Goal: Task Accomplishment & Management: Manage account settings

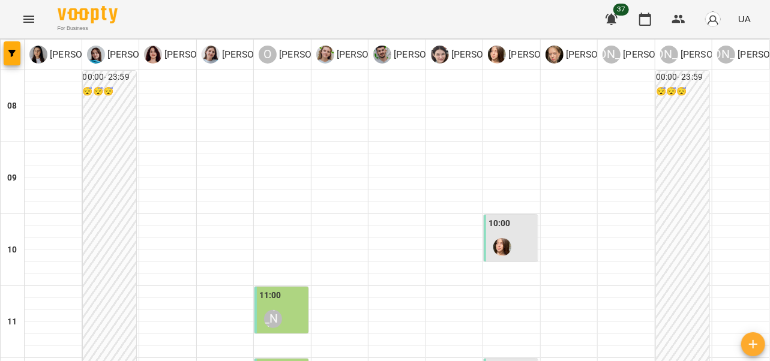
type input "**********"
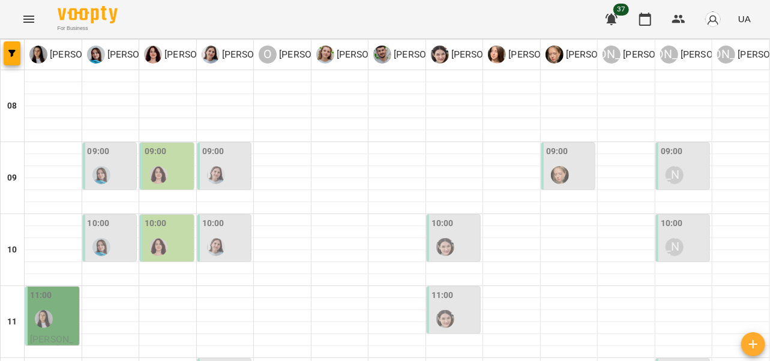
type input "**********"
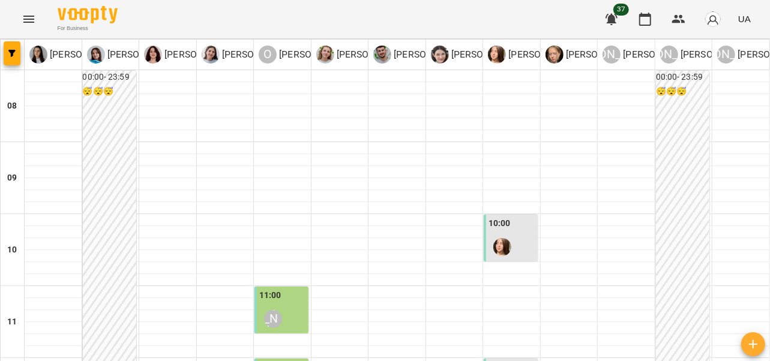
scroll to position [259, 0]
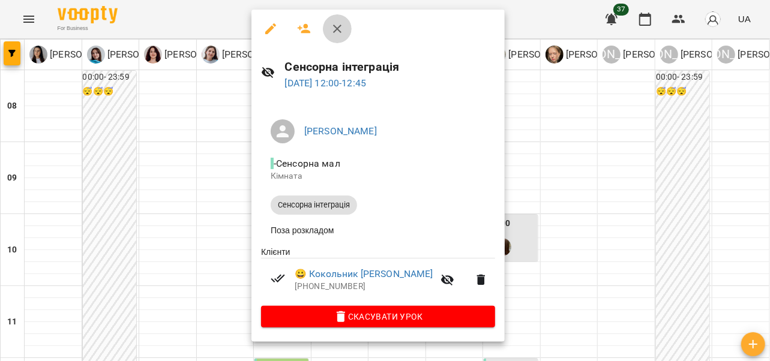
click at [335, 32] on icon "button" at bounding box center [337, 29] width 14 height 14
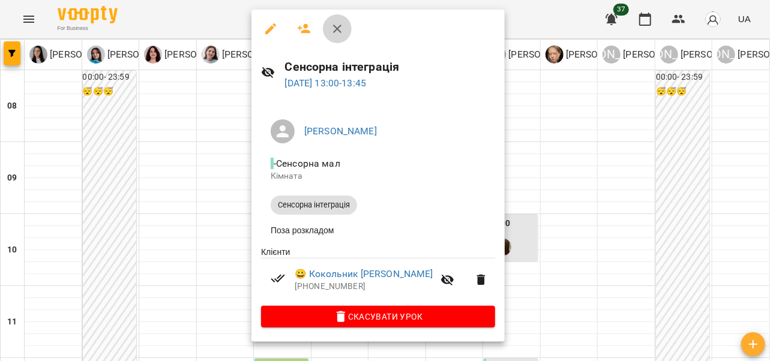
click at [336, 29] on icon "button" at bounding box center [337, 29] width 8 height 8
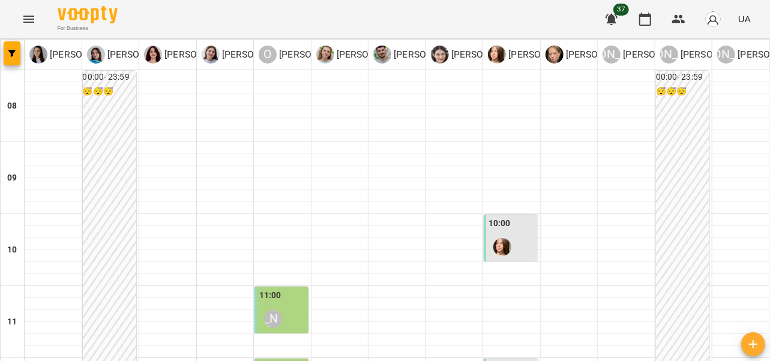
scroll to position [150, 0]
click at [285, 289] on div "11:00 Олександр Шикін" at bounding box center [282, 311] width 47 height 44
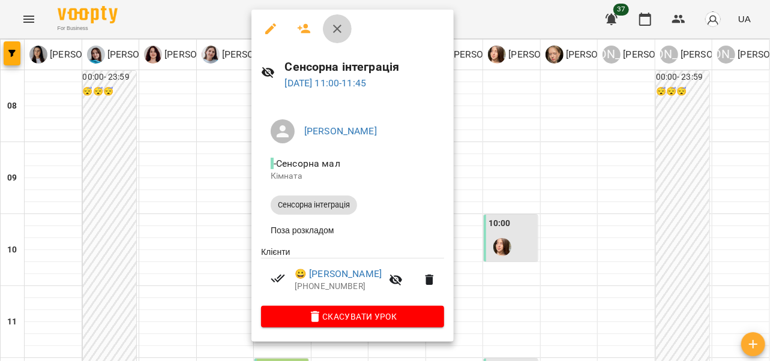
click at [337, 28] on icon "button" at bounding box center [337, 29] width 8 height 8
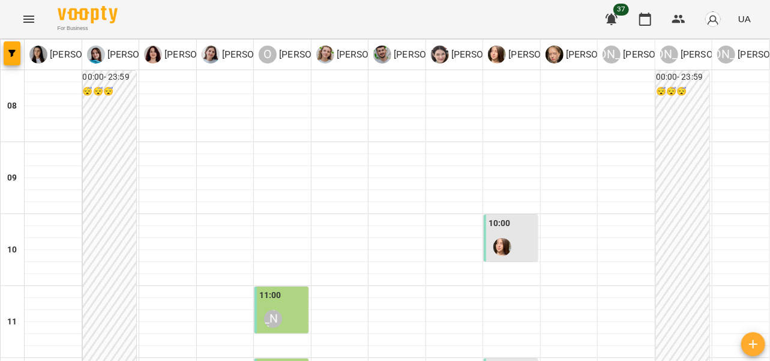
click at [294, 289] on div "11:00 Олександр Шикін" at bounding box center [282, 311] width 47 height 44
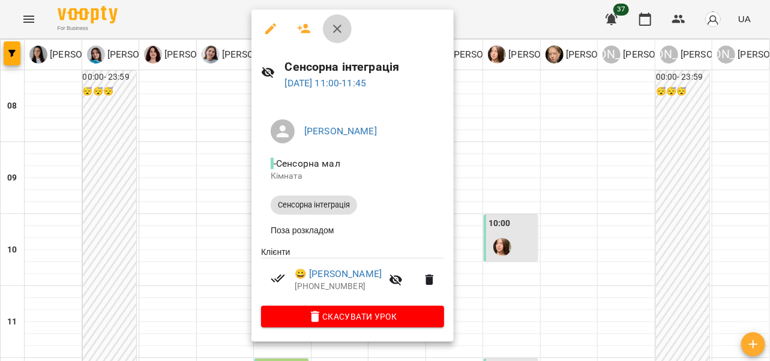
click at [338, 32] on icon "button" at bounding box center [337, 29] width 14 height 14
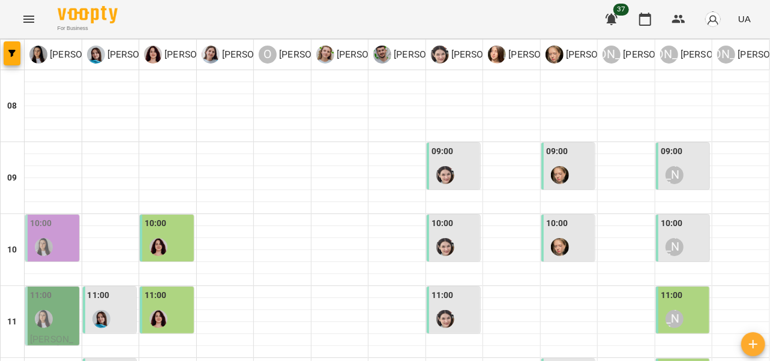
scroll to position [424, 0]
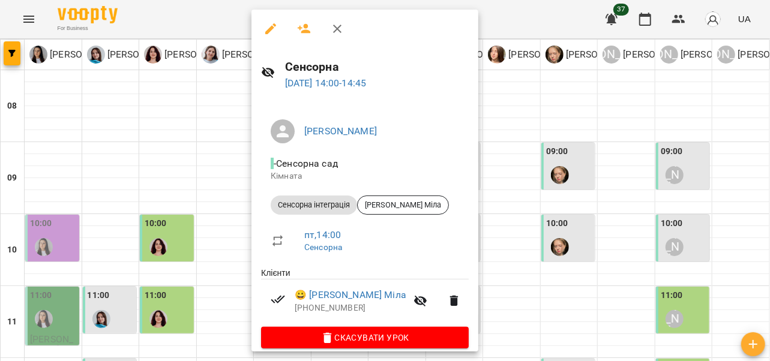
click at [340, 29] on icon "button" at bounding box center [337, 29] width 14 height 14
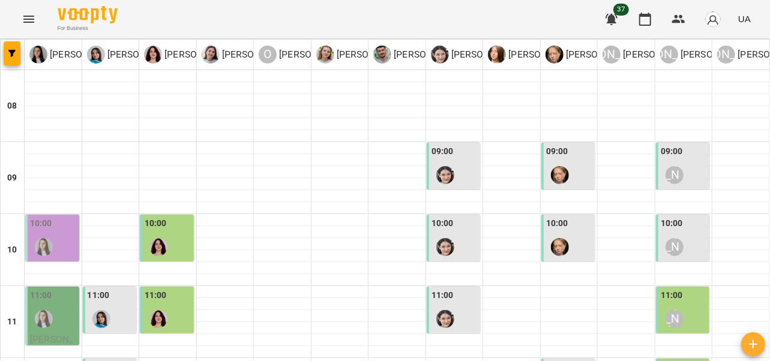
scroll to position [468, 0]
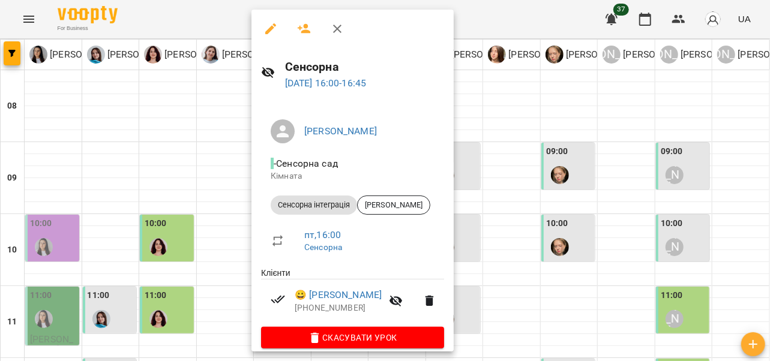
click at [340, 26] on icon "button" at bounding box center [337, 29] width 8 height 8
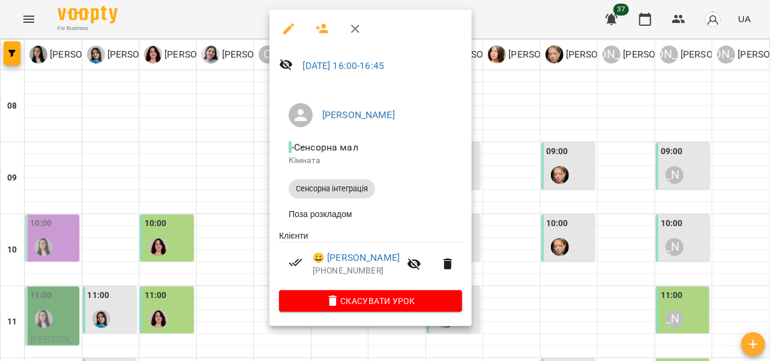
click at [359, 32] on icon "button" at bounding box center [355, 29] width 14 height 14
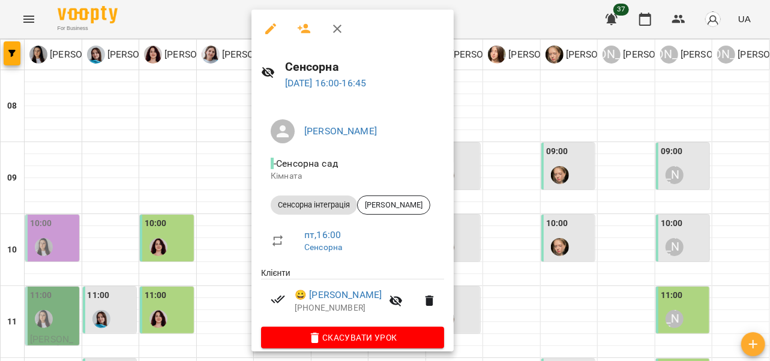
click at [337, 25] on icon "button" at bounding box center [337, 29] width 14 height 14
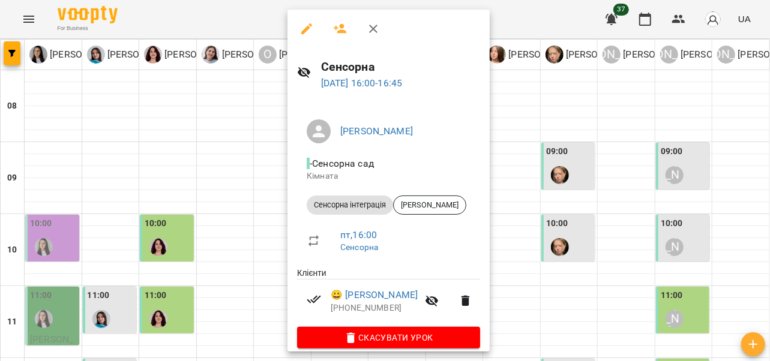
click at [377, 31] on icon "button" at bounding box center [373, 29] width 14 height 14
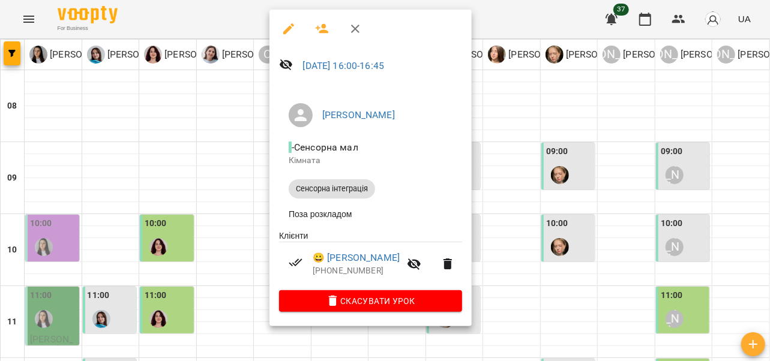
click at [352, 26] on icon "button" at bounding box center [355, 29] width 8 height 8
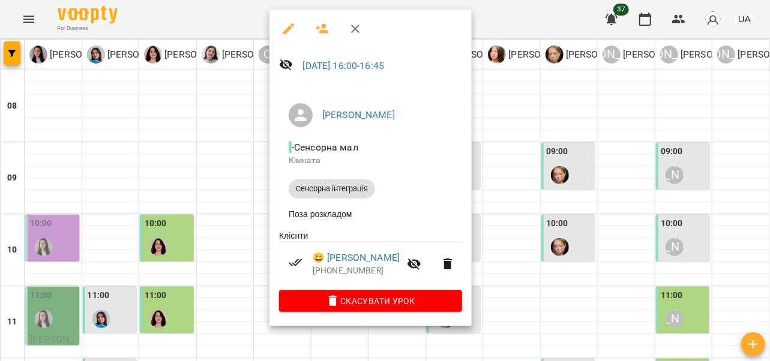
click at [355, 24] on icon "button" at bounding box center [355, 29] width 14 height 14
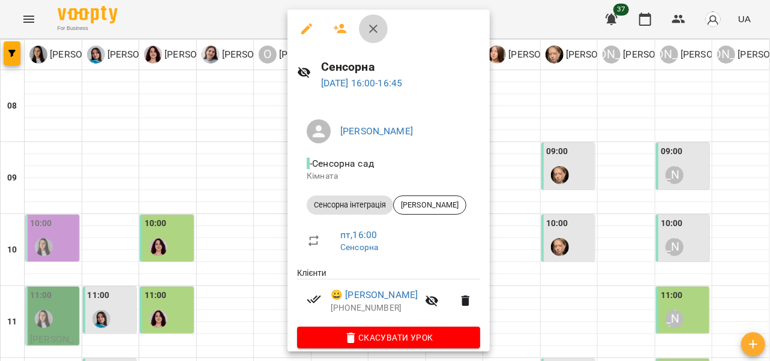
click at [370, 26] on icon "button" at bounding box center [373, 29] width 14 height 14
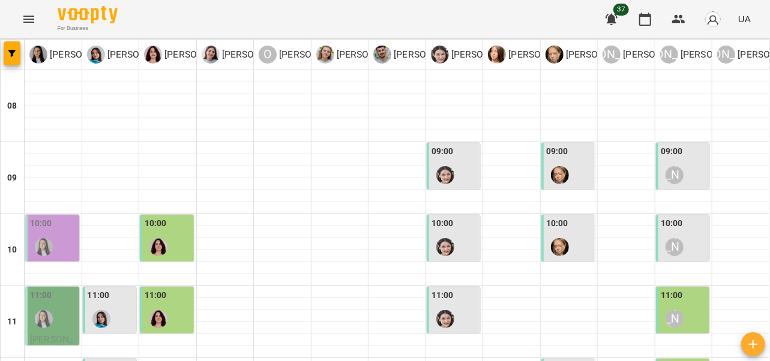
type input "**********"
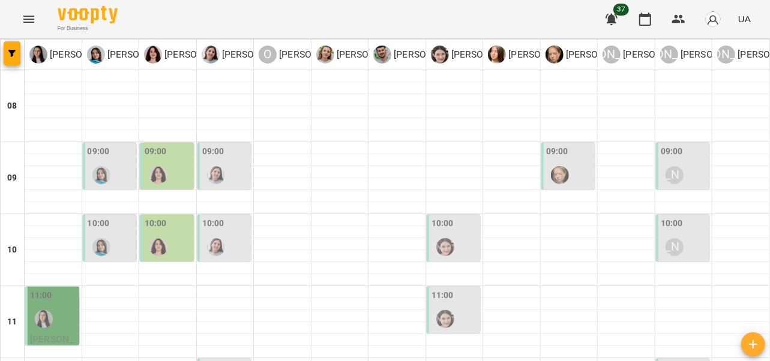
type input "**********"
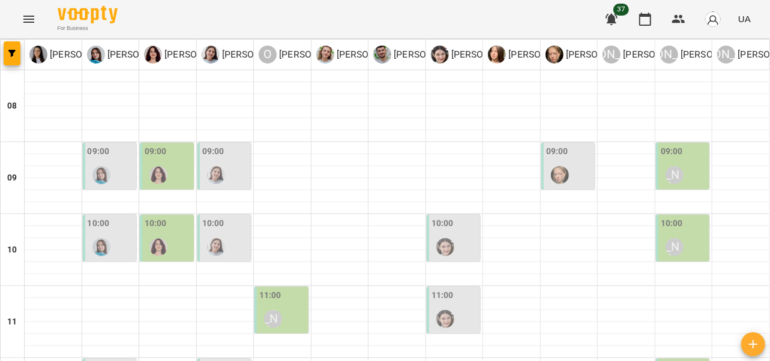
type input "**********"
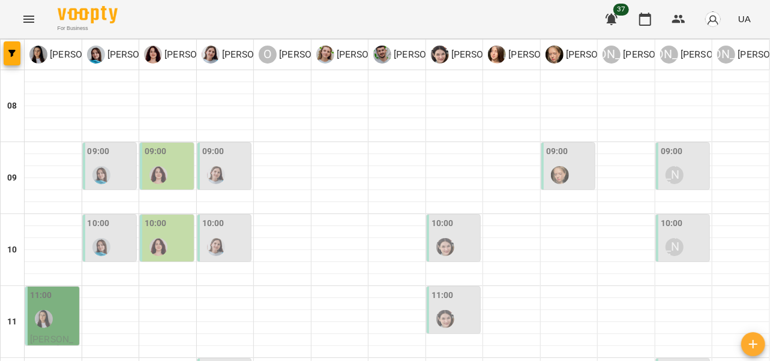
click at [110, 163] on div at bounding box center [102, 175] width 28 height 28
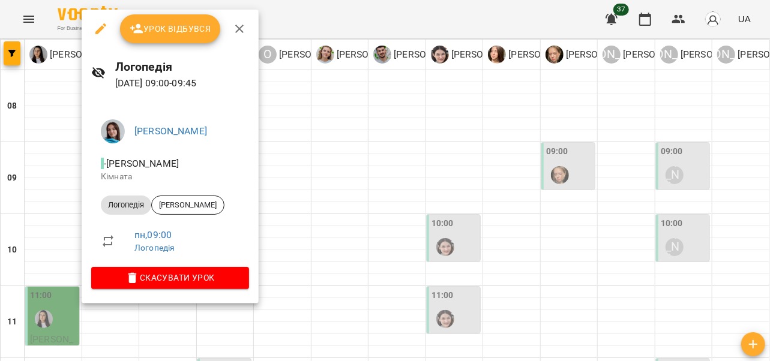
click at [241, 29] on icon "button" at bounding box center [239, 29] width 14 height 14
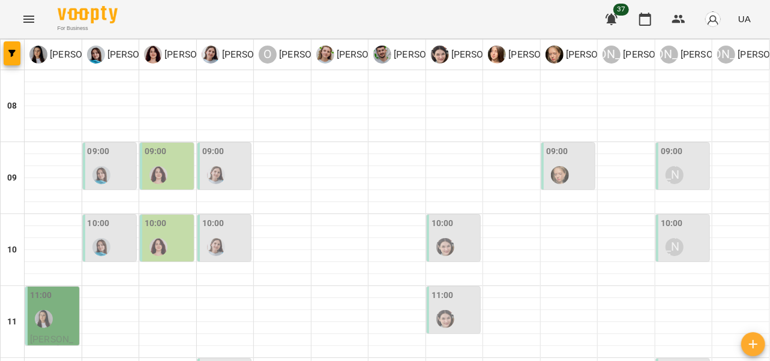
click at [104, 171] on img "Тетяна Хомин" at bounding box center [101, 175] width 18 height 18
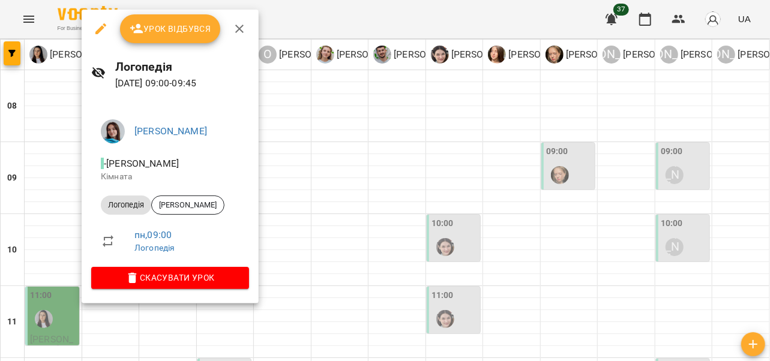
click at [240, 28] on icon "button" at bounding box center [239, 29] width 8 height 8
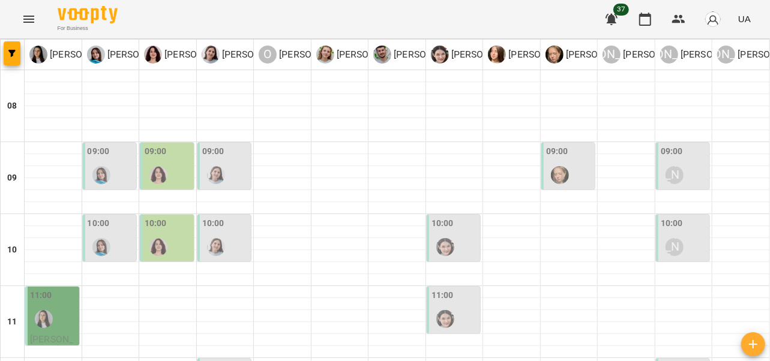
click at [166, 172] on div at bounding box center [159, 175] width 28 height 28
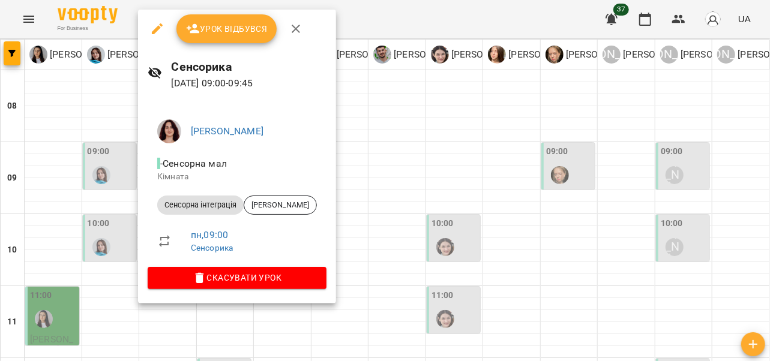
click at [295, 31] on icon "button" at bounding box center [296, 29] width 14 height 14
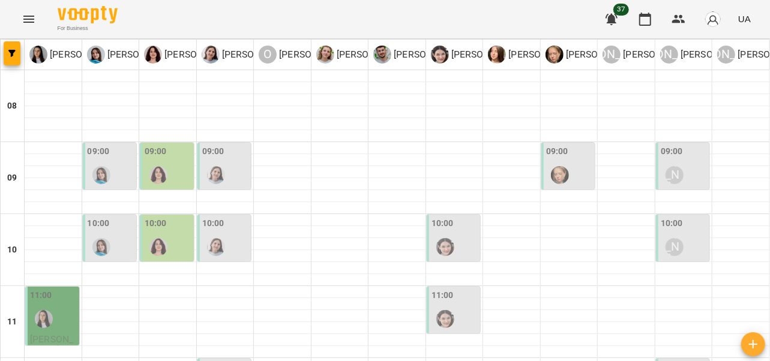
click at [229, 159] on div "09:00" at bounding box center [225, 167] width 47 height 44
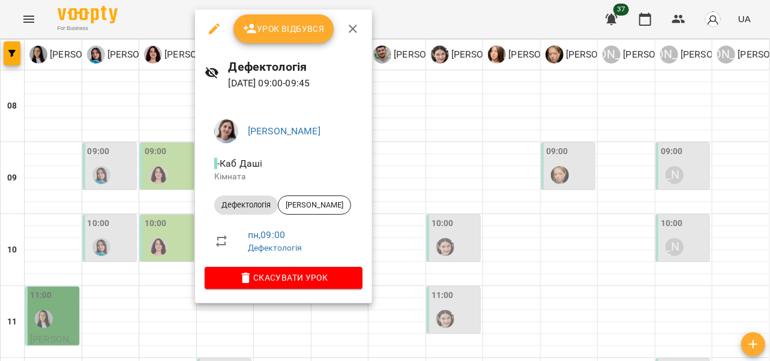
click at [353, 22] on icon "button" at bounding box center [353, 29] width 14 height 14
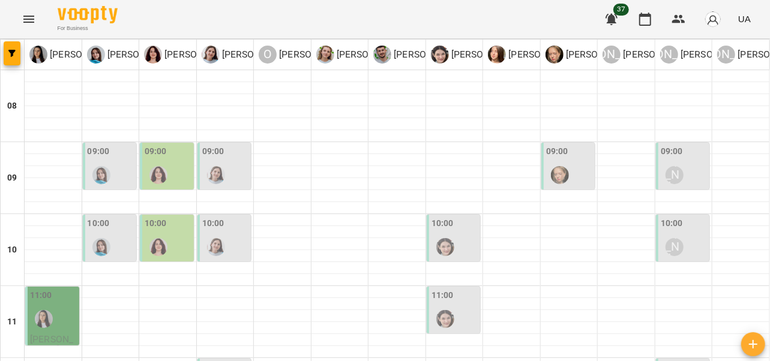
scroll to position [77, 0]
click at [107, 234] on div at bounding box center [102, 248] width 28 height 28
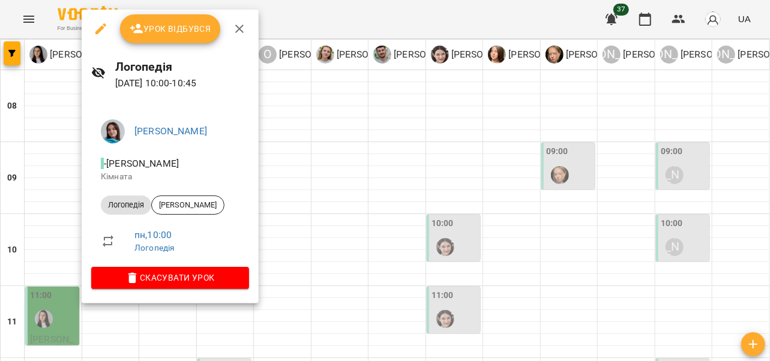
click at [238, 26] on icon "button" at bounding box center [239, 29] width 14 height 14
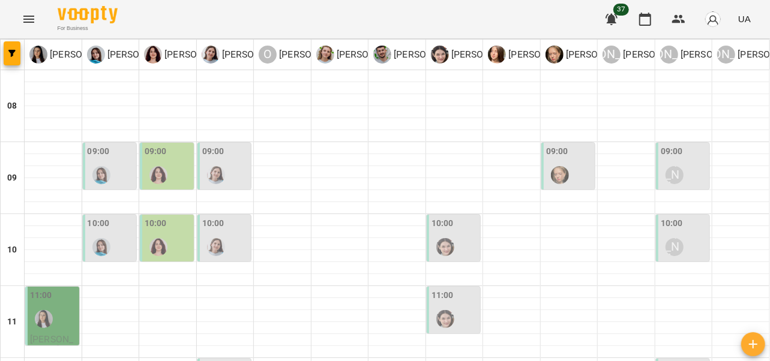
click at [174, 217] on div "10:00" at bounding box center [168, 239] width 47 height 44
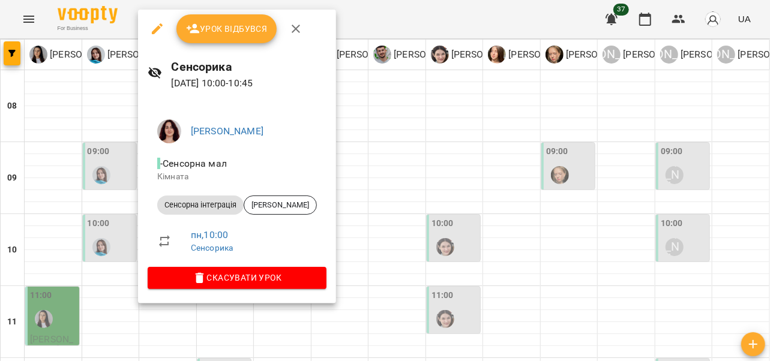
click at [297, 28] on icon "button" at bounding box center [296, 29] width 8 height 8
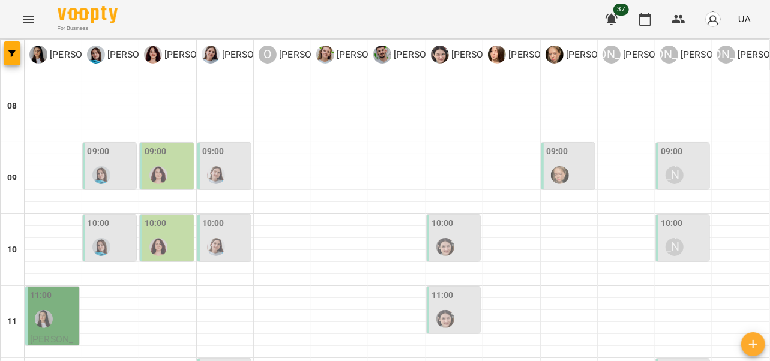
click at [225, 234] on div at bounding box center [216, 248] width 28 height 28
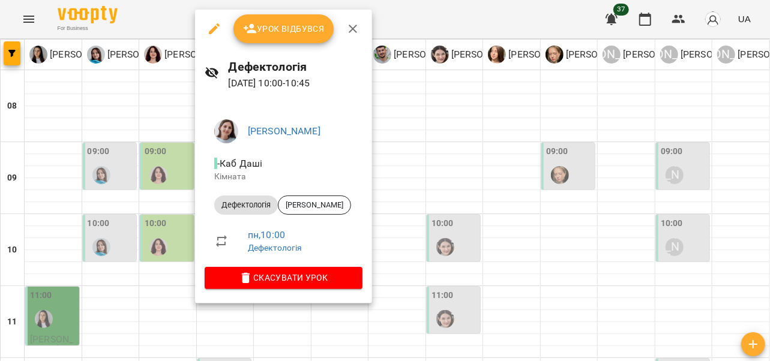
click at [346, 22] on icon "button" at bounding box center [353, 29] width 14 height 14
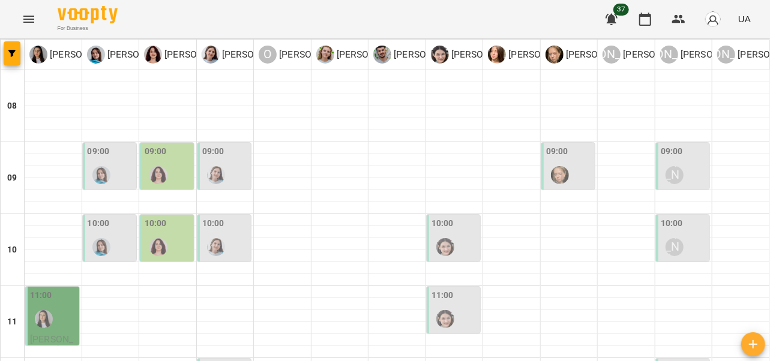
scroll to position [241, 0]
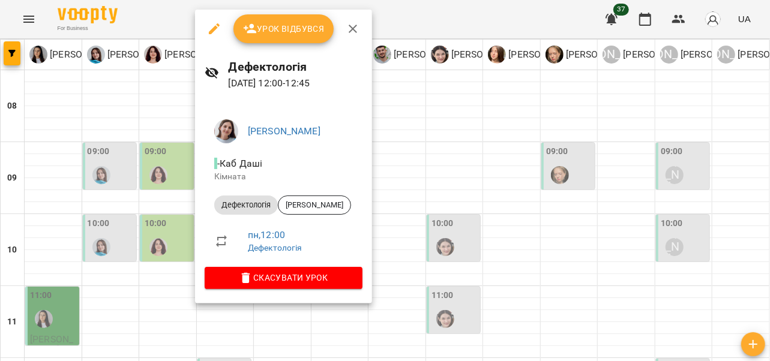
click at [349, 24] on icon "button" at bounding box center [353, 29] width 14 height 14
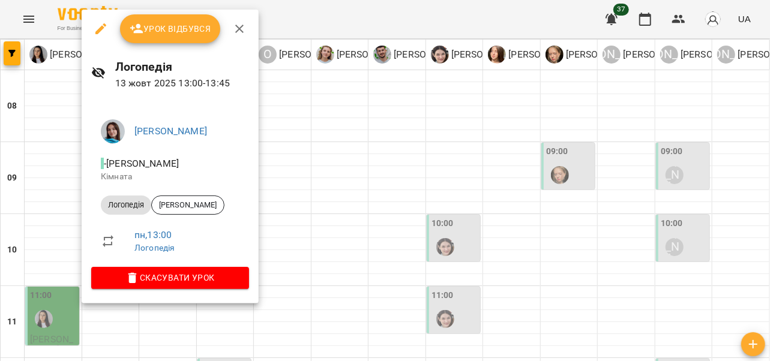
click at [244, 25] on icon "button" at bounding box center [239, 29] width 14 height 14
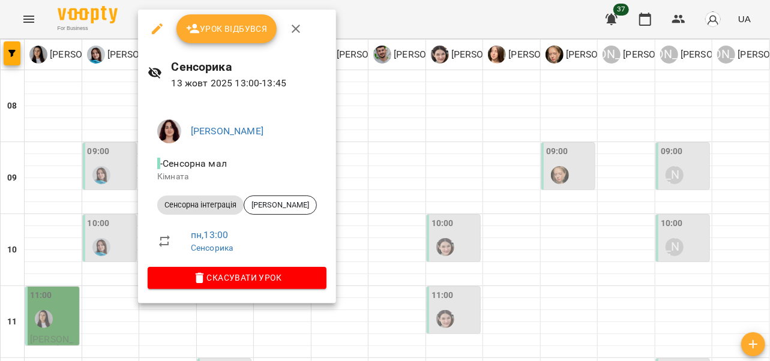
click at [298, 24] on icon "button" at bounding box center [296, 29] width 14 height 14
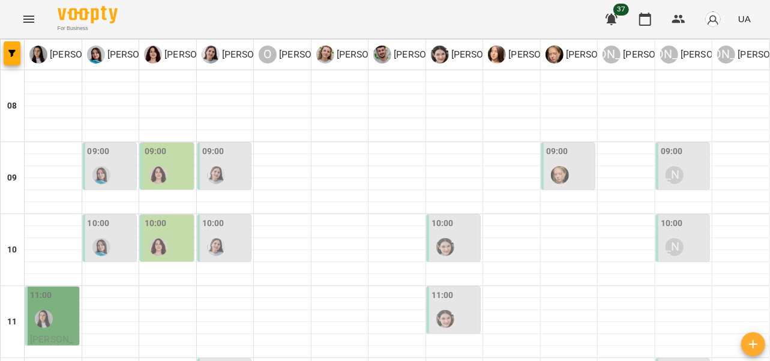
scroll to position [323, 0]
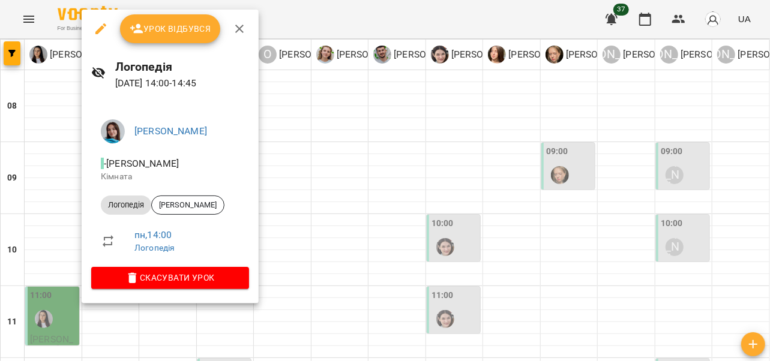
click at [240, 26] on icon "button" at bounding box center [239, 29] width 8 height 8
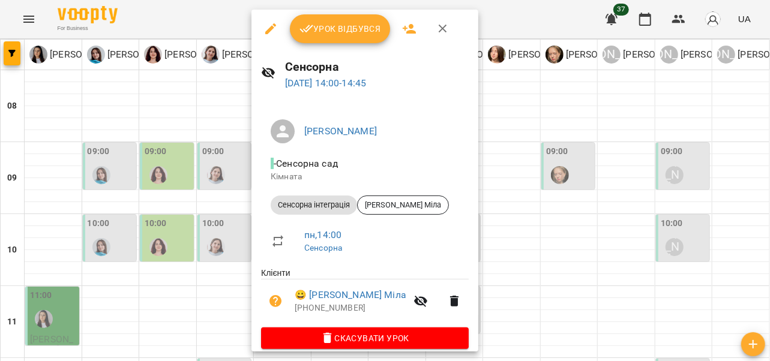
click at [444, 26] on icon "button" at bounding box center [443, 29] width 8 height 8
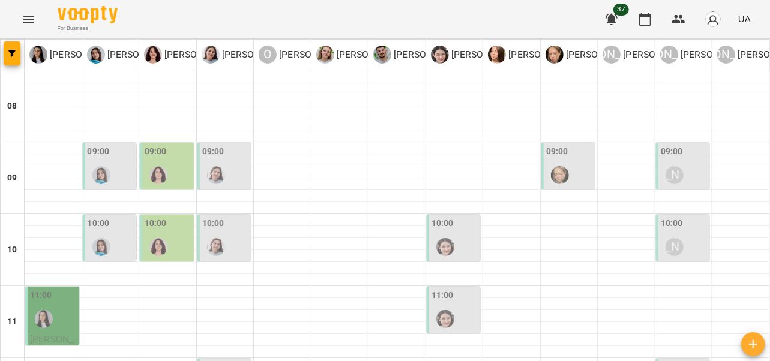
scroll to position [445, 0]
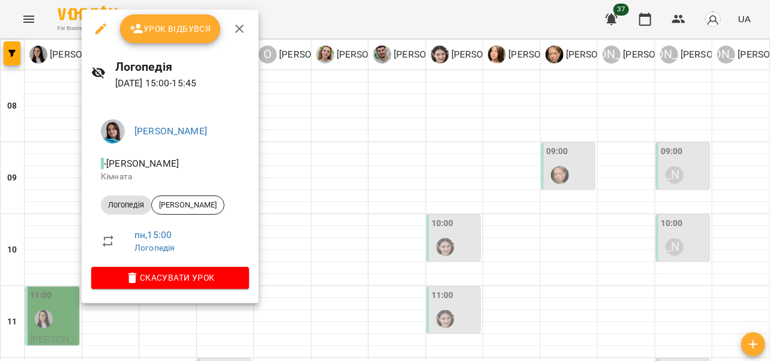
click at [235, 25] on icon "button" at bounding box center [239, 29] width 8 height 8
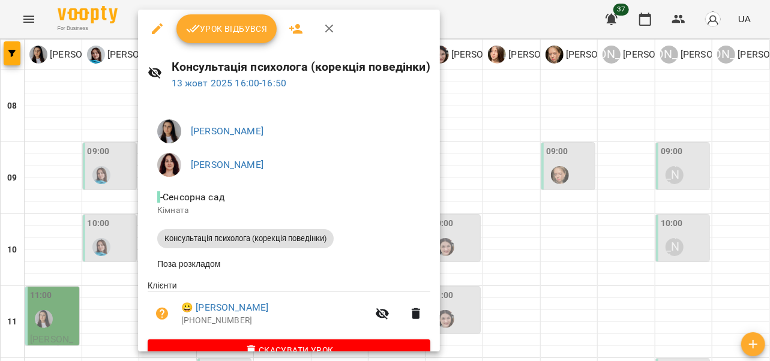
click at [328, 24] on icon "button" at bounding box center [329, 29] width 14 height 14
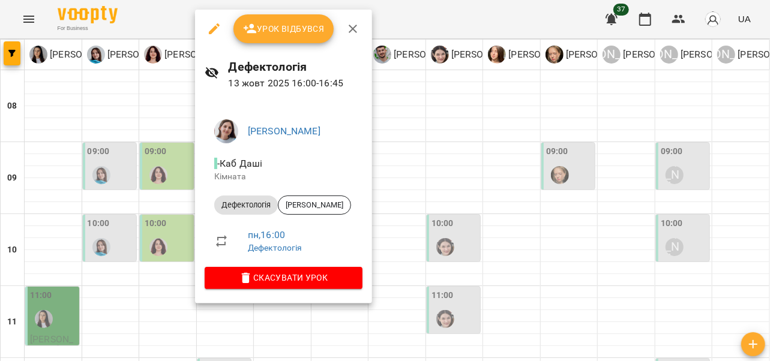
click at [352, 22] on icon "button" at bounding box center [353, 29] width 14 height 14
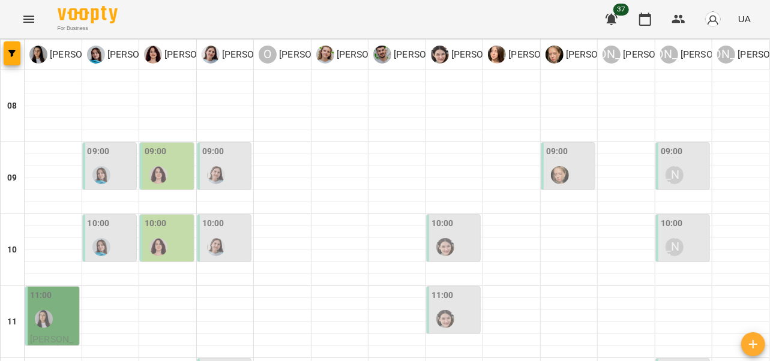
scroll to position [555, 0]
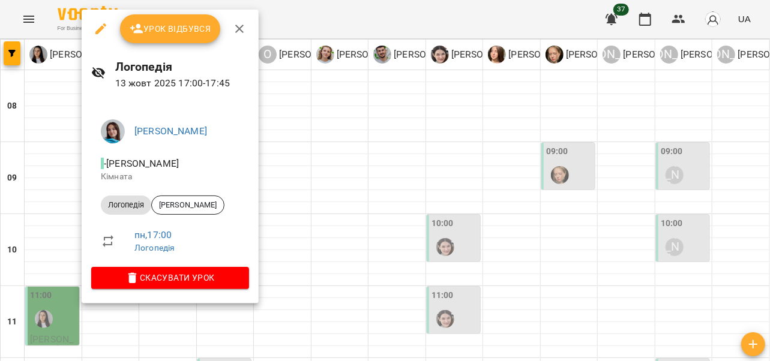
click at [241, 26] on icon "button" at bounding box center [239, 29] width 14 height 14
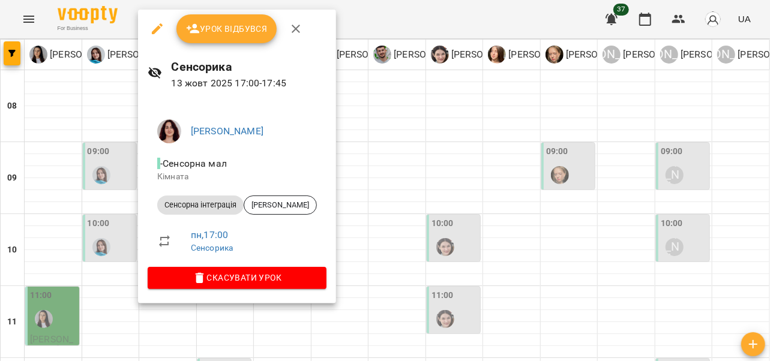
click at [296, 22] on icon "button" at bounding box center [296, 29] width 14 height 14
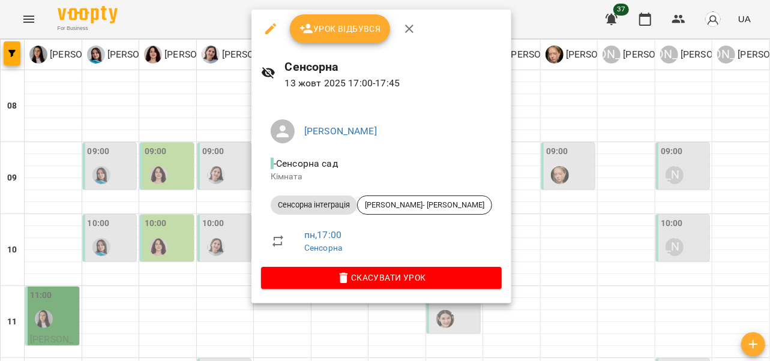
click at [409, 25] on icon "button" at bounding box center [409, 29] width 14 height 14
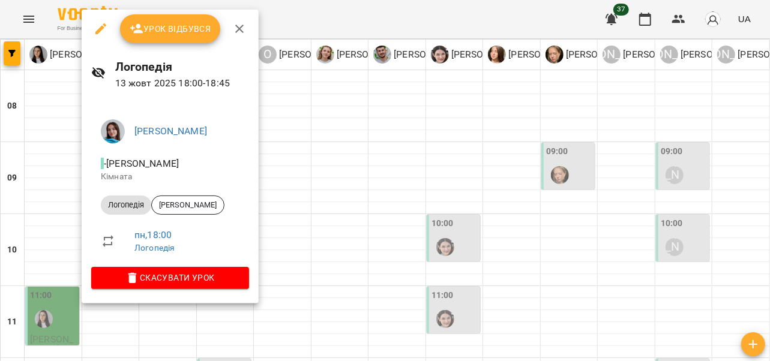
click at [238, 34] on icon "button" at bounding box center [239, 29] width 14 height 14
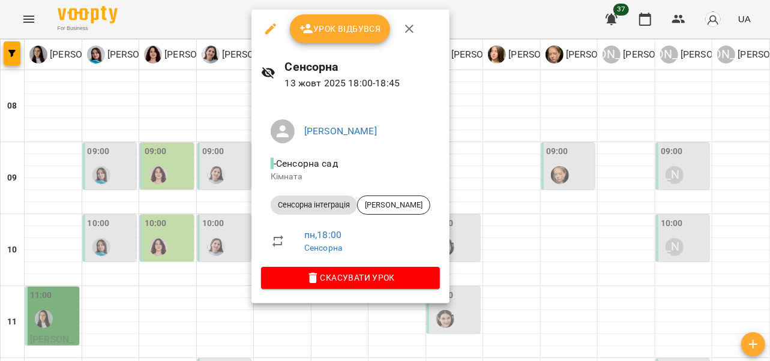
click at [409, 31] on icon "button" at bounding box center [409, 29] width 8 height 8
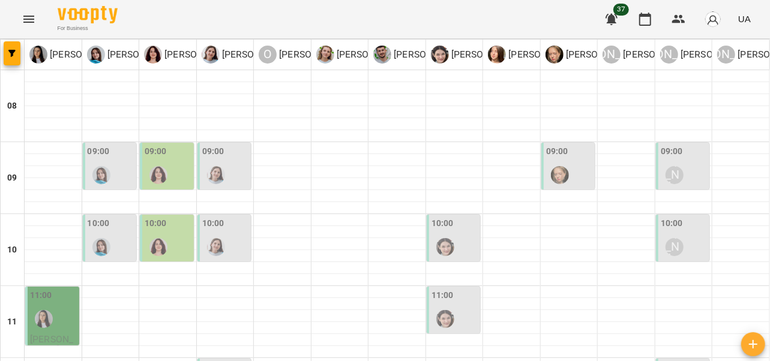
scroll to position [653, 0]
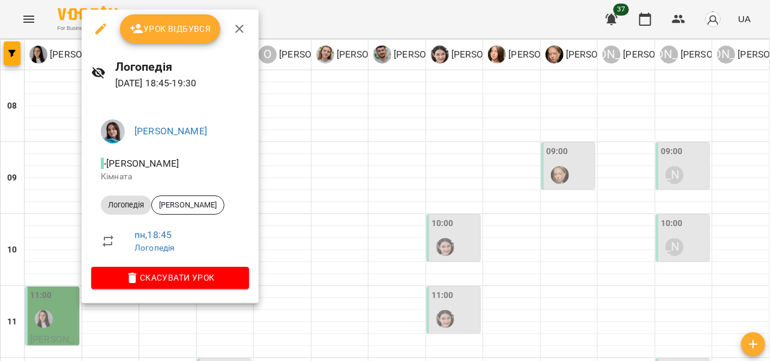
click at [238, 31] on icon "button" at bounding box center [239, 29] width 14 height 14
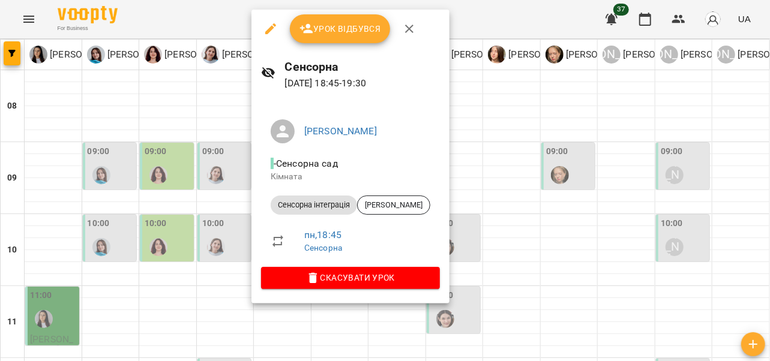
click at [406, 26] on icon "button" at bounding box center [409, 29] width 8 height 8
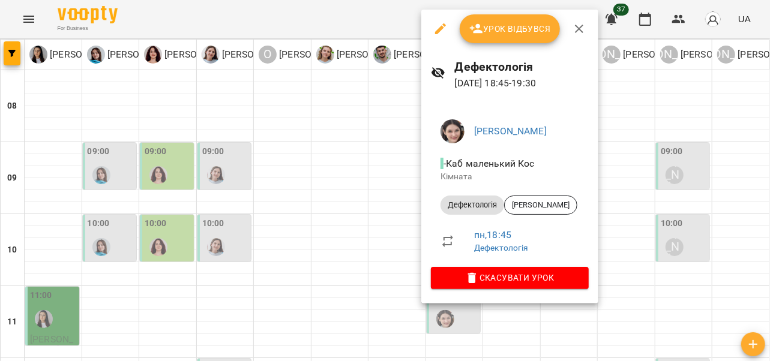
click at [580, 24] on icon "button" at bounding box center [579, 29] width 14 height 14
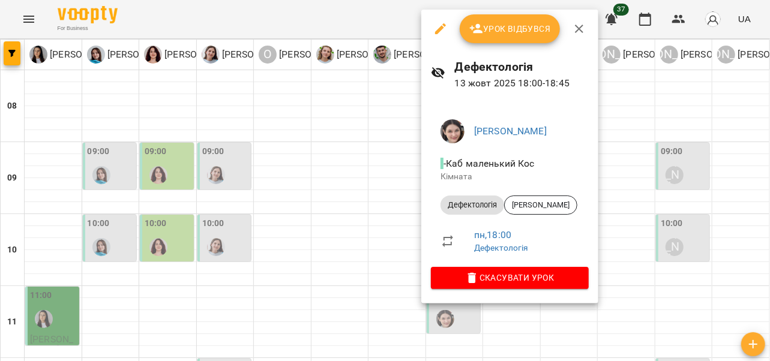
click at [578, 24] on icon "button" at bounding box center [579, 29] width 14 height 14
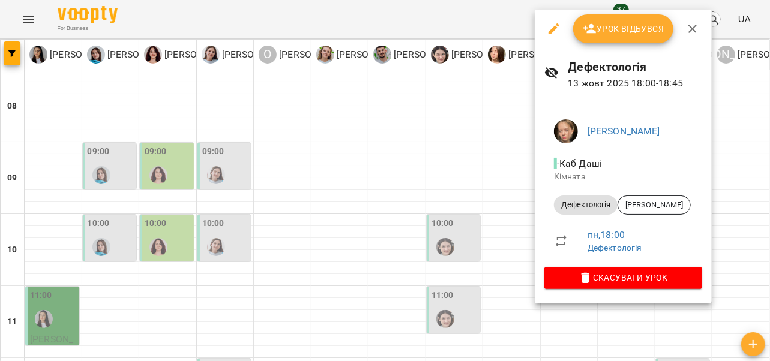
click at [696, 28] on icon "button" at bounding box center [693, 29] width 14 height 14
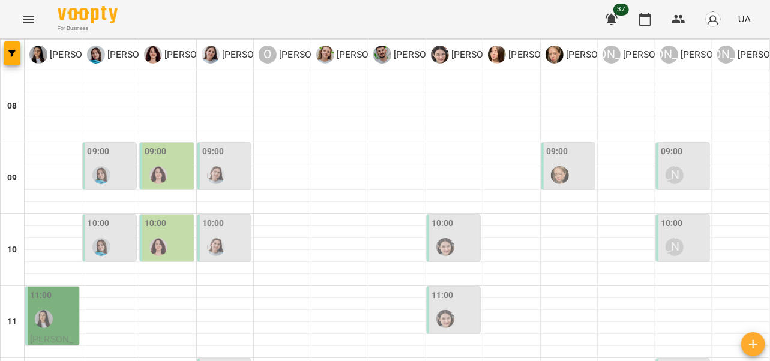
scroll to position [584, 0]
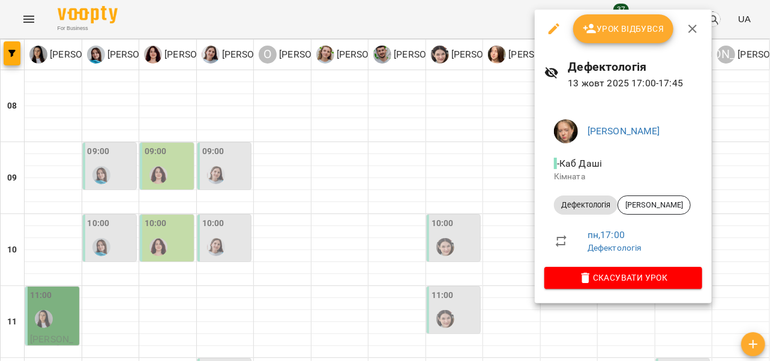
click at [696, 30] on icon "button" at bounding box center [693, 29] width 14 height 14
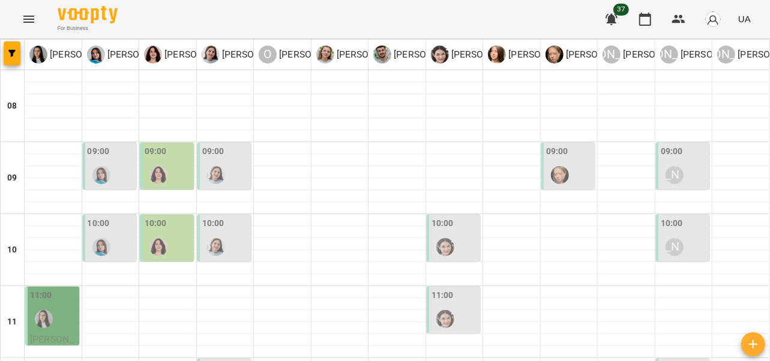
scroll to position [114, 0]
click at [444, 310] on img "Софія Цюпер" at bounding box center [445, 319] width 18 height 18
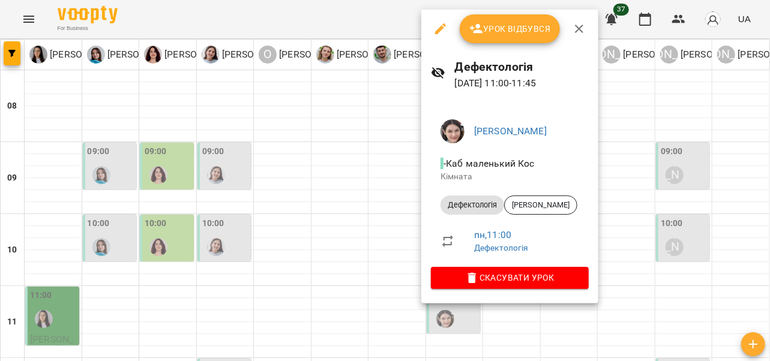
click at [582, 26] on icon "button" at bounding box center [579, 29] width 14 height 14
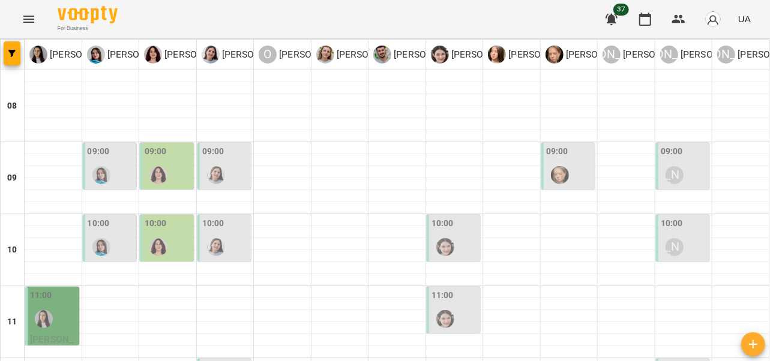
click at [451, 234] on div at bounding box center [446, 248] width 28 height 28
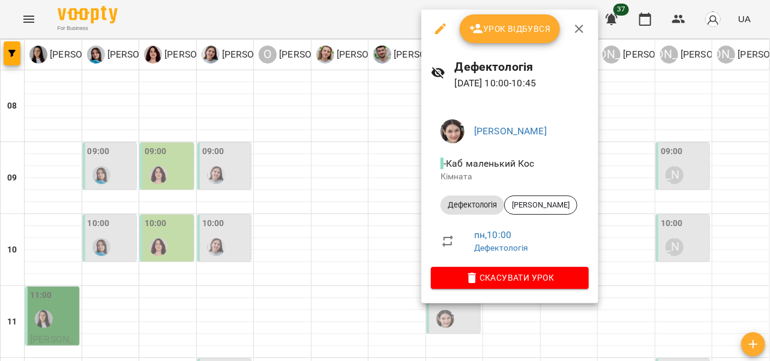
click at [578, 26] on icon "button" at bounding box center [579, 29] width 14 height 14
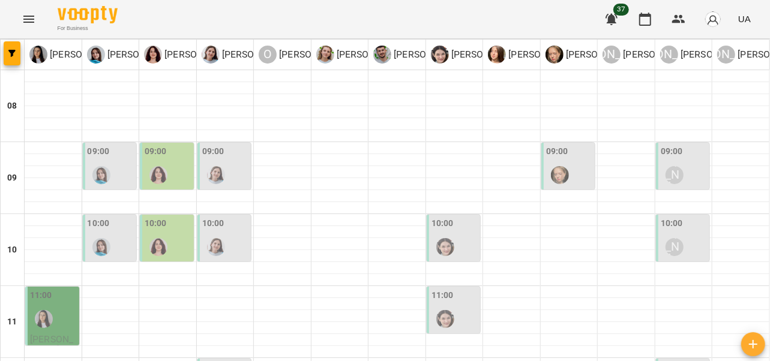
scroll to position [0, 0]
click at [563, 167] on div at bounding box center [560, 175] width 28 height 28
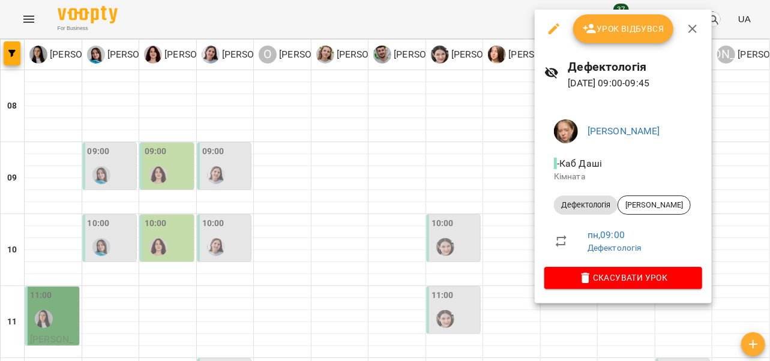
click at [692, 24] on icon "button" at bounding box center [693, 29] width 14 height 14
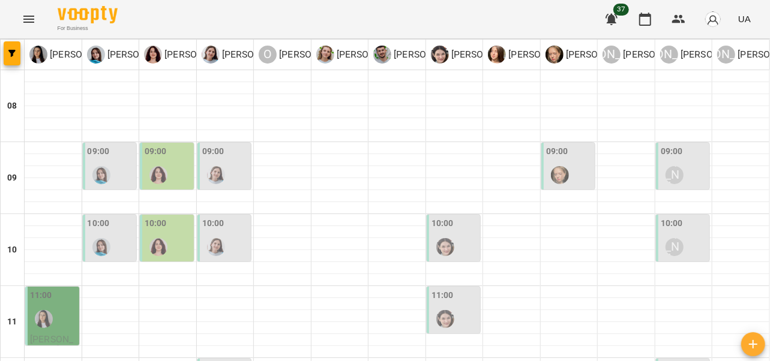
click at [677, 166] on div "[PERSON_NAME]" at bounding box center [675, 175] width 28 height 28
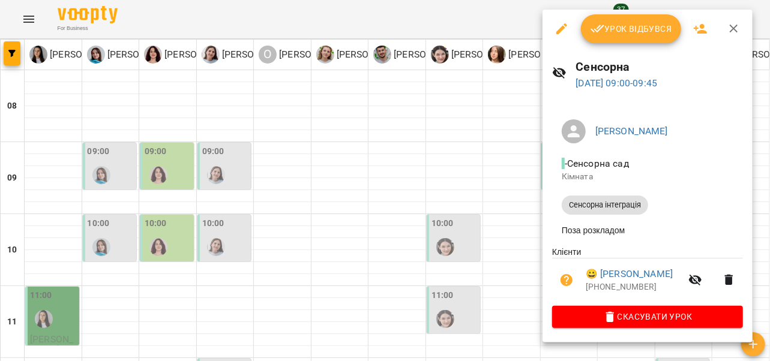
click at [727, 30] on icon "button" at bounding box center [734, 29] width 14 height 14
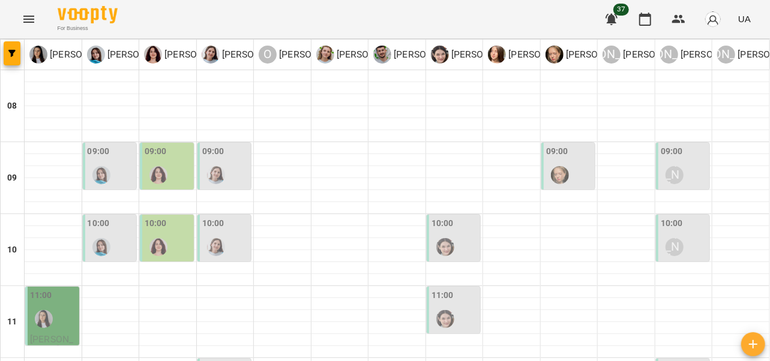
click at [677, 243] on div "[PERSON_NAME]" at bounding box center [675, 248] width 28 height 28
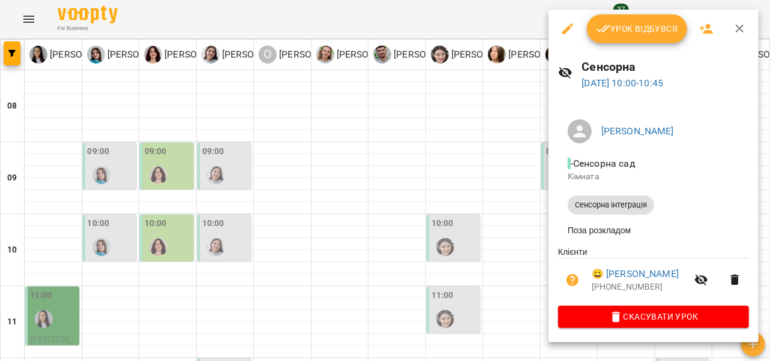
click at [740, 30] on icon "button" at bounding box center [740, 29] width 8 height 8
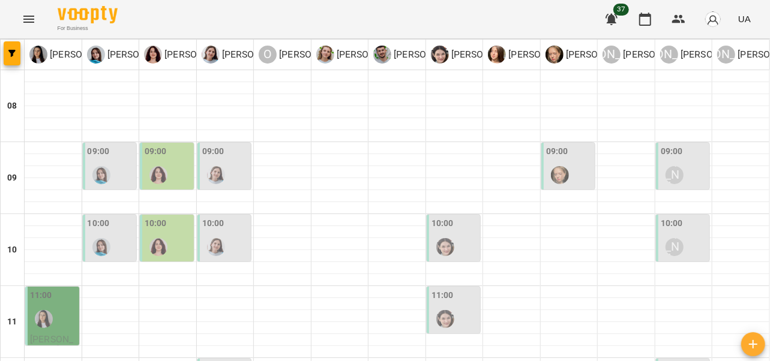
scroll to position [196, 0]
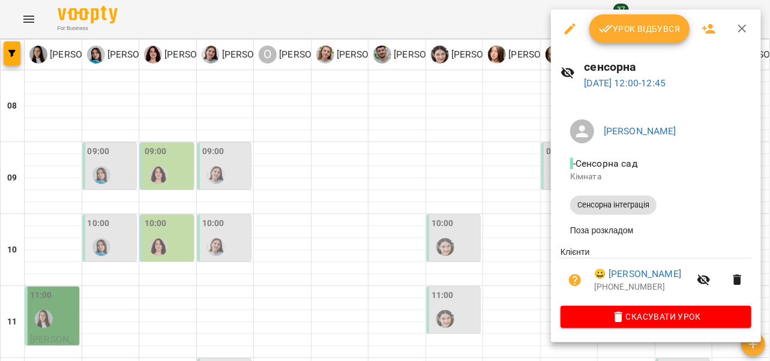
click at [742, 28] on icon "button" at bounding box center [742, 29] width 8 height 8
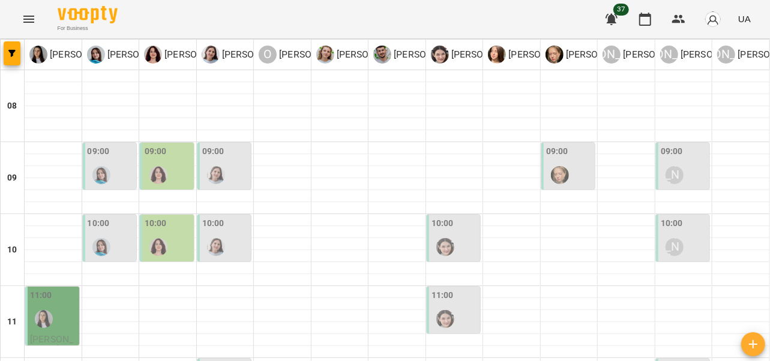
scroll to position [370, 0]
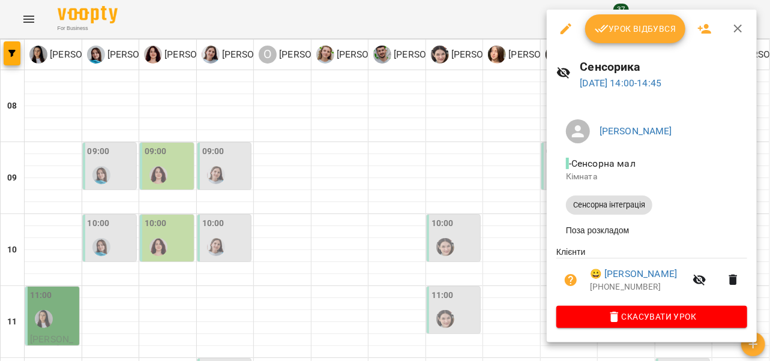
click at [737, 30] on icon "button" at bounding box center [738, 29] width 14 height 14
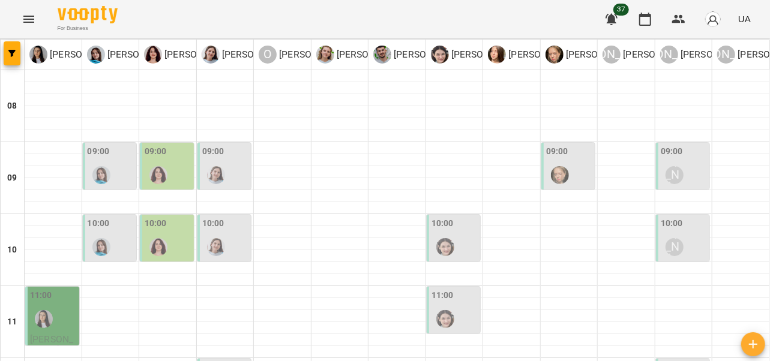
scroll to position [457, 0]
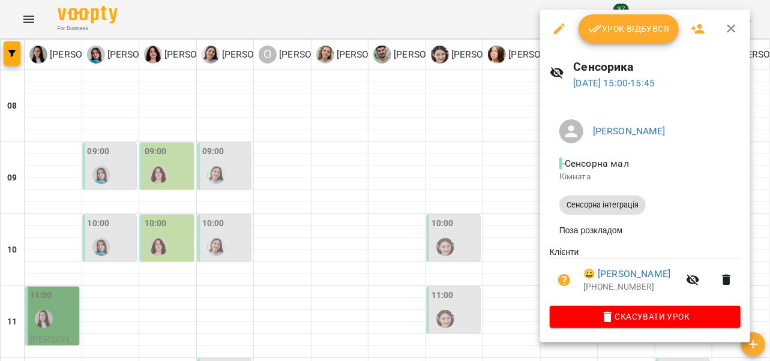
click at [732, 30] on icon "button" at bounding box center [732, 29] width 8 height 8
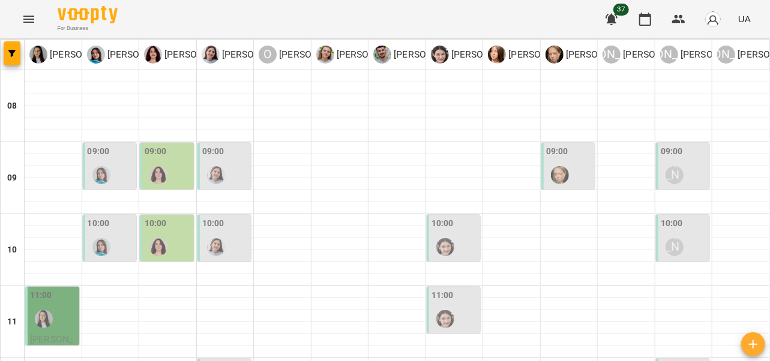
scroll to position [0, 0]
click at [100, 160] on div "09:00" at bounding box center [99, 153] width 22 height 16
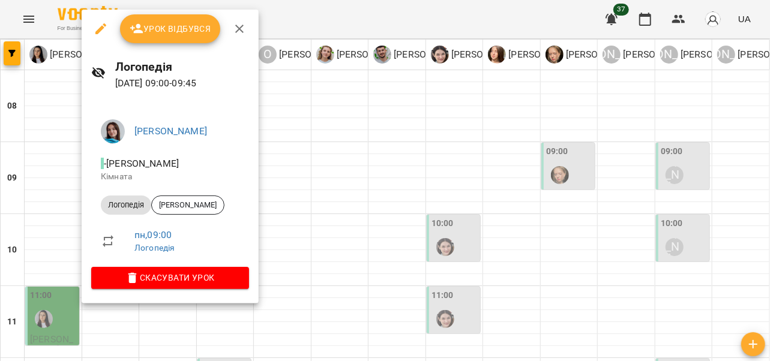
click at [238, 19] on button "button" at bounding box center [239, 28] width 29 height 29
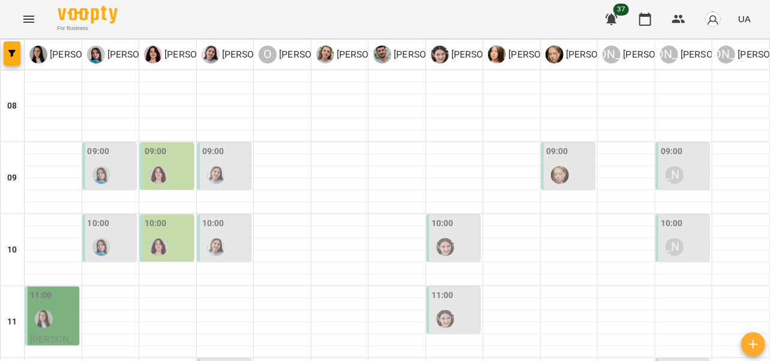
click at [161, 161] on div at bounding box center [159, 175] width 28 height 28
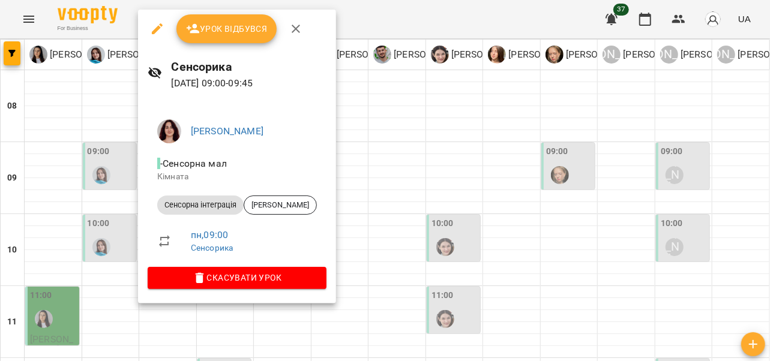
click at [300, 24] on icon "button" at bounding box center [296, 29] width 14 height 14
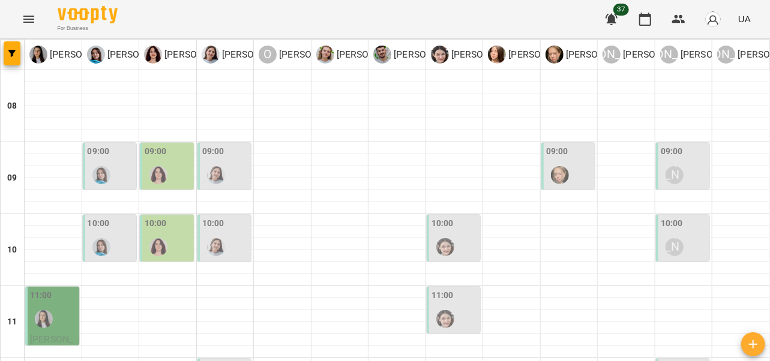
click at [105, 162] on div at bounding box center [102, 175] width 28 height 28
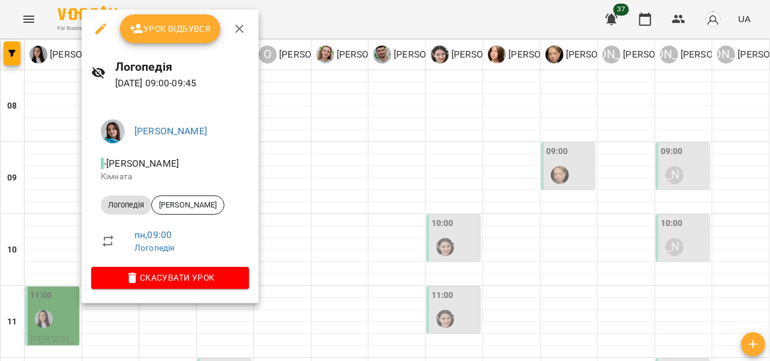
click at [240, 24] on icon "button" at bounding box center [239, 29] width 14 height 14
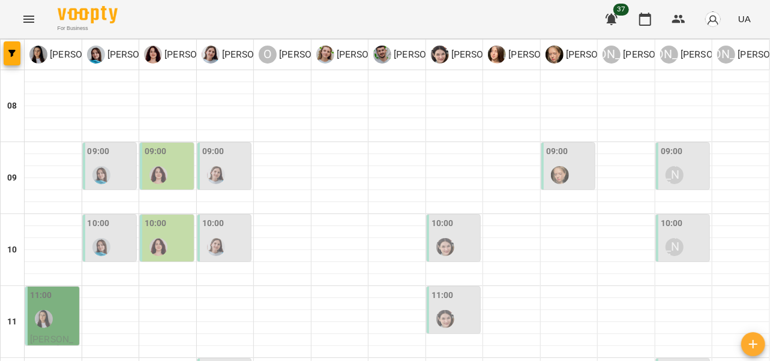
click at [109, 173] on div at bounding box center [102, 175] width 28 height 28
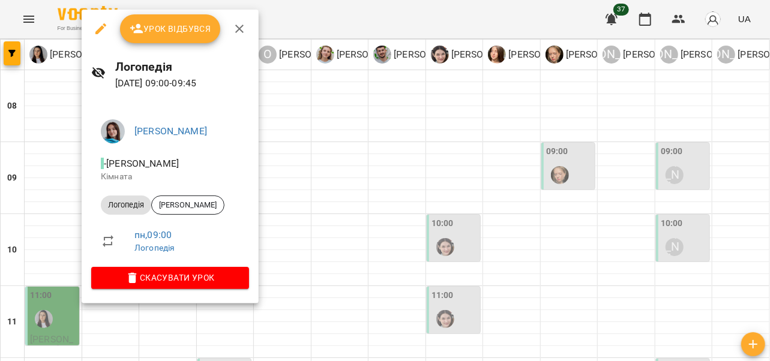
click at [244, 26] on icon "button" at bounding box center [239, 29] width 14 height 14
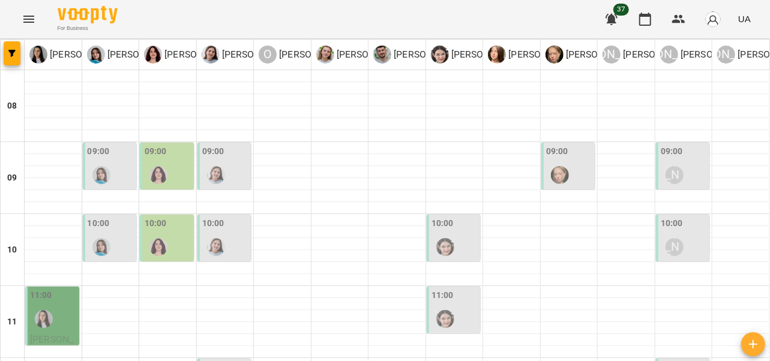
click at [164, 173] on img "Ольга Крикун" at bounding box center [158, 175] width 18 height 18
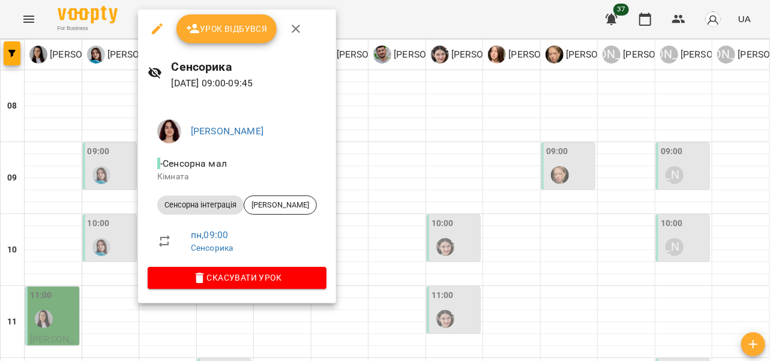
click at [298, 32] on icon "button" at bounding box center [296, 29] width 8 height 8
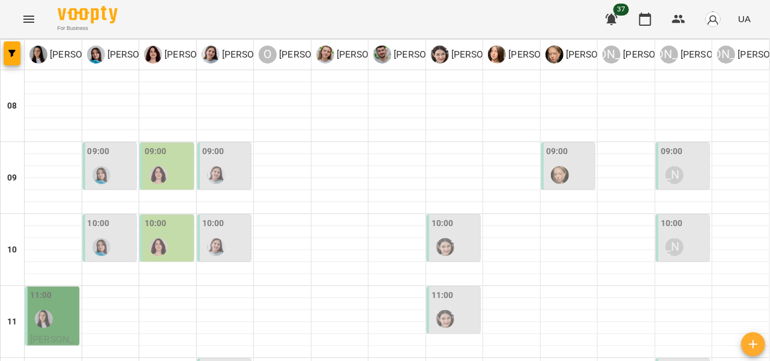
click at [222, 166] on div at bounding box center [216, 175] width 28 height 28
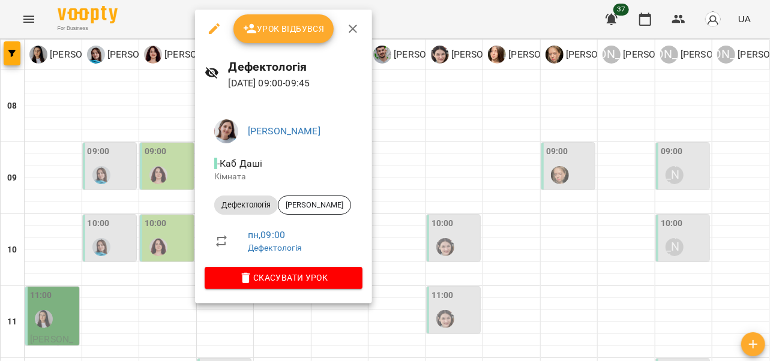
click at [349, 34] on icon "button" at bounding box center [353, 29] width 14 height 14
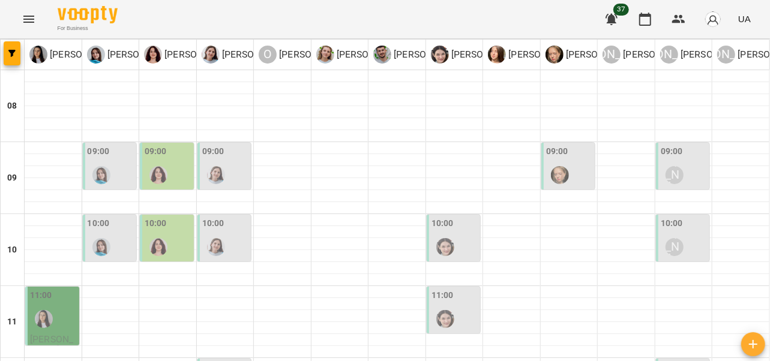
click at [565, 164] on div at bounding box center [560, 175] width 28 height 28
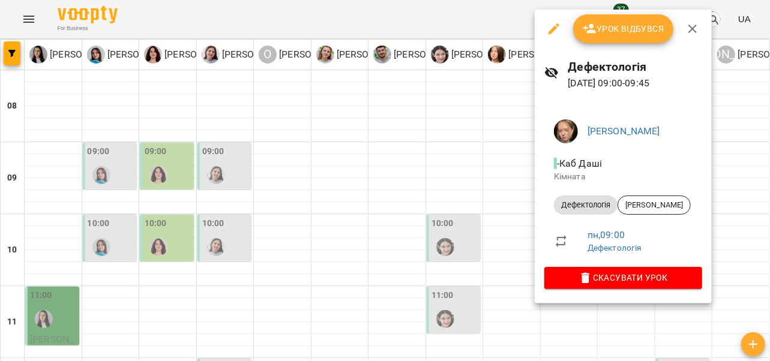
click at [698, 24] on icon "button" at bounding box center [693, 29] width 14 height 14
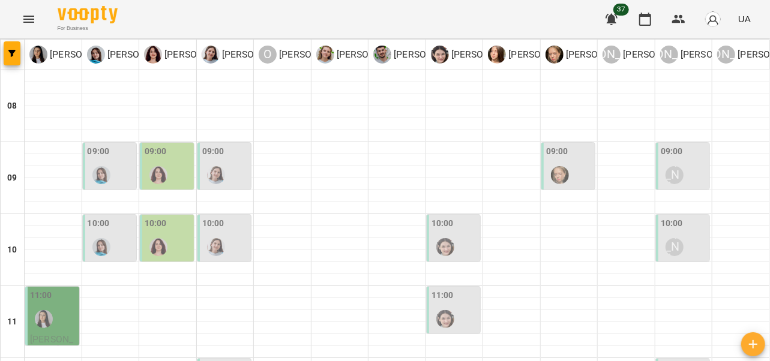
click at [680, 171] on div "[PERSON_NAME]" at bounding box center [675, 175] width 28 height 28
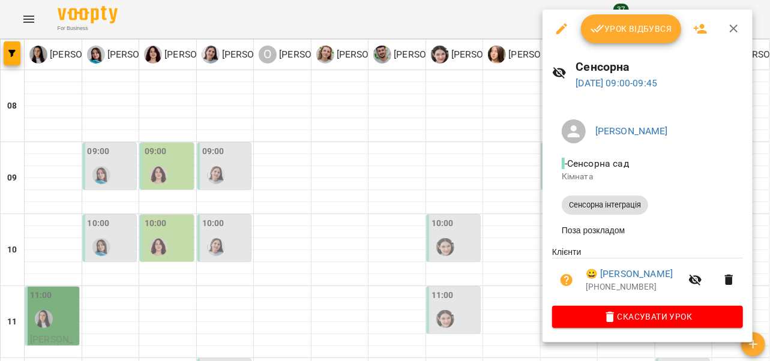
click at [738, 34] on icon "button" at bounding box center [734, 29] width 14 height 14
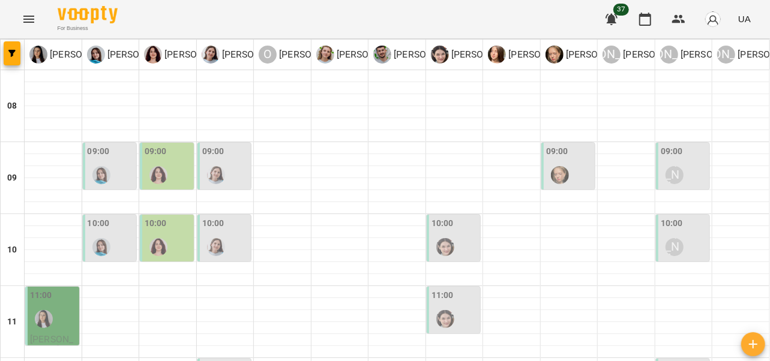
scroll to position [71, 0]
click at [98, 238] on img "Тетяна Хомин" at bounding box center [101, 247] width 18 height 18
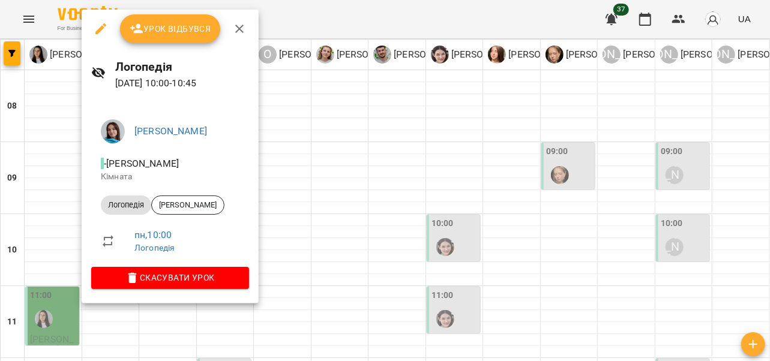
click at [239, 31] on icon "button" at bounding box center [239, 29] width 14 height 14
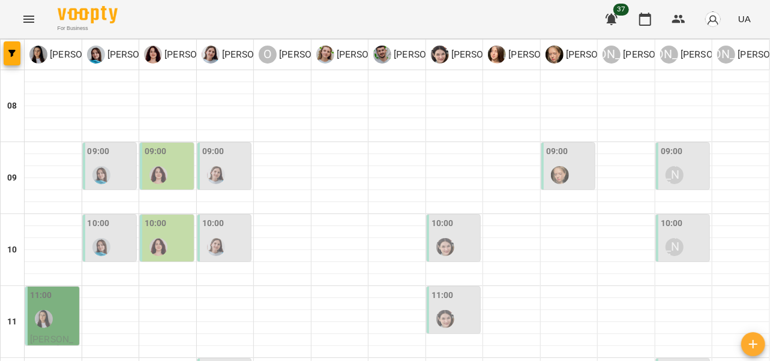
click at [167, 234] on div at bounding box center [159, 248] width 28 height 28
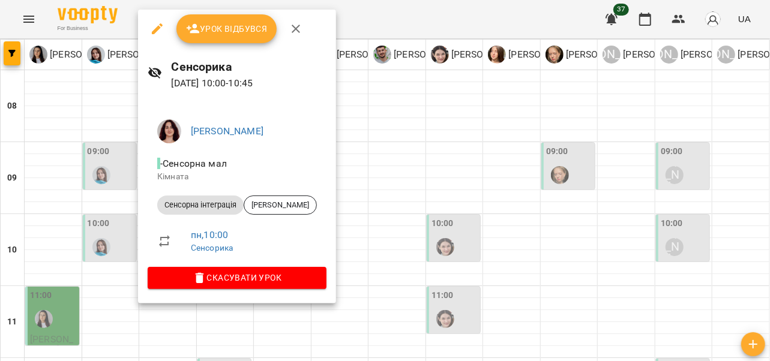
click at [298, 31] on icon "button" at bounding box center [296, 29] width 14 height 14
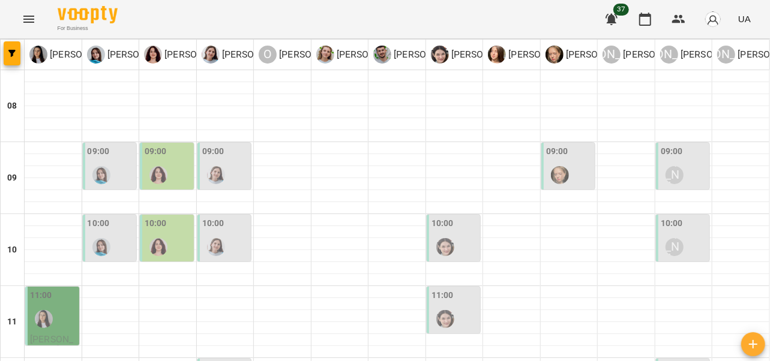
scroll to position [20, 0]
click at [169, 234] on div at bounding box center [159, 248] width 28 height 28
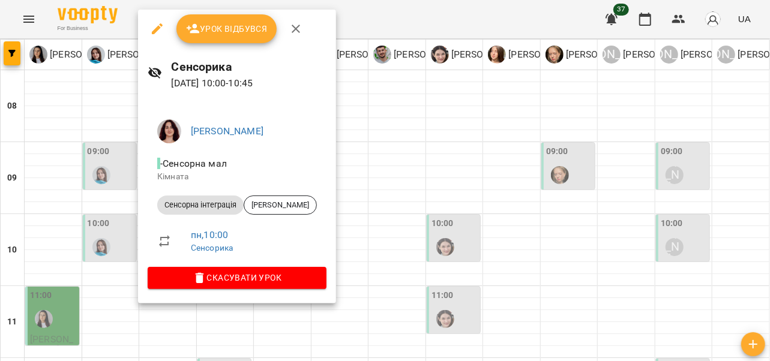
click at [300, 32] on icon "button" at bounding box center [296, 29] width 14 height 14
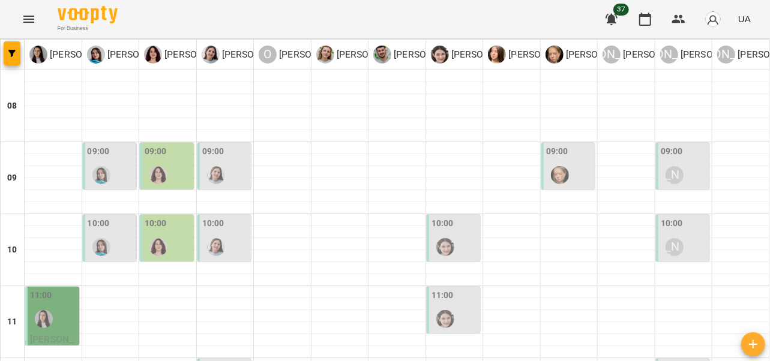
click at [670, 166] on div "[PERSON_NAME]" at bounding box center [675, 175] width 18 height 18
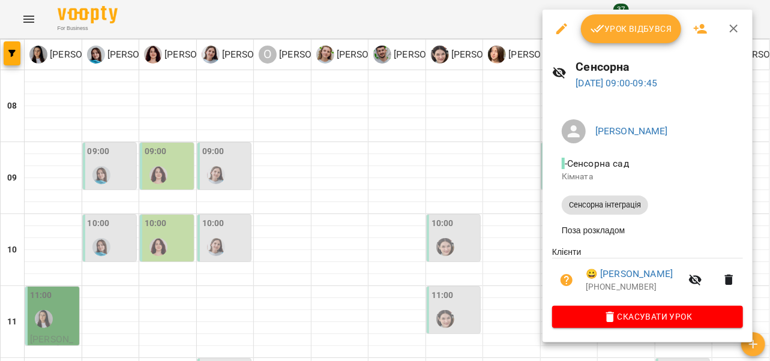
click at [732, 30] on icon "button" at bounding box center [734, 29] width 14 height 14
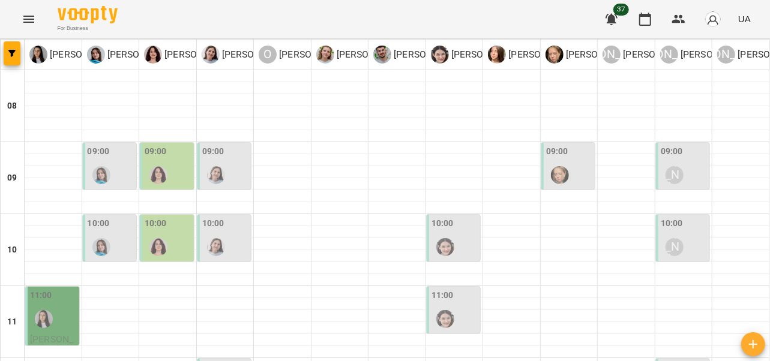
click at [558, 166] on img "Анна Прокопенко" at bounding box center [560, 175] width 18 height 18
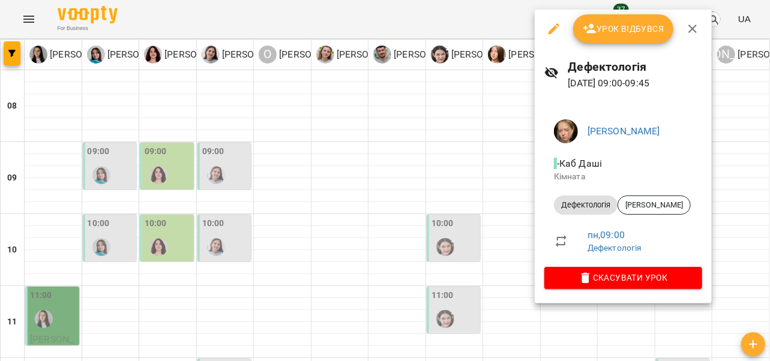
click at [696, 29] on icon "button" at bounding box center [693, 29] width 14 height 14
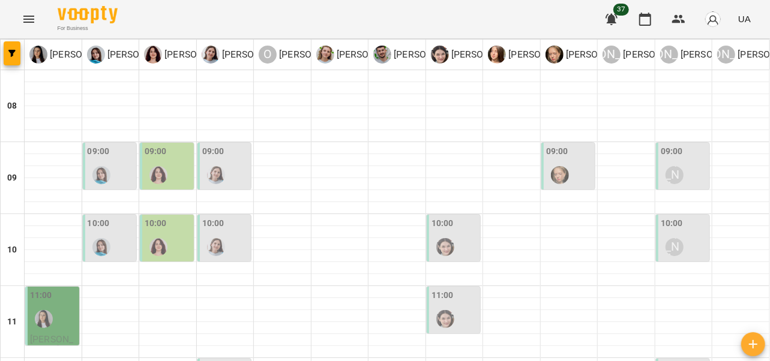
scroll to position [0, 0]
click at [95, 162] on div at bounding box center [102, 175] width 28 height 28
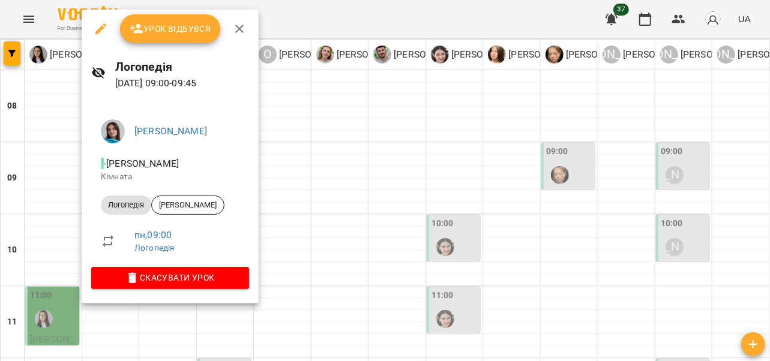
click at [239, 33] on icon "button" at bounding box center [239, 29] width 14 height 14
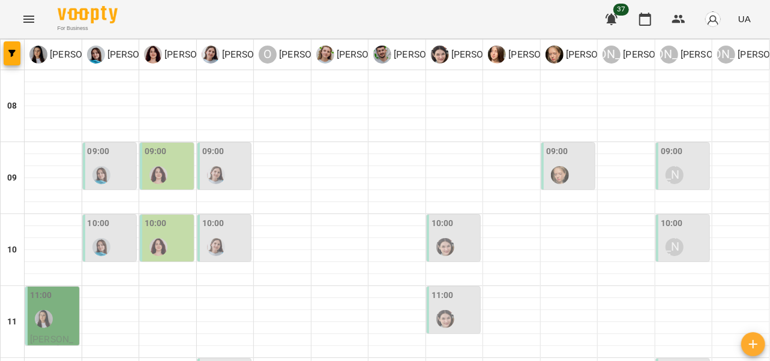
click at [168, 169] on div at bounding box center [159, 175] width 28 height 28
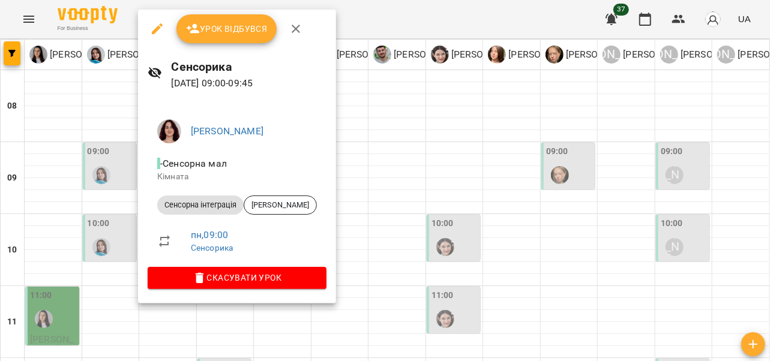
click at [295, 31] on icon "button" at bounding box center [296, 29] width 14 height 14
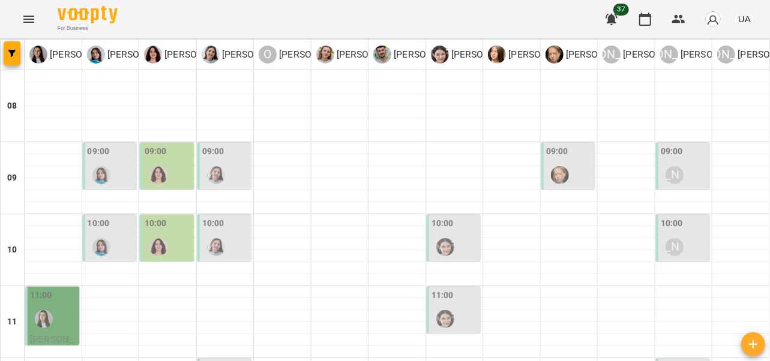
scroll to position [79, 0]
click at [161, 238] on img "Ольга Крикун" at bounding box center [158, 247] width 18 height 18
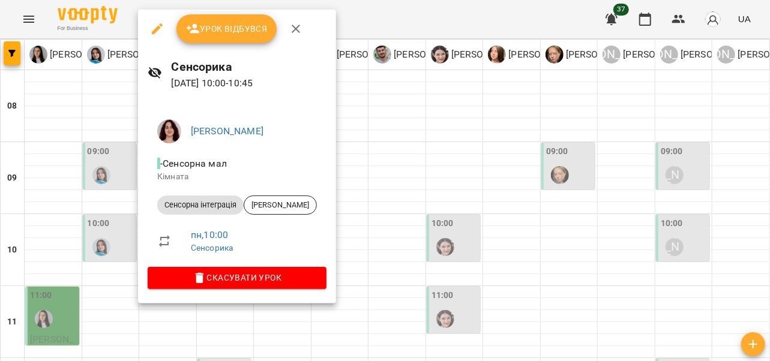
click at [299, 32] on icon "button" at bounding box center [296, 29] width 14 height 14
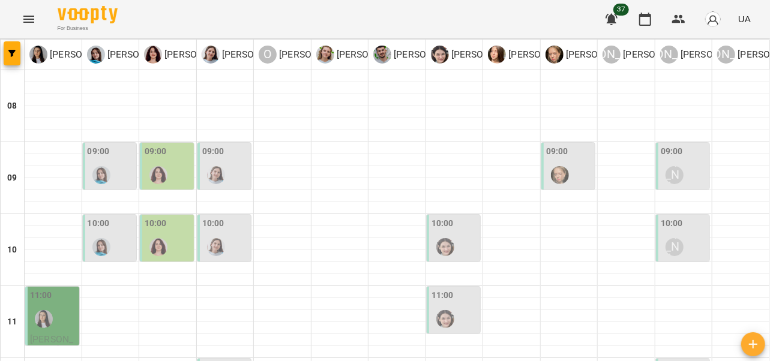
click at [445, 310] on img "Софія Цюпер" at bounding box center [445, 319] width 18 height 18
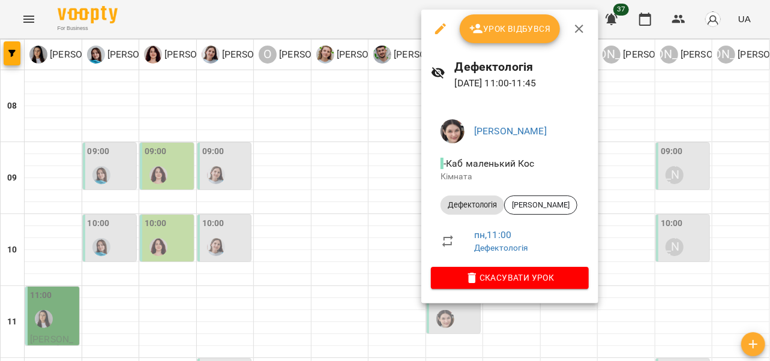
click at [585, 27] on icon "button" at bounding box center [579, 29] width 14 height 14
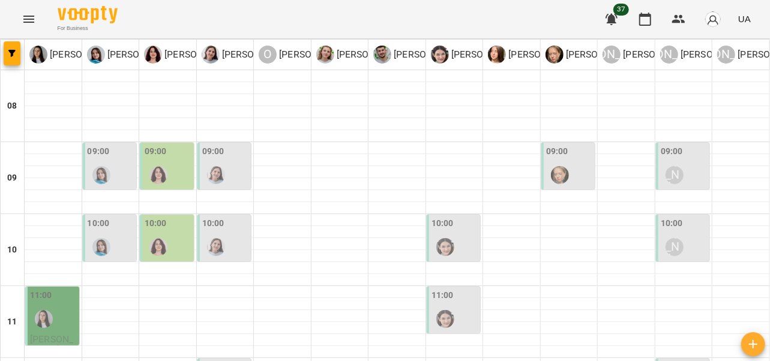
scroll to position [107, 0]
click at [49, 310] on img "Ірина Керівник" at bounding box center [44, 319] width 18 height 18
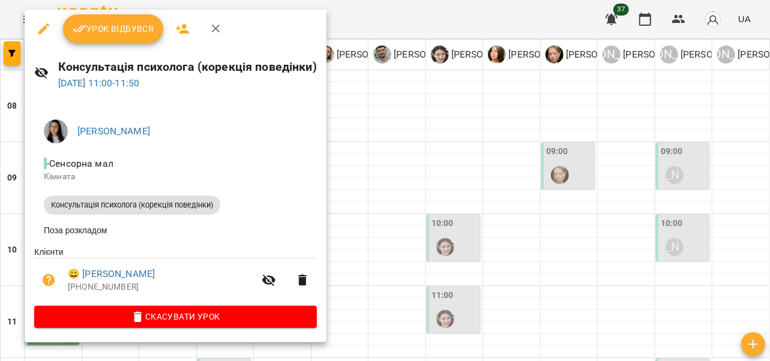
click at [214, 26] on icon "button" at bounding box center [216, 29] width 14 height 14
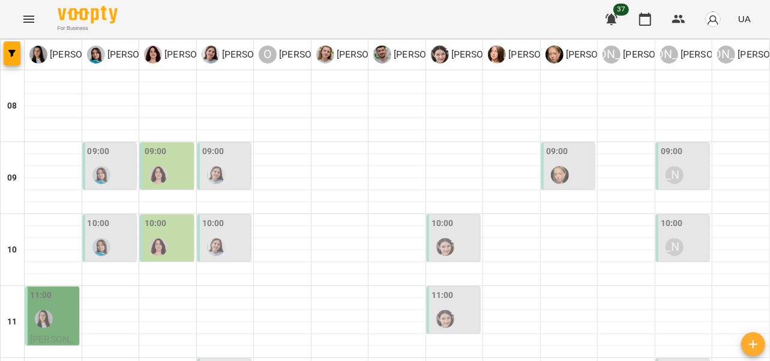
scroll to position [134, 0]
click at [676, 234] on div "[PERSON_NAME]" at bounding box center [675, 248] width 28 height 28
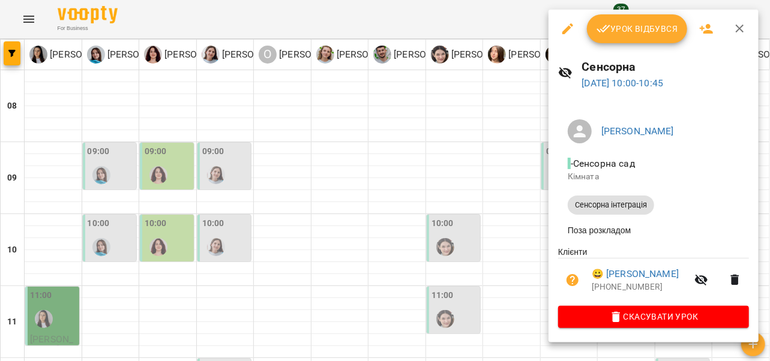
click at [740, 28] on icon "button" at bounding box center [740, 29] width 8 height 8
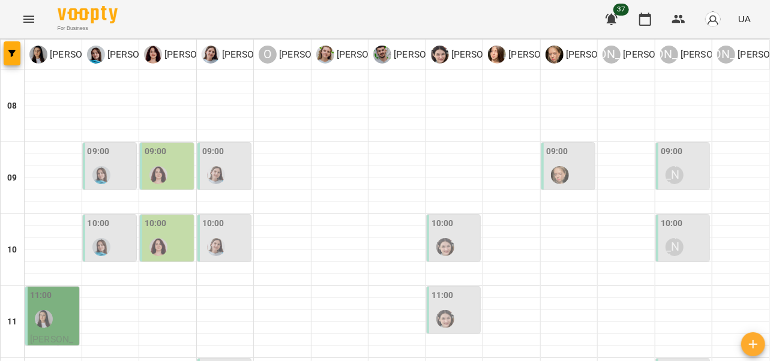
click at [450, 234] on div at bounding box center [446, 248] width 28 height 28
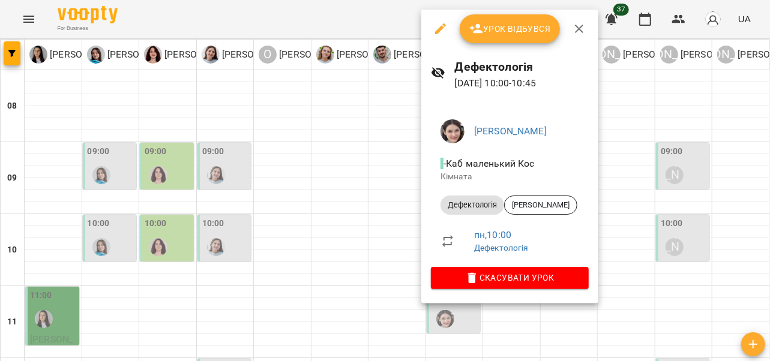
click at [581, 28] on icon "button" at bounding box center [579, 29] width 14 height 14
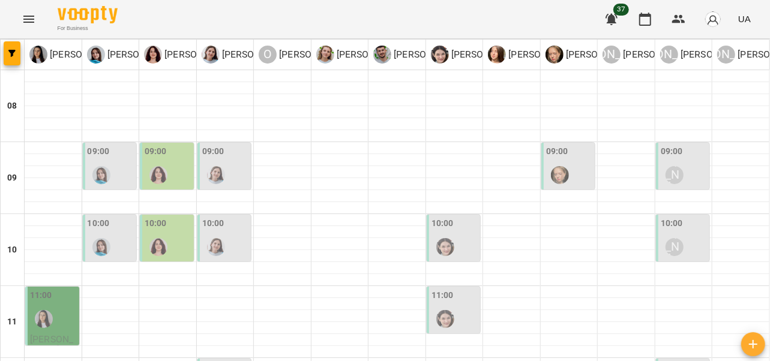
scroll to position [77, 0]
click at [160, 238] on img "Ольга Крикун" at bounding box center [158, 247] width 18 height 18
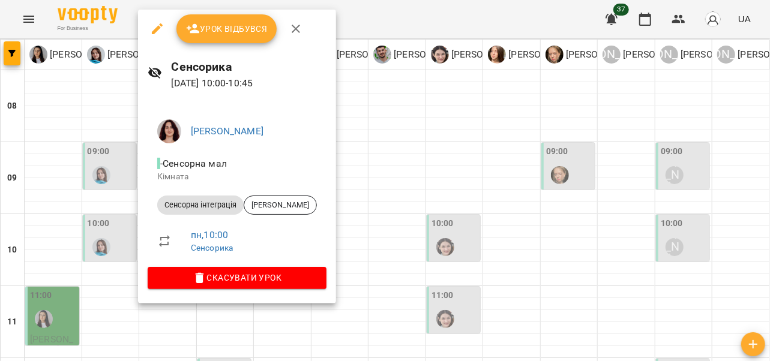
click at [300, 32] on icon "button" at bounding box center [296, 29] width 14 height 14
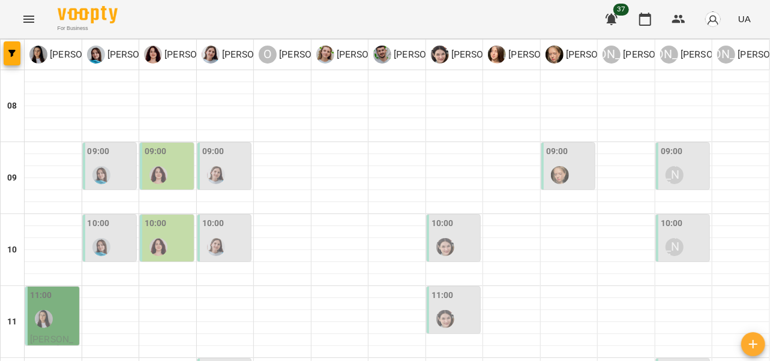
scroll to position [29, 0]
click at [222, 166] on img "Дарія Тріпадуш" at bounding box center [216, 175] width 18 height 18
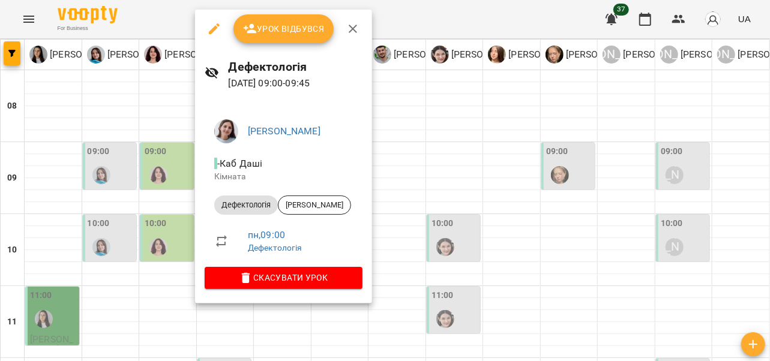
click at [358, 28] on icon "button" at bounding box center [353, 29] width 14 height 14
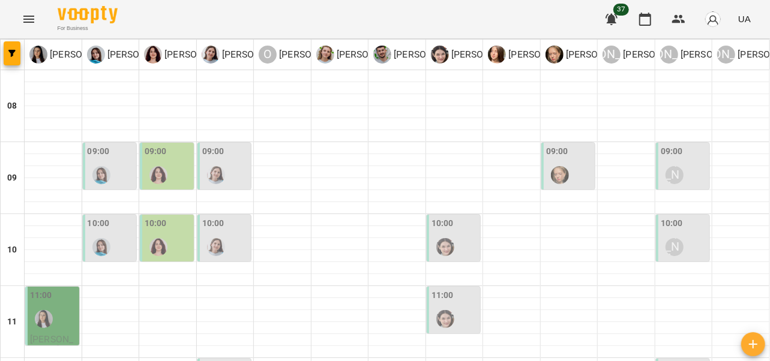
click at [226, 161] on div at bounding box center [216, 175] width 28 height 28
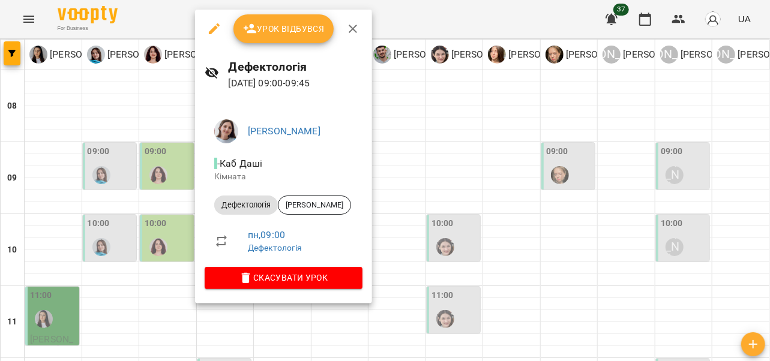
click at [353, 26] on icon "button" at bounding box center [353, 29] width 14 height 14
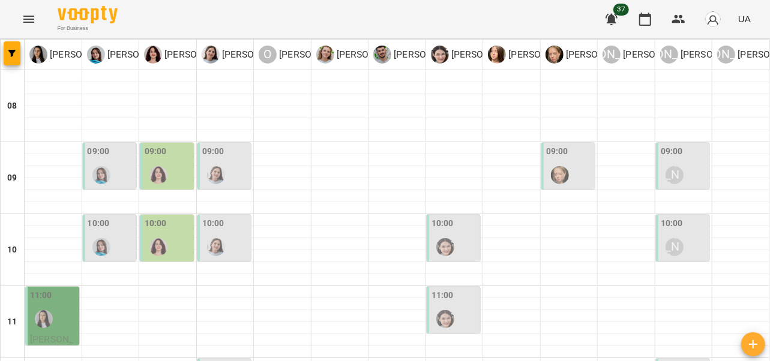
click at [168, 234] on div at bounding box center [159, 248] width 28 height 28
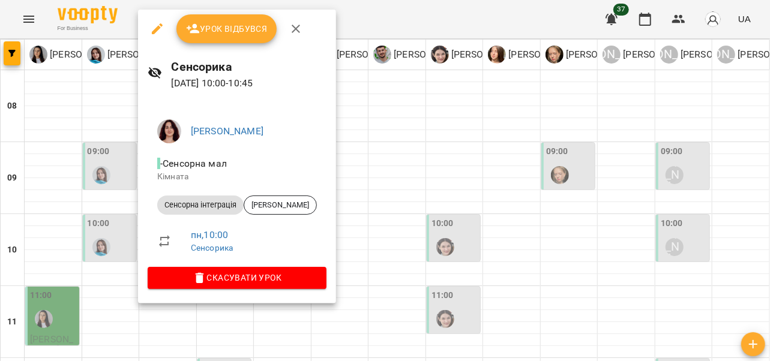
click at [300, 34] on icon "button" at bounding box center [296, 29] width 14 height 14
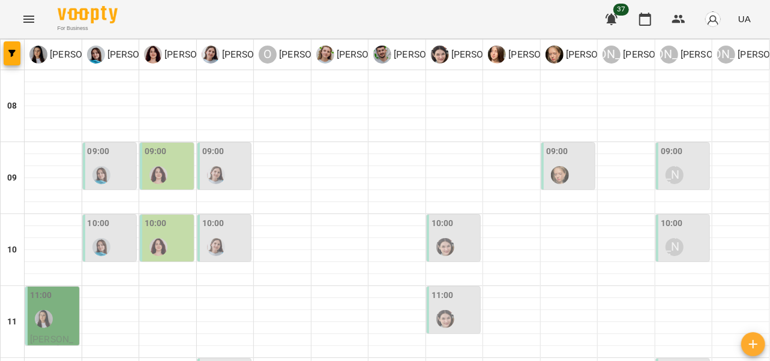
click at [218, 161] on div at bounding box center [216, 175] width 28 height 28
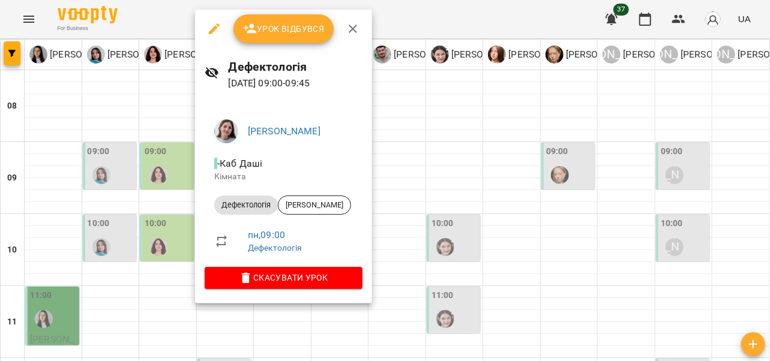
click at [306, 26] on span "Урок відбувся" at bounding box center [284, 29] width 82 height 14
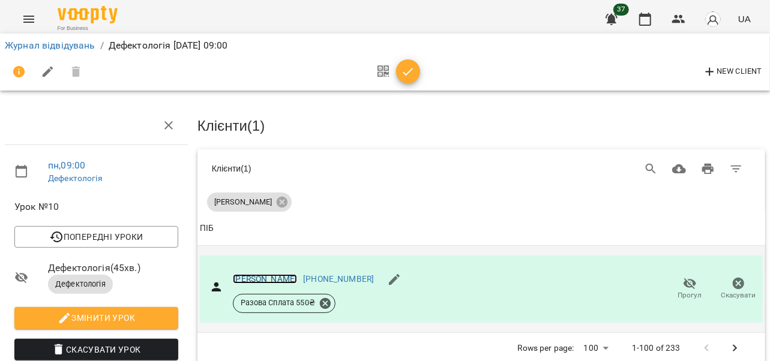
click at [292, 277] on link "[PERSON_NAME]" at bounding box center [265, 279] width 64 height 10
click at [20, 14] on button "Menu" at bounding box center [28, 19] width 29 height 29
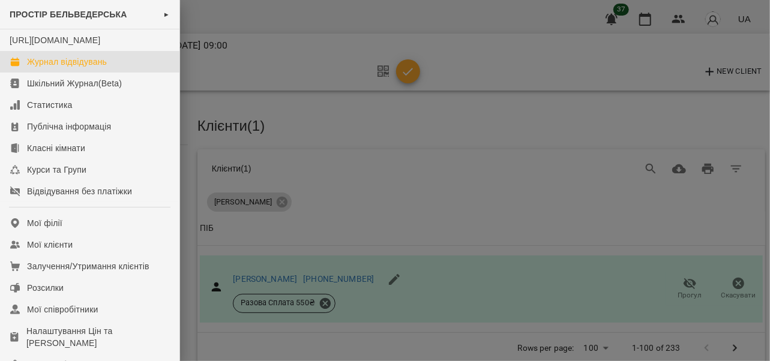
click at [55, 68] on div "Журнал відвідувань" at bounding box center [67, 62] width 80 height 12
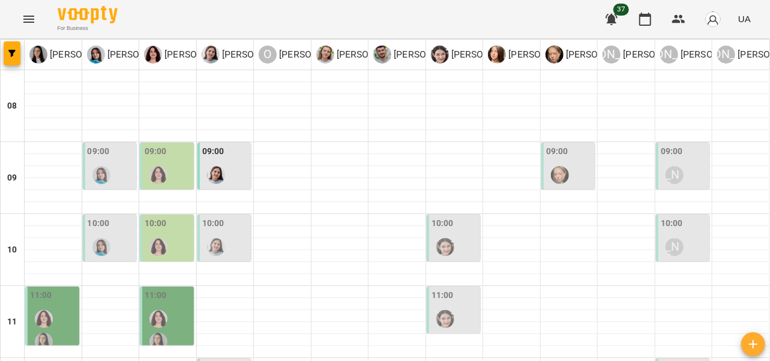
click at [157, 222] on label "10:00" at bounding box center [156, 223] width 22 height 13
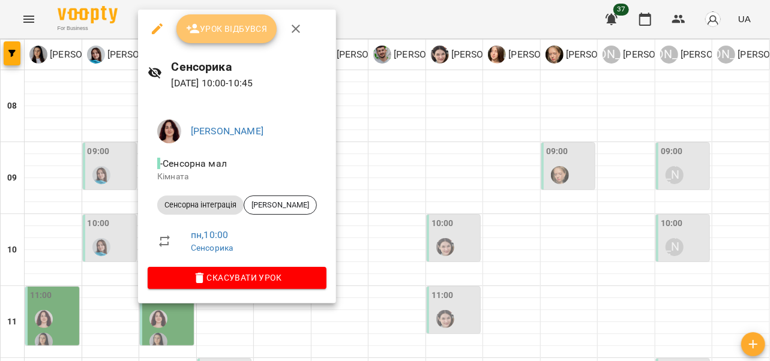
click at [219, 30] on span "Урок відбувся" at bounding box center [227, 29] width 82 height 14
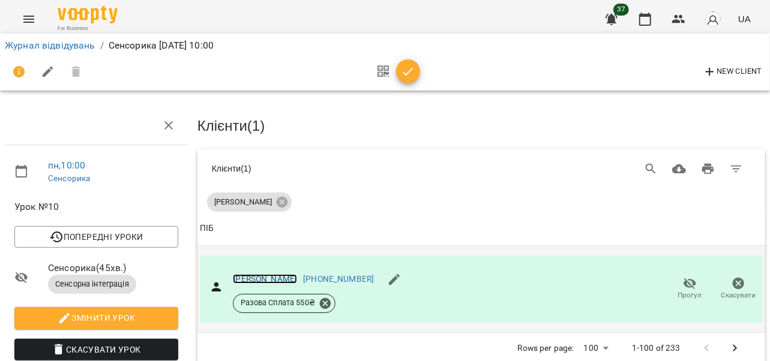
click at [273, 280] on link "[PERSON_NAME]" at bounding box center [265, 279] width 64 height 10
click at [26, 16] on icon "Menu" at bounding box center [28, 19] width 11 height 7
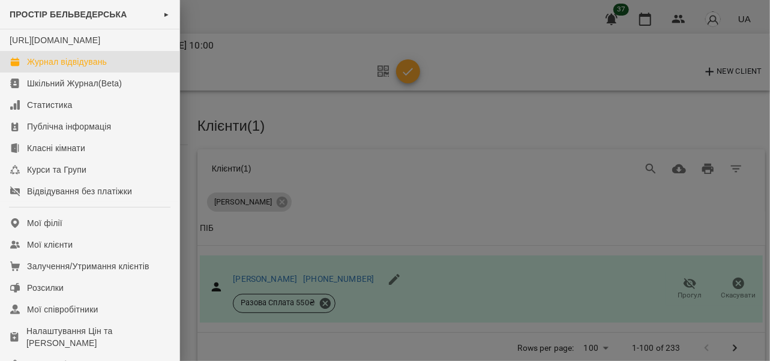
click at [48, 68] on div "Журнал відвідувань" at bounding box center [67, 62] width 80 height 12
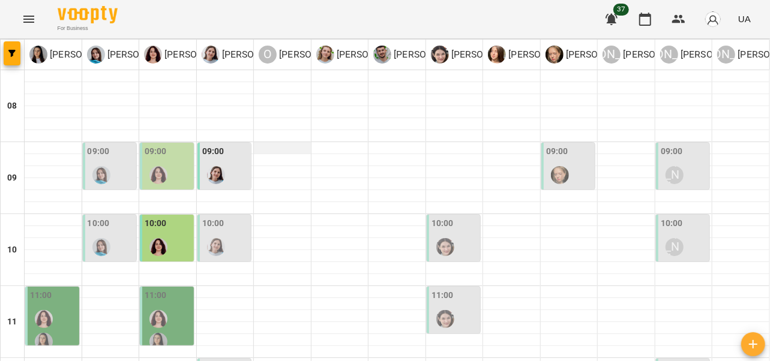
click at [298, 147] on div at bounding box center [282, 148] width 57 height 12
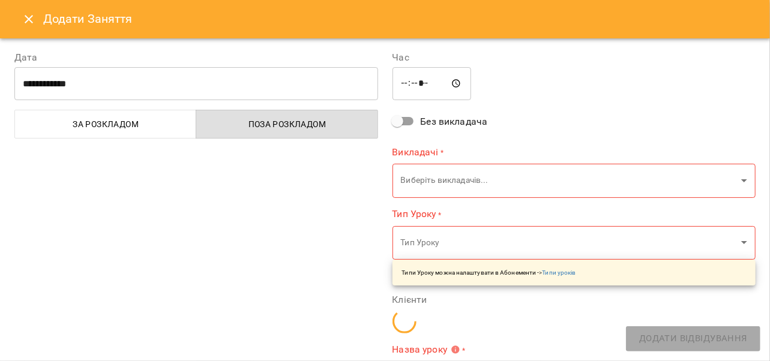
type input "**********"
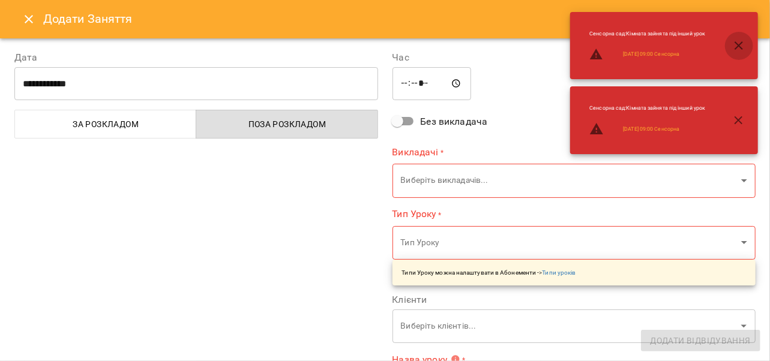
click at [734, 51] on icon "button" at bounding box center [739, 45] width 14 height 14
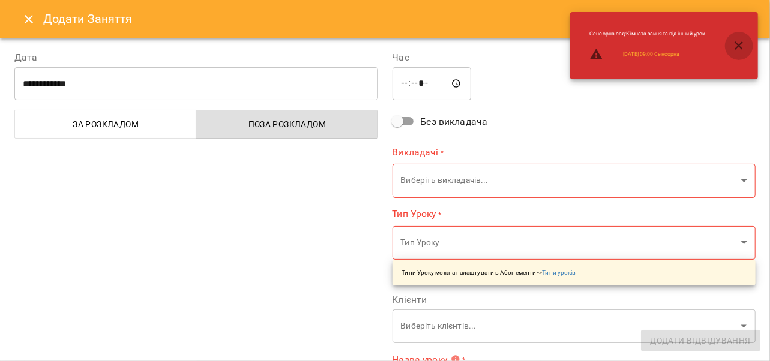
click at [735, 45] on icon "button" at bounding box center [739, 45] width 14 height 14
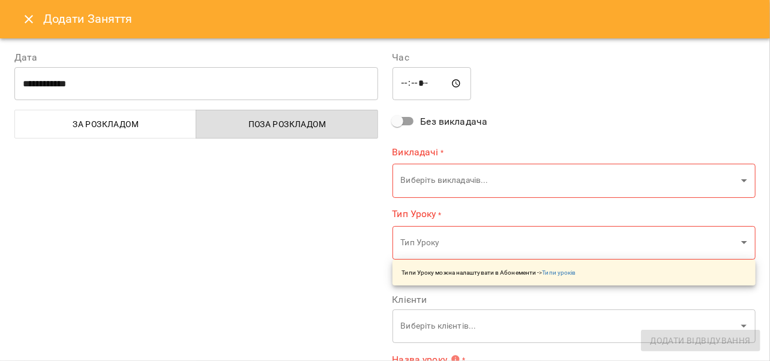
click at [33, 19] on icon "Close" at bounding box center [29, 19] width 14 height 14
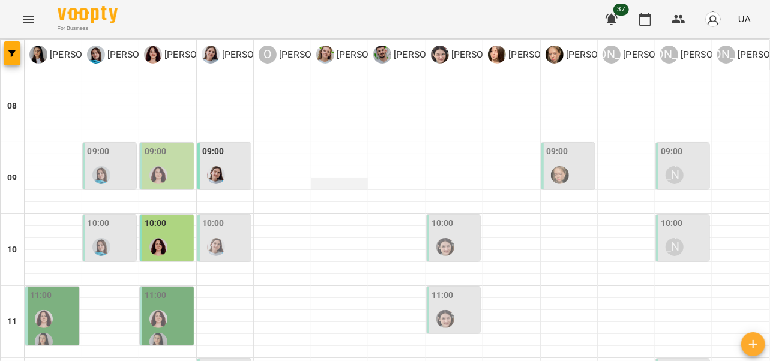
scroll to position [27, 0]
click at [117, 145] on div "09:00" at bounding box center [111, 167] width 47 height 44
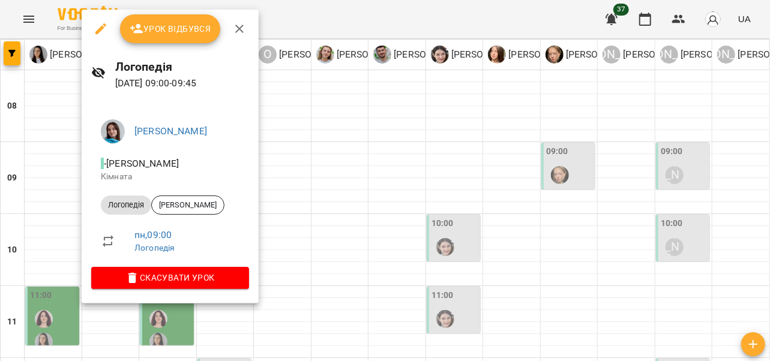
click at [243, 28] on icon "button" at bounding box center [239, 29] width 14 height 14
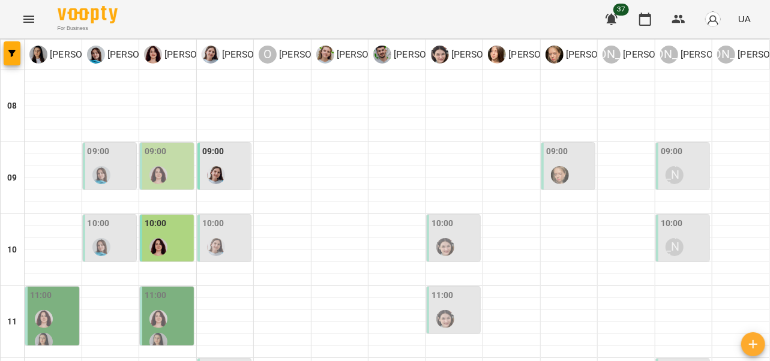
click at [167, 161] on div at bounding box center [159, 175] width 28 height 28
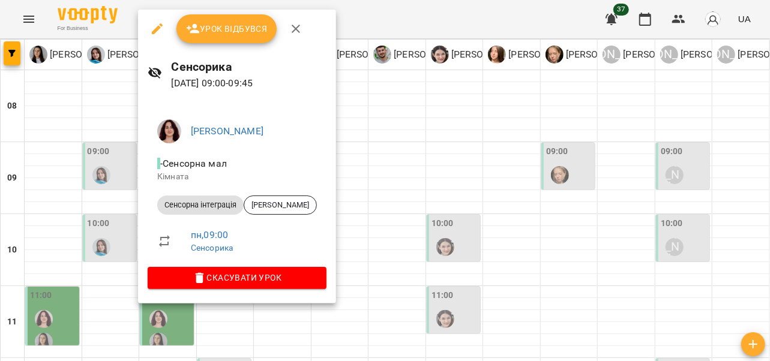
click at [299, 26] on icon "button" at bounding box center [296, 29] width 14 height 14
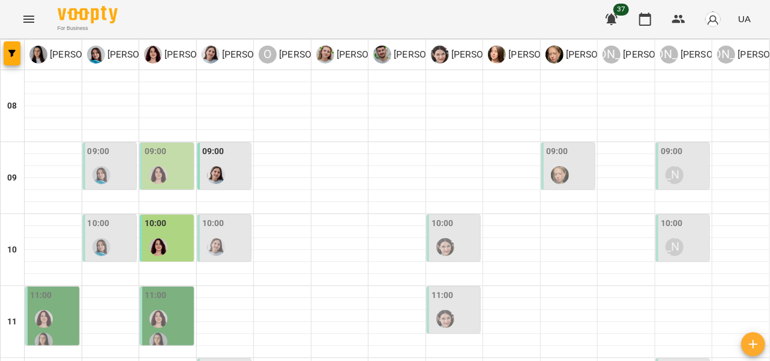
click at [222, 161] on div at bounding box center [216, 175] width 28 height 28
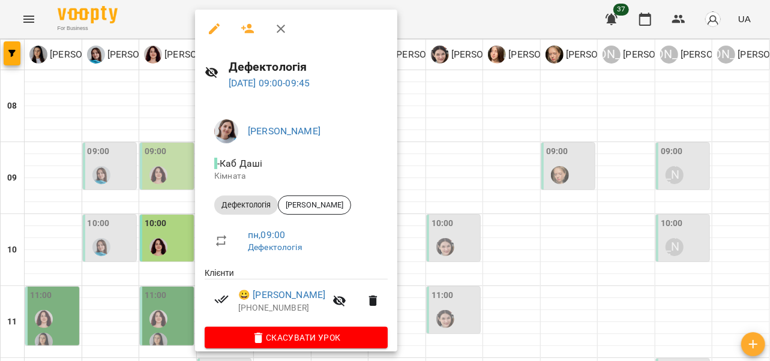
click at [282, 25] on icon "button" at bounding box center [281, 29] width 14 height 14
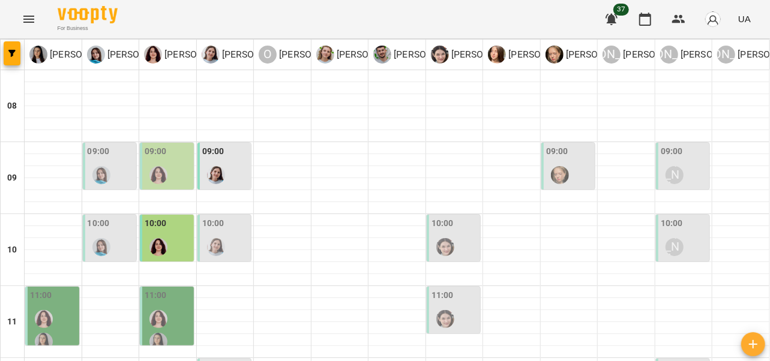
click at [564, 161] on div at bounding box center [560, 175] width 28 height 28
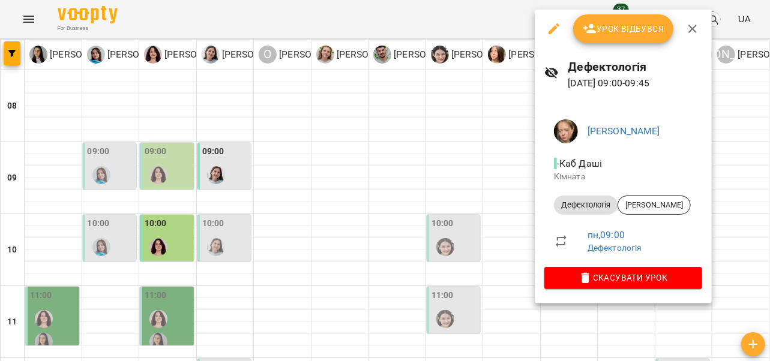
click at [692, 28] on icon "button" at bounding box center [693, 29] width 8 height 8
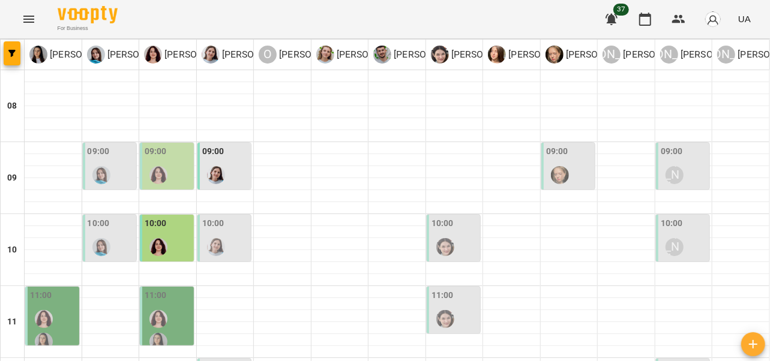
click at [678, 161] on div "[PERSON_NAME]" at bounding box center [675, 175] width 28 height 28
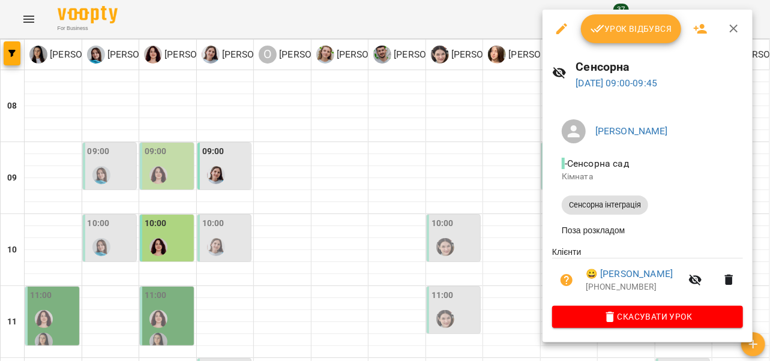
click at [738, 30] on icon "button" at bounding box center [734, 29] width 14 height 14
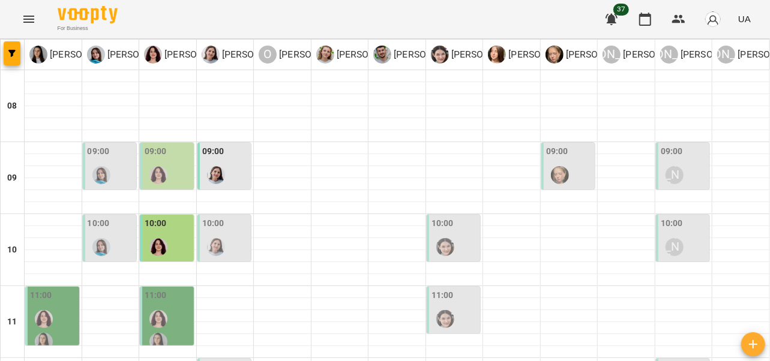
scroll to position [93, 0]
click at [112, 234] on div at bounding box center [102, 248] width 28 height 28
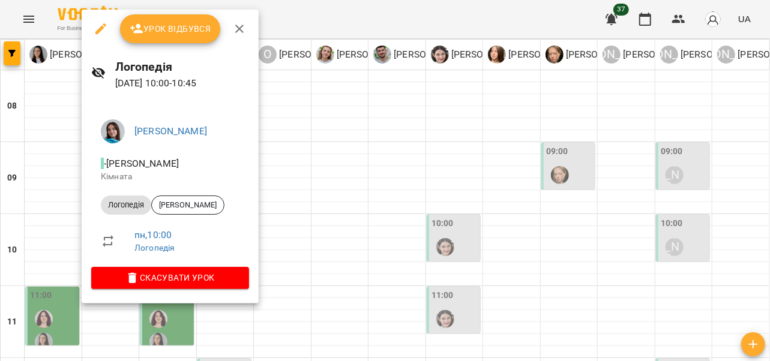
click at [241, 24] on icon "button" at bounding box center [239, 29] width 14 height 14
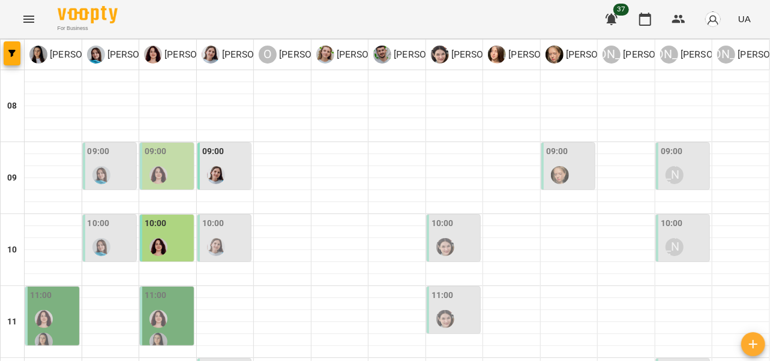
click at [221, 234] on div at bounding box center [216, 248] width 28 height 28
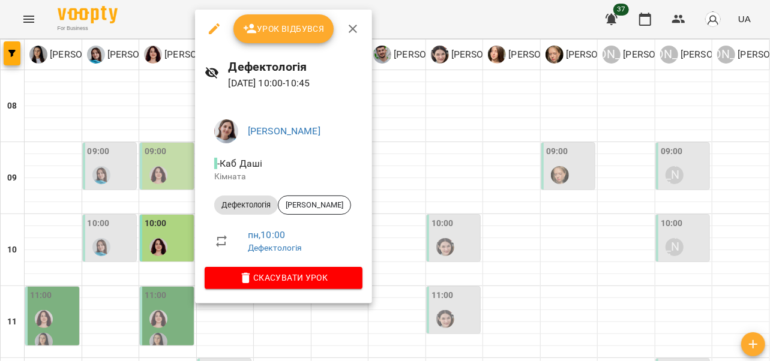
click at [354, 26] on icon "button" at bounding box center [353, 29] width 8 height 8
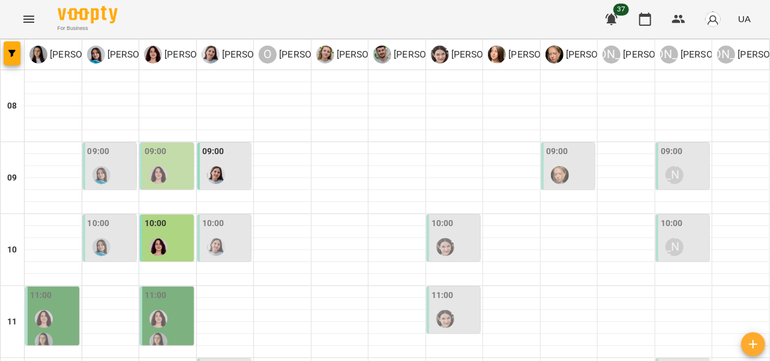
click at [453, 289] on div "11:00" at bounding box center [455, 311] width 47 height 44
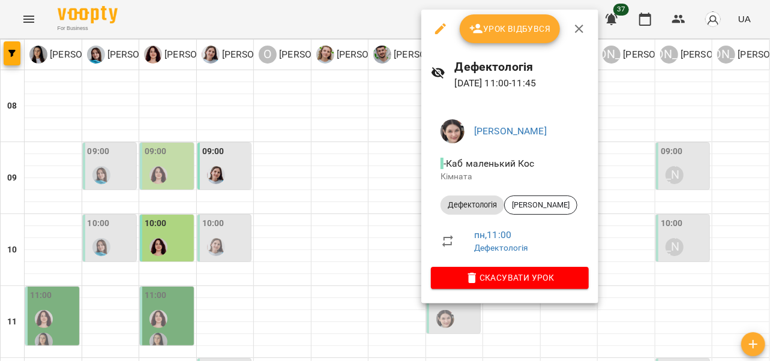
click at [575, 22] on icon "button" at bounding box center [579, 29] width 14 height 14
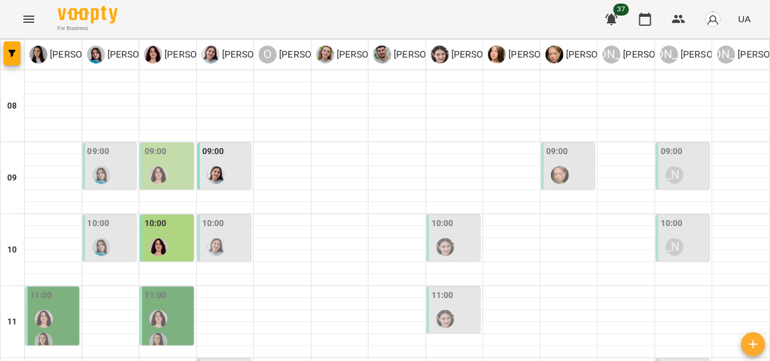
click at [449, 234] on div at bounding box center [446, 248] width 28 height 28
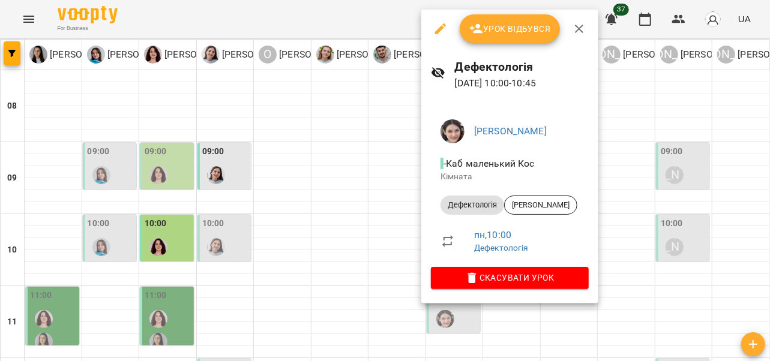
click at [581, 28] on icon "button" at bounding box center [579, 29] width 14 height 14
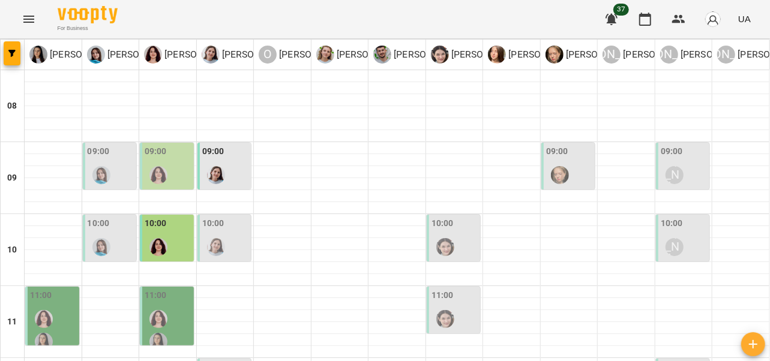
click at [680, 234] on div "[PERSON_NAME]" at bounding box center [675, 248] width 28 height 28
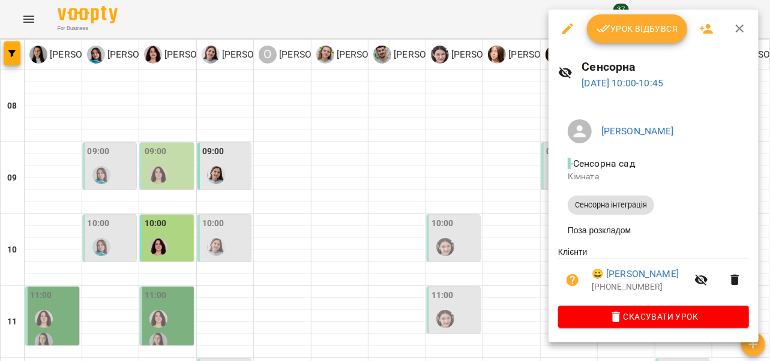
click at [743, 26] on icon "button" at bounding box center [740, 29] width 14 height 14
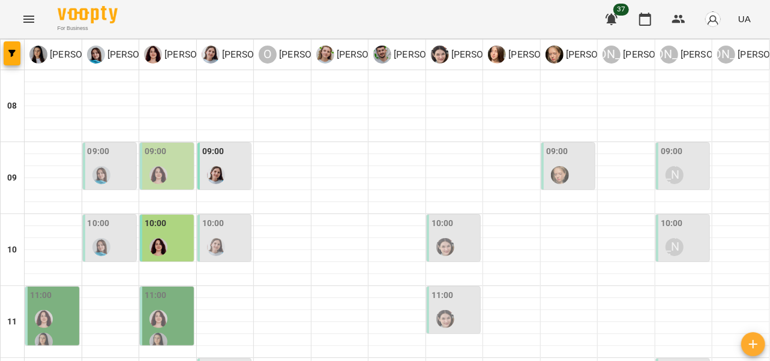
scroll to position [653, 0]
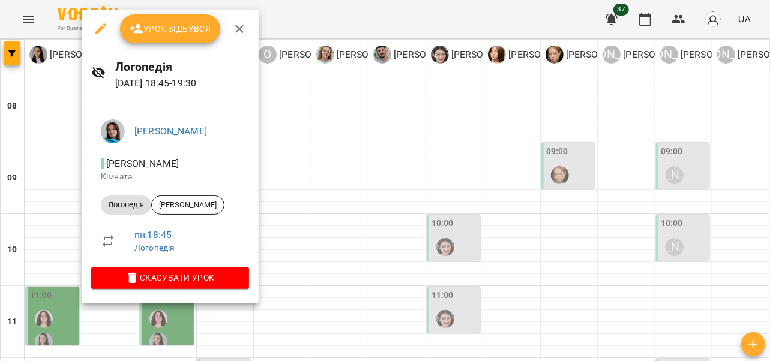
click at [241, 30] on icon "button" at bounding box center [239, 29] width 14 height 14
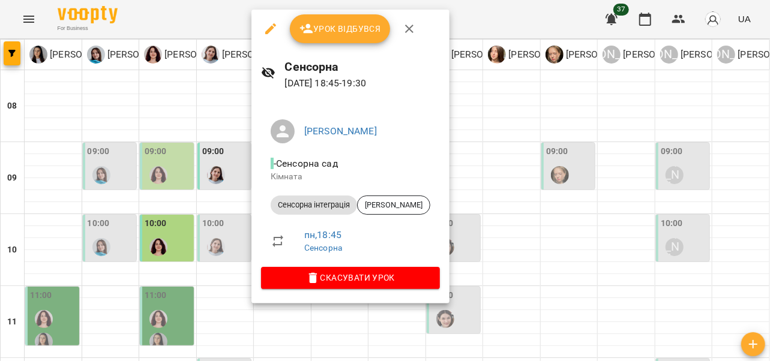
click at [412, 26] on icon "button" at bounding box center [409, 29] width 14 height 14
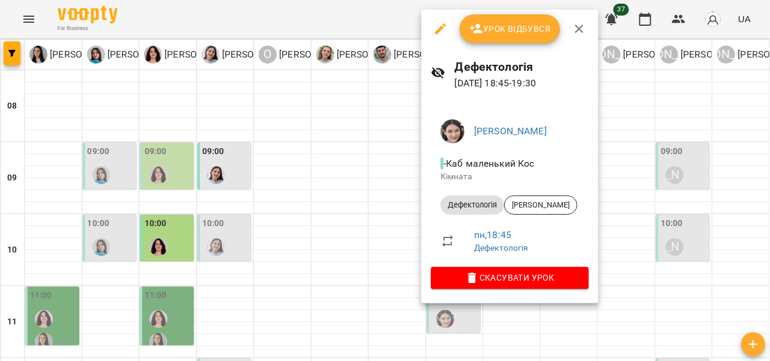
click at [584, 22] on icon "button" at bounding box center [579, 29] width 14 height 14
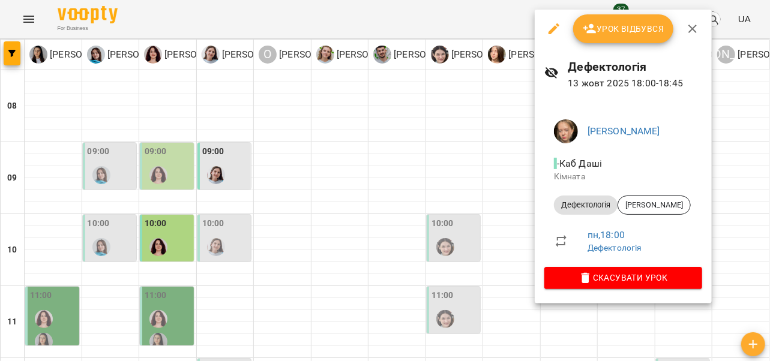
click at [694, 25] on icon "button" at bounding box center [693, 29] width 14 height 14
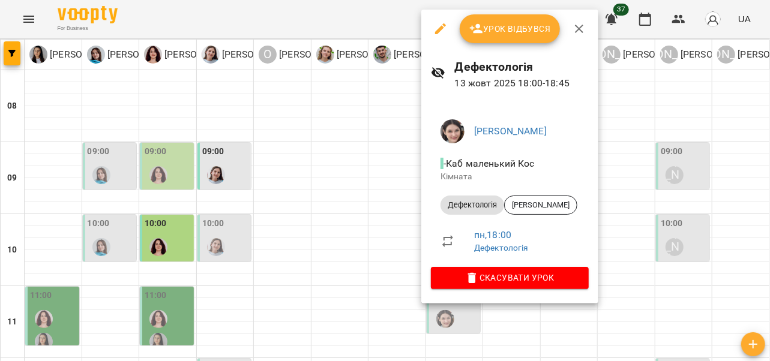
click at [577, 30] on icon "button" at bounding box center [579, 29] width 8 height 8
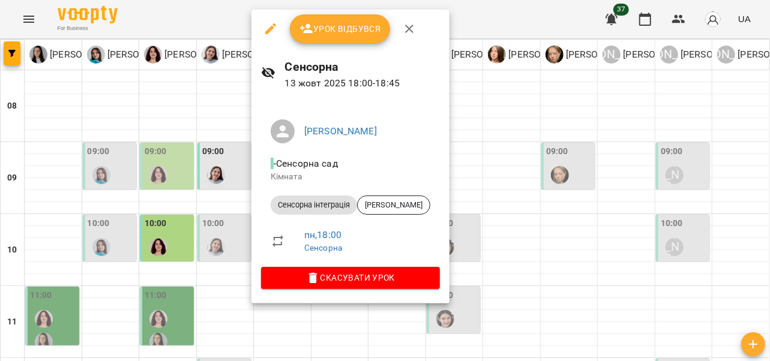
click at [414, 30] on icon "button" at bounding box center [409, 29] width 14 height 14
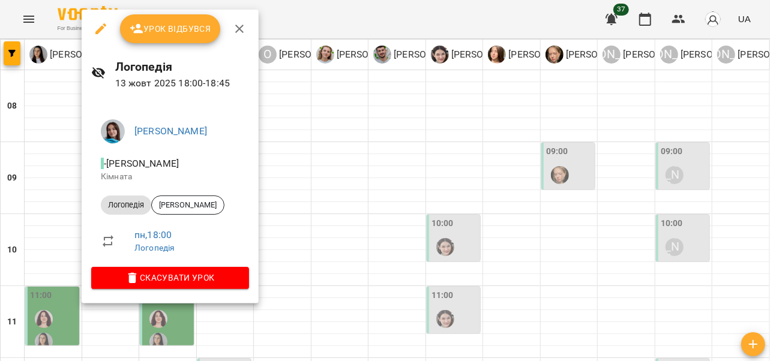
click at [241, 28] on icon "button" at bounding box center [239, 29] width 14 height 14
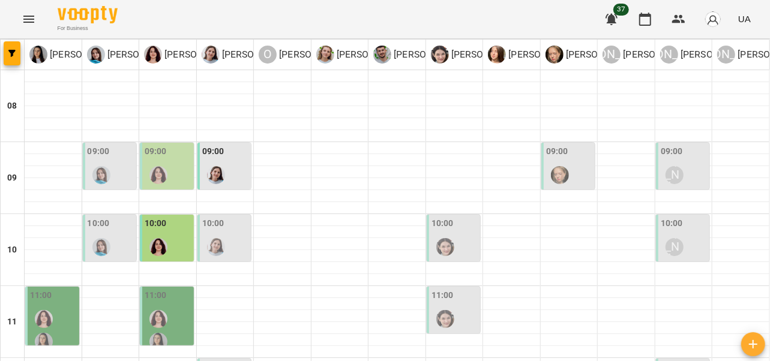
scroll to position [584, 0]
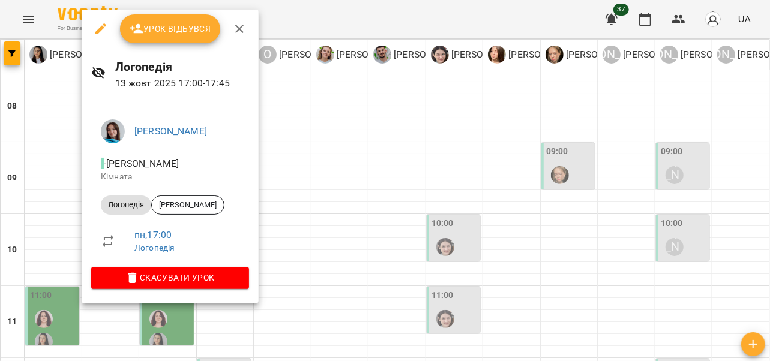
click at [241, 29] on icon "button" at bounding box center [239, 29] width 14 height 14
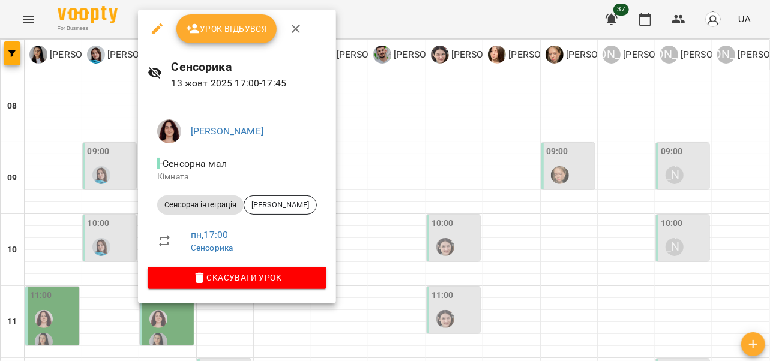
click at [297, 24] on icon "button" at bounding box center [296, 29] width 14 height 14
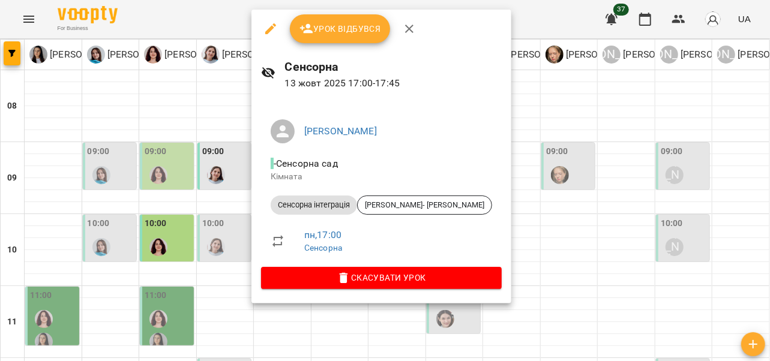
click at [409, 25] on icon "button" at bounding box center [409, 29] width 14 height 14
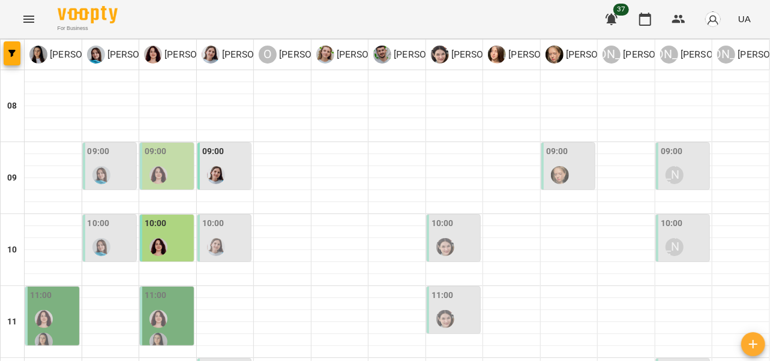
scroll to position [480, 0]
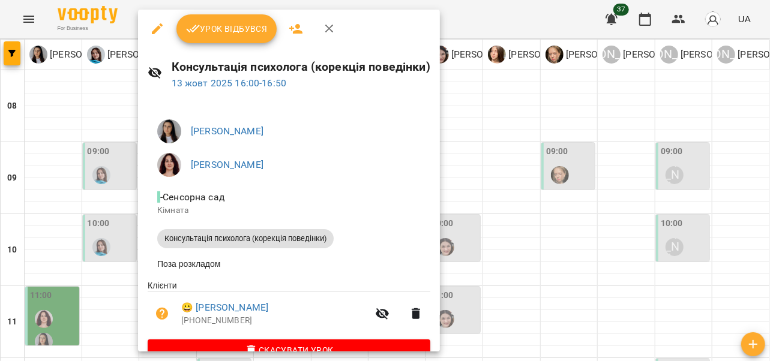
click at [331, 26] on icon "button" at bounding box center [329, 29] width 8 height 8
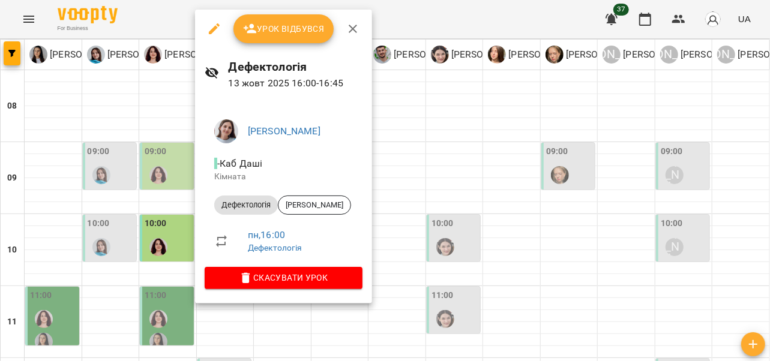
click at [352, 30] on icon "button" at bounding box center [353, 29] width 8 height 8
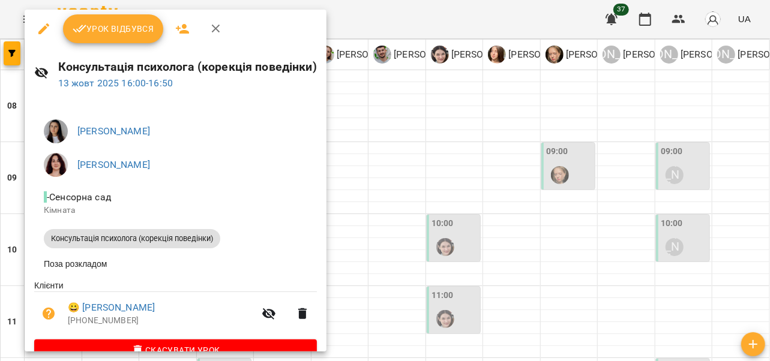
click at [218, 30] on icon "button" at bounding box center [216, 29] width 14 height 14
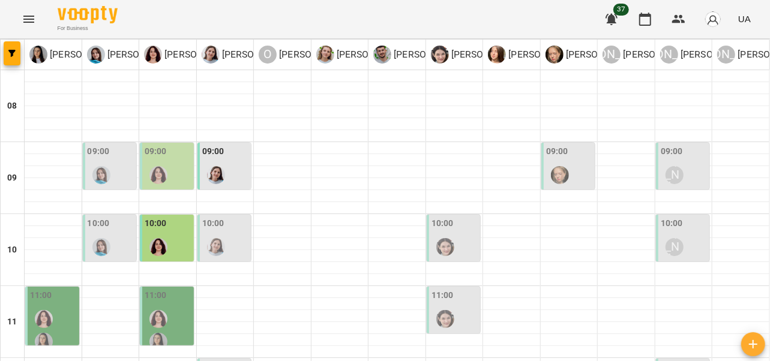
scroll to position [396, 0]
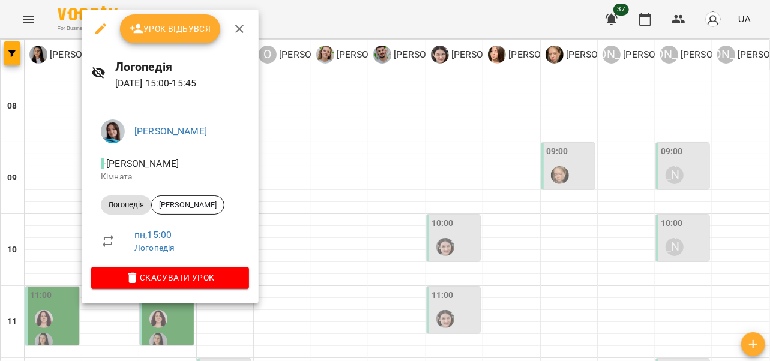
click at [240, 32] on icon "button" at bounding box center [239, 29] width 14 height 14
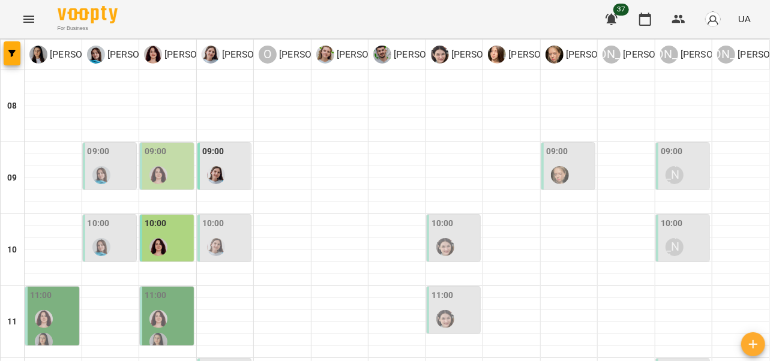
click at [26, 16] on icon "Menu" at bounding box center [28, 19] width 11 height 7
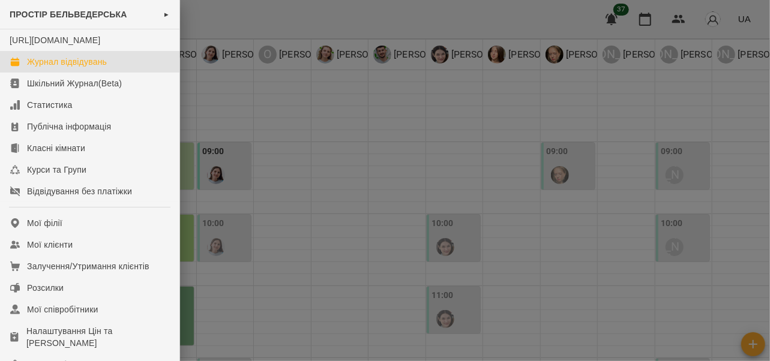
click at [315, 190] on div at bounding box center [385, 180] width 770 height 361
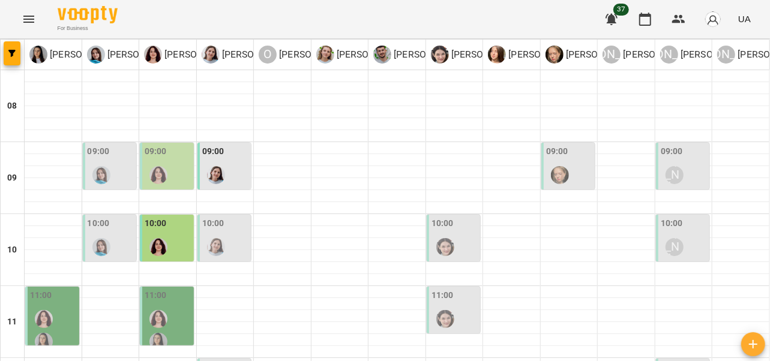
scroll to position [653, 0]
type input "**********"
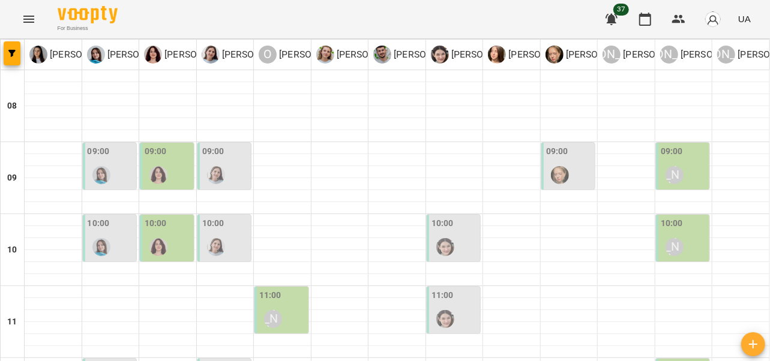
scroll to position [58, 0]
click at [106, 161] on div at bounding box center [102, 175] width 28 height 28
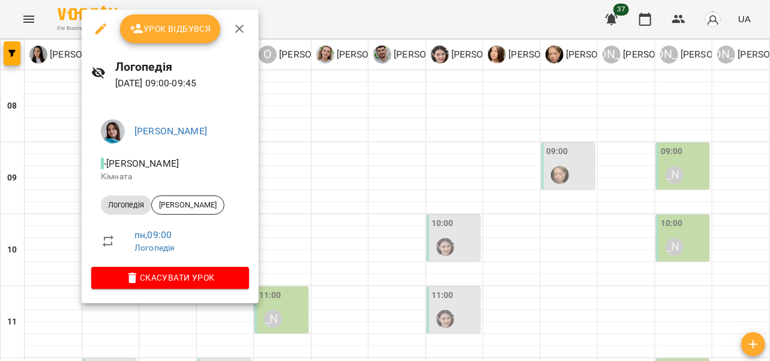
click at [243, 34] on icon "button" at bounding box center [239, 29] width 14 height 14
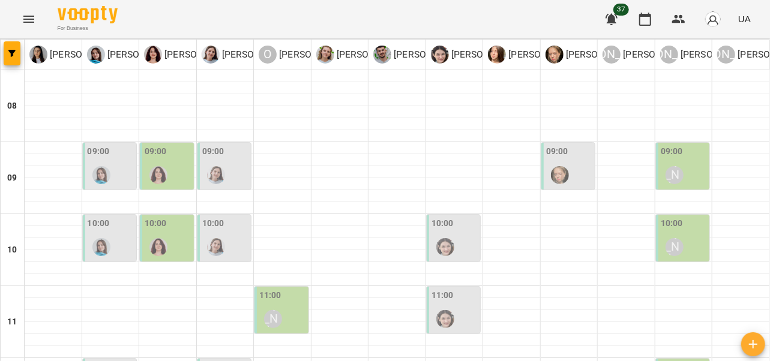
click at [160, 166] on img "Ольга Крикун" at bounding box center [158, 175] width 18 height 18
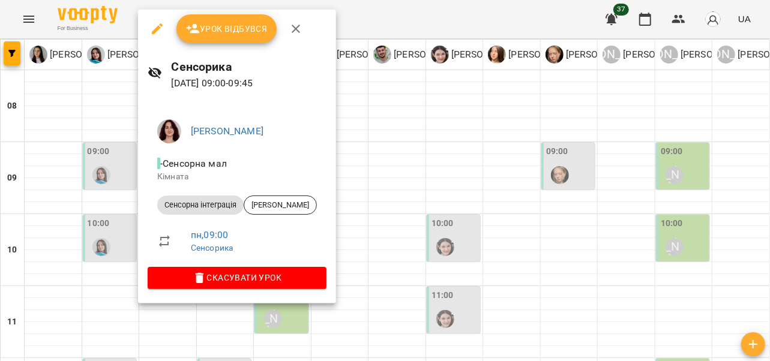
click at [293, 26] on icon "button" at bounding box center [296, 29] width 14 height 14
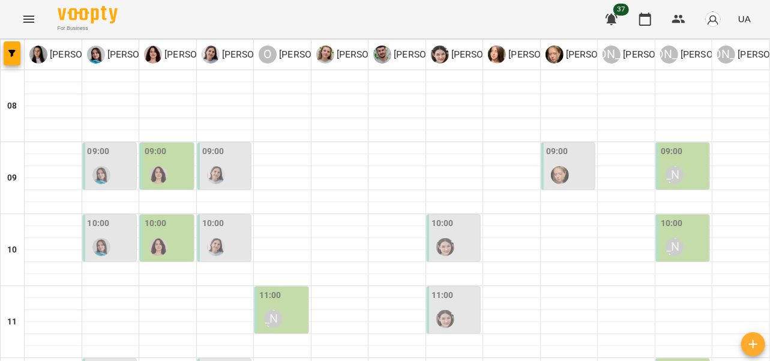
click at [223, 161] on div at bounding box center [216, 175] width 28 height 28
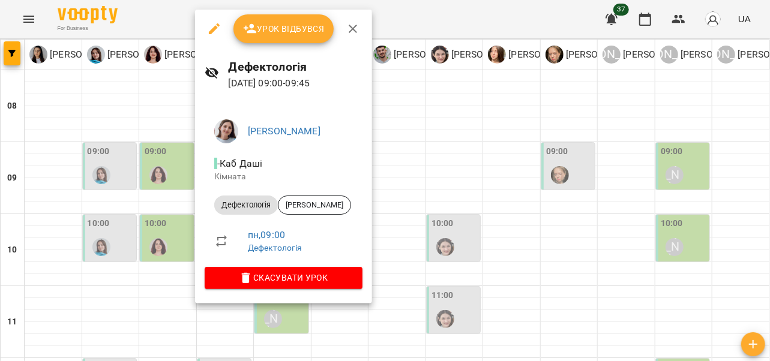
click at [355, 23] on icon "button" at bounding box center [353, 29] width 14 height 14
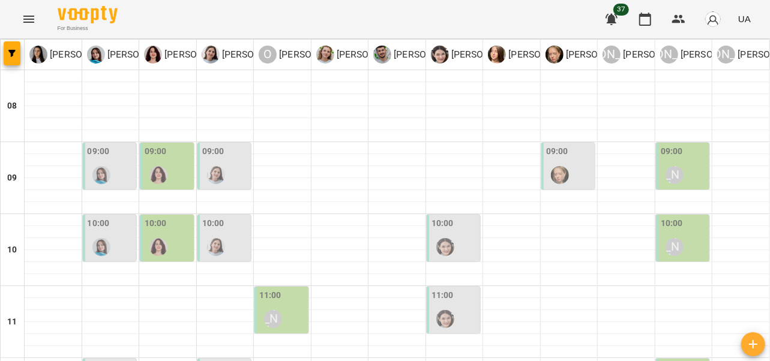
click at [101, 238] on img "Тетяна Хомин" at bounding box center [101, 247] width 18 height 18
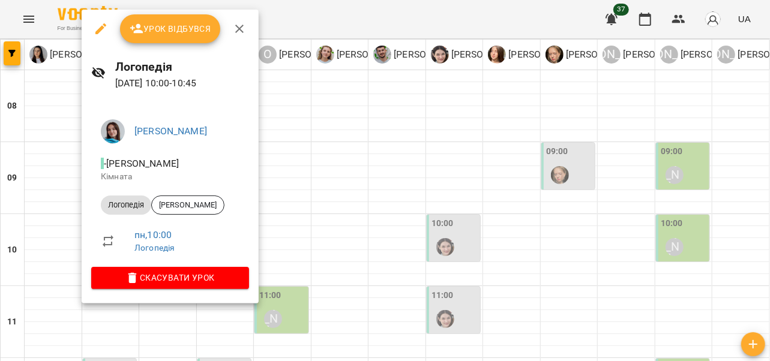
click at [241, 29] on icon "button" at bounding box center [239, 29] width 14 height 14
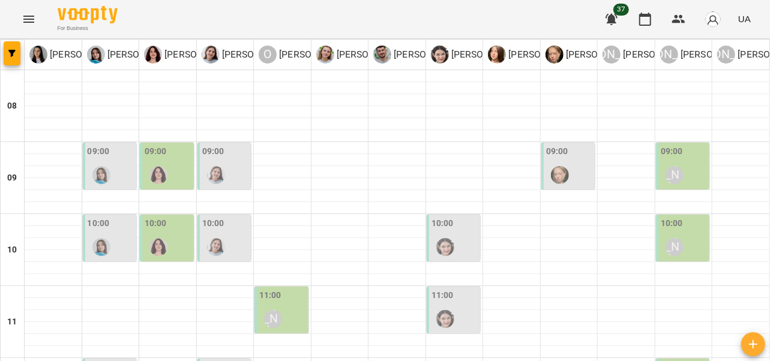
click at [164, 238] on img "Ольга Крикун" at bounding box center [158, 247] width 18 height 18
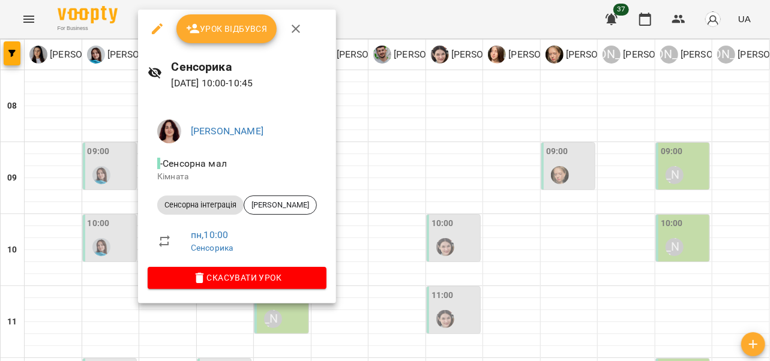
click at [294, 31] on icon "button" at bounding box center [296, 29] width 14 height 14
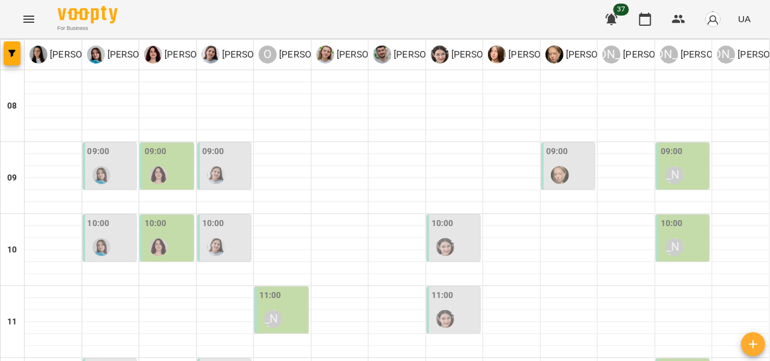
click at [221, 234] on div at bounding box center [216, 248] width 28 height 28
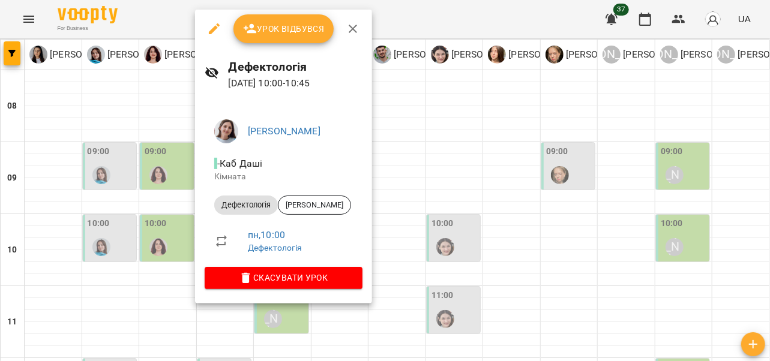
click at [357, 28] on icon "button" at bounding box center [353, 29] width 14 height 14
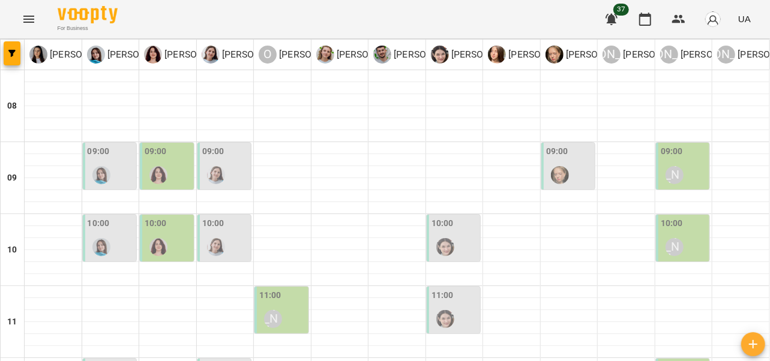
click at [276, 310] on div "[PERSON_NAME]" at bounding box center [273, 319] width 18 height 18
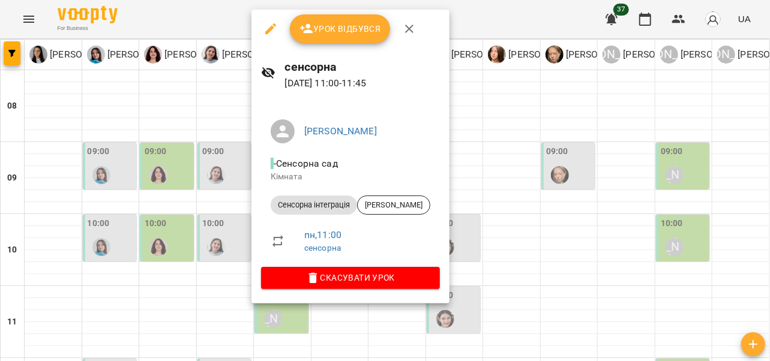
click at [410, 29] on icon "button" at bounding box center [409, 29] width 14 height 14
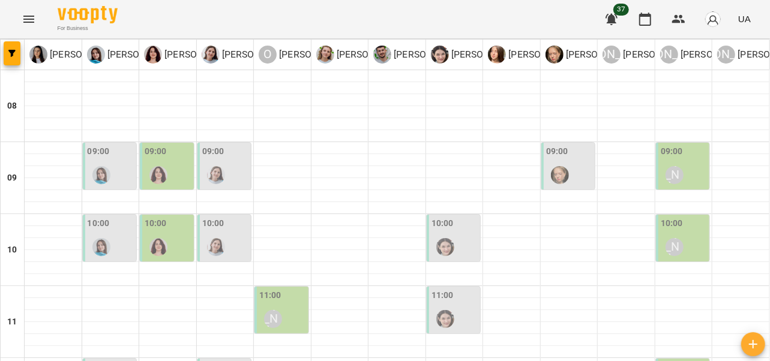
click at [441, 310] on img "Софія Цюпер" at bounding box center [445, 319] width 18 height 18
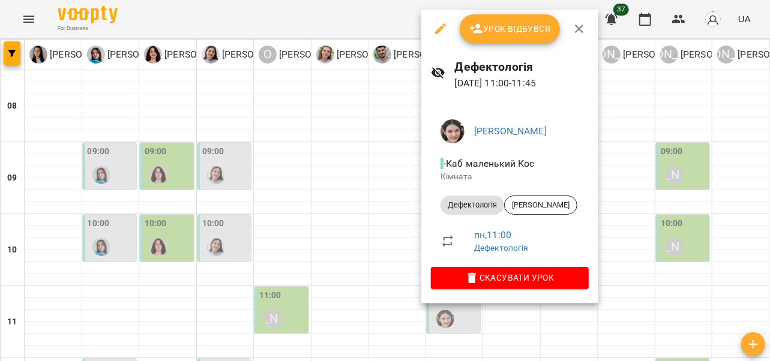
click at [584, 29] on icon "button" at bounding box center [579, 29] width 14 height 14
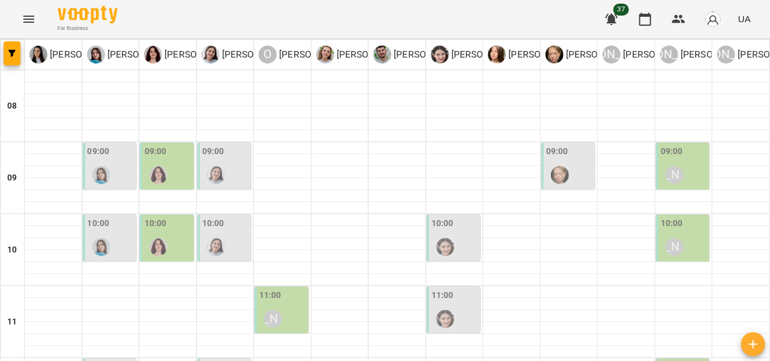
click at [454, 217] on div "10:00" at bounding box center [455, 239] width 47 height 44
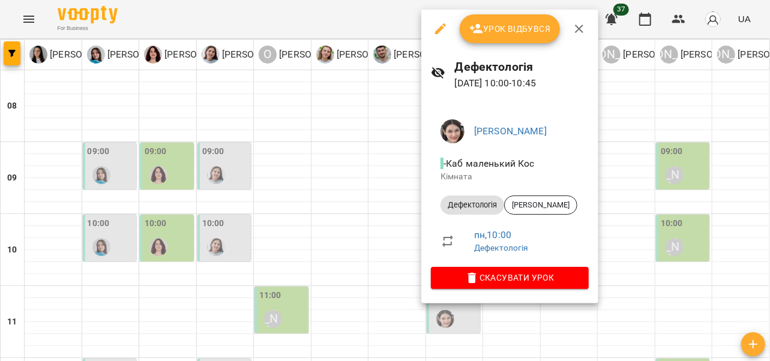
click at [580, 30] on icon "button" at bounding box center [579, 29] width 8 height 8
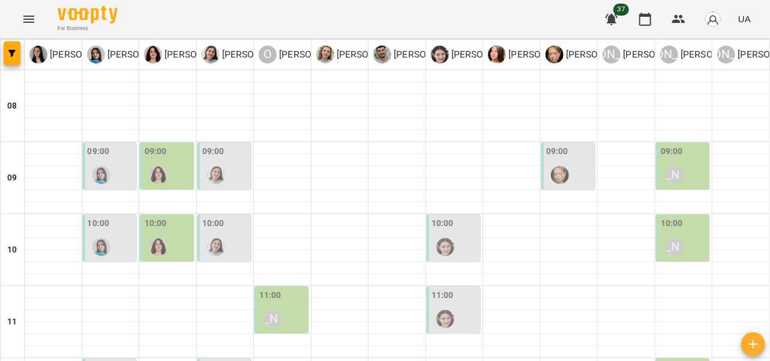
click at [564, 161] on div at bounding box center [560, 175] width 28 height 28
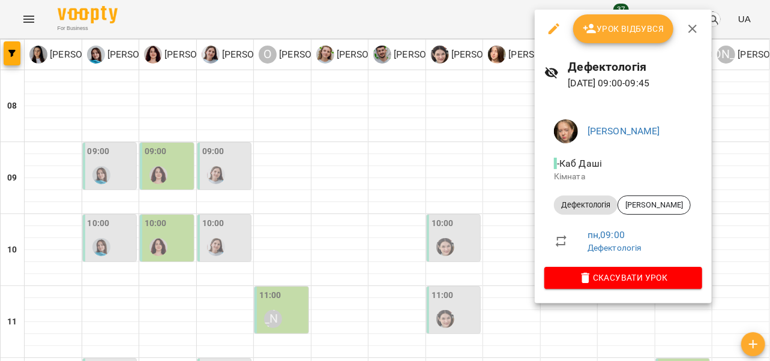
click at [695, 28] on icon "button" at bounding box center [693, 29] width 14 height 14
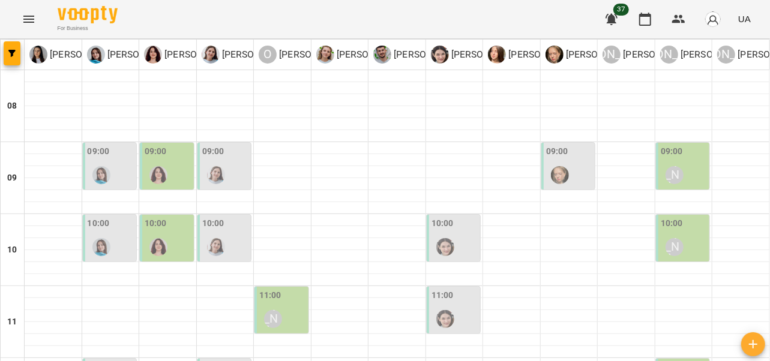
click at [678, 161] on div "[PERSON_NAME]" at bounding box center [675, 175] width 28 height 28
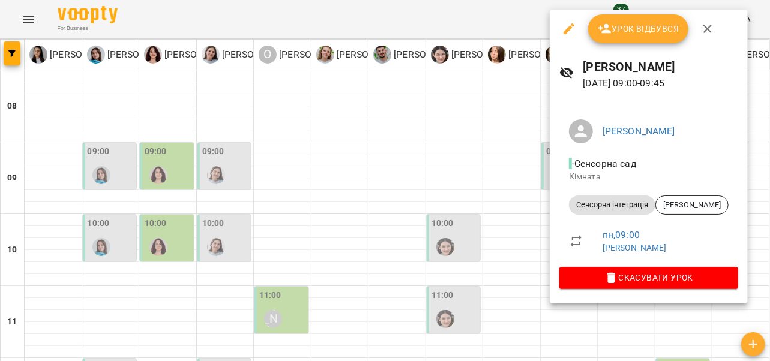
click at [711, 31] on icon "button" at bounding box center [708, 29] width 14 height 14
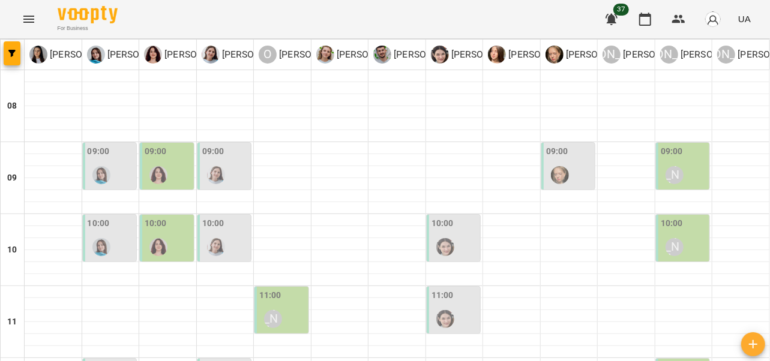
type input "**********"
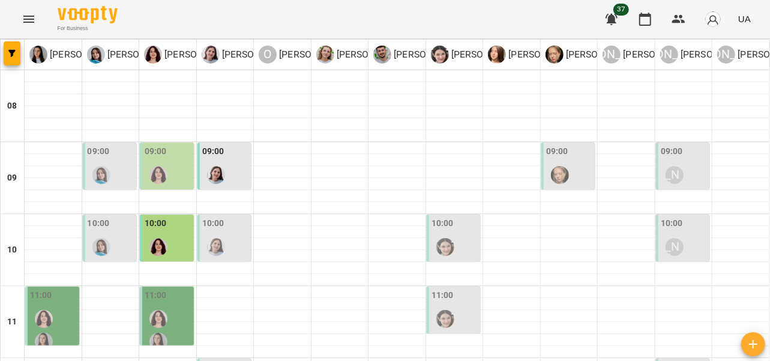
click at [106, 169] on img "Тетяна Хомин" at bounding box center [101, 175] width 18 height 18
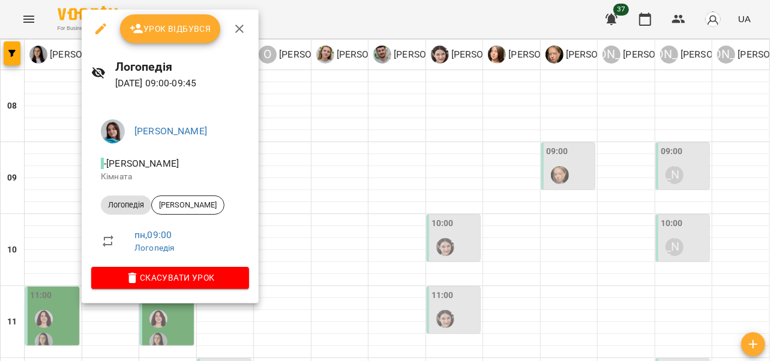
click at [240, 24] on icon "button" at bounding box center [239, 29] width 14 height 14
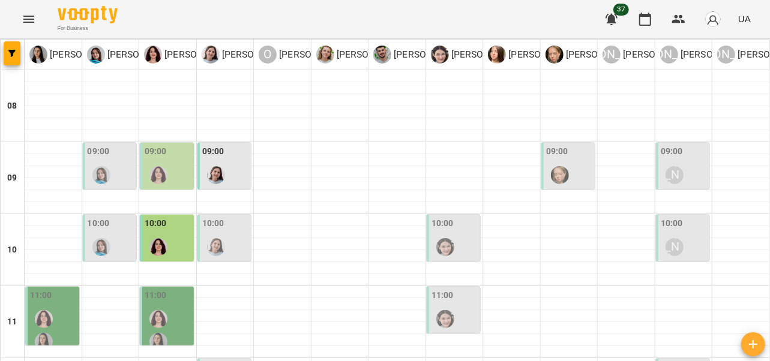
click at [223, 167] on div at bounding box center [216, 175] width 28 height 28
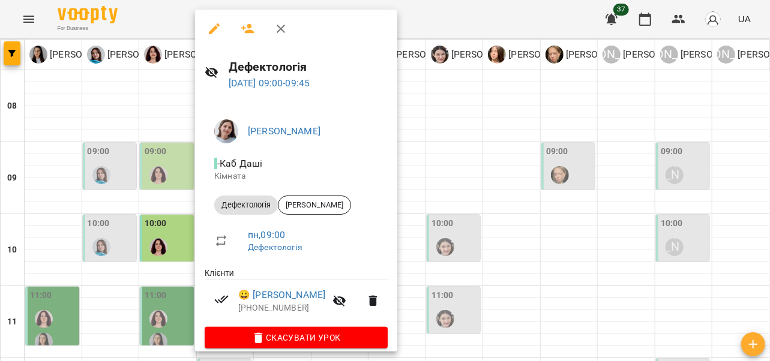
click at [283, 22] on icon "button" at bounding box center [281, 29] width 14 height 14
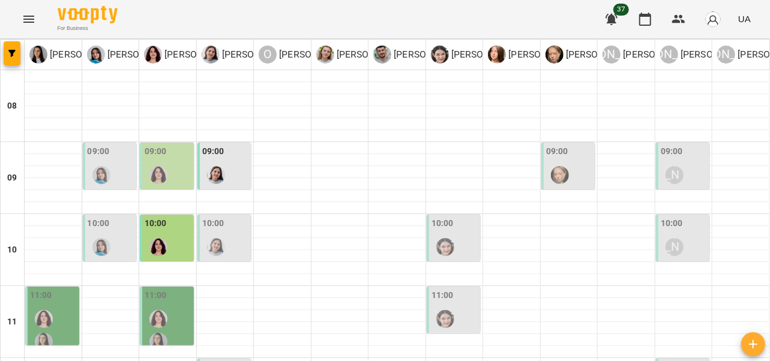
click at [559, 173] on img "Анна Прокопенко" at bounding box center [560, 175] width 18 height 18
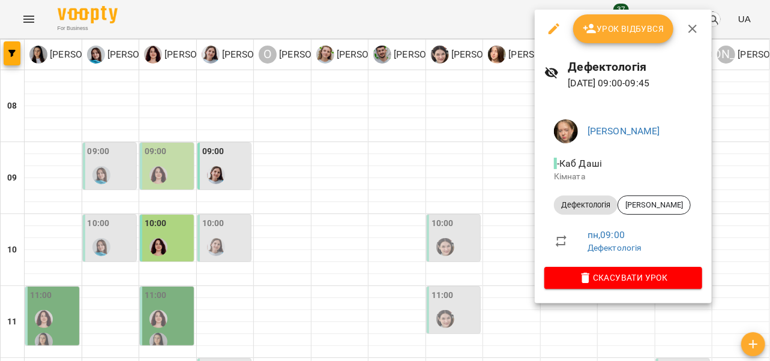
click at [701, 29] on button "button" at bounding box center [692, 28] width 29 height 29
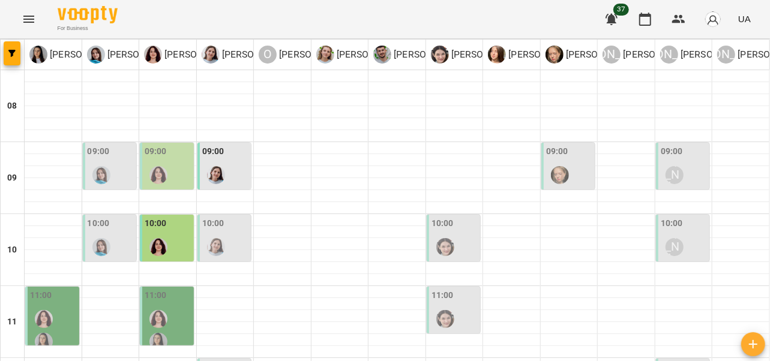
click at [680, 161] on div "[PERSON_NAME]" at bounding box center [675, 175] width 28 height 28
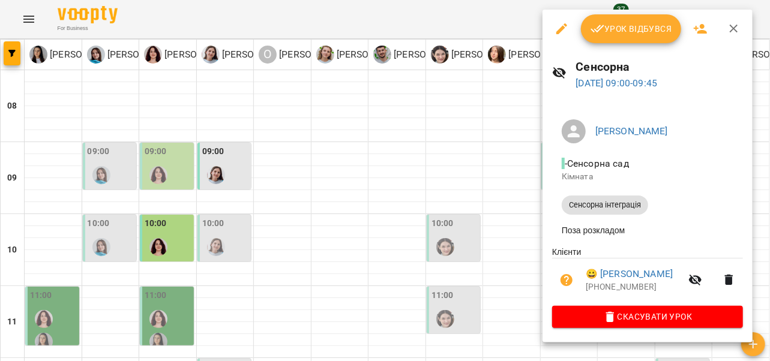
click at [735, 28] on icon "button" at bounding box center [734, 29] width 14 height 14
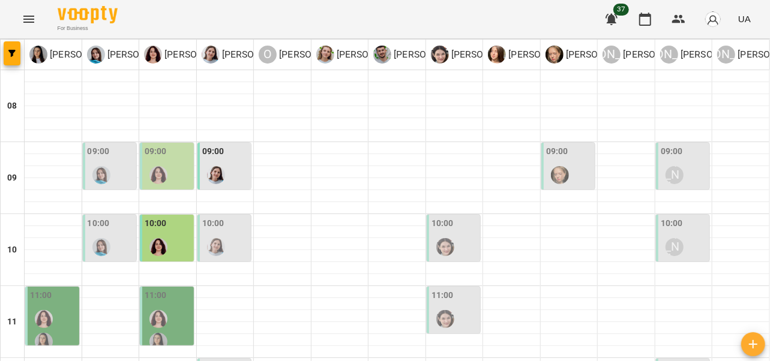
click at [112, 167] on div at bounding box center [102, 175] width 28 height 28
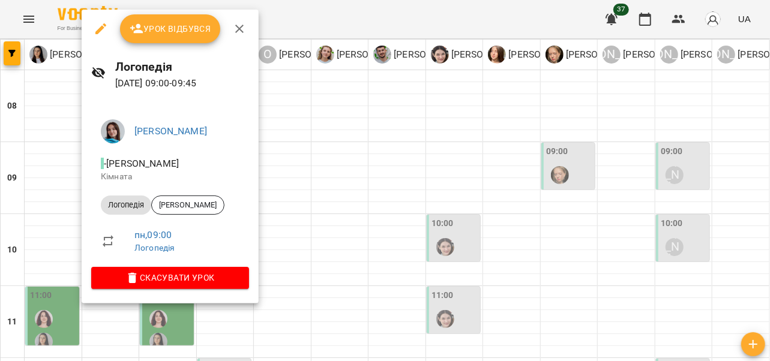
click at [240, 30] on icon "button" at bounding box center [239, 29] width 8 height 8
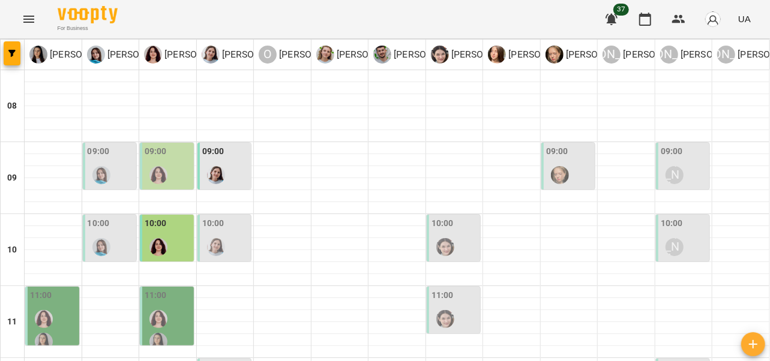
scroll to position [70, 0]
click at [104, 238] on img "Тетяна Хомин" at bounding box center [101, 247] width 18 height 18
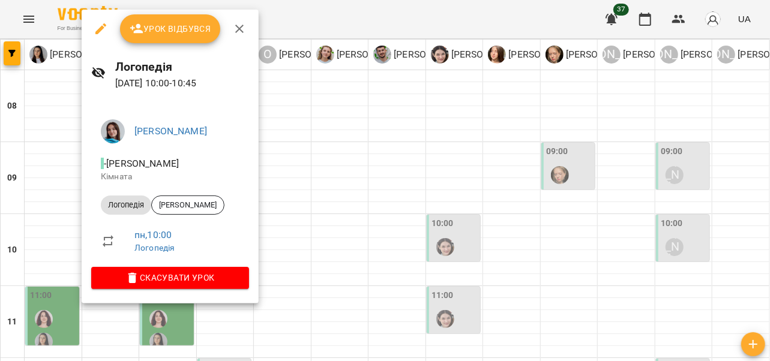
click at [240, 31] on icon "button" at bounding box center [239, 29] width 14 height 14
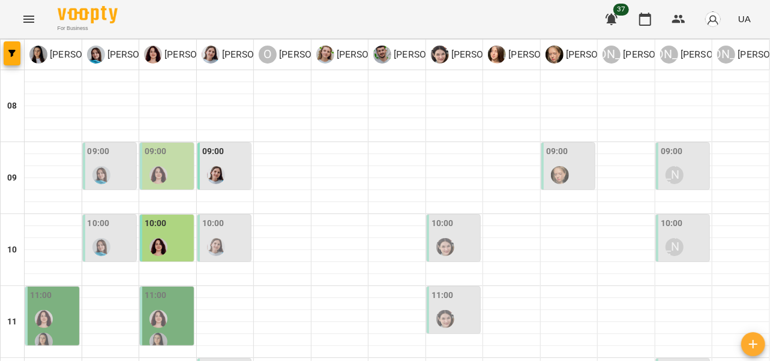
scroll to position [0, 0]
click at [225, 167] on div at bounding box center [216, 175] width 28 height 28
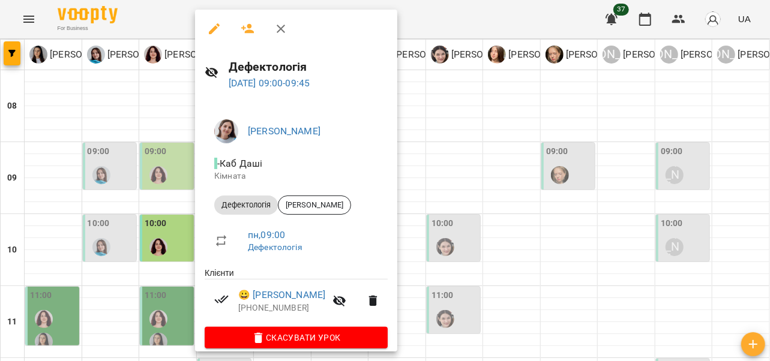
click at [279, 26] on icon "button" at bounding box center [281, 29] width 8 height 8
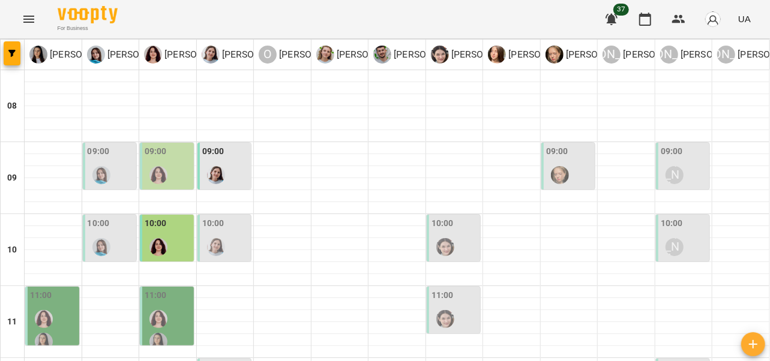
click at [562, 163] on div at bounding box center [560, 175] width 28 height 28
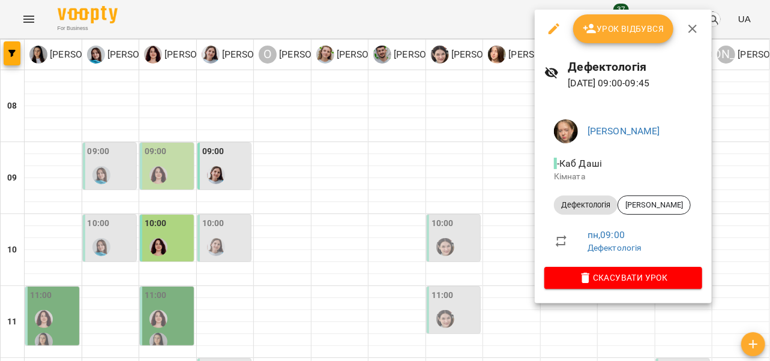
click at [689, 26] on icon "button" at bounding box center [693, 29] width 8 height 8
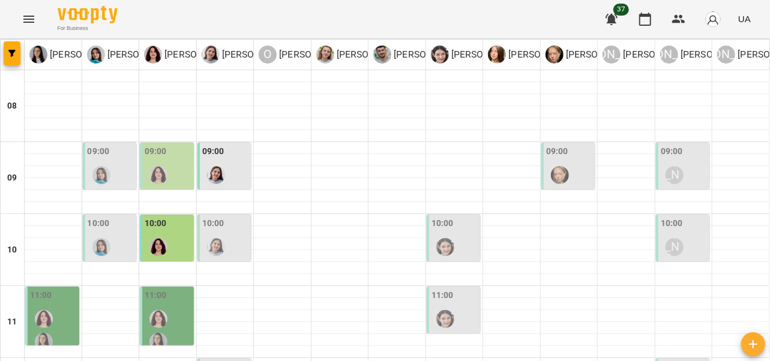
click at [677, 169] on div "[PERSON_NAME]" at bounding box center [675, 175] width 28 height 28
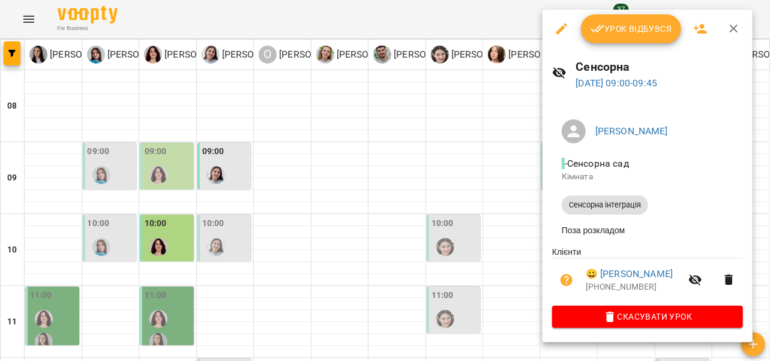
click at [735, 31] on icon "button" at bounding box center [734, 29] width 8 height 8
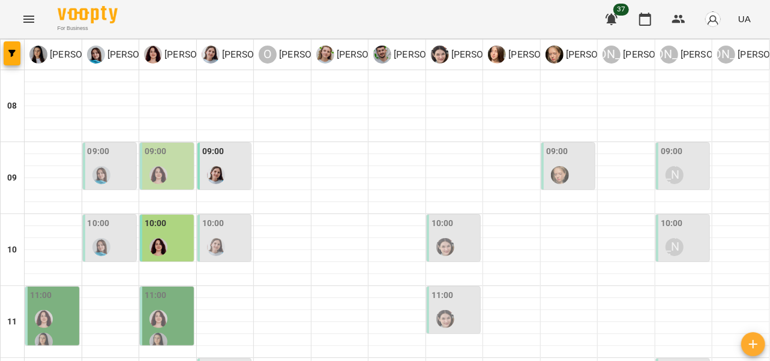
scroll to position [42, 0]
click at [107, 238] on img "Тетяна Хомин" at bounding box center [101, 247] width 18 height 18
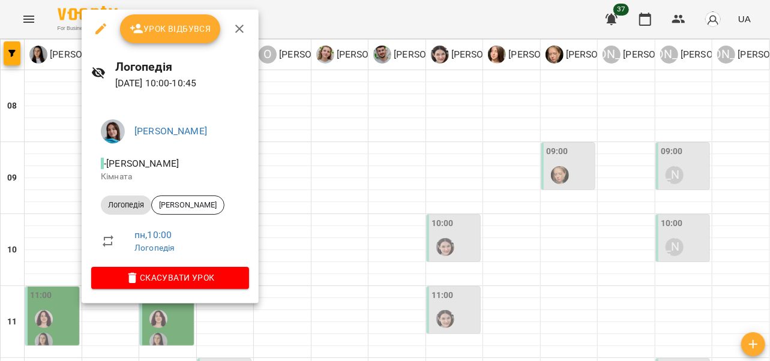
click at [248, 30] on button "button" at bounding box center [239, 28] width 29 height 29
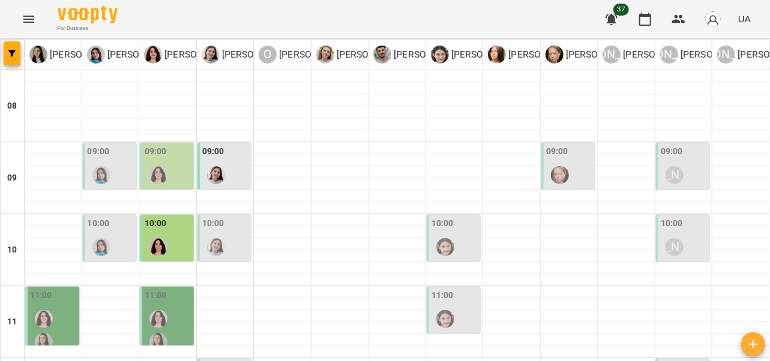
click at [225, 234] on div at bounding box center [216, 248] width 28 height 28
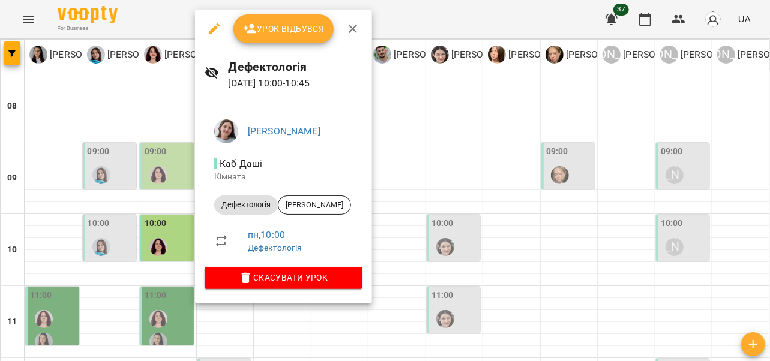
click at [355, 25] on icon "button" at bounding box center [353, 29] width 8 height 8
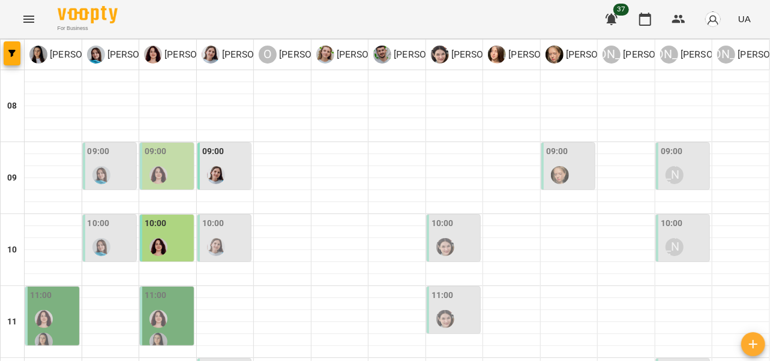
click at [174, 145] on div "09:00" at bounding box center [168, 167] width 47 height 44
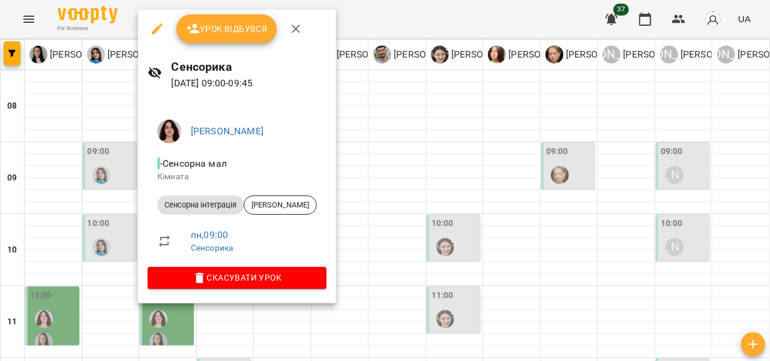
click at [299, 29] on icon "button" at bounding box center [296, 29] width 14 height 14
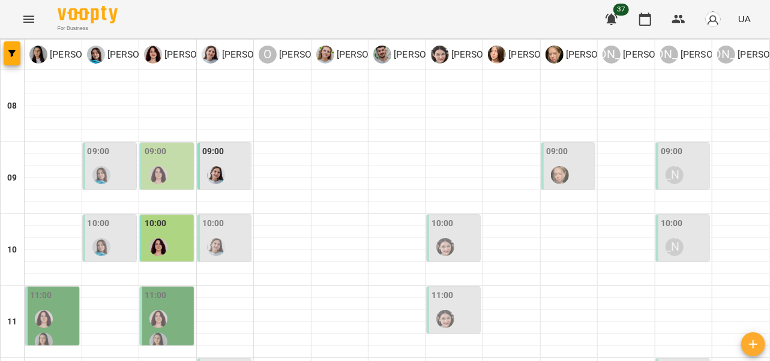
click at [174, 145] on div "09:00" at bounding box center [168, 167] width 47 height 44
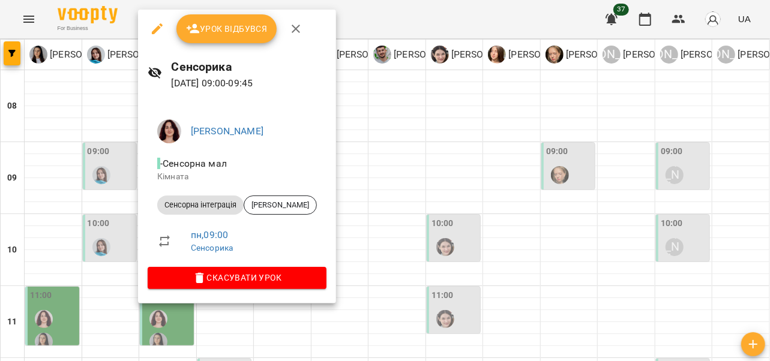
click at [298, 28] on icon "button" at bounding box center [296, 29] width 14 height 14
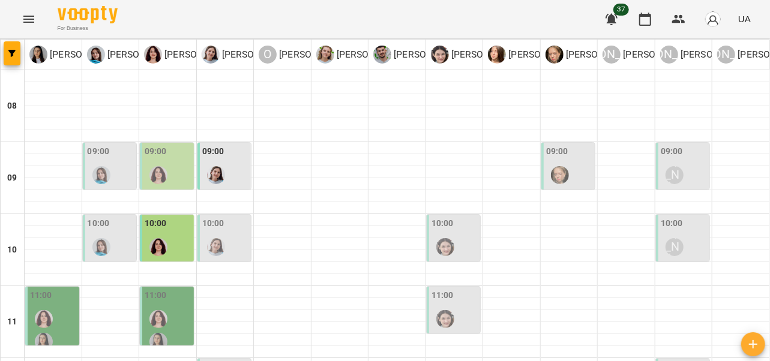
click at [233, 217] on div "10:00" at bounding box center [225, 239] width 47 height 44
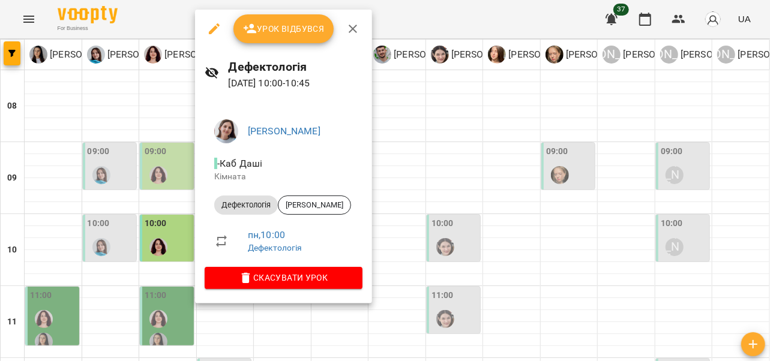
click at [354, 30] on icon "button" at bounding box center [353, 29] width 14 height 14
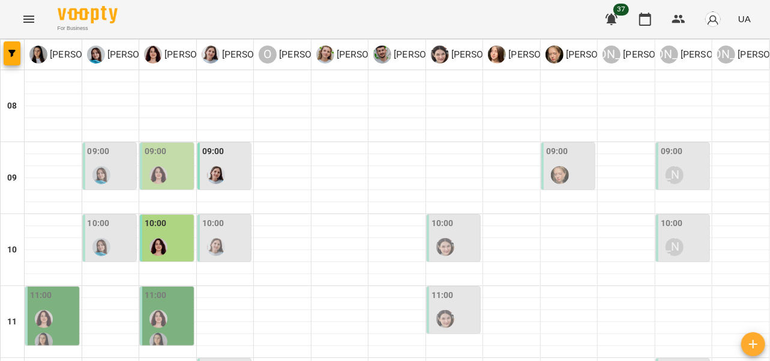
click at [167, 161] on div at bounding box center [159, 175] width 28 height 28
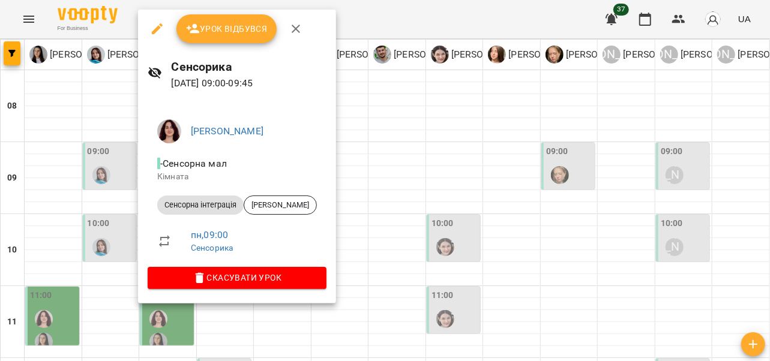
click at [297, 28] on icon "button" at bounding box center [296, 29] width 14 height 14
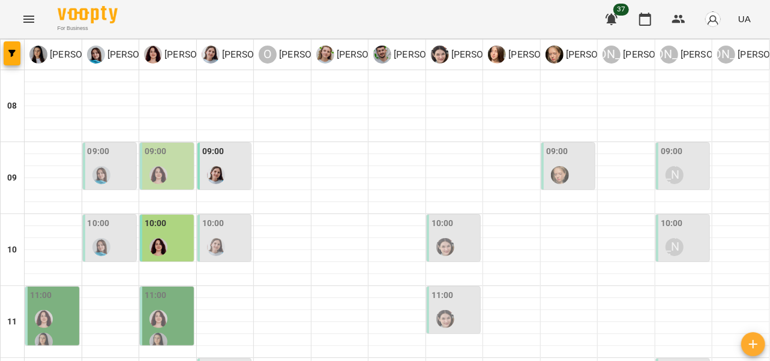
click at [223, 234] on div at bounding box center [216, 248] width 28 height 28
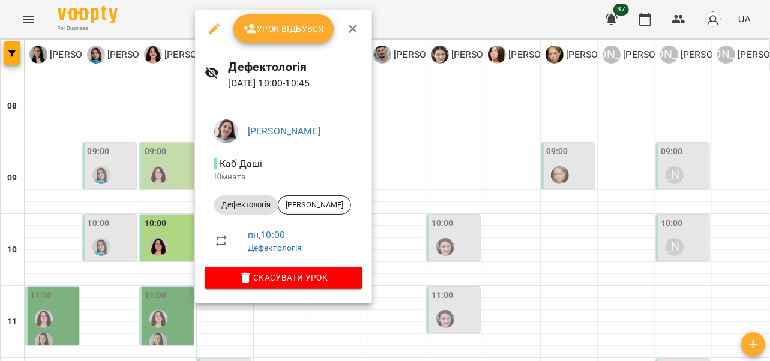
click at [358, 25] on icon "button" at bounding box center [353, 29] width 14 height 14
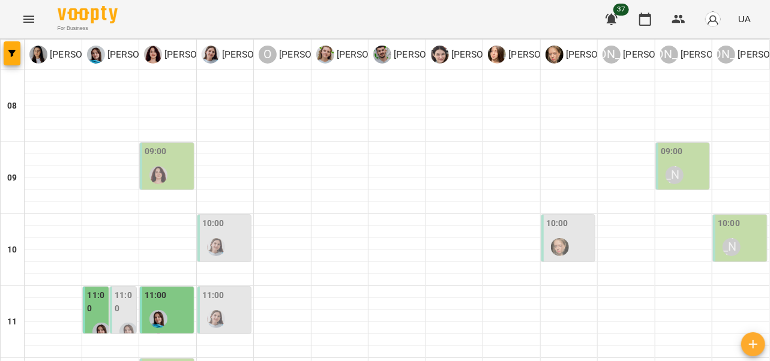
click at [217, 248] on img "Дарія Тріпадуш" at bounding box center [216, 247] width 18 height 18
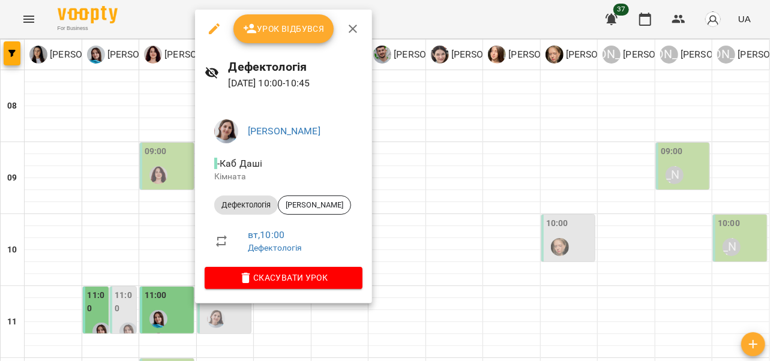
click at [353, 25] on icon "button" at bounding box center [353, 29] width 14 height 14
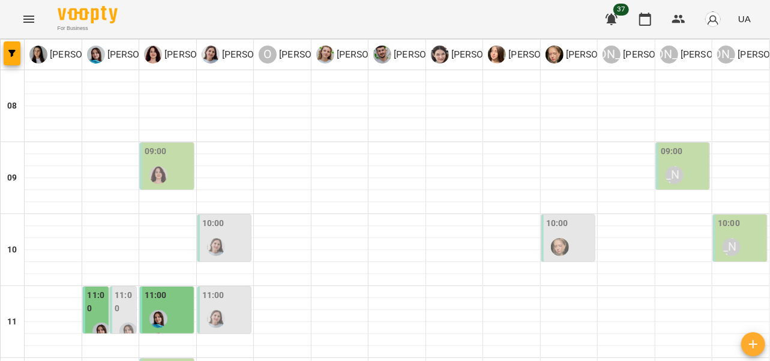
scroll to position [115, 0]
click at [224, 306] on div at bounding box center [216, 320] width 28 height 28
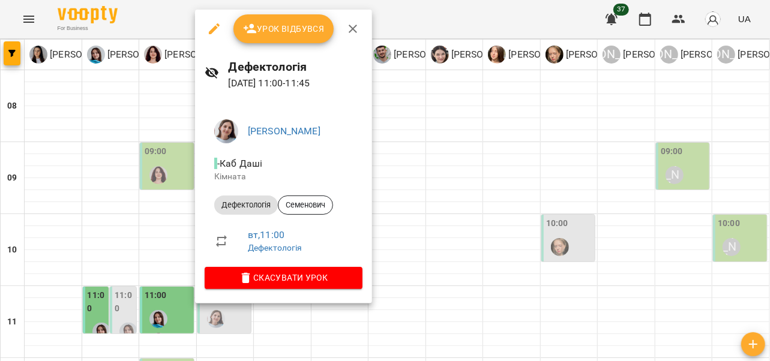
click at [351, 26] on icon "button" at bounding box center [353, 29] width 14 height 14
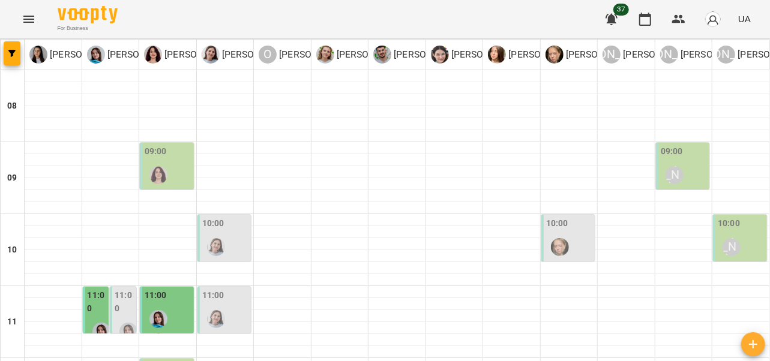
click at [228, 217] on div "10:00" at bounding box center [225, 239] width 47 height 44
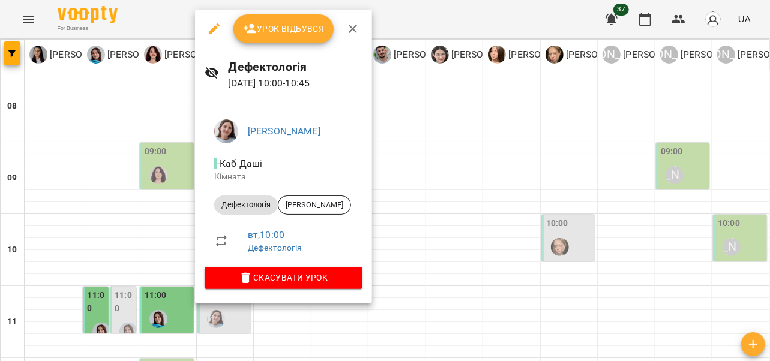
click at [354, 29] on icon "button" at bounding box center [353, 29] width 14 height 14
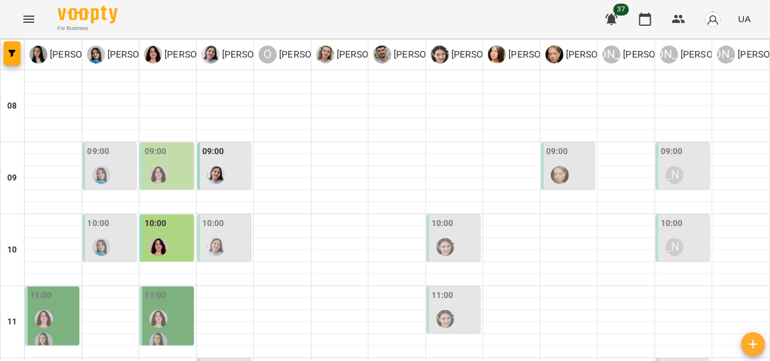
scroll to position [145, 0]
click at [178, 49] on p "[PERSON_NAME]" at bounding box center [199, 54] width 75 height 14
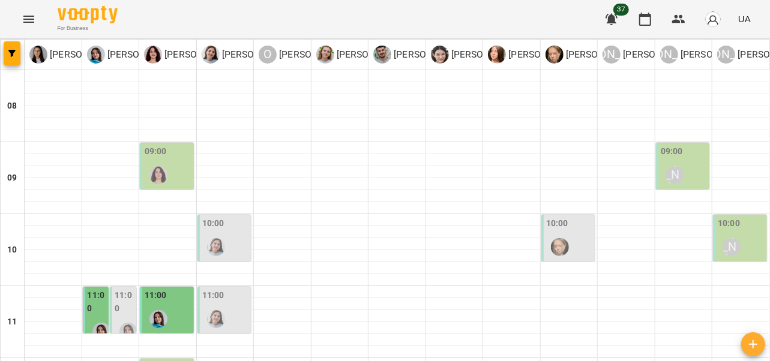
click at [221, 246] on img "Дарія Тріпадуш" at bounding box center [216, 247] width 18 height 18
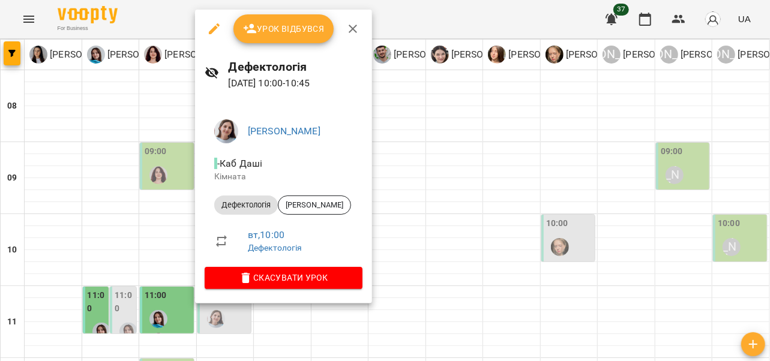
click at [356, 30] on icon "button" at bounding box center [353, 29] width 14 height 14
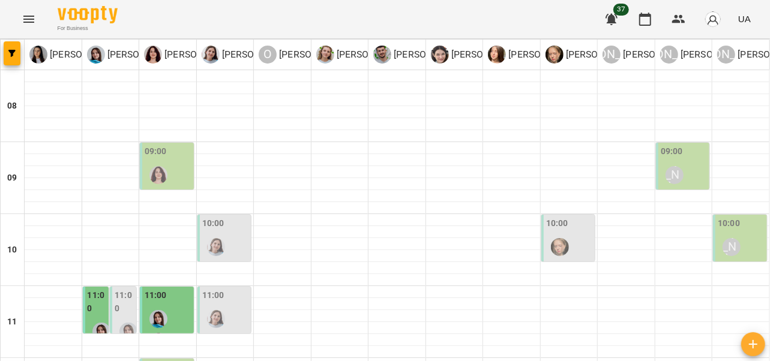
click at [228, 248] on div "10:00" at bounding box center [225, 239] width 47 height 44
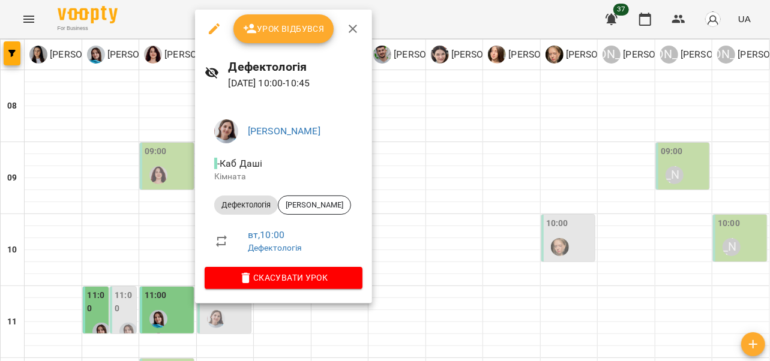
click at [354, 26] on icon "button" at bounding box center [353, 29] width 8 height 8
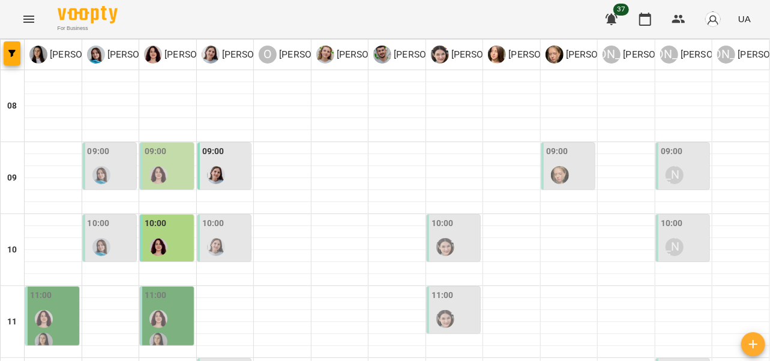
click at [172, 175] on div "09:00" at bounding box center [168, 167] width 47 height 44
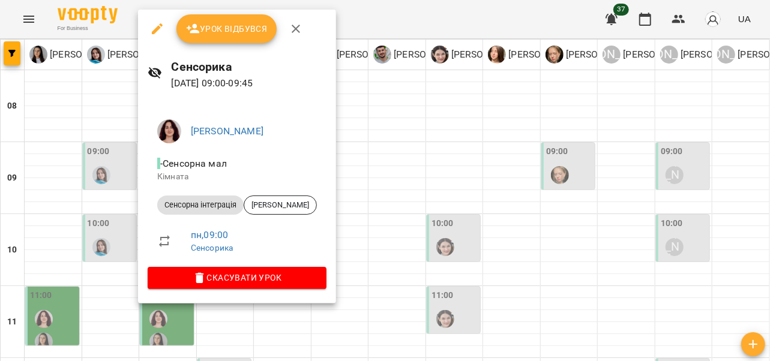
click at [243, 26] on span "Урок відбувся" at bounding box center [227, 29] width 82 height 14
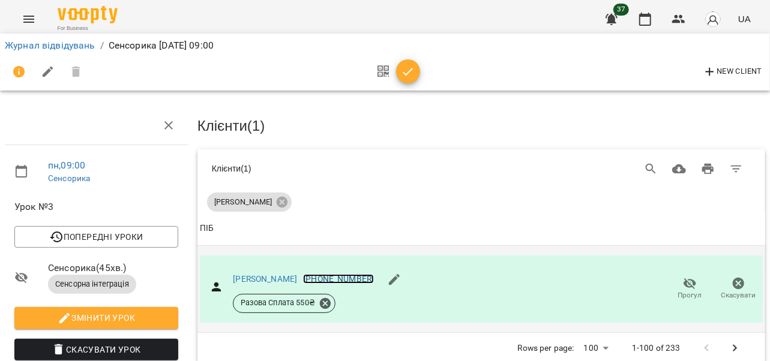
click at [331, 277] on link "+380977258020" at bounding box center [338, 279] width 71 height 10
click at [258, 279] on div at bounding box center [385, 180] width 770 height 361
click at [258, 282] on link "[PERSON_NAME]" at bounding box center [265, 279] width 64 height 10
click at [23, 10] on button "Menu" at bounding box center [28, 19] width 29 height 29
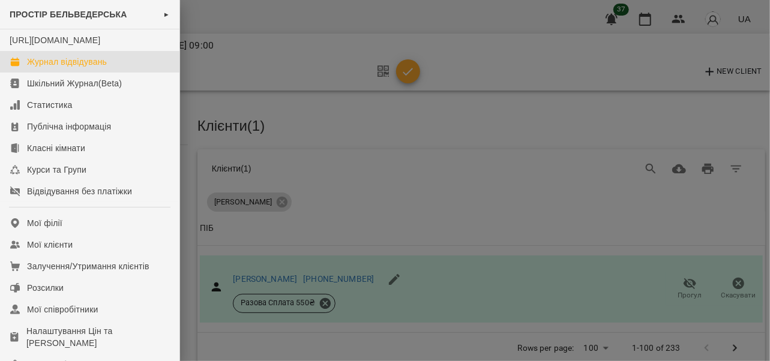
click at [42, 68] on div "Журнал відвідувань" at bounding box center [67, 62] width 80 height 12
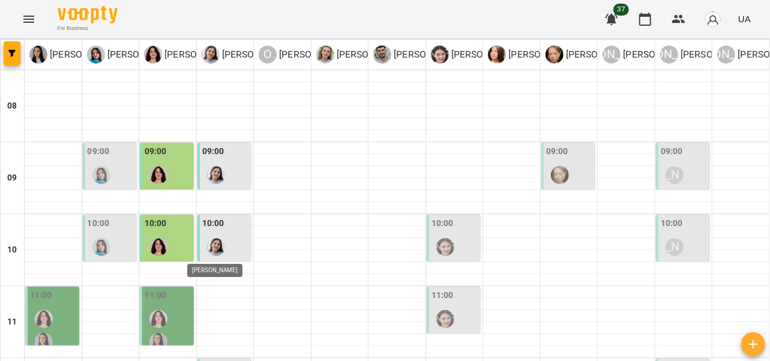
click at [222, 246] on img "Дарія Тріпадуш" at bounding box center [216, 247] width 18 height 18
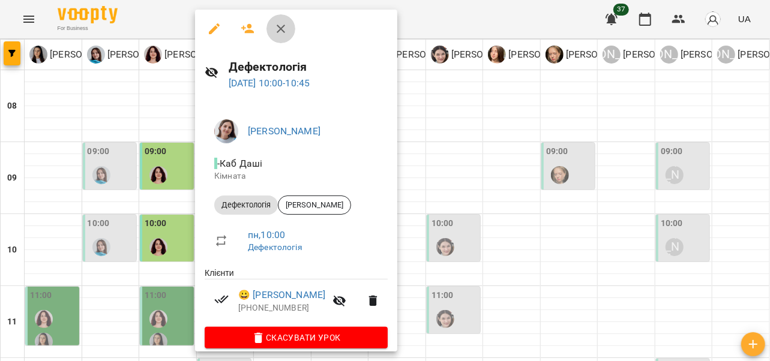
click at [282, 36] on button "button" at bounding box center [281, 28] width 29 height 29
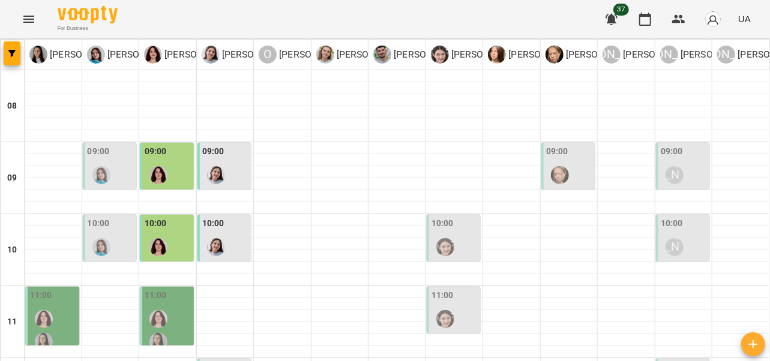
click at [107, 167] on div at bounding box center [102, 175] width 28 height 28
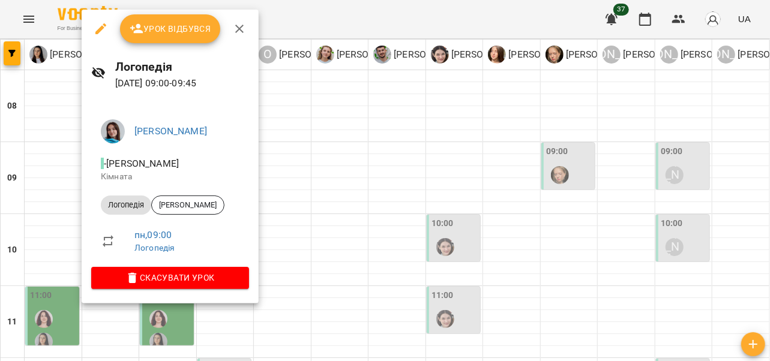
click at [240, 25] on icon "button" at bounding box center [239, 29] width 14 height 14
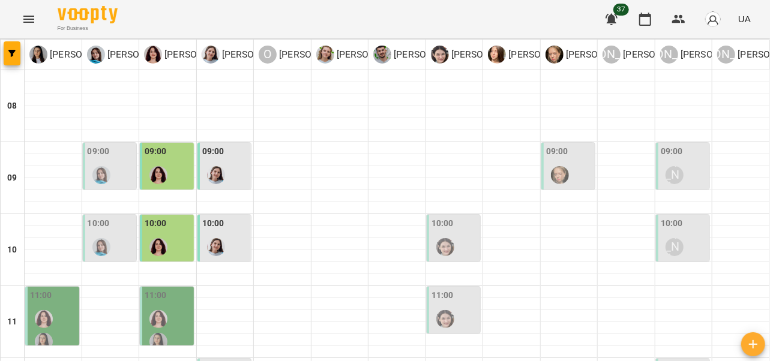
click at [107, 169] on img "Тетяна Хомин" at bounding box center [101, 175] width 18 height 18
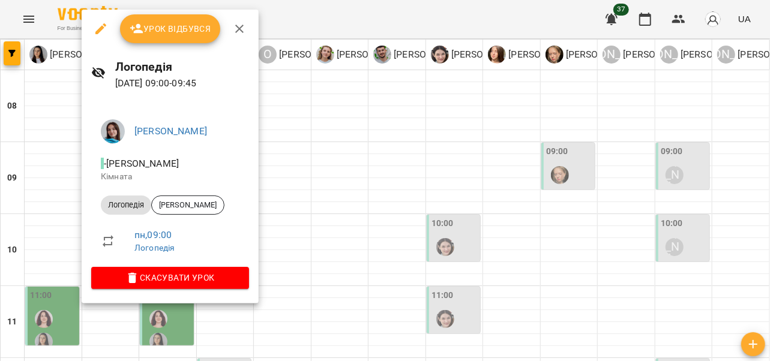
click at [240, 28] on icon "button" at bounding box center [239, 29] width 8 height 8
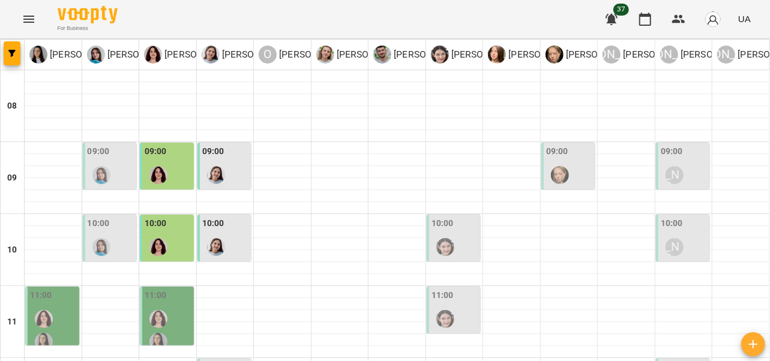
click at [223, 238] on div at bounding box center [216, 248] width 28 height 28
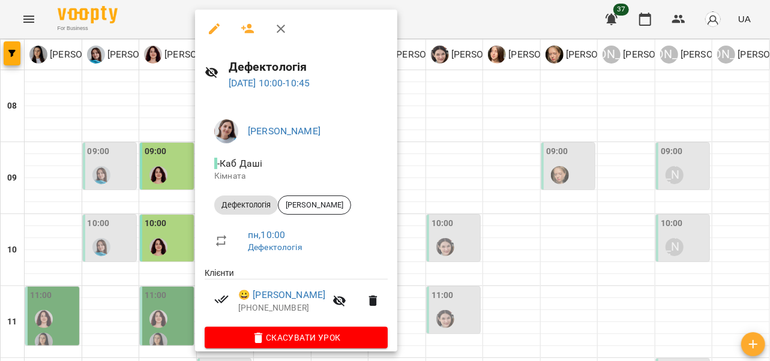
click at [285, 24] on icon "button" at bounding box center [281, 29] width 14 height 14
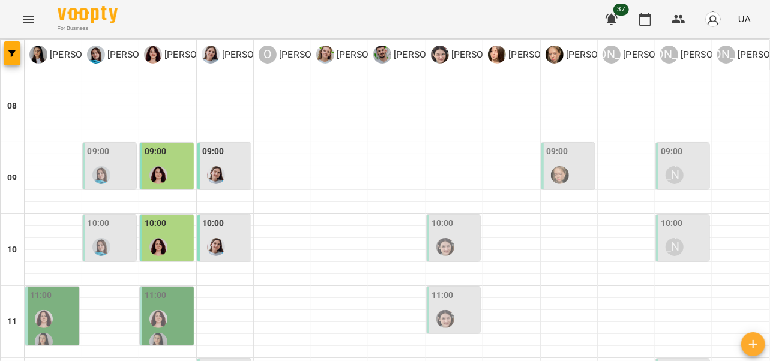
click at [105, 238] on div at bounding box center [102, 248] width 28 height 28
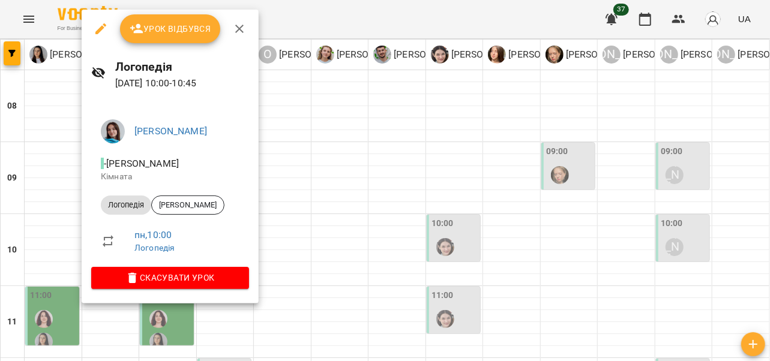
click at [243, 24] on icon "button" at bounding box center [239, 29] width 14 height 14
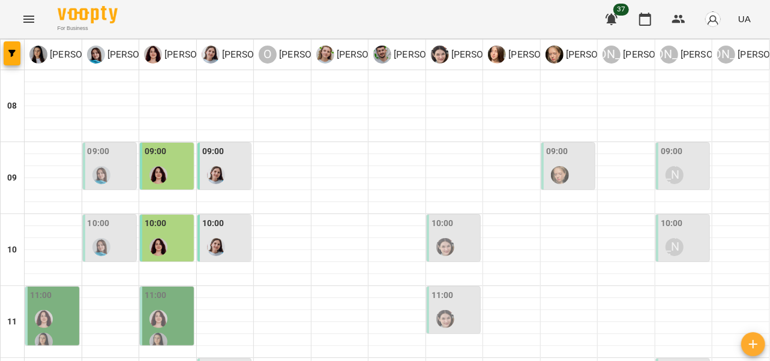
click at [561, 158] on div "09:00" at bounding box center [557, 153] width 22 height 16
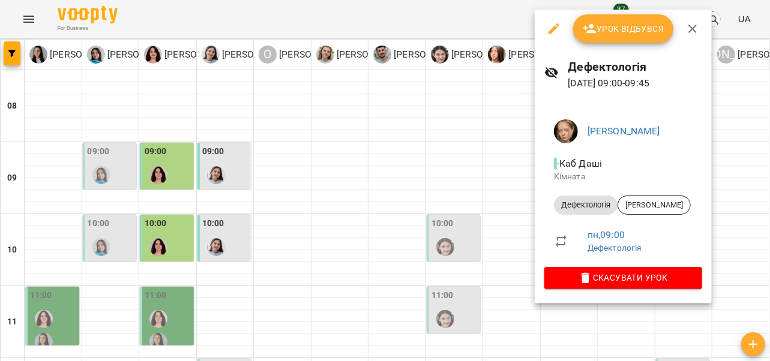
click at [701, 29] on button "button" at bounding box center [692, 28] width 29 height 29
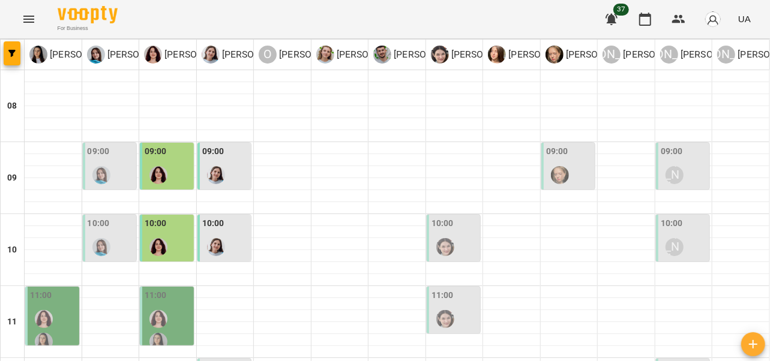
click at [564, 168] on div at bounding box center [560, 175] width 28 height 28
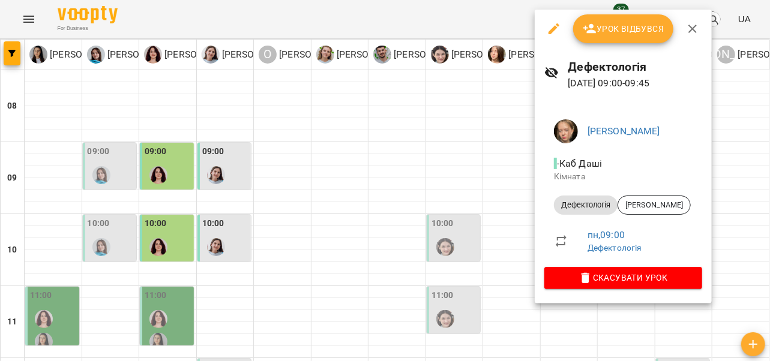
click at [693, 26] on icon "button" at bounding box center [693, 29] width 14 height 14
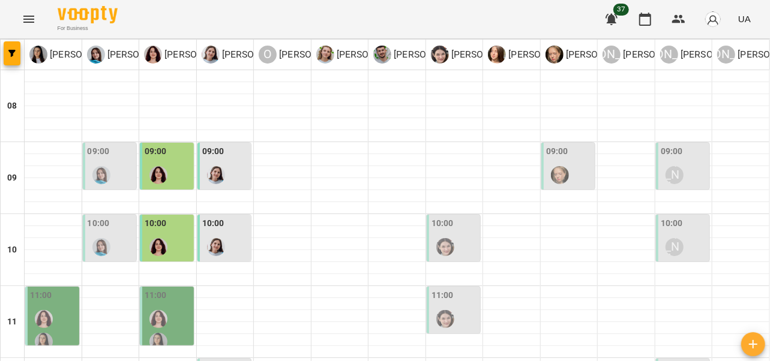
click at [675, 241] on div "[PERSON_NAME]" at bounding box center [675, 248] width 28 height 28
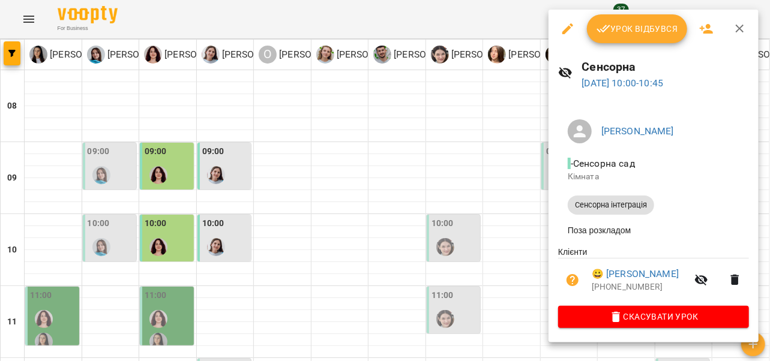
click at [740, 36] on button "button" at bounding box center [740, 28] width 29 height 29
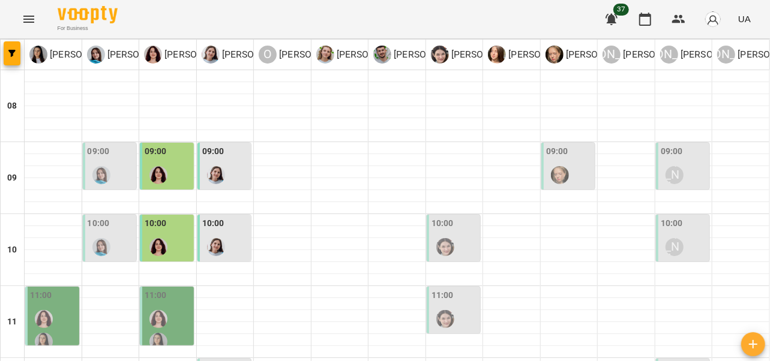
click at [564, 161] on div at bounding box center [560, 175] width 28 height 28
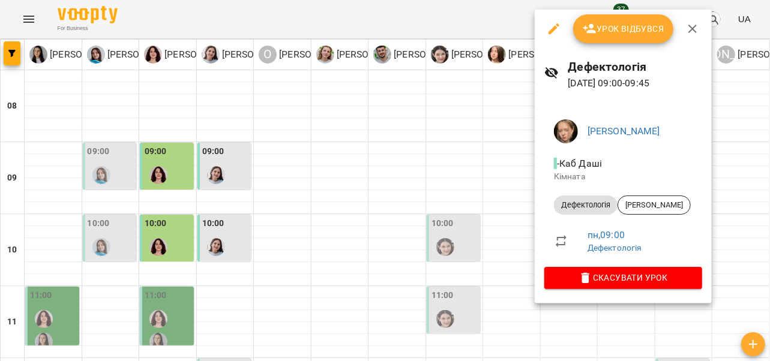
click at [651, 28] on span "Урок відбувся" at bounding box center [624, 29] width 82 height 14
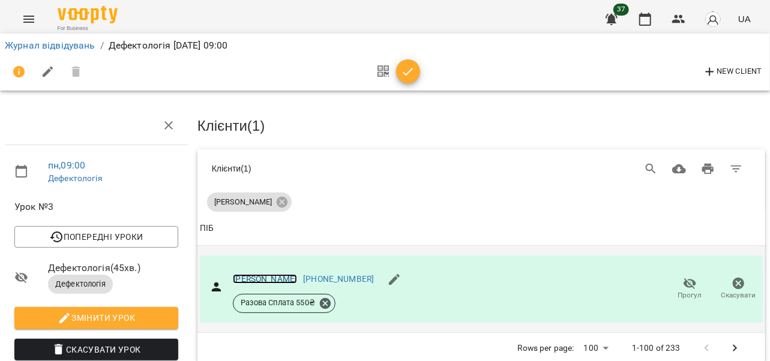
click at [283, 274] on link "[PERSON_NAME]" at bounding box center [265, 279] width 64 height 10
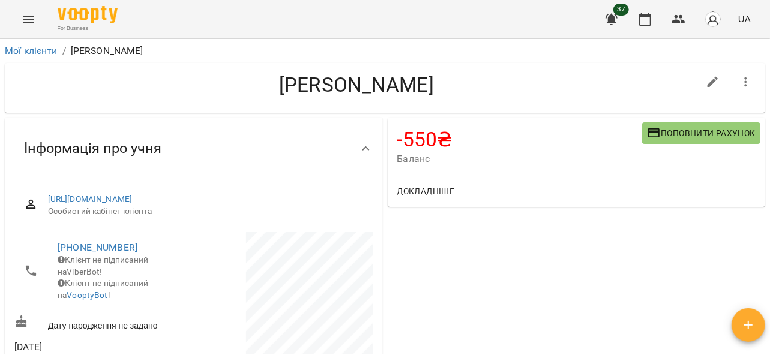
click at [674, 134] on span "Поповнити рахунок" at bounding box center [701, 133] width 109 height 14
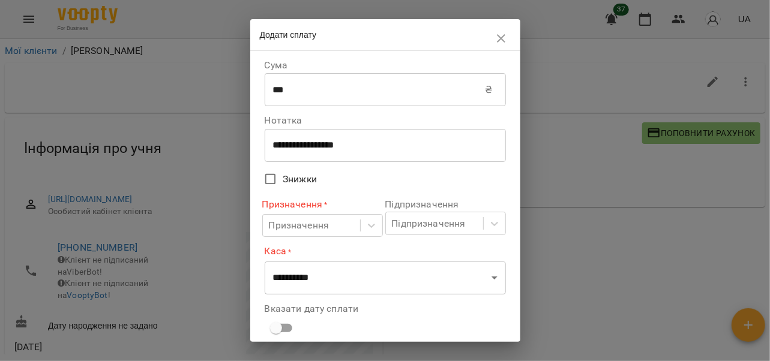
click at [323, 93] on input "***" at bounding box center [375, 90] width 221 height 34
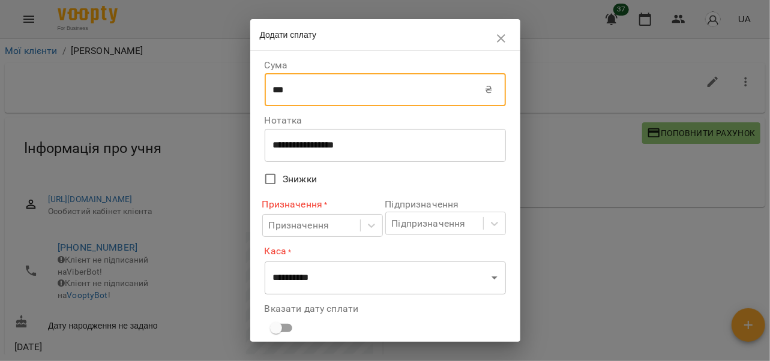
drag, startPoint x: 353, startPoint y: 89, endPoint x: 252, endPoint y: 104, distance: 102.5
click at [252, 104] on div "**********" at bounding box center [385, 196] width 270 height 291
type input "****"
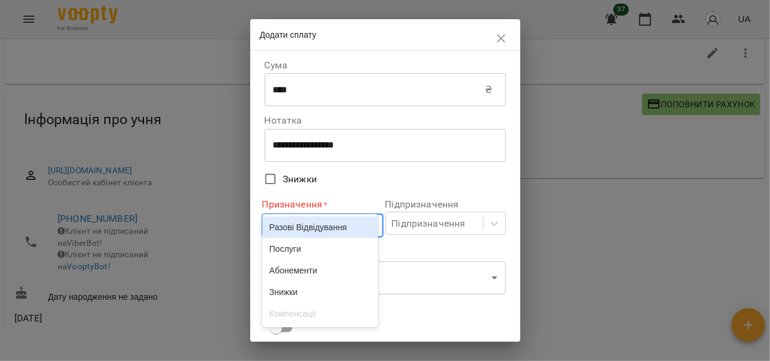
click at [373, 231] on body "For Business 37 UA Мої клієнти / Яценко Олексій Яценко Олексій -550 ₴ Баланс По…" at bounding box center [385, 171] width 770 height 400
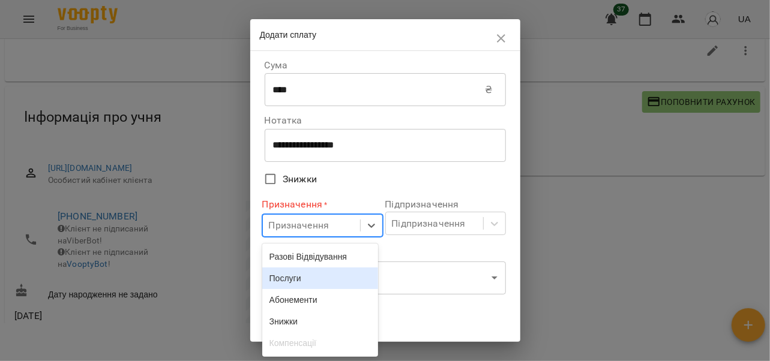
click at [322, 285] on div "Послуги" at bounding box center [320, 279] width 116 height 22
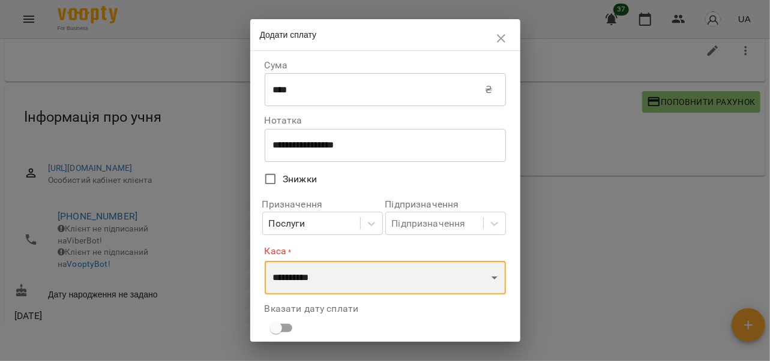
click at [322, 285] on select "**********" at bounding box center [385, 278] width 241 height 34
select select "****"
click at [265, 261] on select "**********" at bounding box center [385, 278] width 241 height 34
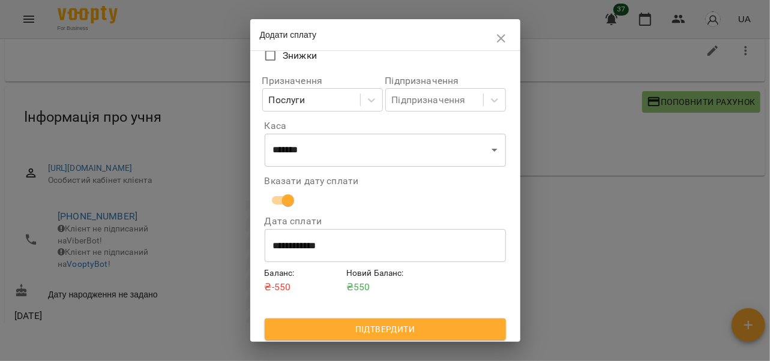
scroll to position [127, 0]
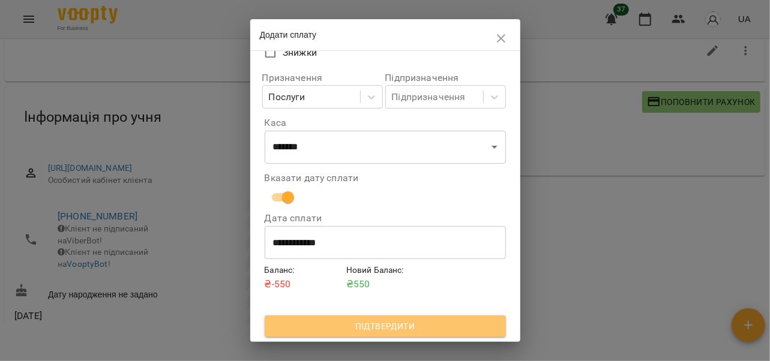
click at [453, 320] on span "Підтвердити" at bounding box center [385, 326] width 222 height 14
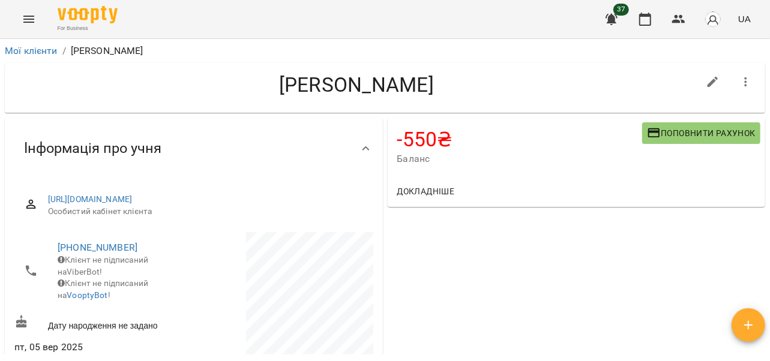
click at [681, 133] on span "Поповнити рахунок" at bounding box center [701, 133] width 109 height 14
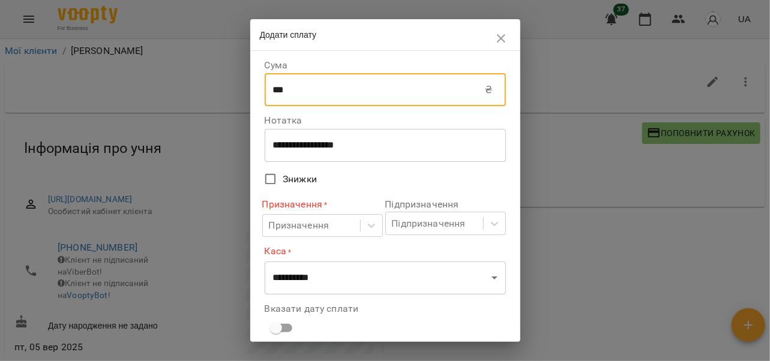
drag, startPoint x: 298, startPoint y: 91, endPoint x: 217, endPoint y: 98, distance: 81.4
click at [217, 98] on div "**********" at bounding box center [385, 180] width 770 height 361
drag, startPoint x: 301, startPoint y: 91, endPoint x: 246, endPoint y: 89, distance: 54.6
click at [246, 89] on div "**********" at bounding box center [385, 180] width 770 height 361
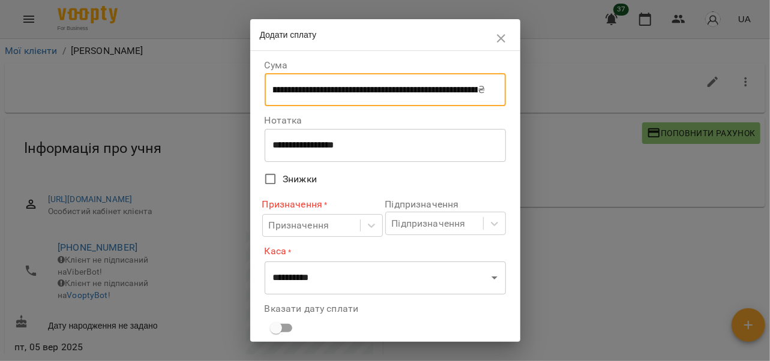
click at [285, 94] on input "text" at bounding box center [372, 90] width 214 height 34
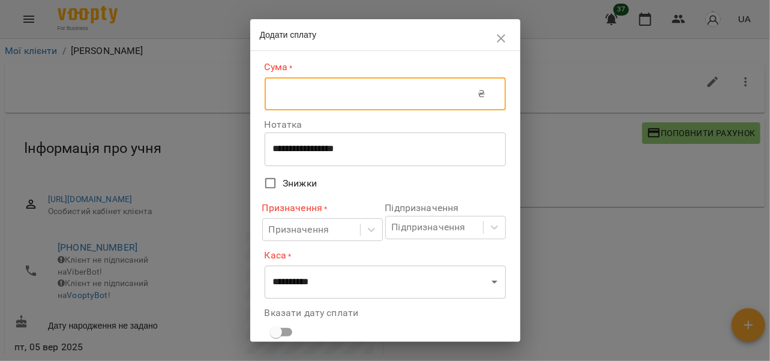
scroll to position [0, 0]
click at [301, 101] on input "text" at bounding box center [372, 94] width 214 height 34
type input "****"
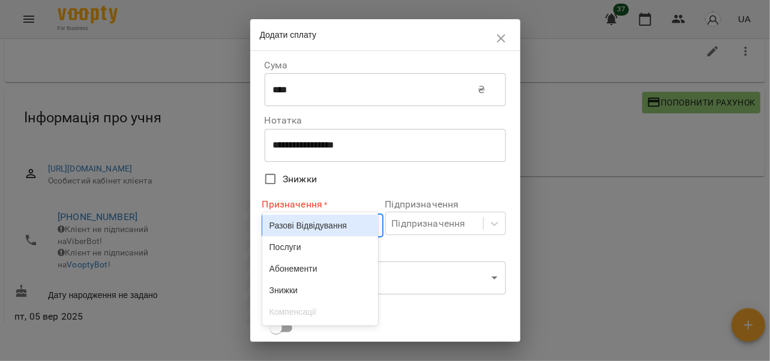
click at [366, 228] on body "For Business 37 UA Мої клієнти / Лайщук Ірина Лайщук Ірина -550 ₴ Баланс Поповн…" at bounding box center [385, 169] width 770 height 400
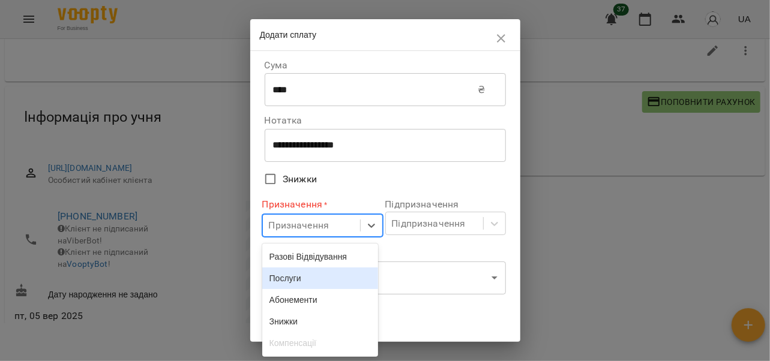
click at [320, 280] on div "Послуги" at bounding box center [320, 279] width 116 height 22
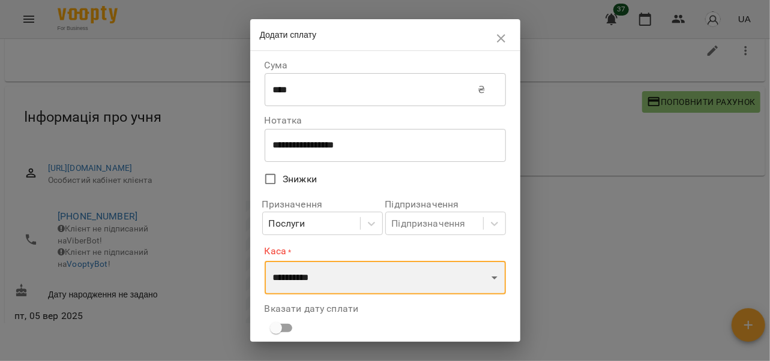
click at [482, 279] on select "**********" at bounding box center [385, 278] width 241 height 34
select select "****"
click at [265, 261] on select "**********" at bounding box center [385, 278] width 241 height 34
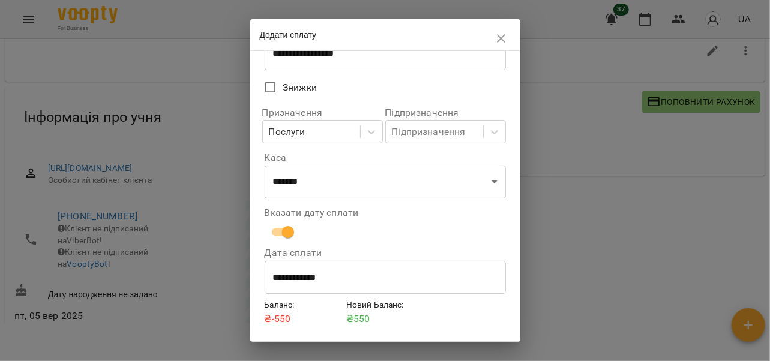
scroll to position [127, 0]
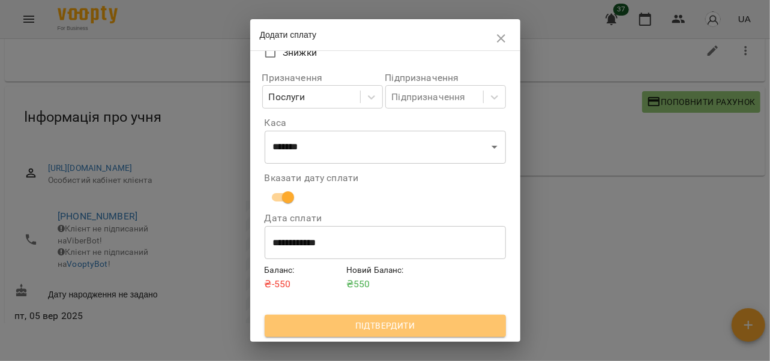
click at [462, 322] on span "Підтвердити" at bounding box center [385, 326] width 222 height 14
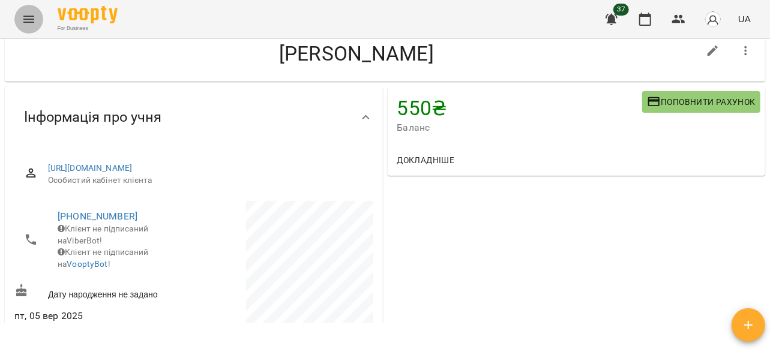
click at [28, 15] on icon "Menu" at bounding box center [29, 19] width 14 height 14
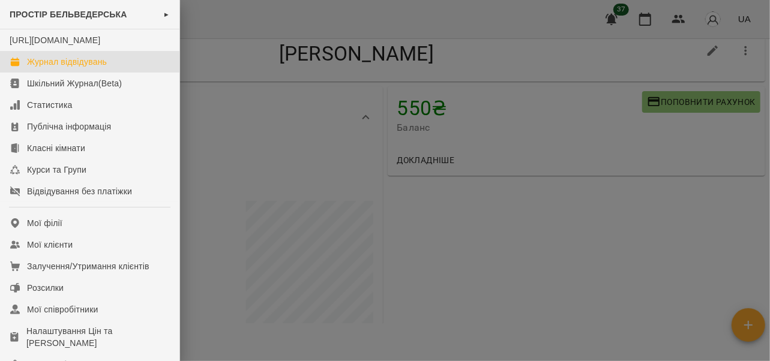
click at [57, 68] on div "Журнал відвідувань" at bounding box center [67, 62] width 80 height 12
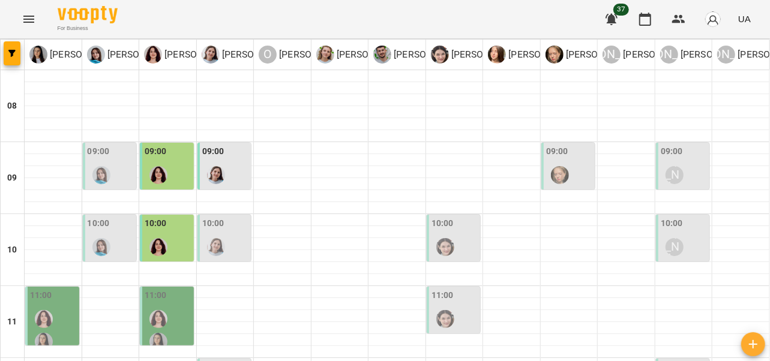
click at [219, 231] on div "10:00" at bounding box center [213, 225] width 22 height 16
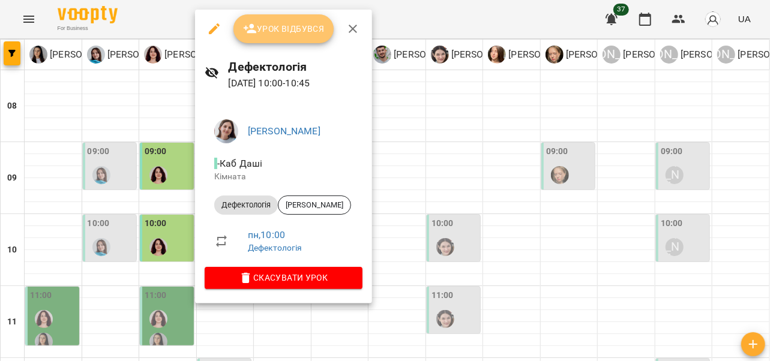
click at [294, 31] on span "Урок відбувся" at bounding box center [284, 29] width 82 height 14
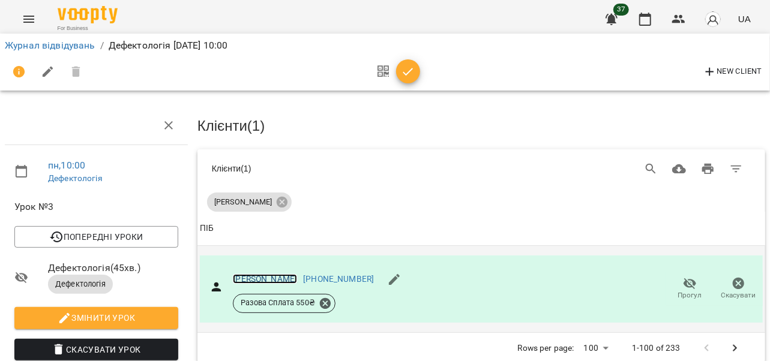
click at [252, 277] on link "[PERSON_NAME]" at bounding box center [265, 279] width 64 height 10
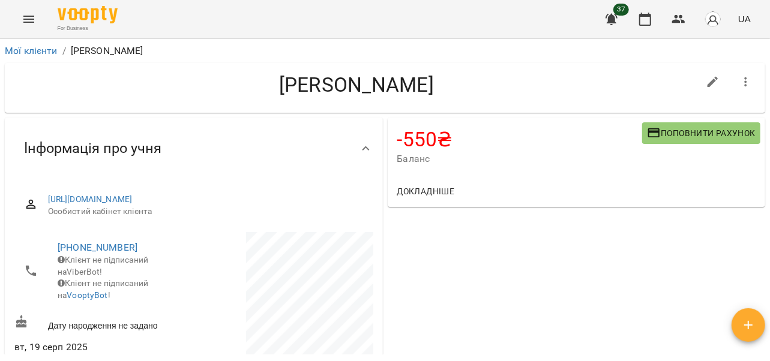
click at [668, 133] on span "Поповнити рахунок" at bounding box center [701, 133] width 109 height 14
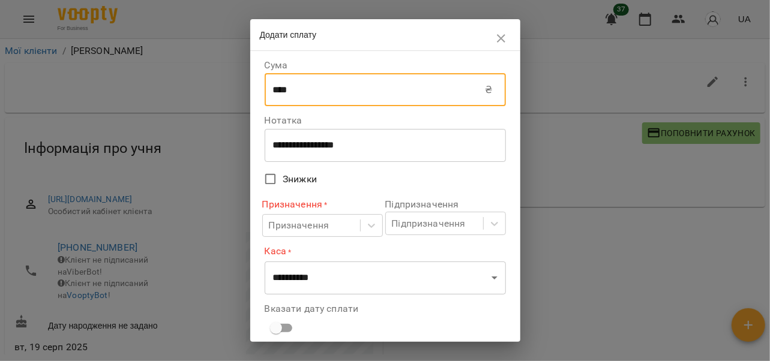
drag, startPoint x: 289, startPoint y: 91, endPoint x: 261, endPoint y: 91, distance: 27.6
click at [261, 91] on div "**********" at bounding box center [385, 196] width 270 height 291
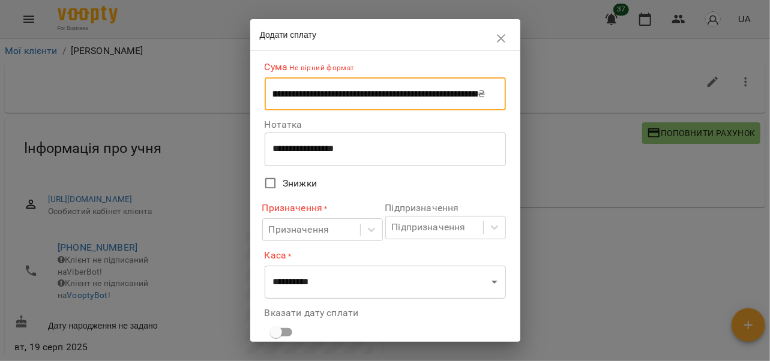
scroll to position [0, 2950]
click at [474, 95] on input "text" at bounding box center [372, 94] width 214 height 34
drag, startPoint x: 474, startPoint y: 95, endPoint x: 239, endPoint y: 100, distance: 234.8
click at [239, 100] on div "**********" at bounding box center [385, 180] width 770 height 361
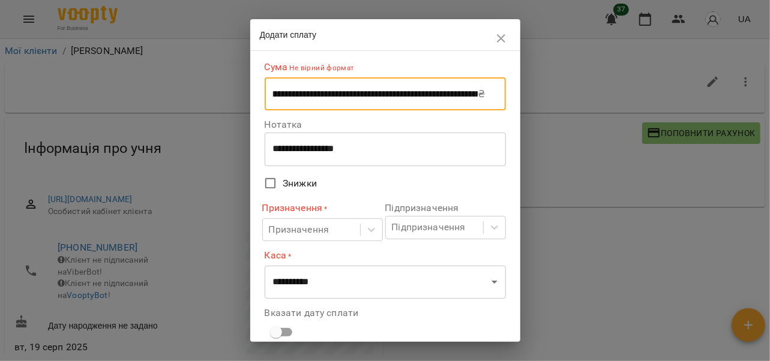
click at [388, 97] on input "**********" at bounding box center [372, 94] width 214 height 34
drag, startPoint x: 477, startPoint y: 95, endPoint x: 208, endPoint y: 100, distance: 268.4
click at [208, 100] on div "**********" at bounding box center [385, 180] width 770 height 361
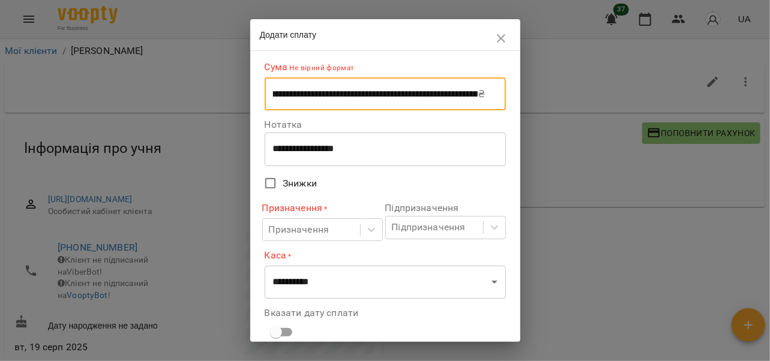
scroll to position [0, 333]
click at [425, 95] on input "**********" at bounding box center [372, 94] width 214 height 34
drag, startPoint x: 425, startPoint y: 95, endPoint x: 189, endPoint y: 119, distance: 237.2
click at [189, 119] on div "**********" at bounding box center [385, 180] width 770 height 361
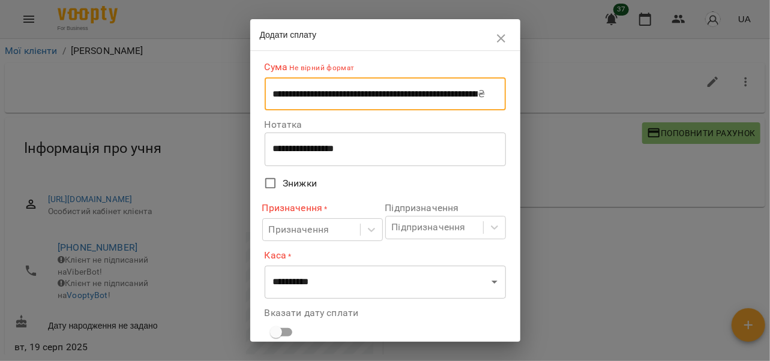
click at [387, 101] on input "**********" at bounding box center [372, 94] width 214 height 34
drag, startPoint x: 474, startPoint y: 98, endPoint x: 131, endPoint y: 141, distance: 346.1
click at [131, 141] on div "**********" at bounding box center [385, 180] width 770 height 361
drag, startPoint x: 447, startPoint y: 98, endPoint x: 393, endPoint y: 106, distance: 55.3
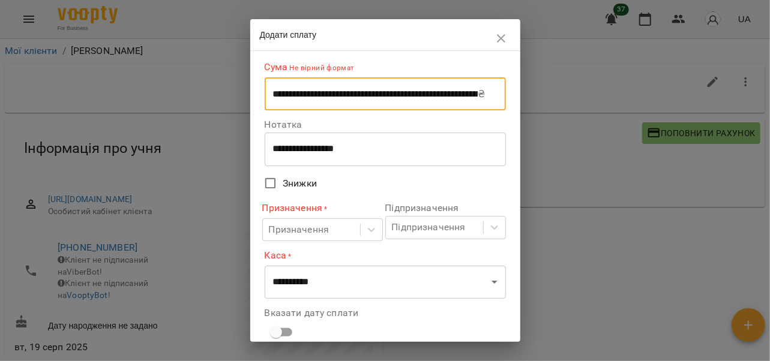
click at [393, 106] on input "**********" at bounding box center [372, 94] width 214 height 34
drag, startPoint x: 390, startPoint y: 97, endPoint x: 281, endPoint y: 100, distance: 109.3
click at [281, 100] on input "**********" at bounding box center [372, 94] width 214 height 34
type input "**********"
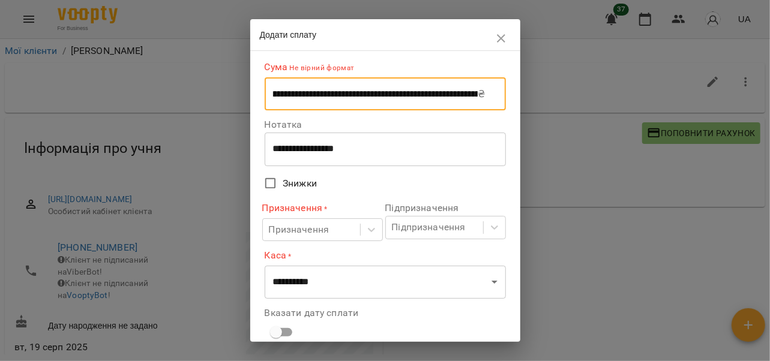
scroll to position [0, 706]
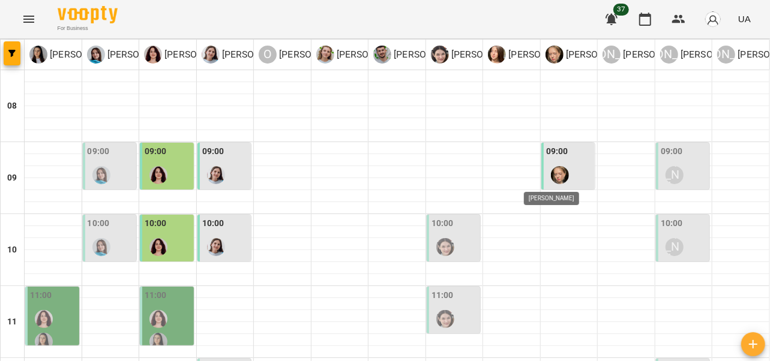
click at [552, 172] on img "Анна Прокопенко" at bounding box center [560, 175] width 18 height 18
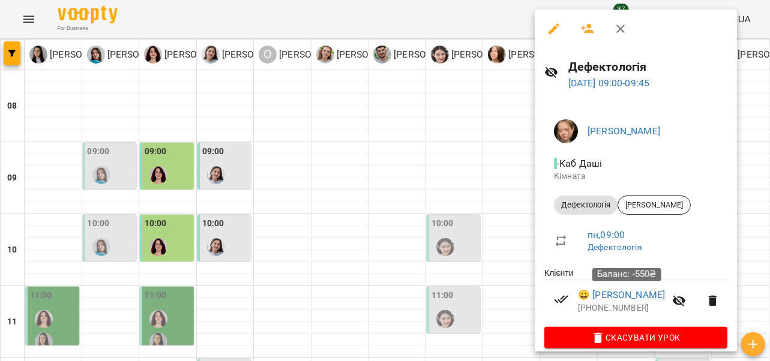
drag, startPoint x: 617, startPoint y: 298, endPoint x: 617, endPoint y: 285, distance: 12.6
click at [617, 285] on div "Баланс: -550₴" at bounding box center [627, 275] width 69 height 30
click at [455, 199] on div at bounding box center [385, 180] width 770 height 361
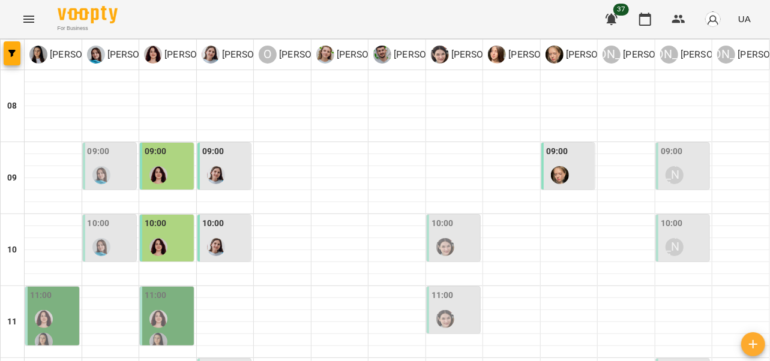
click at [674, 235] on div "[PERSON_NAME]" at bounding box center [675, 248] width 28 height 28
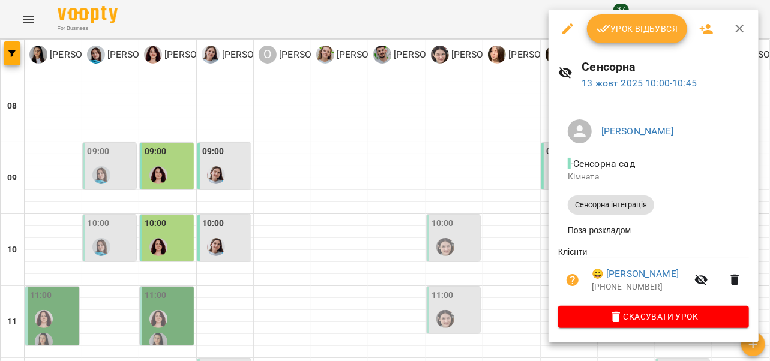
click at [630, 33] on span "Урок відбувся" at bounding box center [638, 29] width 82 height 14
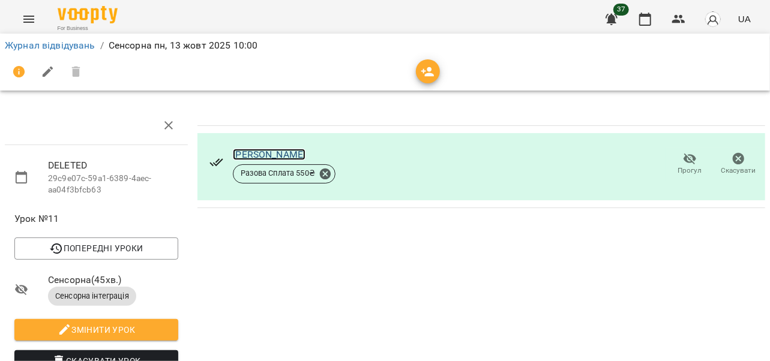
click at [267, 151] on link "[PERSON_NAME]" at bounding box center [269, 154] width 73 height 11
click at [25, 14] on icon "Menu" at bounding box center [29, 19] width 14 height 14
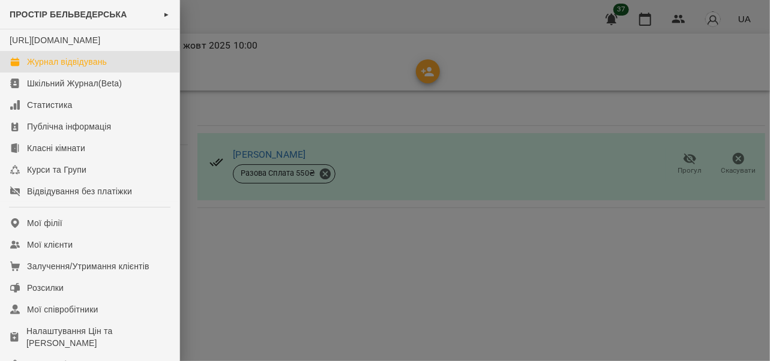
click at [47, 68] on div "Журнал відвідувань" at bounding box center [67, 62] width 80 height 12
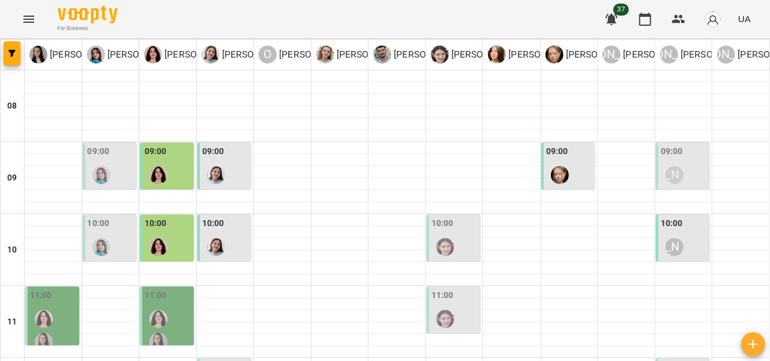
click at [110, 180] on div at bounding box center [102, 175] width 28 height 28
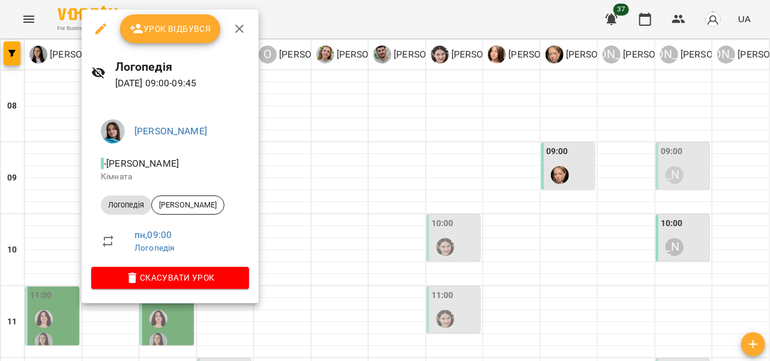
click at [241, 26] on icon "button" at bounding box center [239, 29] width 8 height 8
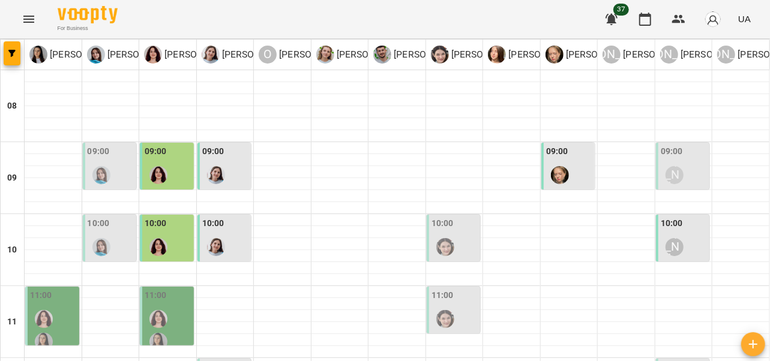
click at [118, 176] on div "09:00" at bounding box center [111, 167] width 47 height 44
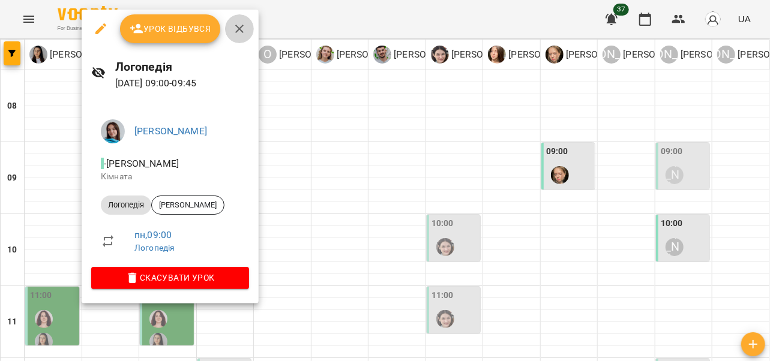
click at [244, 25] on icon "button" at bounding box center [239, 29] width 14 height 14
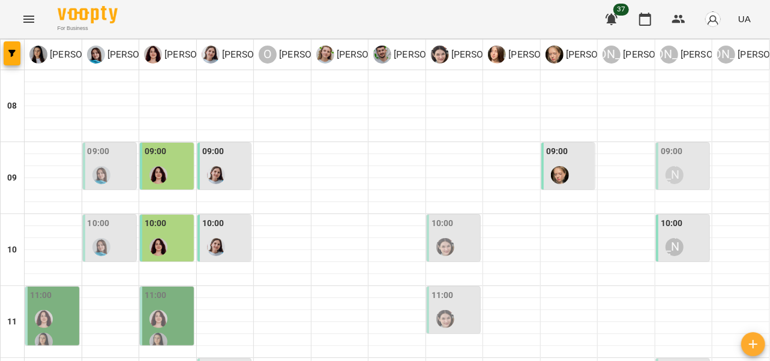
click at [112, 228] on div "10:00" at bounding box center [111, 239] width 47 height 44
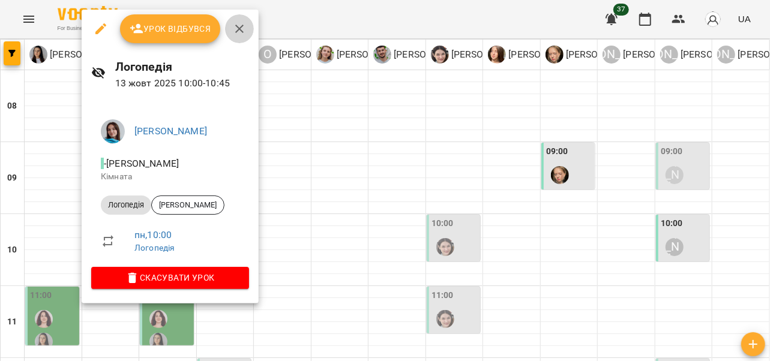
click at [243, 28] on icon "button" at bounding box center [239, 29] width 14 height 14
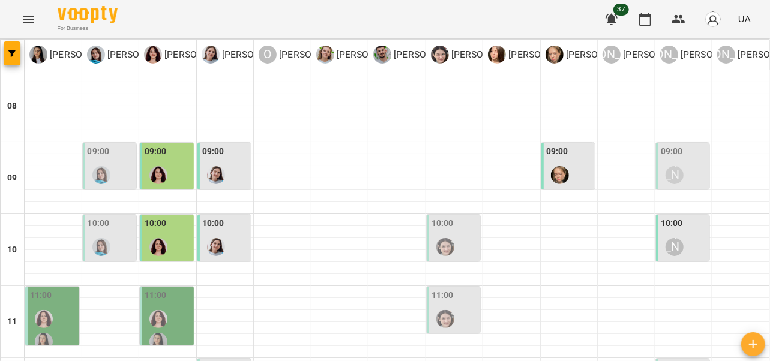
click at [457, 232] on div "10:00" at bounding box center [455, 239] width 47 height 44
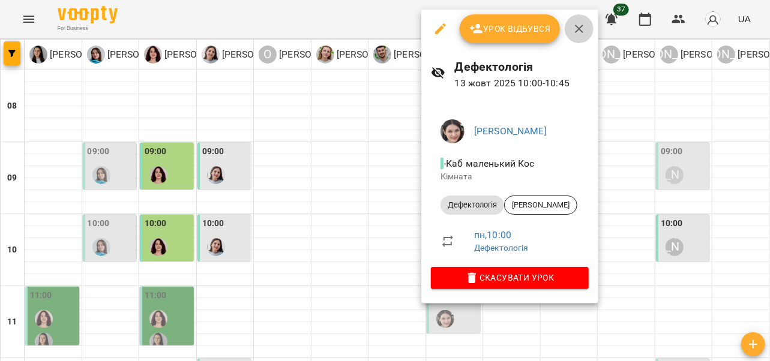
click at [582, 29] on icon "button" at bounding box center [579, 29] width 14 height 14
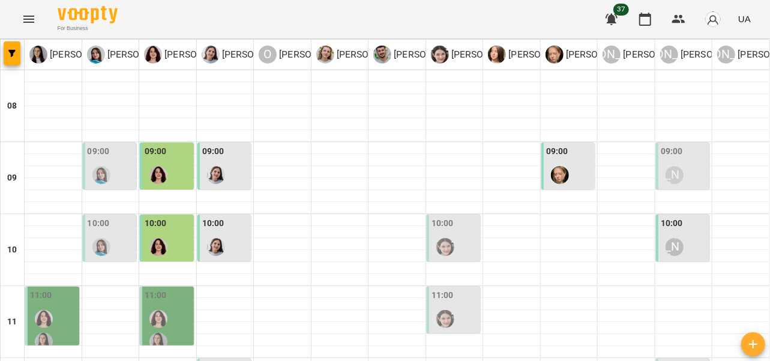
click at [110, 161] on div at bounding box center [102, 175] width 28 height 28
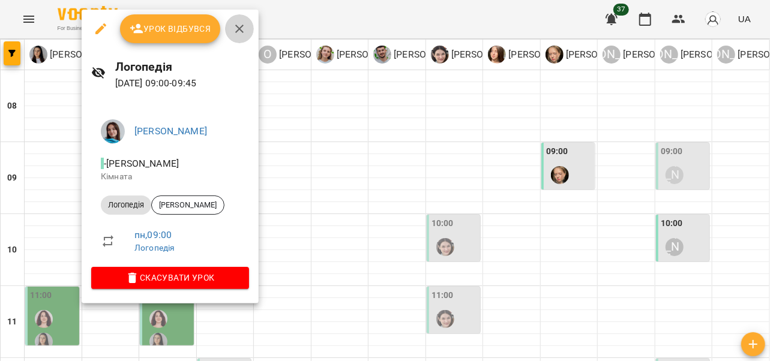
click at [240, 30] on icon "button" at bounding box center [239, 29] width 8 height 8
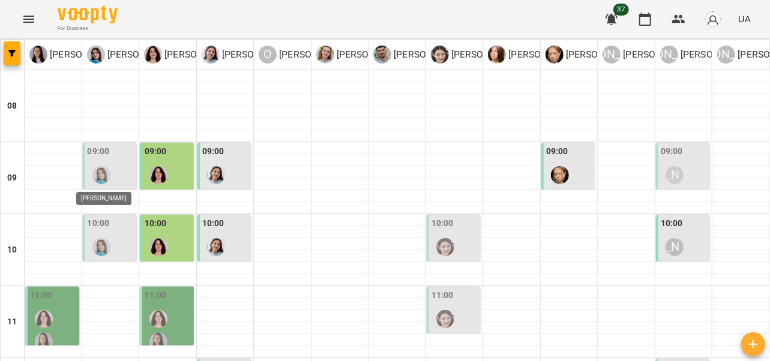
click at [106, 175] on img "Тетяна Хомин" at bounding box center [101, 175] width 18 height 18
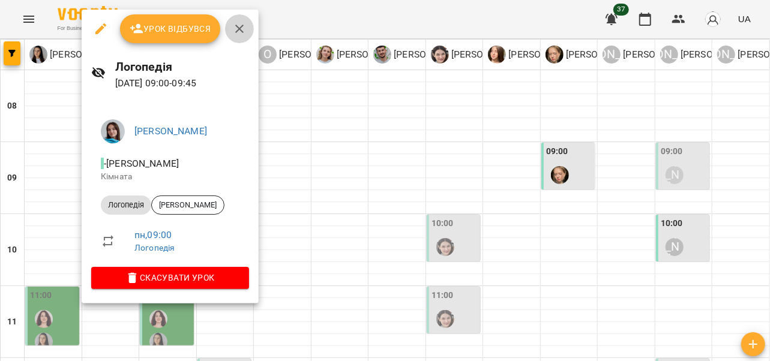
click at [235, 39] on button "button" at bounding box center [239, 28] width 29 height 29
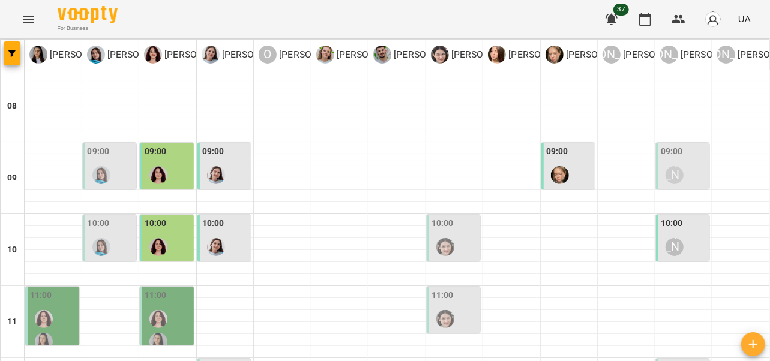
click at [121, 159] on div "09:00" at bounding box center [111, 167] width 47 height 44
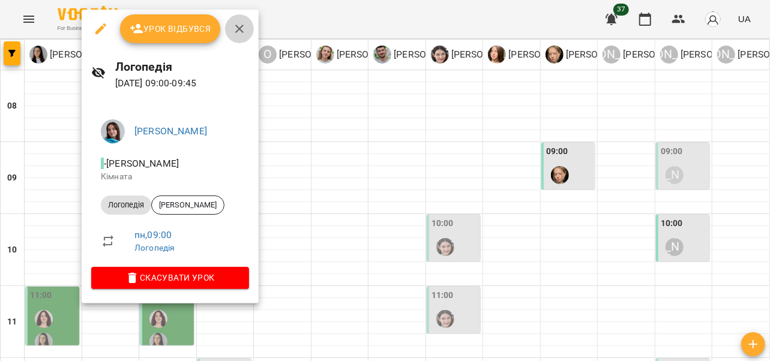
click at [241, 29] on icon "button" at bounding box center [239, 29] width 14 height 14
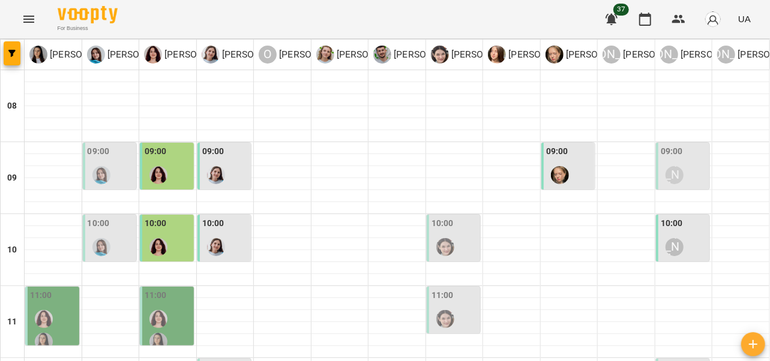
click at [118, 167] on div "09:00" at bounding box center [111, 167] width 47 height 44
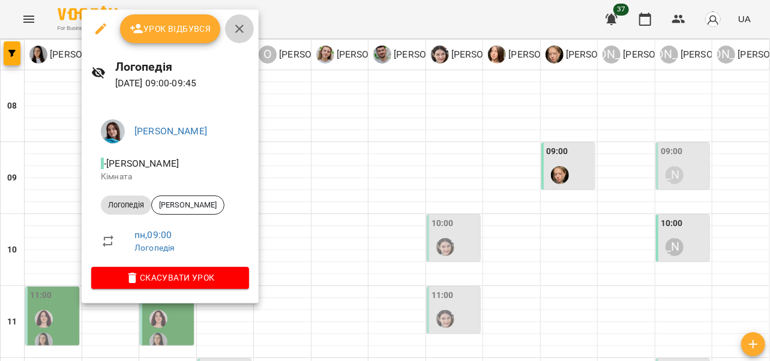
click at [238, 31] on icon "button" at bounding box center [239, 29] width 14 height 14
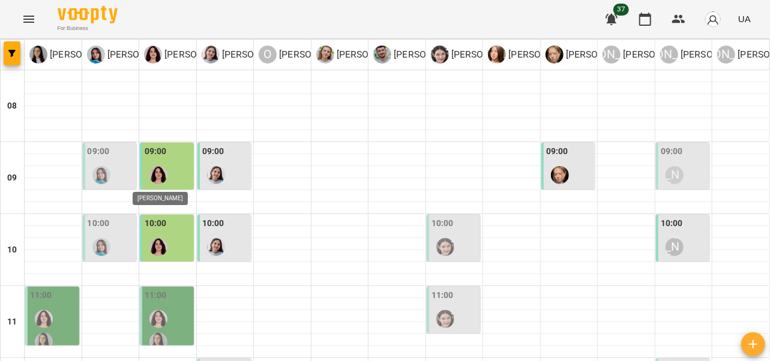
click at [164, 172] on img "Ольга Крикун" at bounding box center [158, 175] width 18 height 18
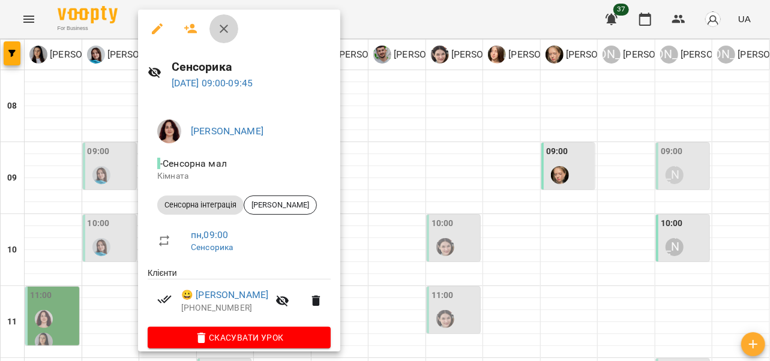
click at [229, 28] on icon "button" at bounding box center [224, 29] width 14 height 14
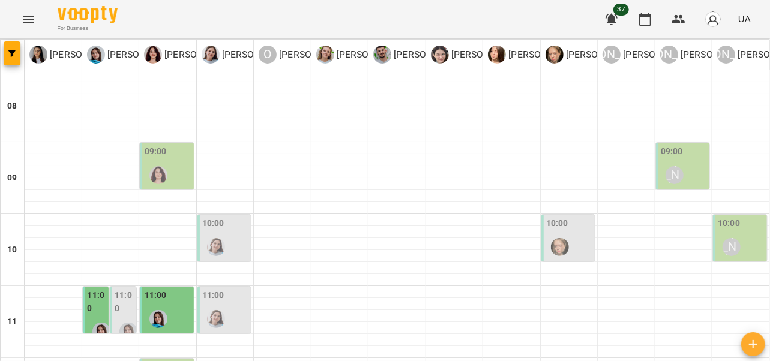
click at [213, 231] on div "10:00" at bounding box center [213, 225] width 22 height 16
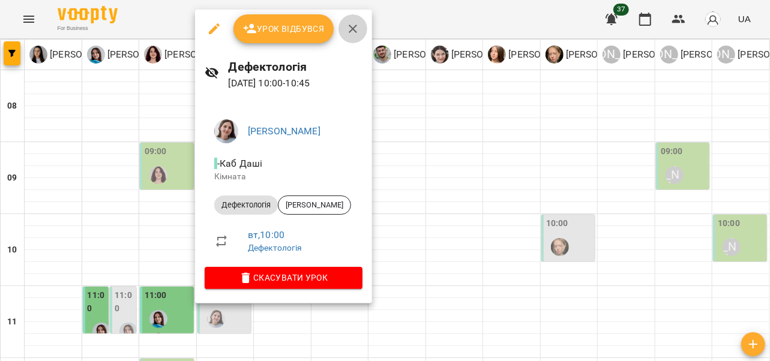
click at [355, 28] on icon "button" at bounding box center [353, 29] width 14 height 14
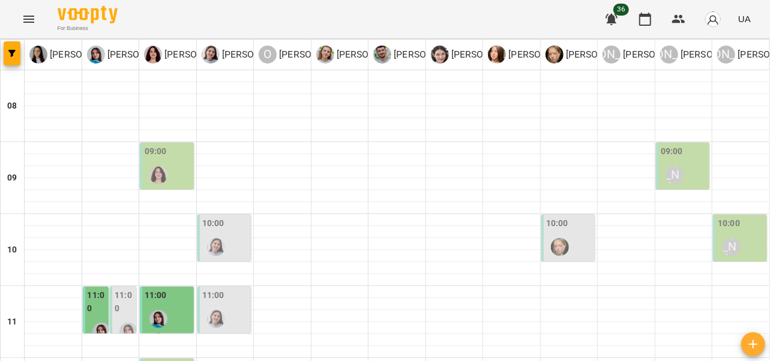
click at [184, 166] on div "09:00" at bounding box center [168, 167] width 47 height 44
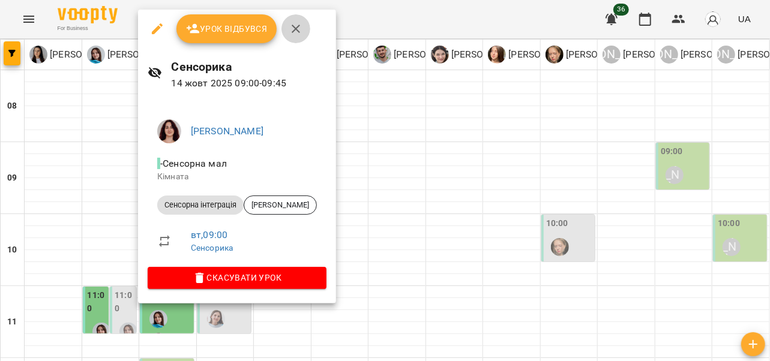
click at [296, 31] on icon "button" at bounding box center [296, 29] width 8 height 8
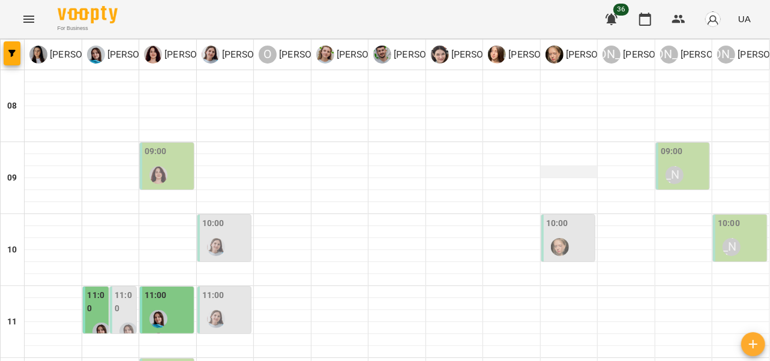
scroll to position [135, 0]
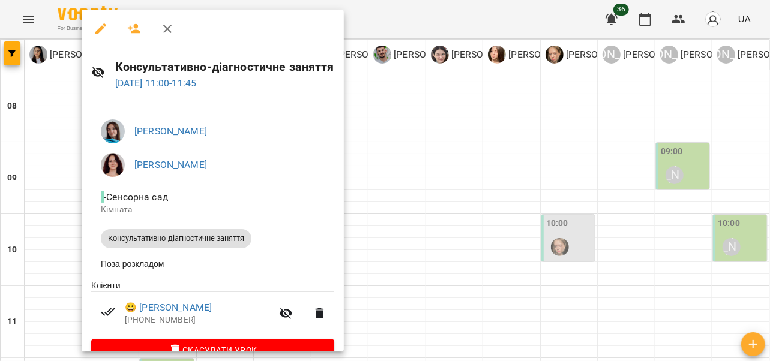
click at [175, 28] on button "button" at bounding box center [167, 28] width 29 height 29
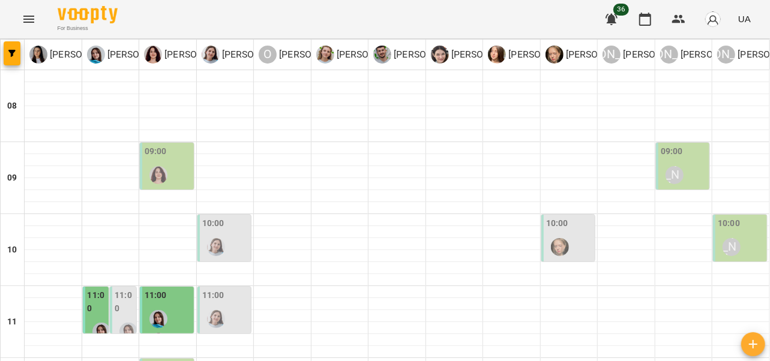
scroll to position [0, 0]
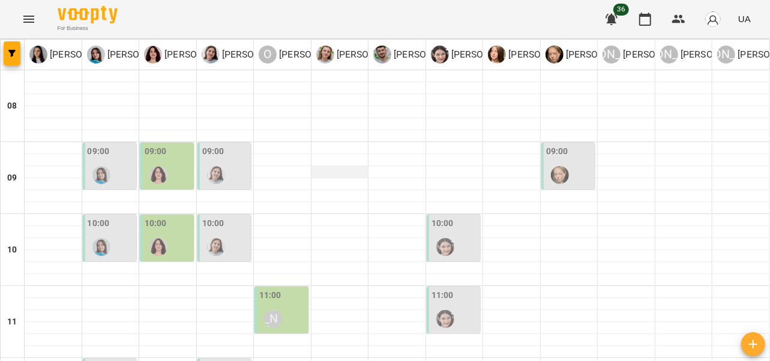
click at [352, 166] on div at bounding box center [340, 172] width 57 height 12
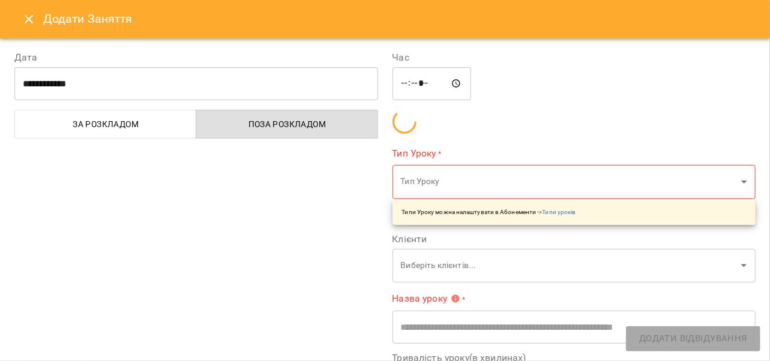
click at [30, 22] on icon "Close" at bounding box center [29, 19] width 14 height 14
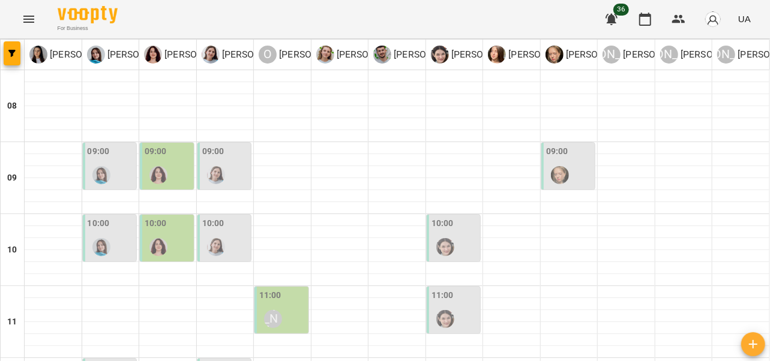
click at [170, 164] on div at bounding box center [159, 175] width 28 height 28
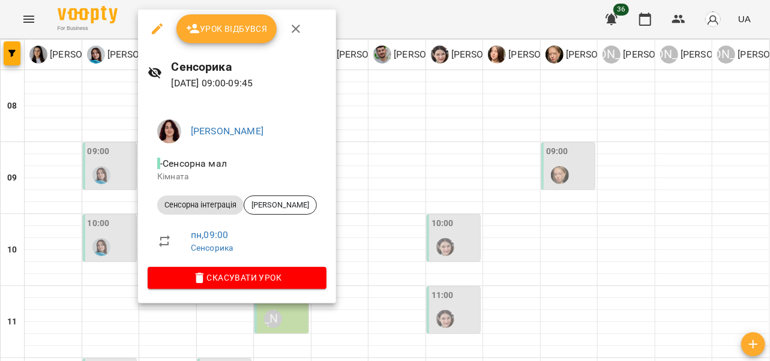
click at [291, 34] on icon "button" at bounding box center [296, 29] width 14 height 14
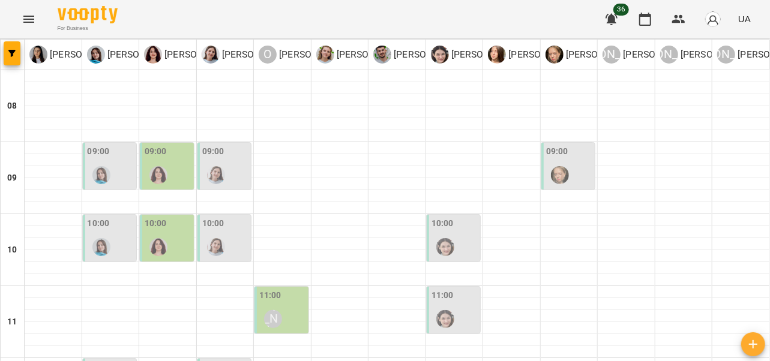
click at [222, 243] on div at bounding box center [216, 248] width 28 height 28
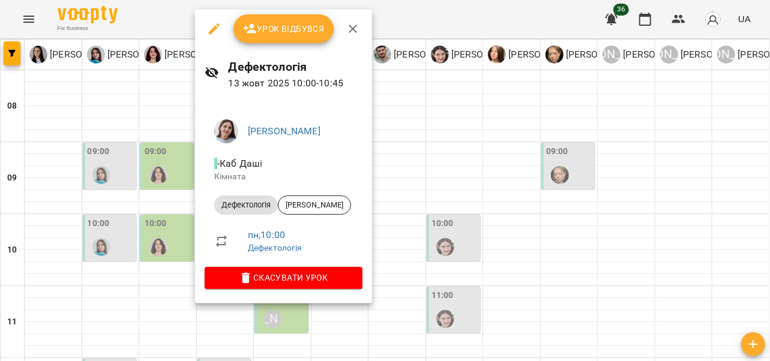
click at [359, 21] on button "button" at bounding box center [353, 28] width 29 height 29
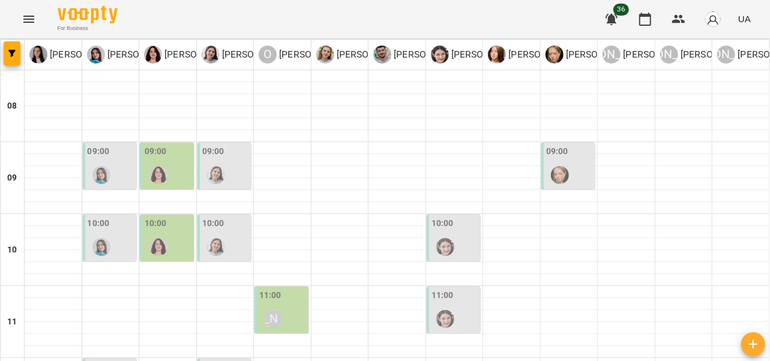
click at [166, 237] on div at bounding box center [159, 248] width 28 height 28
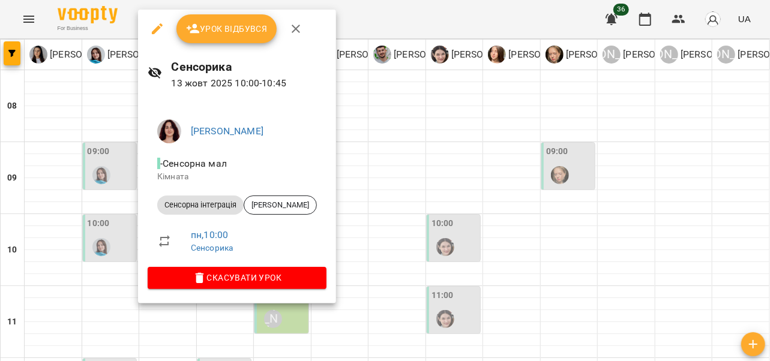
click at [303, 28] on button "button" at bounding box center [296, 28] width 29 height 29
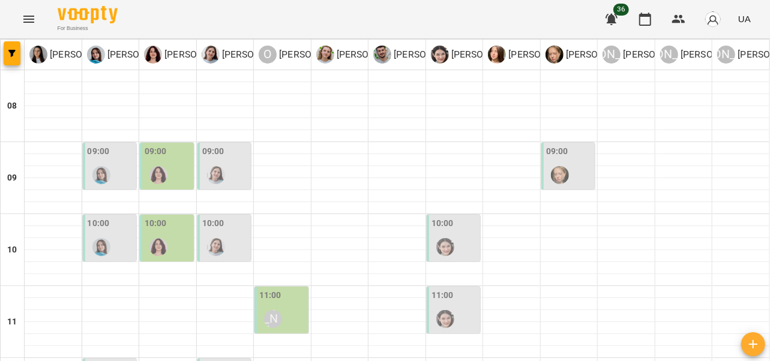
click at [112, 161] on div at bounding box center [102, 175] width 28 height 28
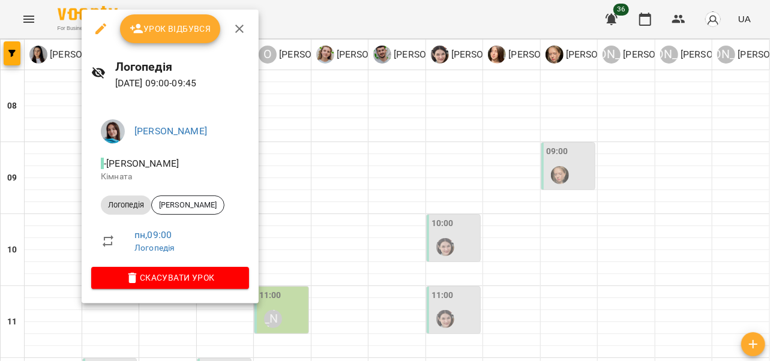
click at [235, 24] on icon "button" at bounding box center [239, 29] width 14 height 14
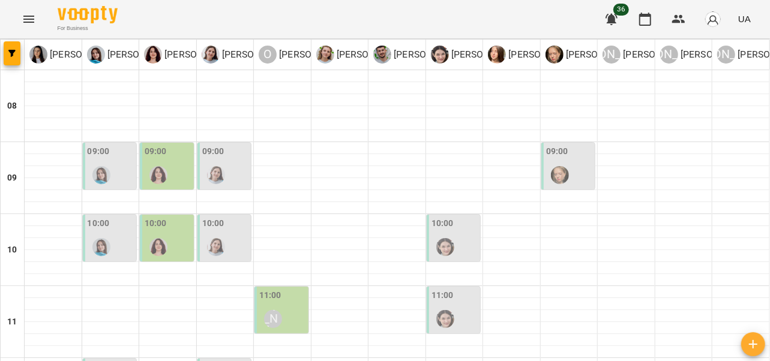
click at [445, 247] on img "Софія Цюпер" at bounding box center [445, 247] width 18 height 18
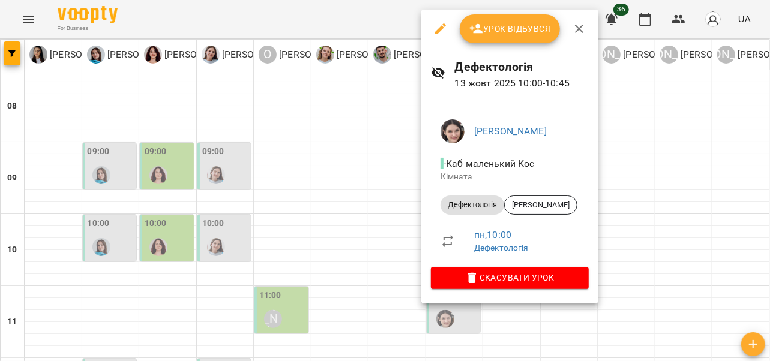
click at [531, 34] on span "Урок відбувся" at bounding box center [510, 29] width 82 height 14
click at [532, 31] on span "Урок відбувся" at bounding box center [510, 29] width 82 height 14
click at [498, 27] on span "Урок відбувся" at bounding box center [510, 29] width 82 height 14
click at [578, 32] on icon "button" at bounding box center [579, 29] width 14 height 14
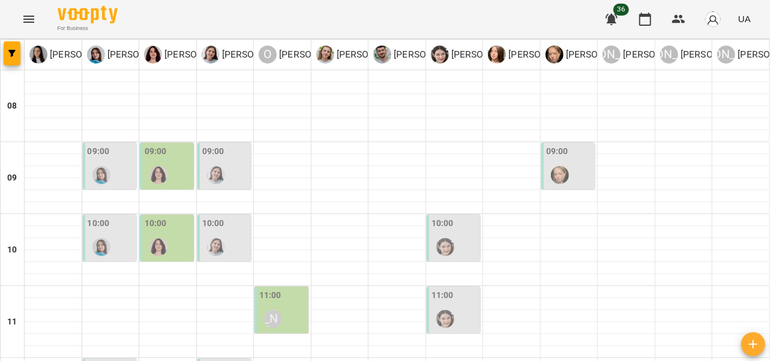
click at [567, 160] on div "09:00" at bounding box center [569, 167] width 47 height 44
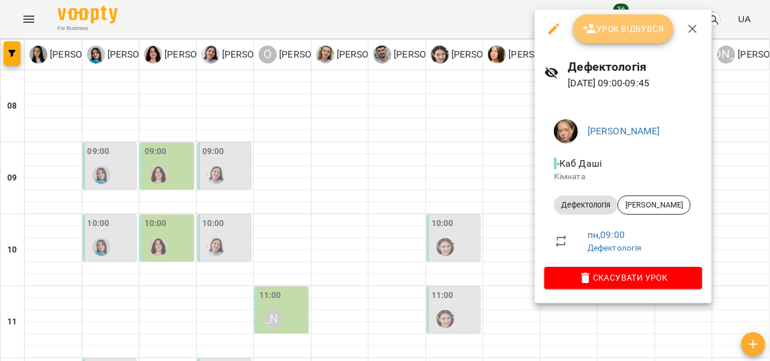
click at [638, 35] on span "Урок відбувся" at bounding box center [624, 29] width 82 height 14
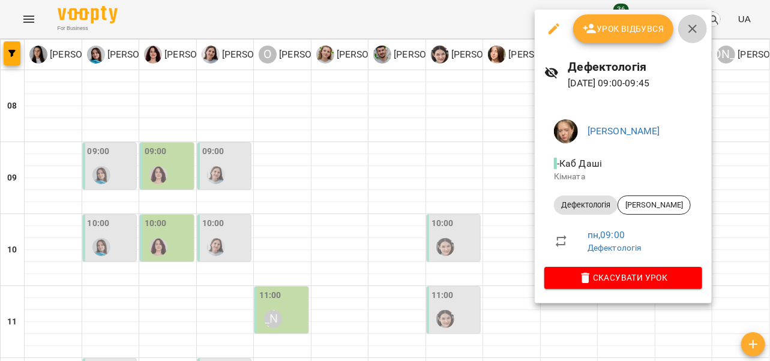
click at [686, 27] on icon "button" at bounding box center [693, 29] width 14 height 14
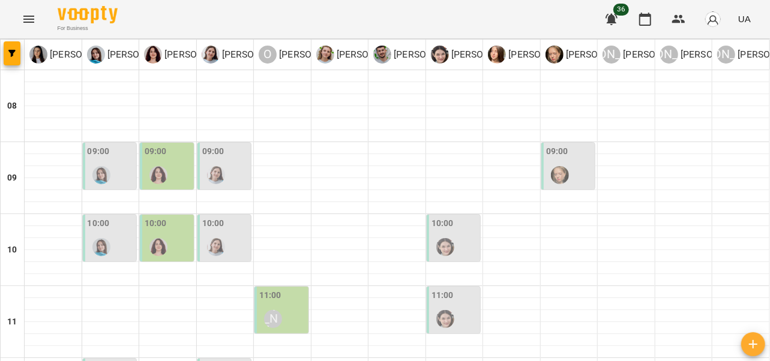
click at [167, 175] on div at bounding box center [159, 175] width 28 height 28
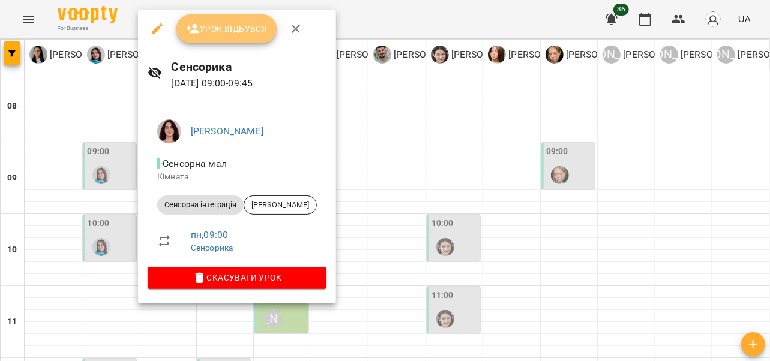
click at [240, 27] on span "Урок відбувся" at bounding box center [227, 29] width 82 height 14
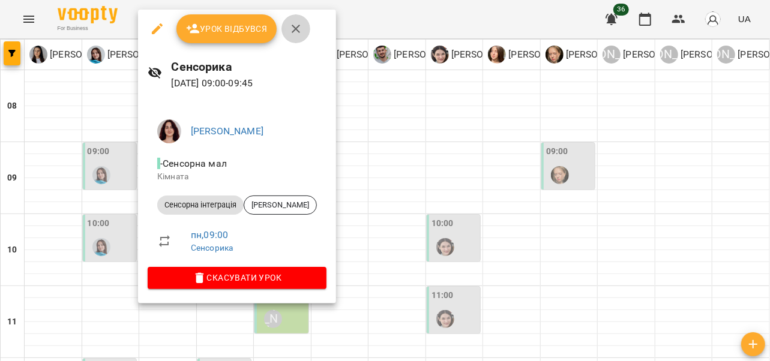
click at [298, 32] on icon "button" at bounding box center [296, 29] width 14 height 14
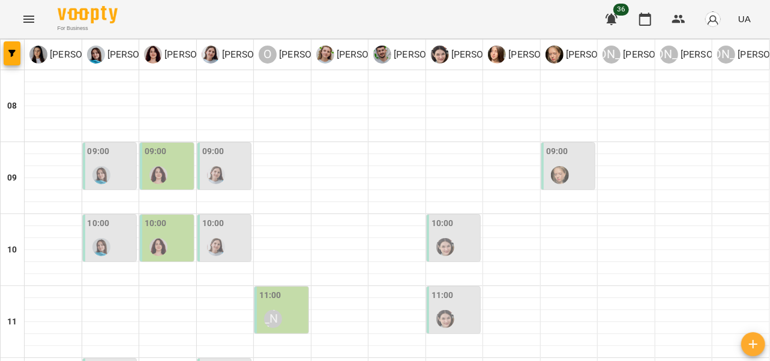
click at [120, 171] on div "09:00" at bounding box center [111, 167] width 47 height 44
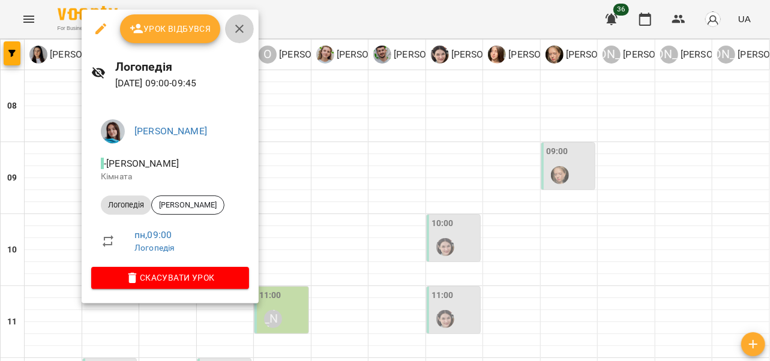
click at [232, 25] on icon "button" at bounding box center [239, 29] width 14 height 14
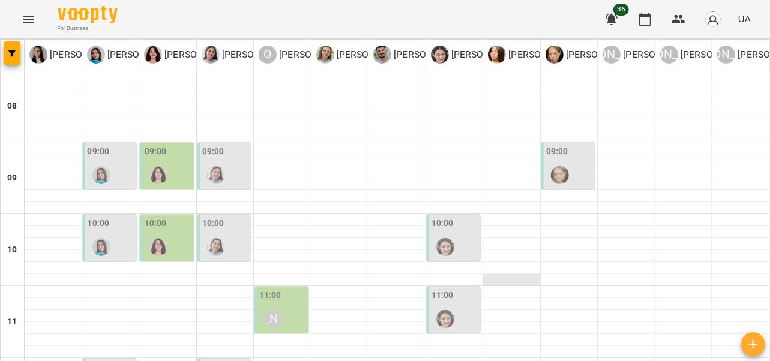
click at [506, 276] on div at bounding box center [511, 280] width 57 height 12
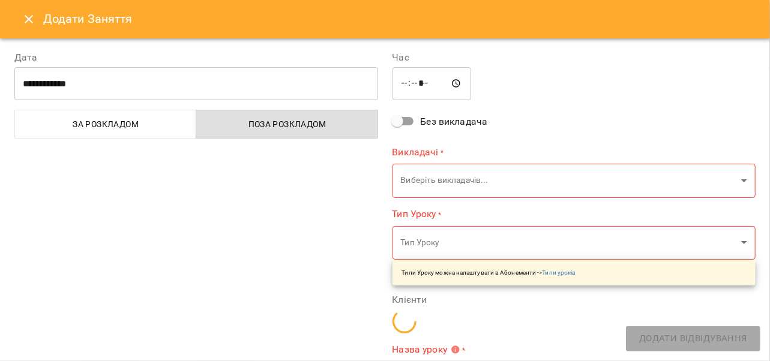
type input "**********"
click at [30, 20] on icon "Close" at bounding box center [29, 19] width 8 height 8
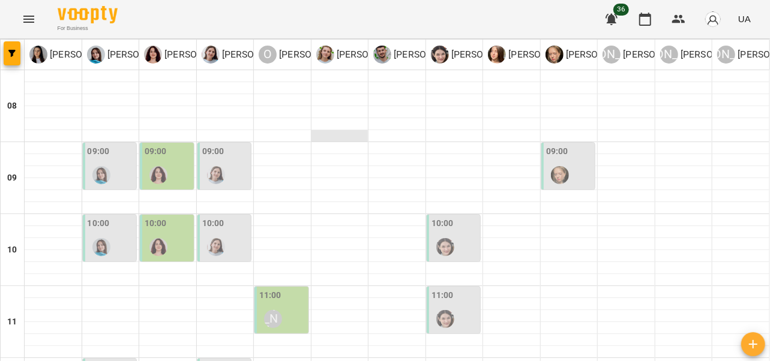
click at [358, 133] on div at bounding box center [340, 136] width 57 height 12
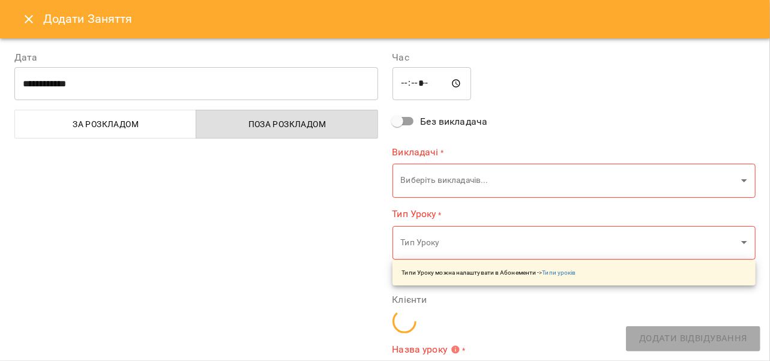
type input "**********"
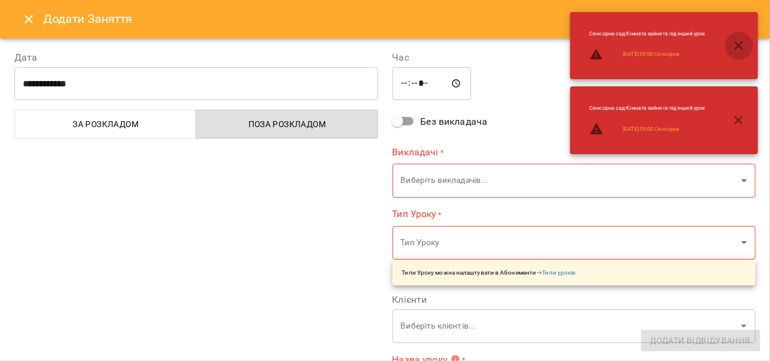
click at [734, 49] on icon "button" at bounding box center [739, 45] width 14 height 14
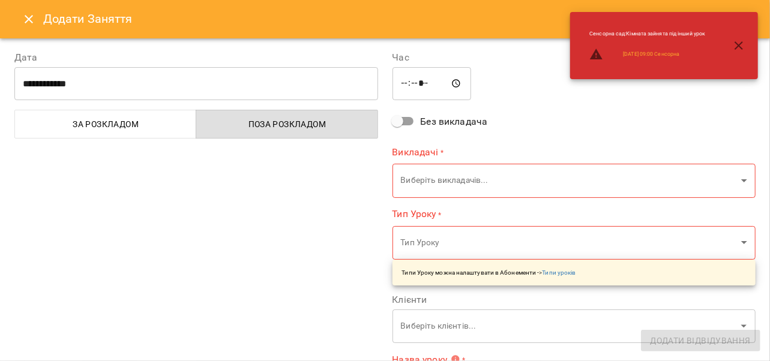
click at [738, 49] on icon "button" at bounding box center [739, 45] width 14 height 14
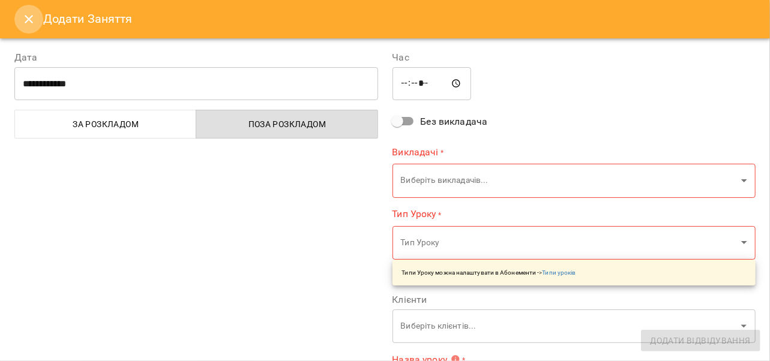
click at [25, 15] on icon "Close" at bounding box center [29, 19] width 14 height 14
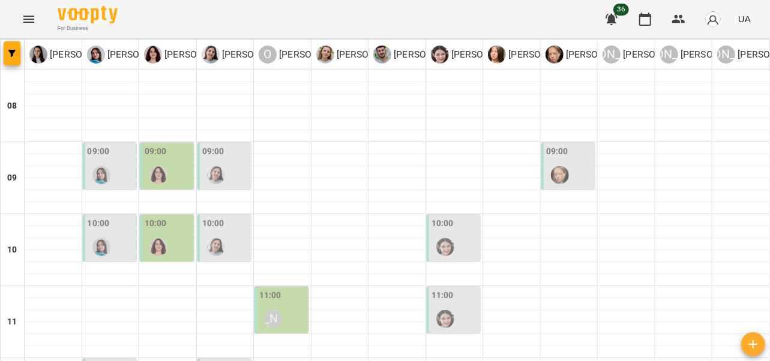
click at [227, 243] on div at bounding box center [216, 248] width 28 height 28
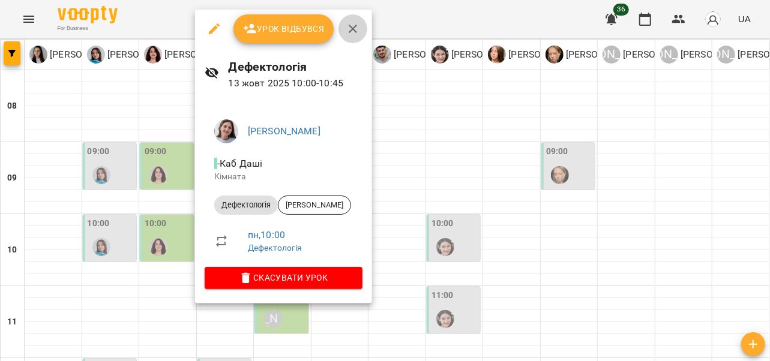
click at [346, 32] on icon "button" at bounding box center [353, 29] width 14 height 14
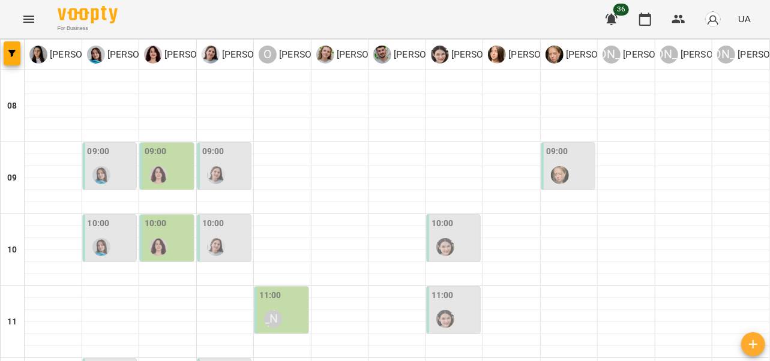
click at [447, 240] on div at bounding box center [446, 248] width 28 height 28
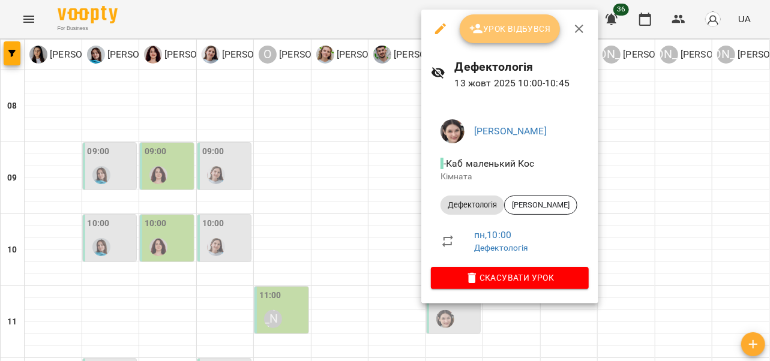
click at [518, 32] on span "Урок відбувся" at bounding box center [510, 29] width 82 height 14
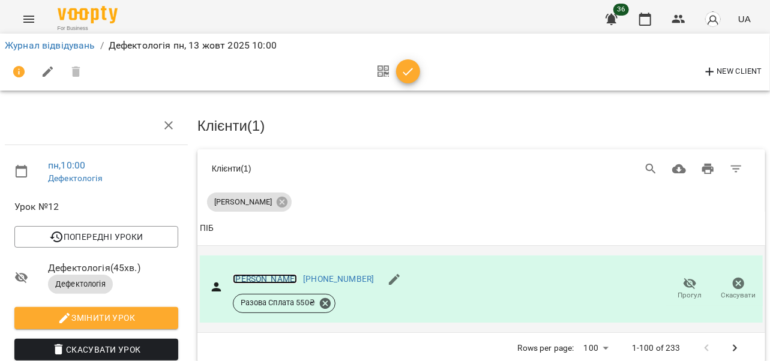
click at [271, 279] on link "[PERSON_NAME]" at bounding box center [265, 279] width 64 height 10
click at [22, 19] on icon "Menu" at bounding box center [29, 19] width 14 height 14
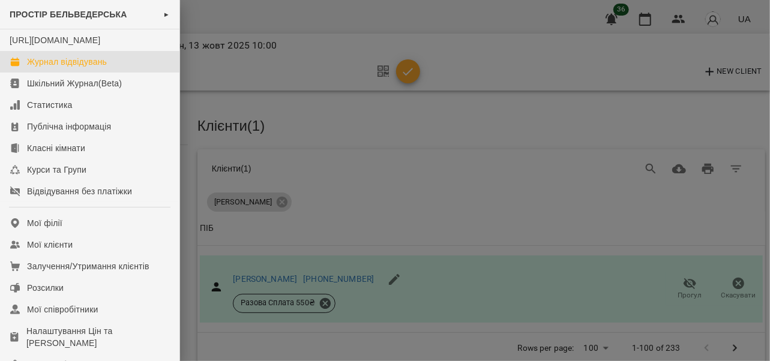
click at [48, 68] on div "Журнал відвідувань" at bounding box center [67, 62] width 80 height 12
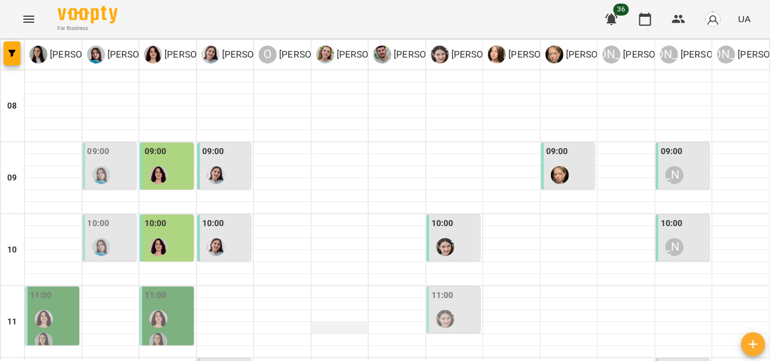
scroll to position [8, 0]
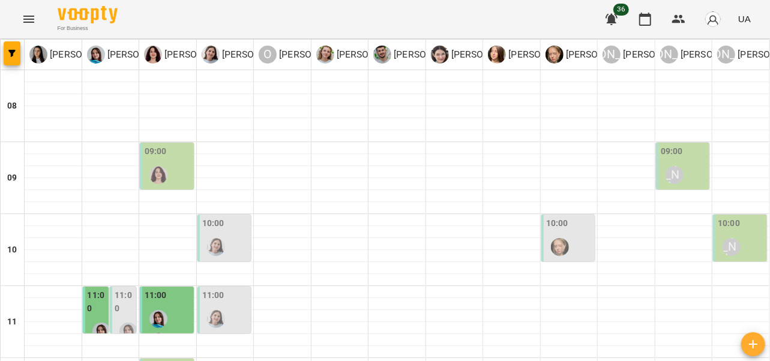
scroll to position [162, 0]
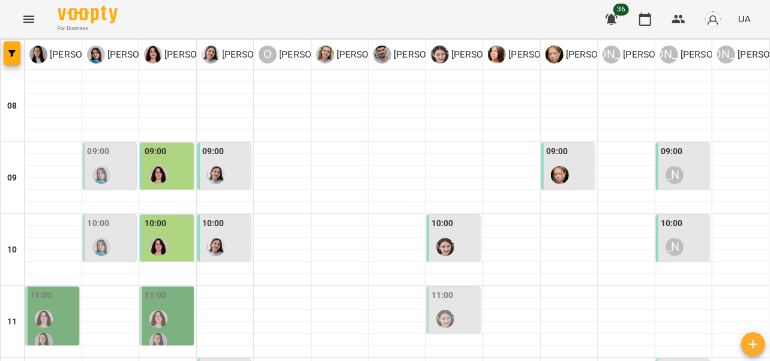
click at [109, 168] on div at bounding box center [102, 175] width 28 height 28
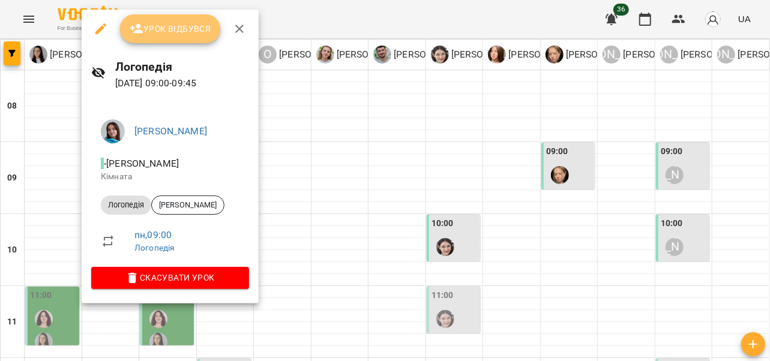
click at [149, 29] on span "Урок відбувся" at bounding box center [171, 29] width 82 height 14
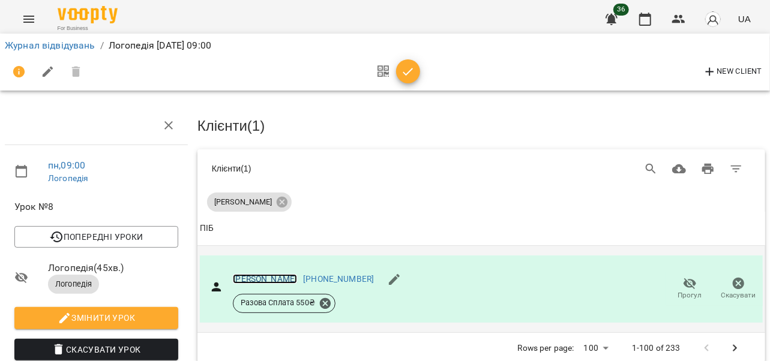
click at [268, 277] on link "[PERSON_NAME]" at bounding box center [265, 279] width 64 height 10
click at [38, 21] on button "Menu" at bounding box center [28, 19] width 29 height 29
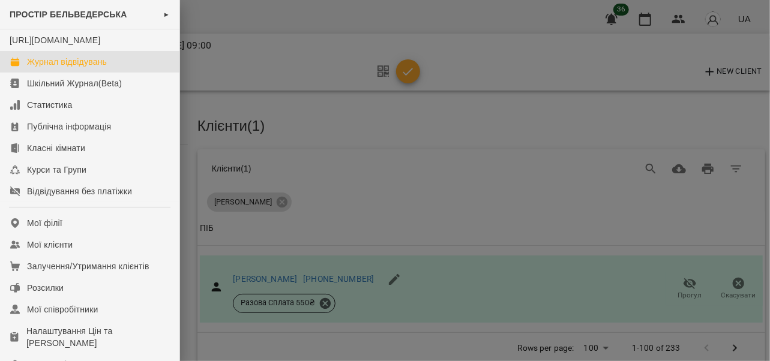
click at [47, 68] on div "Журнал відвідувань" at bounding box center [67, 62] width 80 height 12
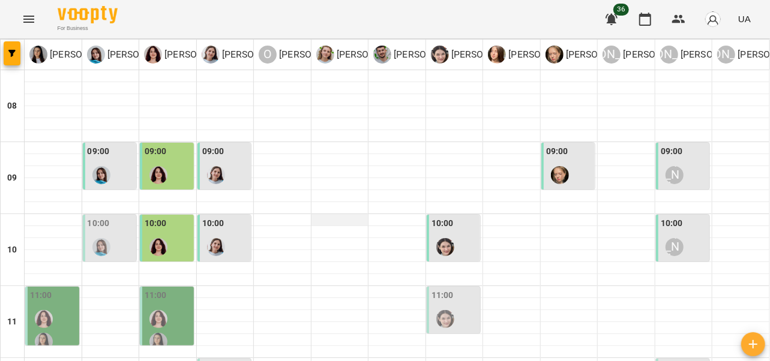
scroll to position [389, 0]
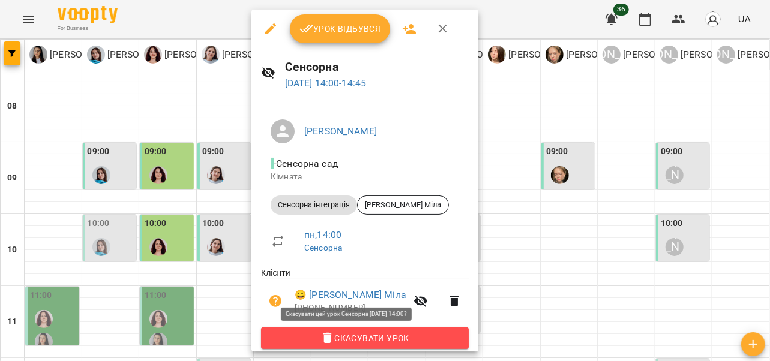
click at [391, 342] on span "Скасувати Урок" at bounding box center [365, 338] width 189 height 14
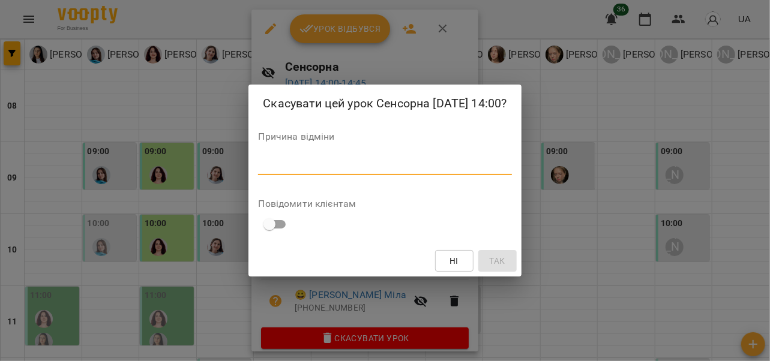
click at [258, 168] on textarea at bounding box center [384, 165] width 253 height 11
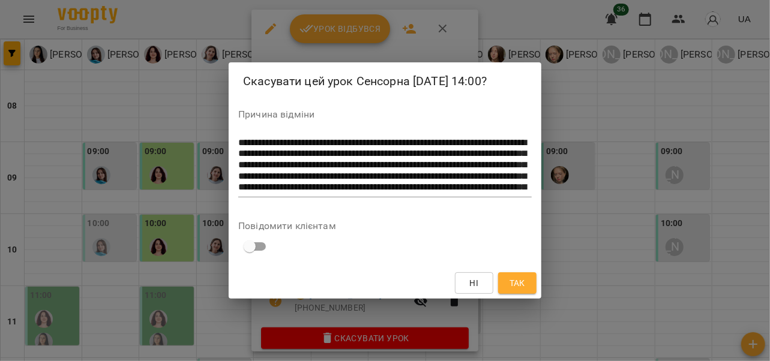
drag, startPoint x: 300, startPoint y: 194, endPoint x: 281, endPoint y: 177, distance: 25.1
click at [281, 177] on div "**********" at bounding box center [385, 166] width 294 height 64
drag, startPoint x: 318, startPoint y: 180, endPoint x: 287, endPoint y: 128, distance: 60.3
click at [287, 128] on div "**********" at bounding box center [385, 156] width 294 height 92
type textarea "**********"
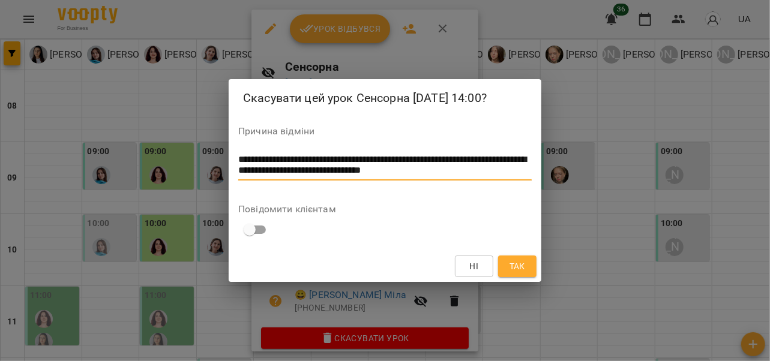
drag, startPoint x: 264, startPoint y: 170, endPoint x: 233, endPoint y: 159, distance: 33.0
click at [233, 159] on div "**********" at bounding box center [385, 181] width 313 height 204
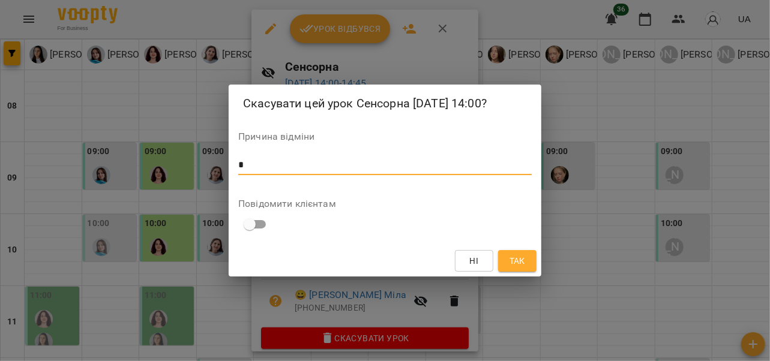
type textarea "**"
drag, startPoint x: 258, startPoint y: 161, endPoint x: 208, endPoint y: 164, distance: 49.9
click at [208, 164] on div "Скасувати цей урок Сенсорна 13 жовт 2025 14:00? Причина відміни ** * Повідомити…" at bounding box center [385, 180] width 770 height 361
click at [255, 163] on textarea "**" at bounding box center [385, 165] width 294 height 11
drag, startPoint x: 255, startPoint y: 163, endPoint x: 189, endPoint y: 167, distance: 66.2
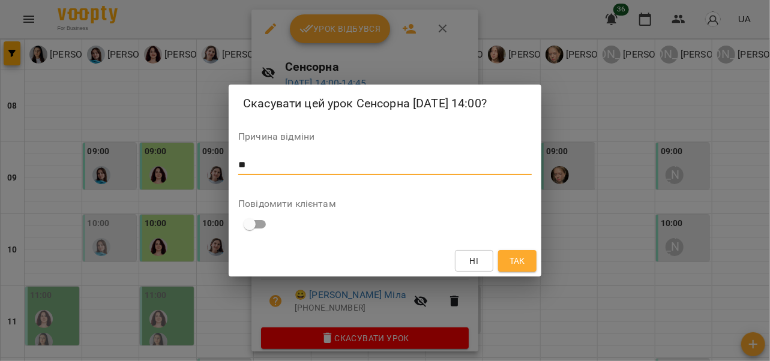
click at [189, 167] on div "Скасувати цей урок Сенсорна 13 жовт 2025 14:00? Причина відміни ** * Повідомити…" at bounding box center [385, 180] width 770 height 361
drag, startPoint x: 285, startPoint y: 167, endPoint x: 213, endPoint y: 167, distance: 72.0
click at [213, 167] on div "Скасувати цей урок Сенсорна 13 жовт 2025 14:00? Причина відміни ***** * Повідом…" at bounding box center [385, 180] width 770 height 361
type textarea "*"
click at [466, 260] on span "Ні" at bounding box center [474, 261] width 19 height 14
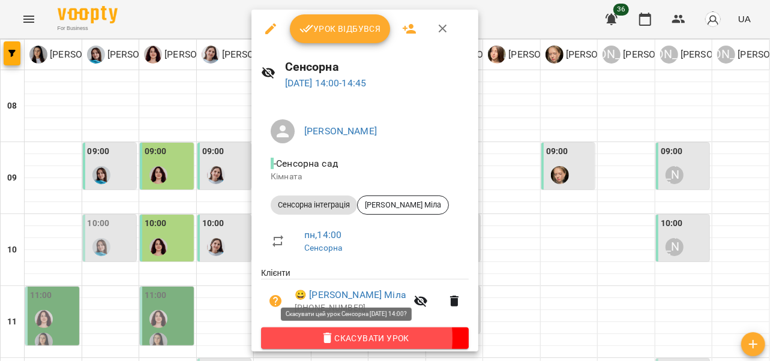
click at [329, 340] on span "Скасувати Урок" at bounding box center [365, 338] width 189 height 14
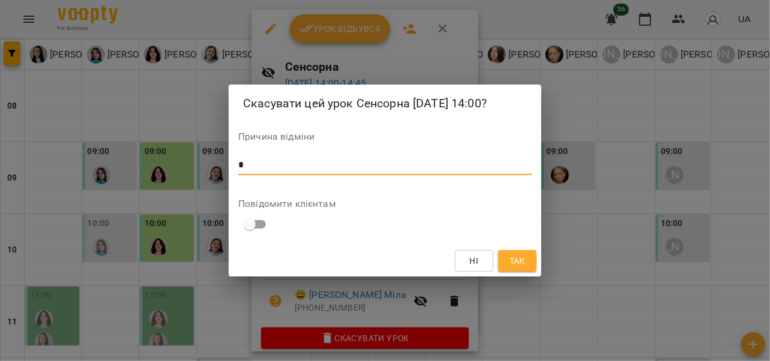
click at [250, 169] on textarea "*" at bounding box center [385, 165] width 294 height 11
type textarea "******"
drag, startPoint x: 278, startPoint y: 157, endPoint x: 179, endPoint y: 165, distance: 99.4
click at [179, 165] on div "Скасувати цей урок Сенсорна 13 жовт 2025 14:00? Причина відміни ****** * Повідо…" at bounding box center [385, 180] width 770 height 361
drag, startPoint x: 269, startPoint y: 168, endPoint x: 214, endPoint y: 167, distance: 55.2
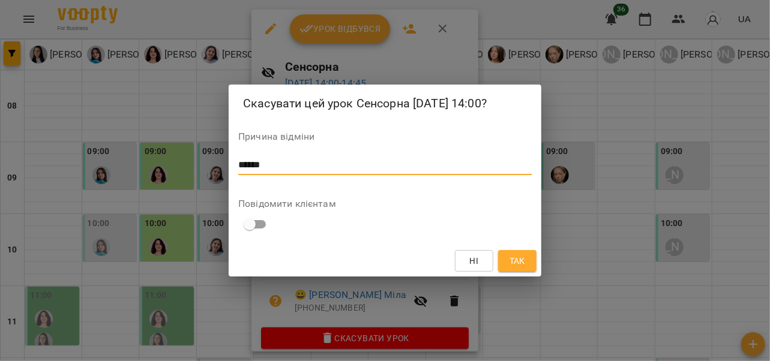
click at [214, 167] on div "Скасувати цей урок Сенсорна 13 жовт 2025 14:00? Причина відміни ****** * Повідо…" at bounding box center [385, 180] width 770 height 361
type textarea "*"
click at [481, 259] on span "Ні" at bounding box center [474, 261] width 19 height 14
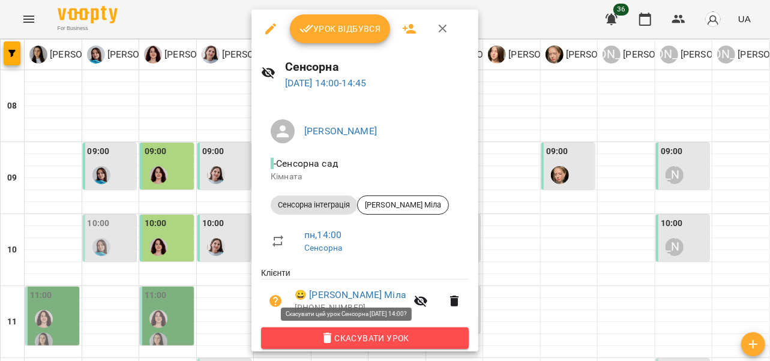
click at [399, 334] on span "Скасувати Урок" at bounding box center [365, 338] width 189 height 14
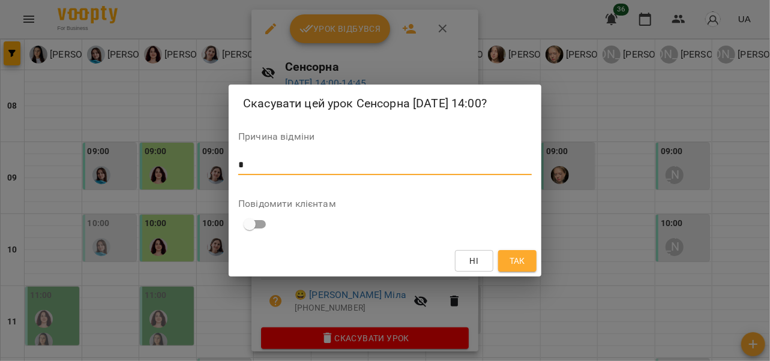
click at [253, 164] on textarea "*" at bounding box center [385, 165] width 294 height 11
drag, startPoint x: 264, startPoint y: 164, endPoint x: 164, endPoint y: 176, distance: 99.7
click at [164, 176] on div "Скасувати цей урок Сенсорна 13 жовт 2025 14:00? Причина відміни *** * Повідомит…" at bounding box center [385, 180] width 770 height 361
drag, startPoint x: 253, startPoint y: 161, endPoint x: 234, endPoint y: 161, distance: 19.2
click at [234, 161] on div "Скасувати цей урок Сенсорна 13 жовт 2025 14:00? Причина відміни *** * Повідомит…" at bounding box center [385, 181] width 313 height 193
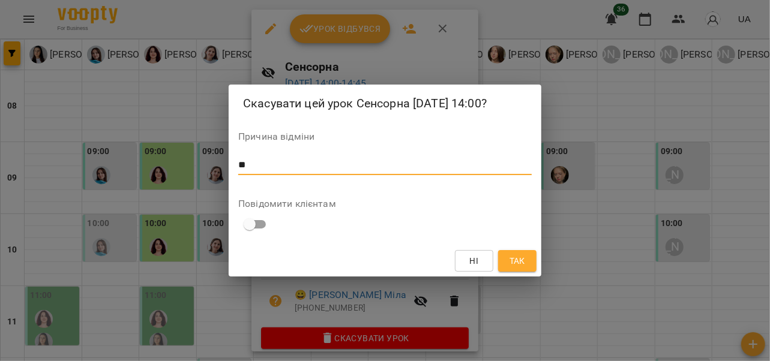
type textarea "**"
click at [530, 264] on button "Так" at bounding box center [517, 261] width 38 height 22
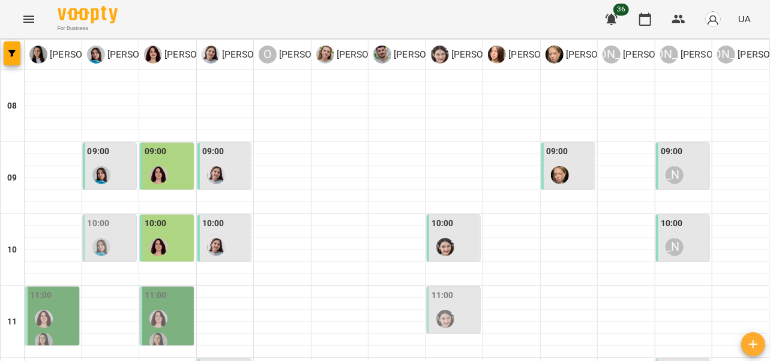
scroll to position [364, 0]
click at [22, 20] on icon "Menu" at bounding box center [29, 19] width 14 height 14
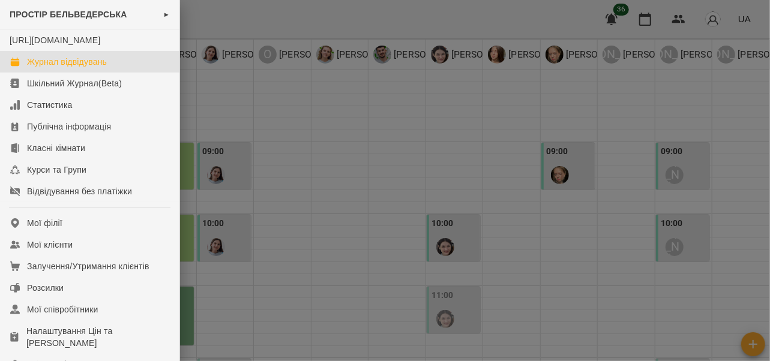
click at [37, 68] on div "Журнал відвідувань" at bounding box center [67, 62] width 80 height 12
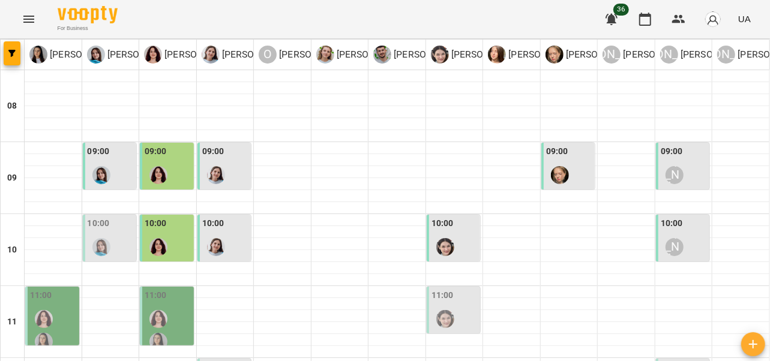
scroll to position [0, 0]
click at [291, 49] on p "[PERSON_NAME]" at bounding box center [314, 54] width 75 height 14
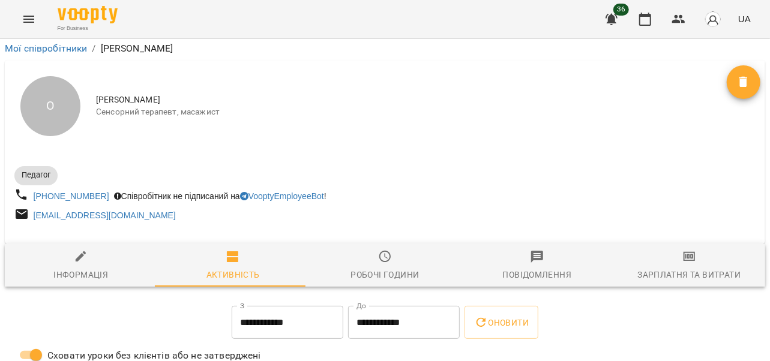
scroll to position [35, 0]
click at [25, 15] on icon "Menu" at bounding box center [29, 19] width 14 height 14
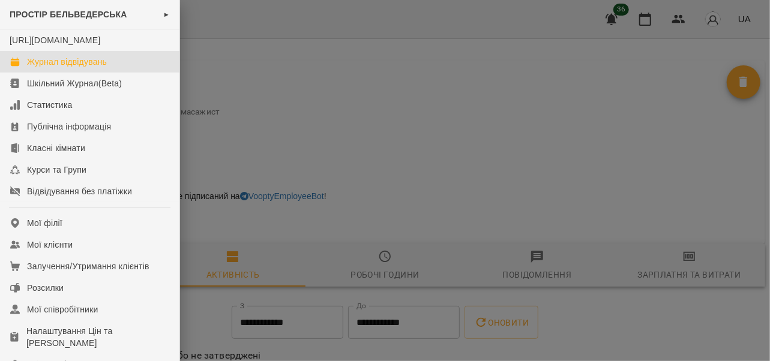
click at [103, 68] on div "Журнал відвідувань" at bounding box center [67, 62] width 80 height 12
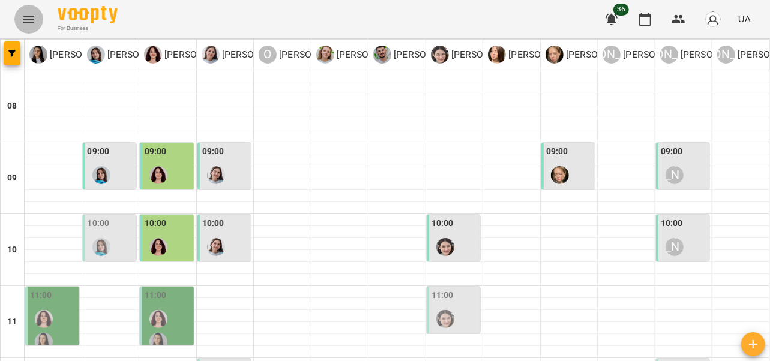
scroll to position [1, 0]
click at [350, 181] on div at bounding box center [340, 184] width 57 height 12
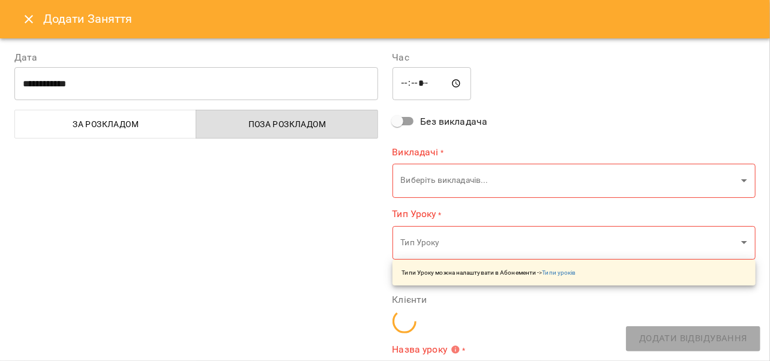
type input "**********"
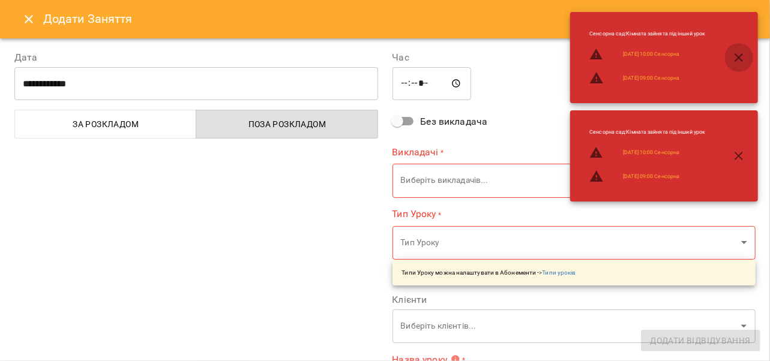
click at [741, 56] on icon "button" at bounding box center [739, 57] width 8 height 8
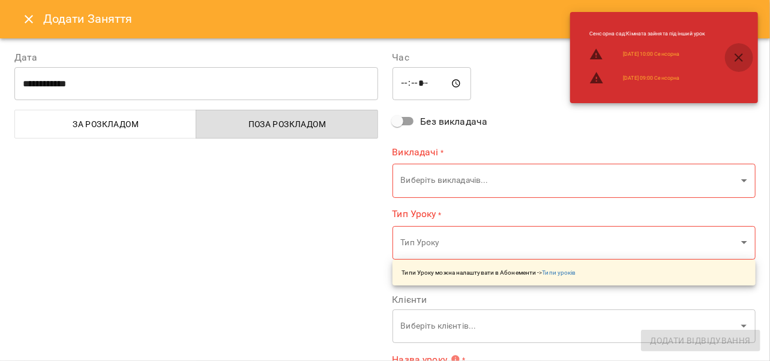
click at [736, 61] on icon "button" at bounding box center [739, 57] width 8 height 8
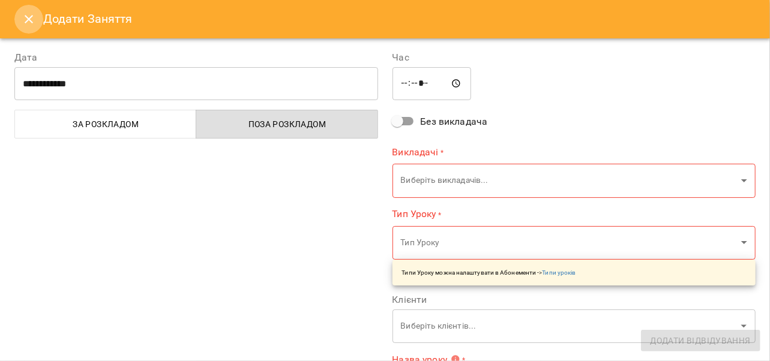
click at [29, 16] on icon "Close" at bounding box center [29, 19] width 14 height 14
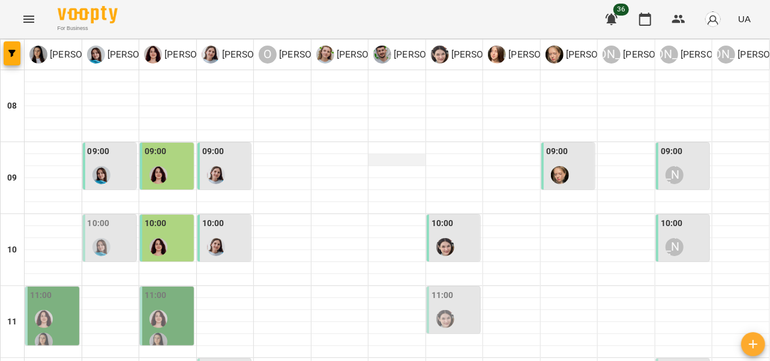
scroll to position [129, 0]
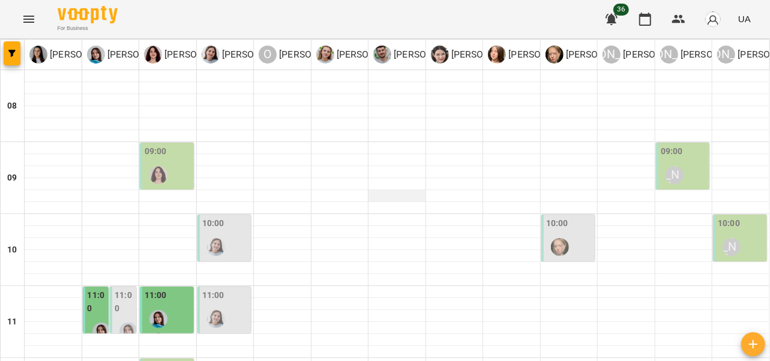
scroll to position [43, 0]
click at [161, 161] on div at bounding box center [159, 175] width 28 height 28
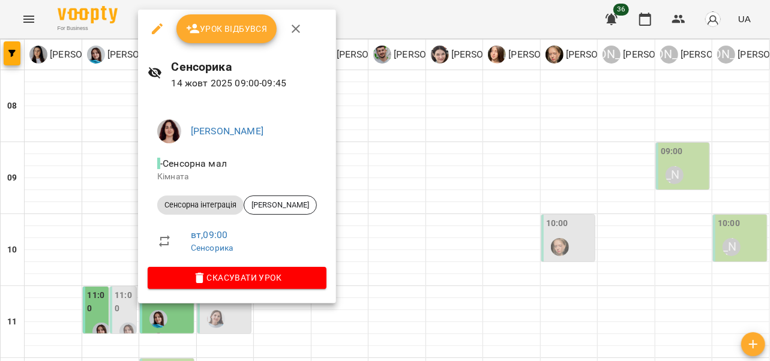
click at [294, 26] on icon "button" at bounding box center [296, 29] width 14 height 14
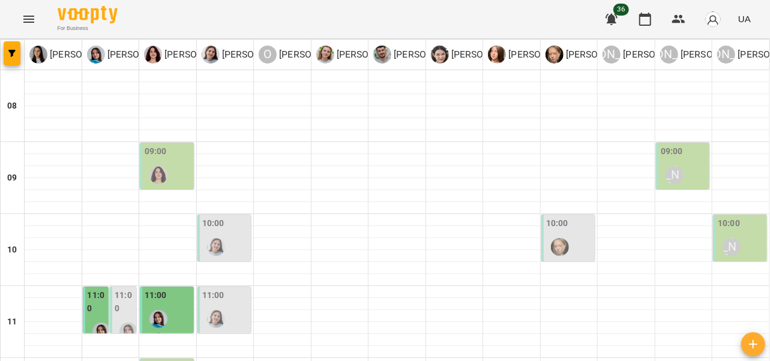
click at [164, 161] on div at bounding box center [159, 175] width 28 height 28
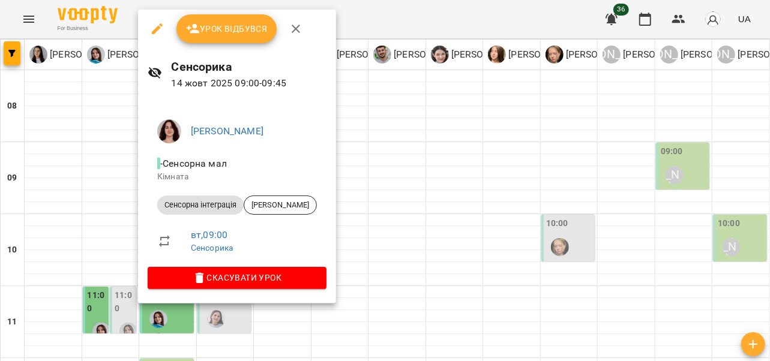
click at [294, 32] on icon "button" at bounding box center [296, 29] width 14 height 14
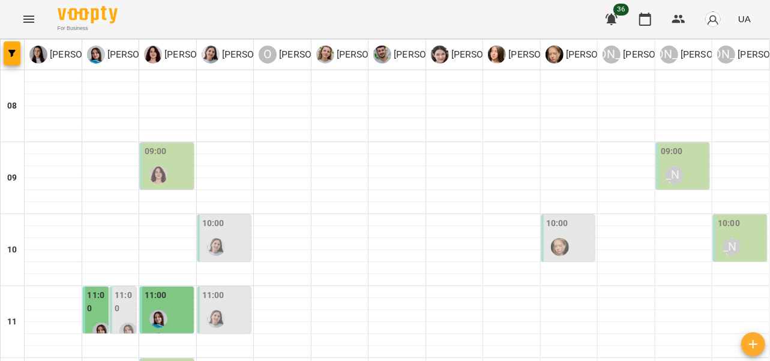
scroll to position [107, 0]
click at [223, 234] on div at bounding box center [216, 248] width 28 height 28
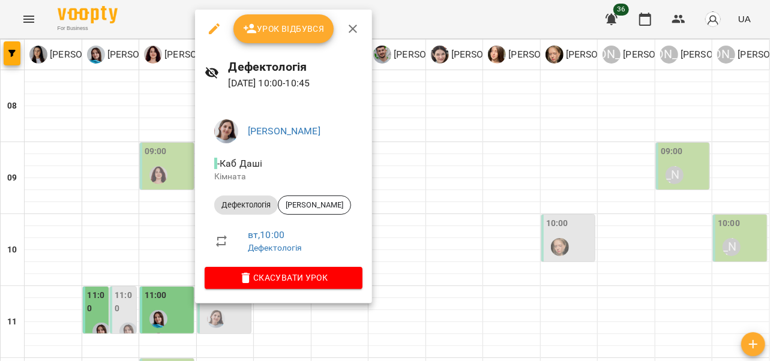
click at [353, 27] on icon "button" at bounding box center [353, 29] width 8 height 8
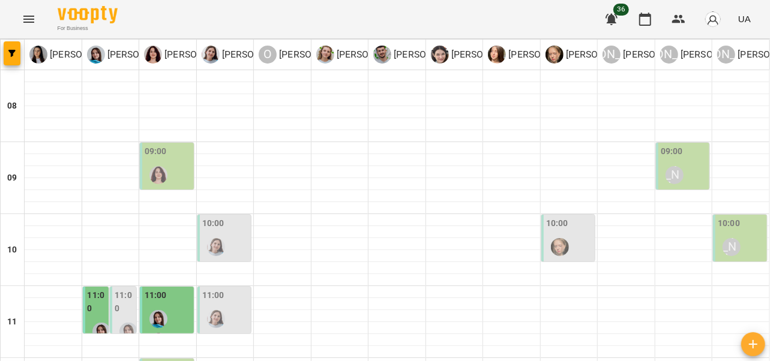
click at [226, 306] on div at bounding box center [216, 320] width 28 height 28
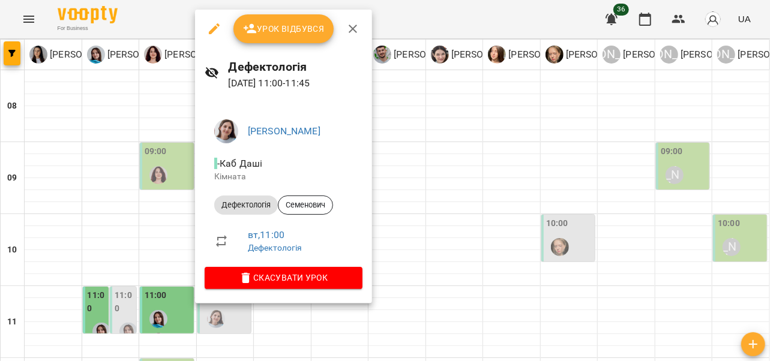
click at [343, 36] on button "button" at bounding box center [353, 28] width 29 height 29
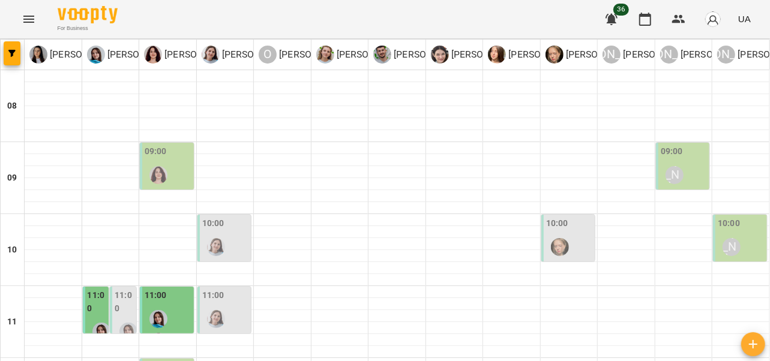
click at [88, 289] on label "11:00" at bounding box center [97, 302] width 19 height 26
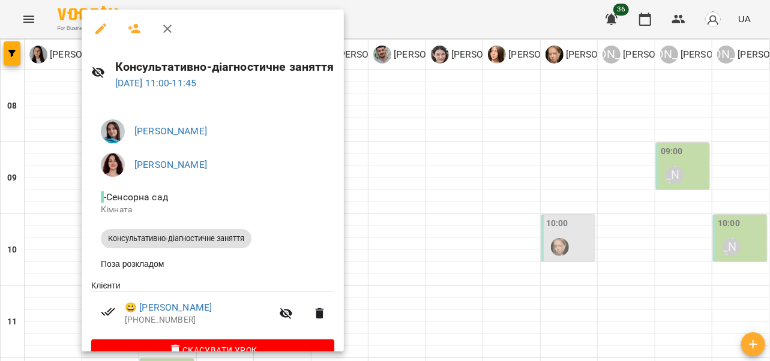
click at [171, 29] on icon "button" at bounding box center [167, 29] width 14 height 14
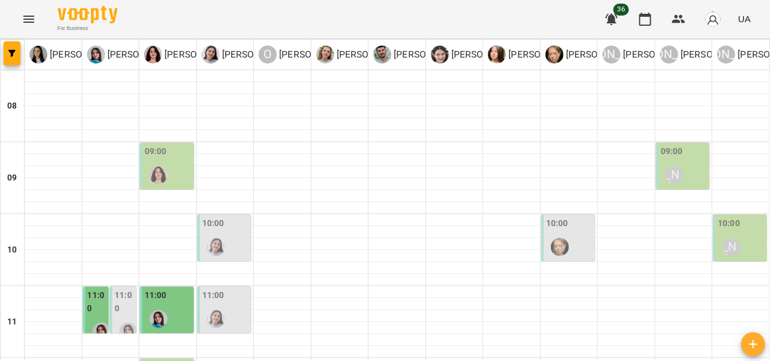
click at [121, 289] on label "11:00" at bounding box center [124, 302] width 19 height 26
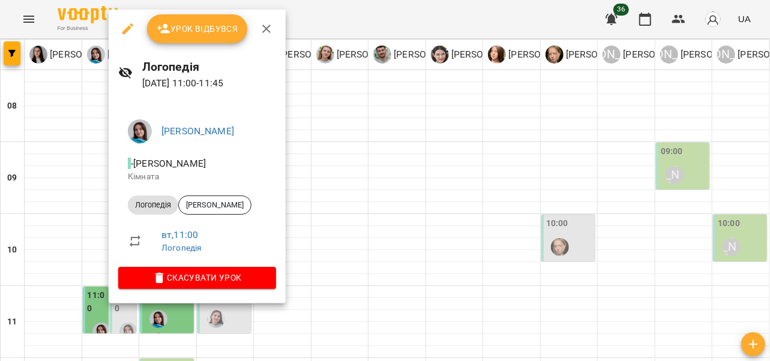
click at [267, 26] on icon "button" at bounding box center [266, 29] width 8 height 8
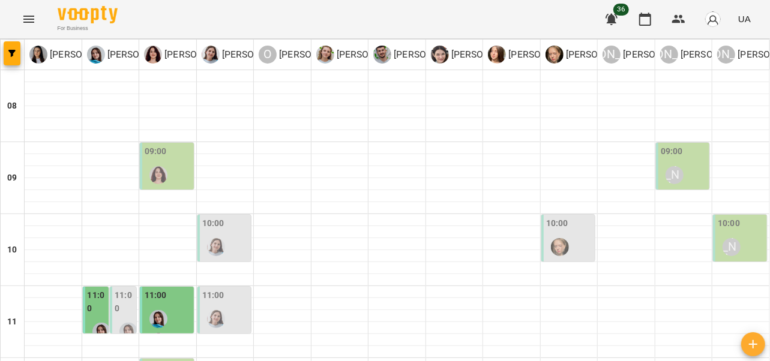
click at [169, 306] on div at bounding box center [159, 331] width 28 height 50
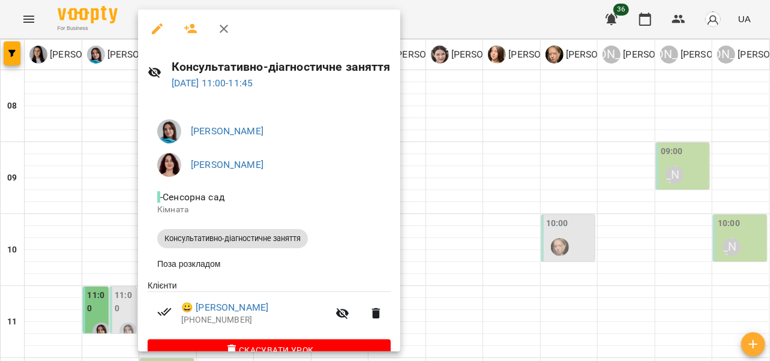
click at [225, 29] on icon "button" at bounding box center [224, 29] width 8 height 8
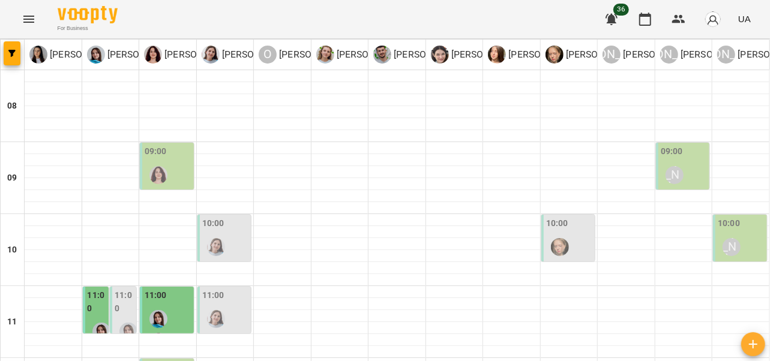
click at [229, 289] on div "11:00" at bounding box center [225, 311] width 47 height 44
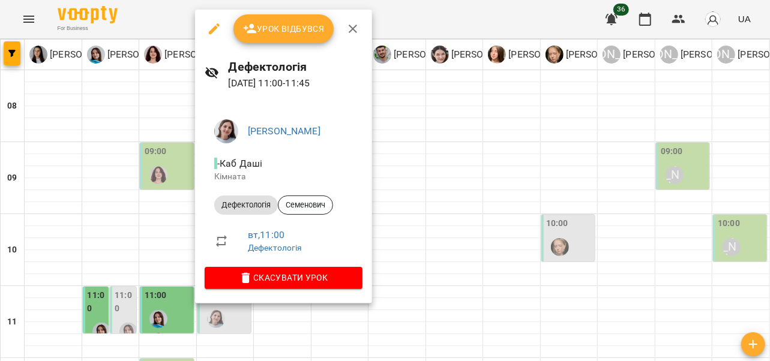
click at [352, 26] on icon "button" at bounding box center [353, 29] width 14 height 14
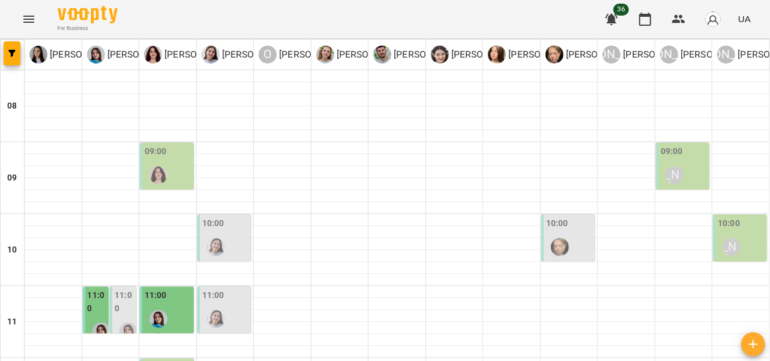
scroll to position [14, 0]
click at [665, 161] on div "[PERSON_NAME]" at bounding box center [675, 175] width 28 height 28
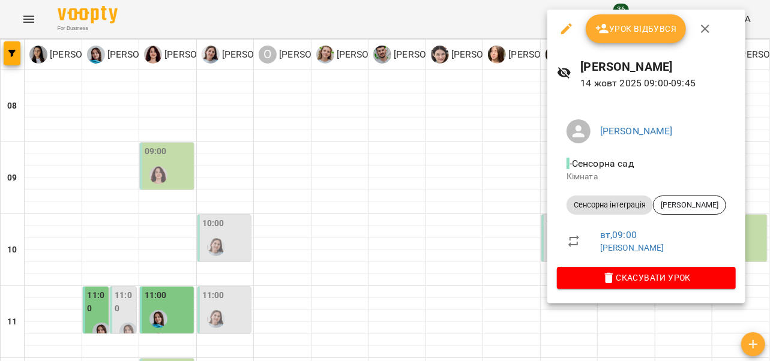
click at [716, 33] on button "button" at bounding box center [705, 28] width 29 height 29
click at [706, 31] on button "button" at bounding box center [713, 19] width 31 height 31
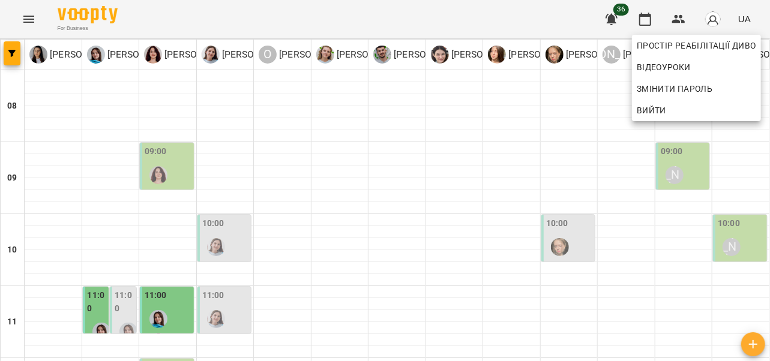
click at [570, 136] on div at bounding box center [385, 180] width 770 height 361
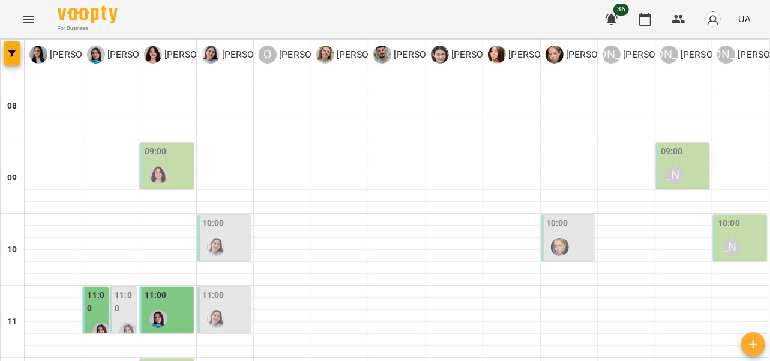
click at [558, 234] on div at bounding box center [560, 248] width 28 height 28
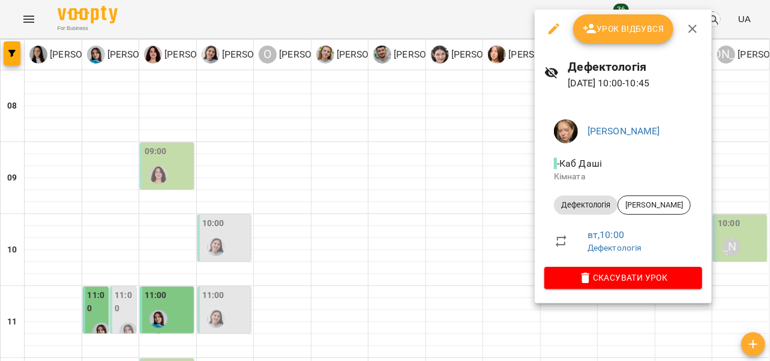
click at [690, 32] on icon "button" at bounding box center [693, 29] width 14 height 14
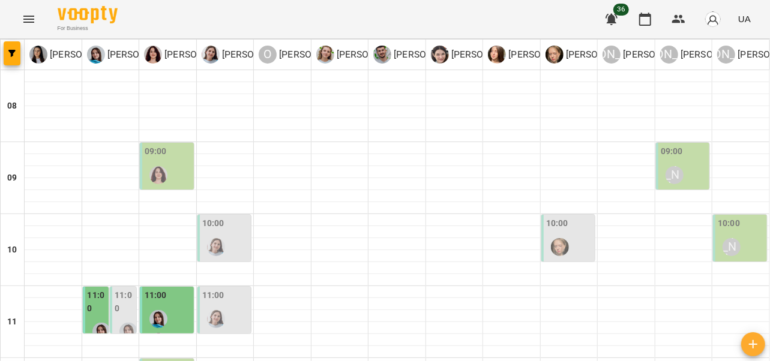
click at [728, 238] on div "[PERSON_NAME]" at bounding box center [732, 247] width 18 height 18
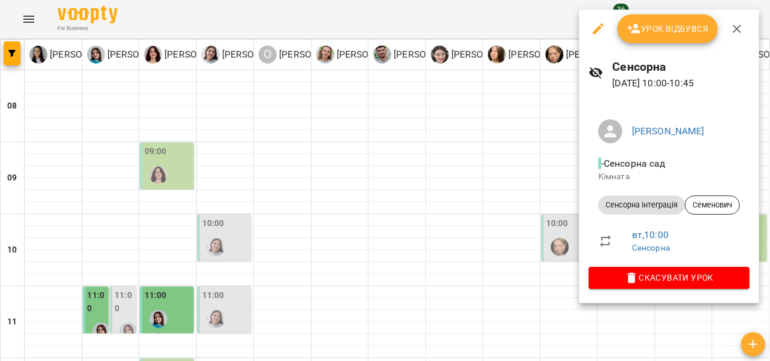
click at [742, 30] on icon "button" at bounding box center [737, 29] width 14 height 14
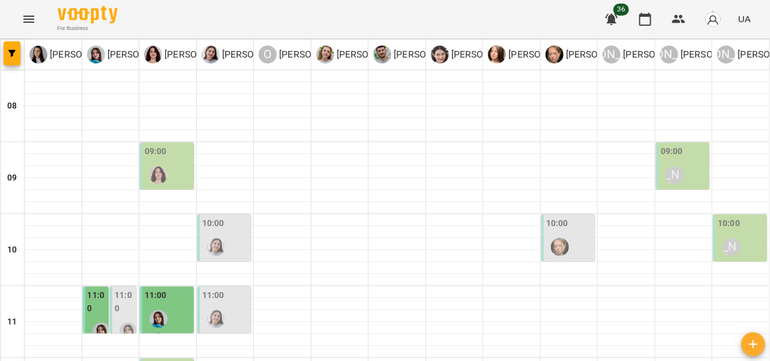
scroll to position [124, 0]
click at [221, 234] on div at bounding box center [216, 248] width 28 height 28
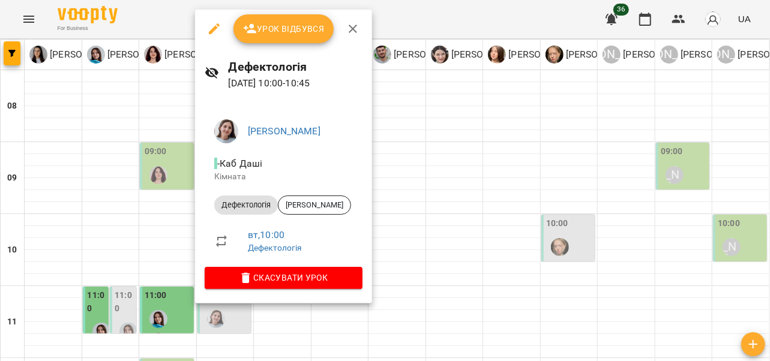
click at [355, 25] on icon "button" at bounding box center [353, 29] width 14 height 14
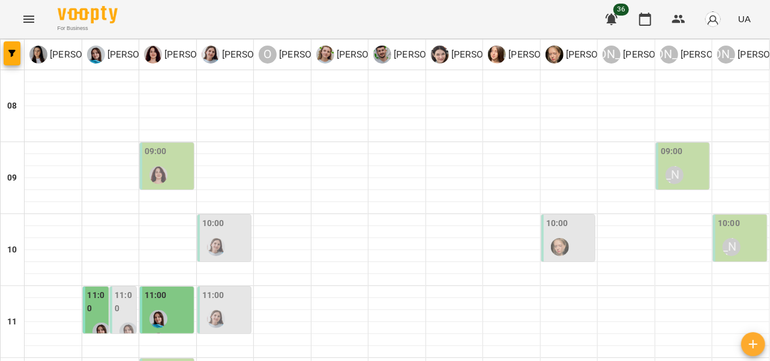
scroll to position [214, 0]
click at [228, 289] on div "11:00" at bounding box center [225, 311] width 47 height 44
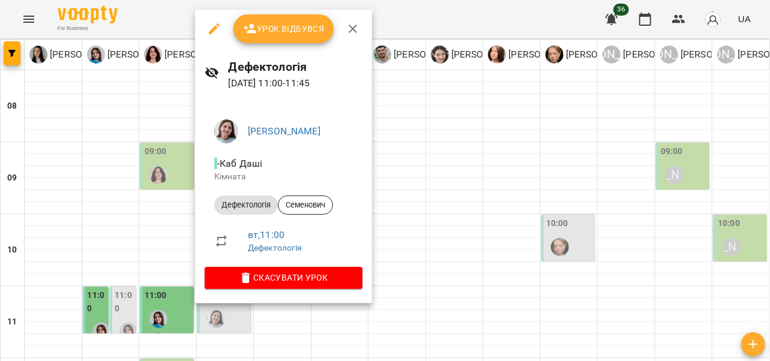
click at [351, 31] on icon "button" at bounding box center [353, 29] width 8 height 8
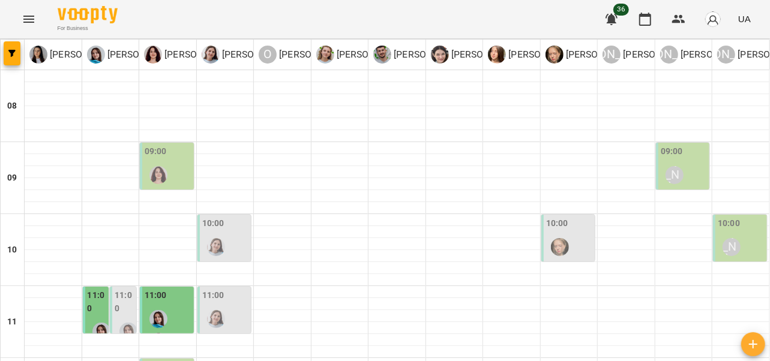
scroll to position [91, 0]
click at [737, 234] on div "[PERSON_NAME]" at bounding box center [732, 248] width 28 height 28
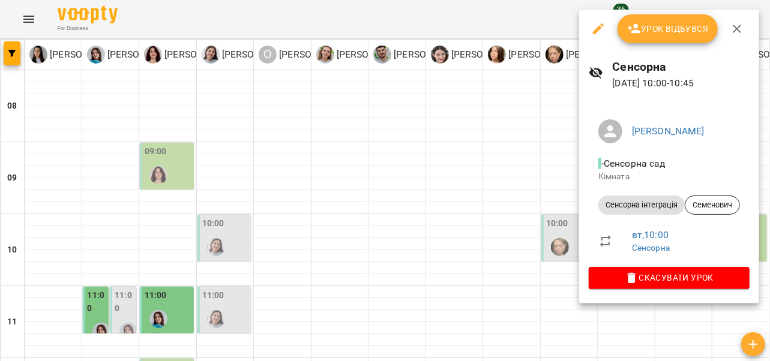
click at [731, 31] on icon "button" at bounding box center [737, 29] width 14 height 14
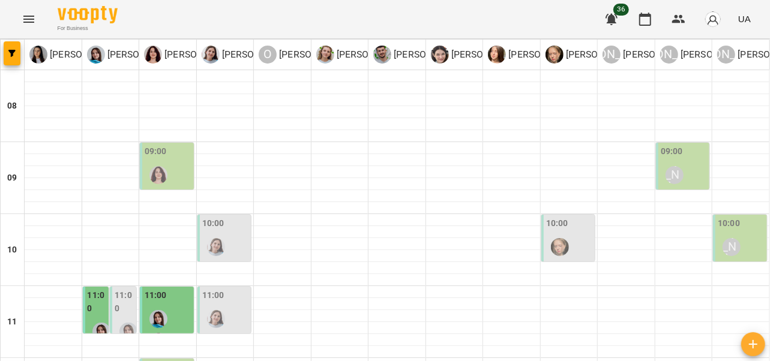
click at [227, 306] on div at bounding box center [216, 320] width 28 height 28
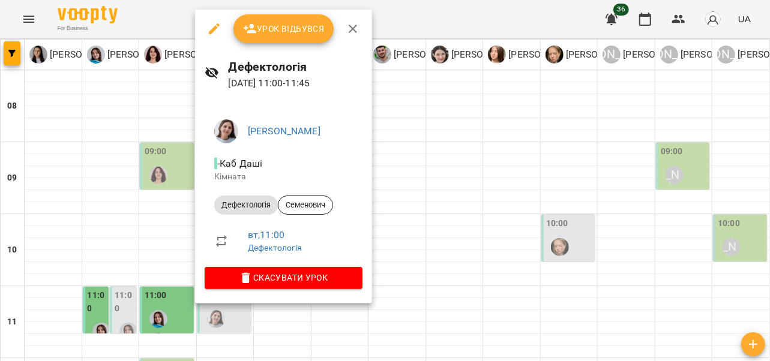
click at [351, 32] on icon "button" at bounding box center [353, 29] width 14 height 14
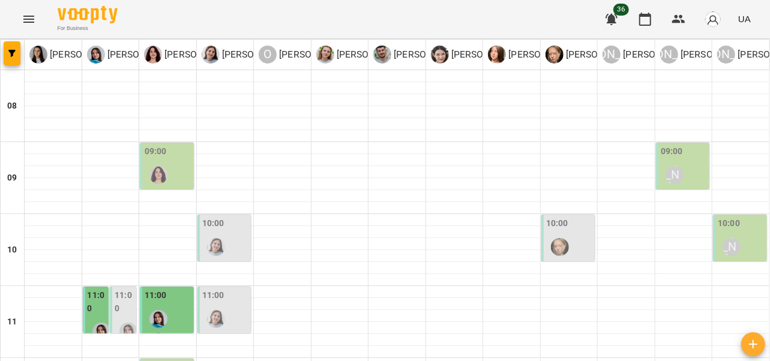
scroll to position [40, 0]
click at [673, 161] on div "[PERSON_NAME]" at bounding box center [675, 175] width 28 height 28
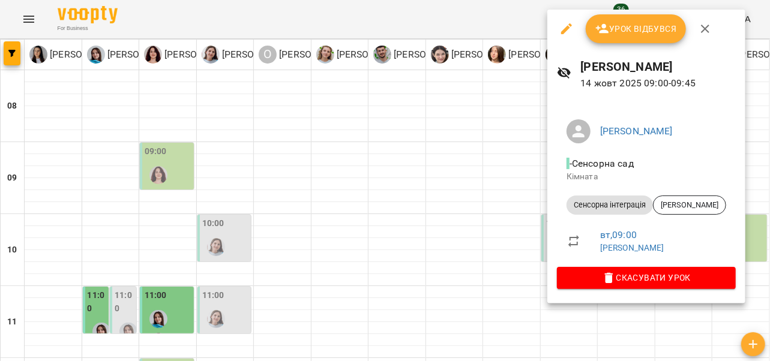
click at [708, 30] on icon "button" at bounding box center [705, 29] width 14 height 14
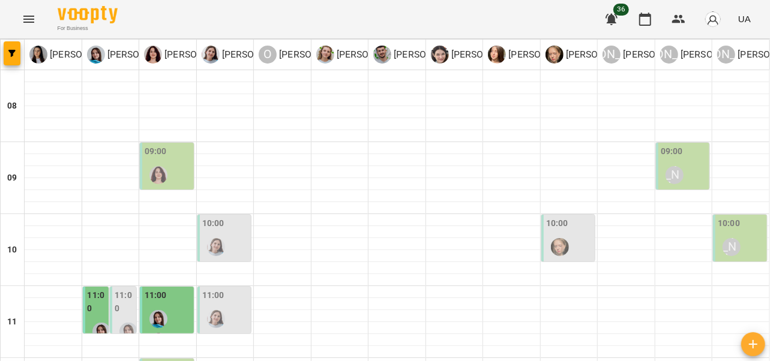
click at [556, 238] on img "Анна Прокопенко" at bounding box center [560, 247] width 18 height 18
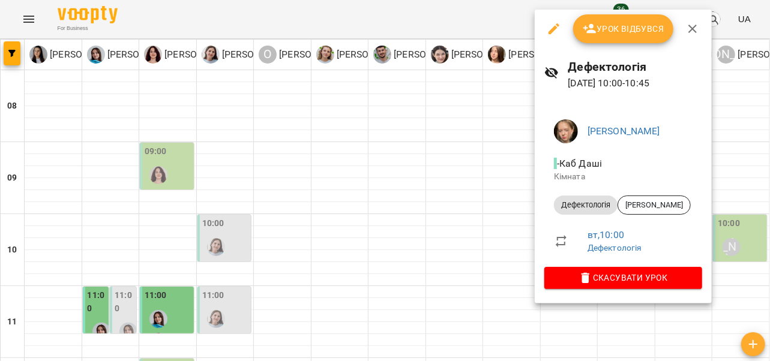
click at [686, 31] on icon "button" at bounding box center [693, 29] width 14 height 14
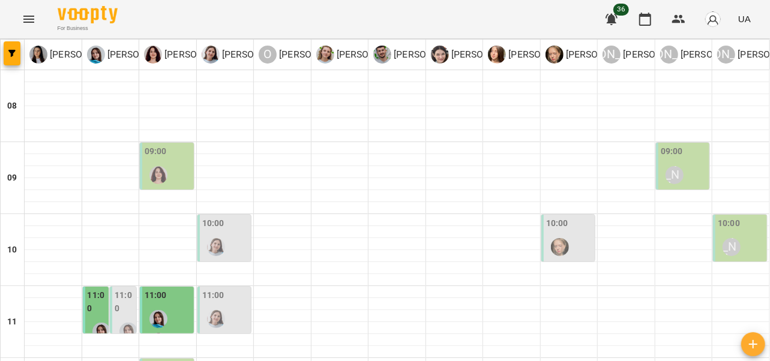
scroll to position [151, 0]
click at [169, 306] on div at bounding box center [159, 331] width 28 height 50
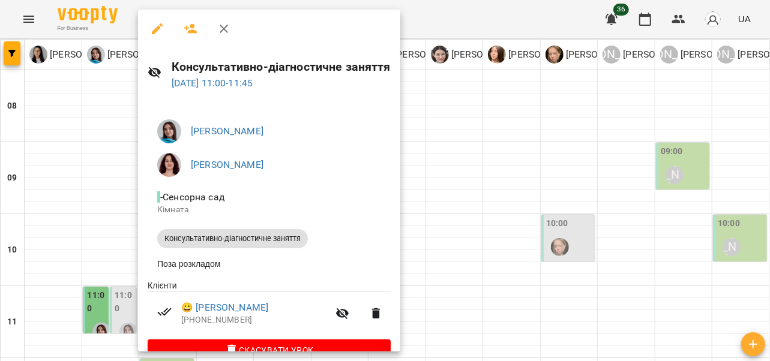
click at [226, 26] on icon "button" at bounding box center [224, 29] width 8 height 8
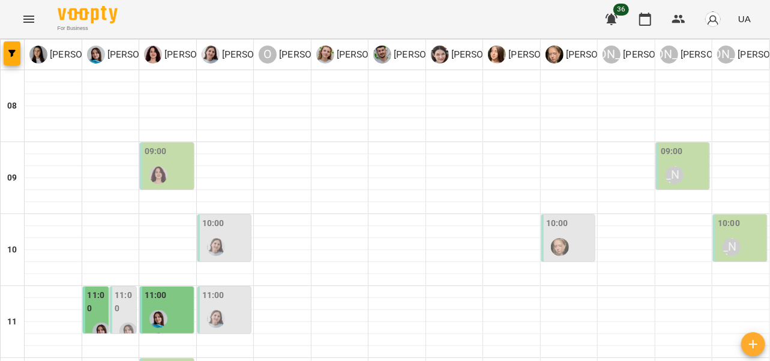
click at [110, 287] on div "11:00 Логопедія" at bounding box center [123, 334] width 26 height 94
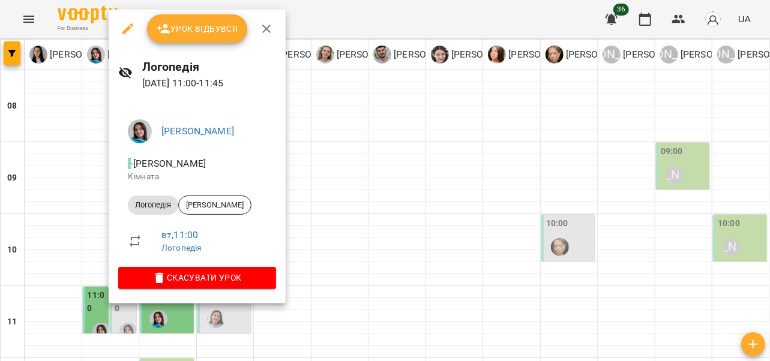
click at [261, 31] on icon "button" at bounding box center [266, 29] width 14 height 14
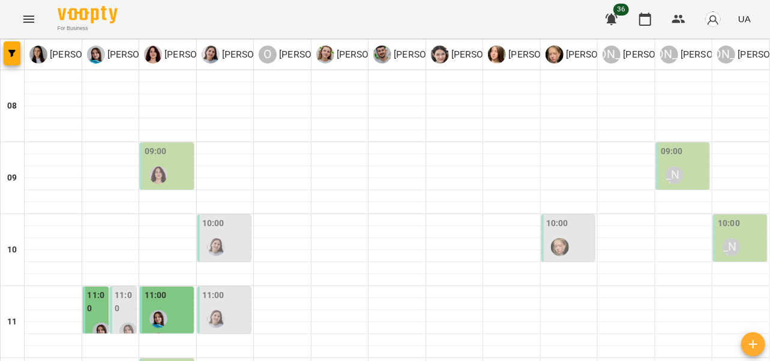
click at [94, 289] on label "11:00" at bounding box center [97, 302] width 19 height 26
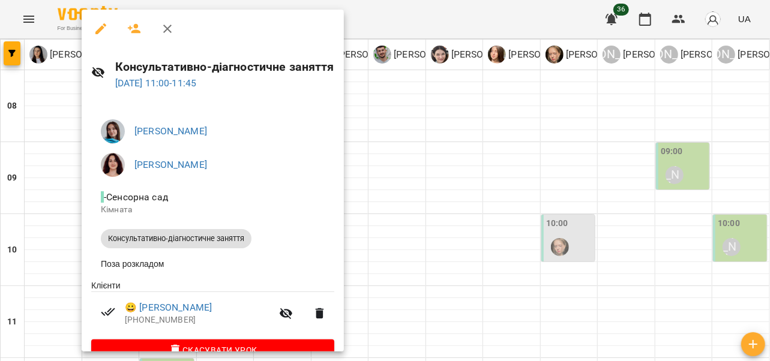
click at [163, 29] on icon "button" at bounding box center [167, 29] width 14 height 14
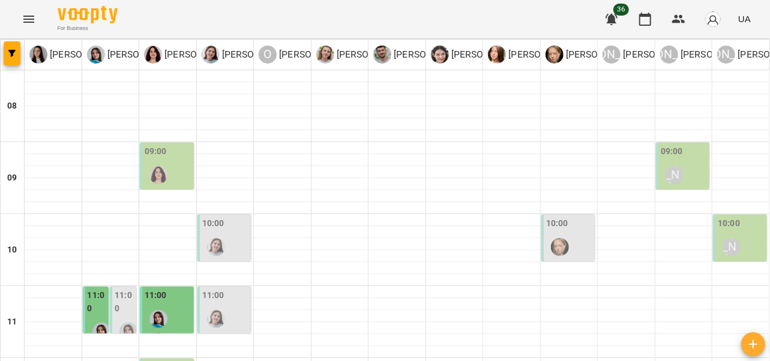
click at [226, 306] on div at bounding box center [216, 320] width 28 height 28
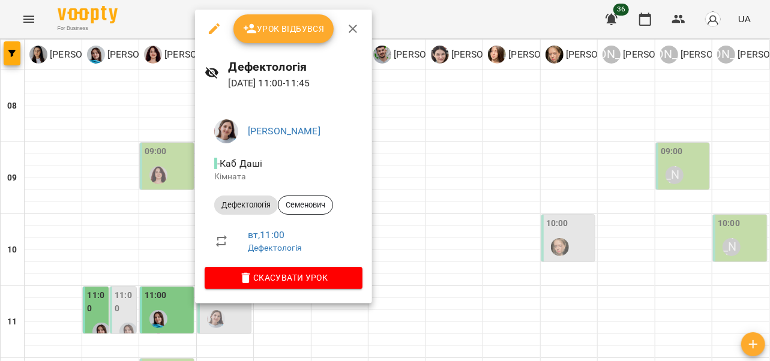
click at [356, 26] on icon "button" at bounding box center [353, 29] width 14 height 14
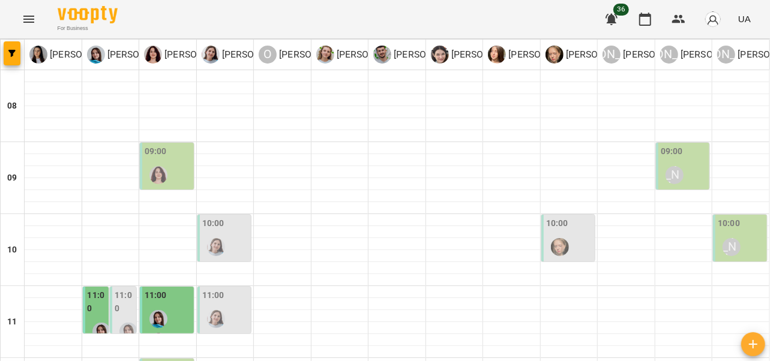
click at [224, 234] on div at bounding box center [216, 248] width 28 height 28
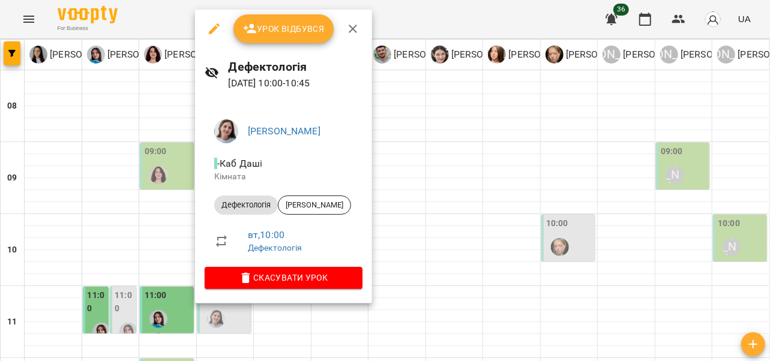
click at [351, 27] on icon "button" at bounding box center [353, 29] width 8 height 8
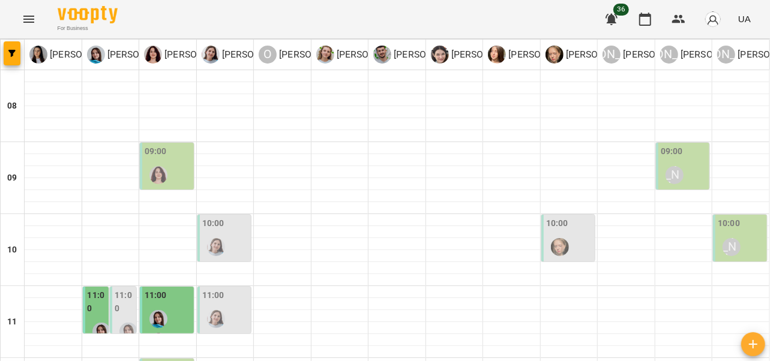
scroll to position [59, 0]
click at [166, 161] on div at bounding box center [159, 175] width 28 height 28
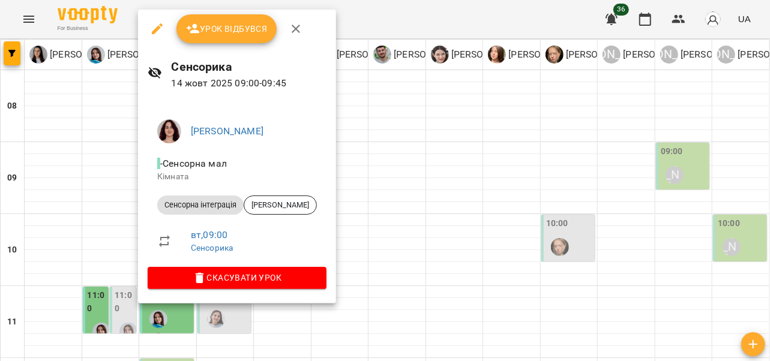
click at [292, 33] on icon "button" at bounding box center [296, 29] width 14 height 14
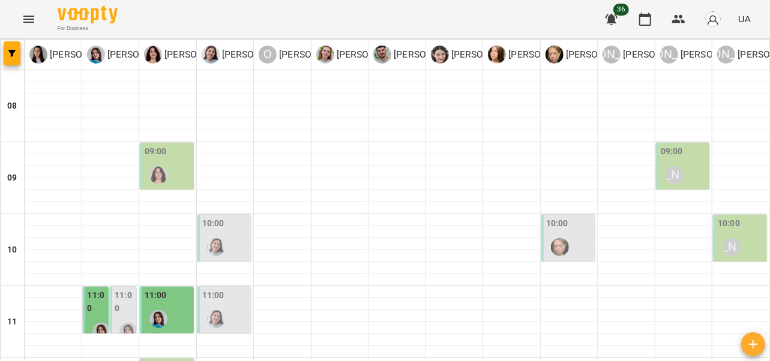
scroll to position [1, 0]
click at [680, 161] on div "[PERSON_NAME]" at bounding box center [675, 175] width 28 height 28
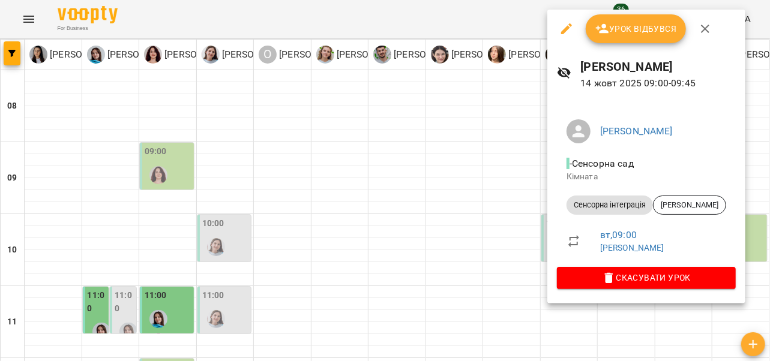
click at [710, 31] on icon "button" at bounding box center [705, 29] width 14 height 14
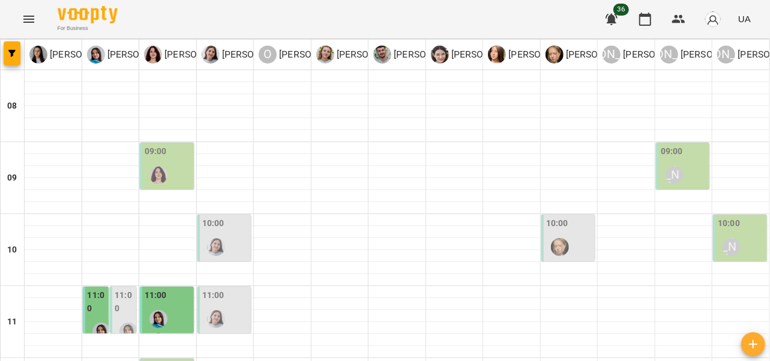
scroll to position [237, 0]
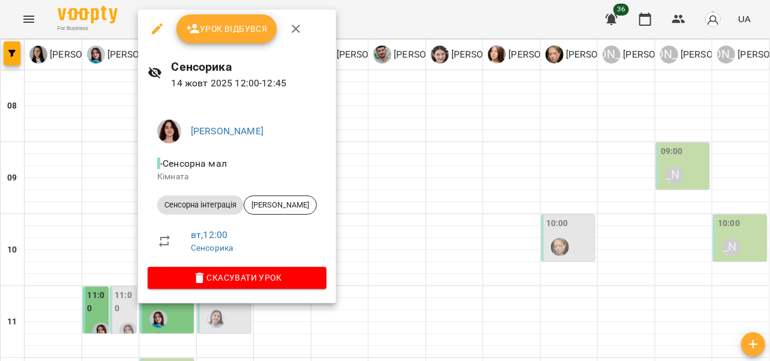
click at [296, 32] on icon "button" at bounding box center [296, 29] width 14 height 14
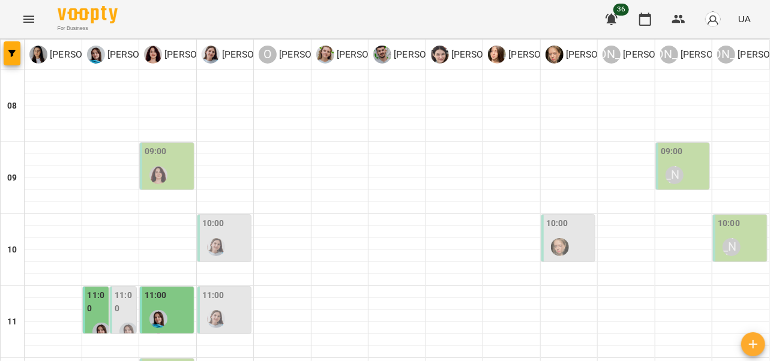
click at [236, 289] on div "11:00" at bounding box center [225, 311] width 47 height 44
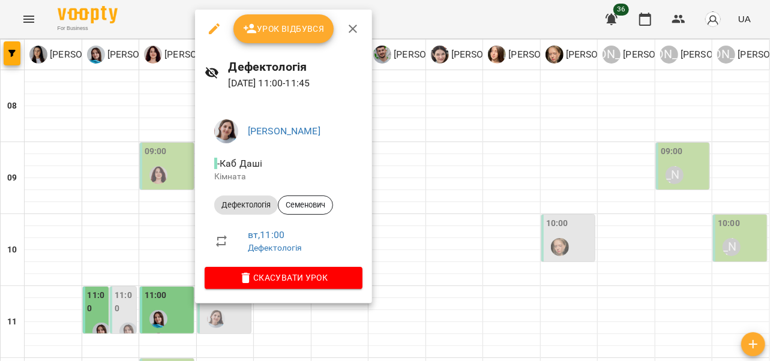
click at [351, 37] on button "button" at bounding box center [353, 28] width 29 height 29
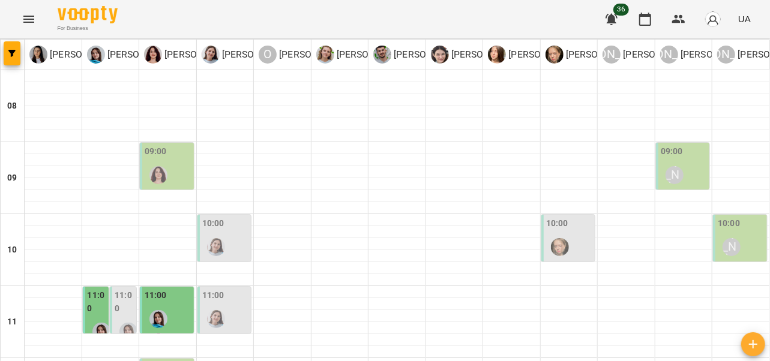
scroll to position [208, 0]
click at [172, 289] on div "11:00" at bounding box center [168, 322] width 47 height 67
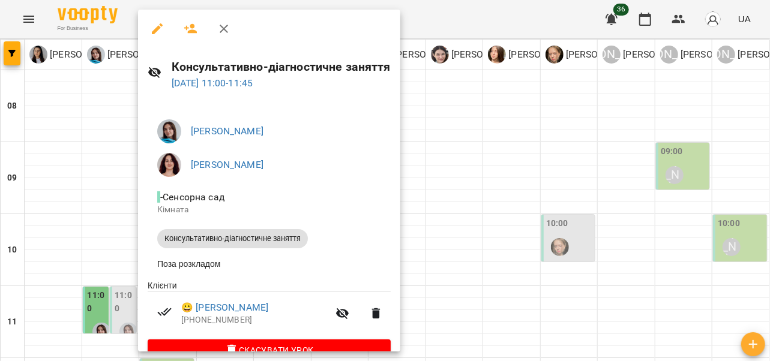
click at [223, 28] on icon "button" at bounding box center [224, 29] width 8 height 8
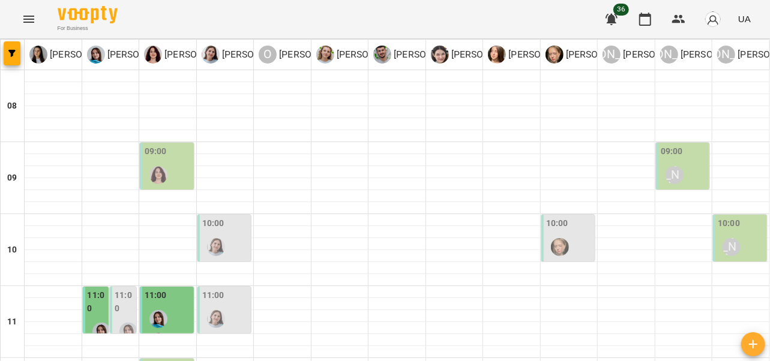
click at [124, 289] on label "11:00" at bounding box center [124, 302] width 19 height 26
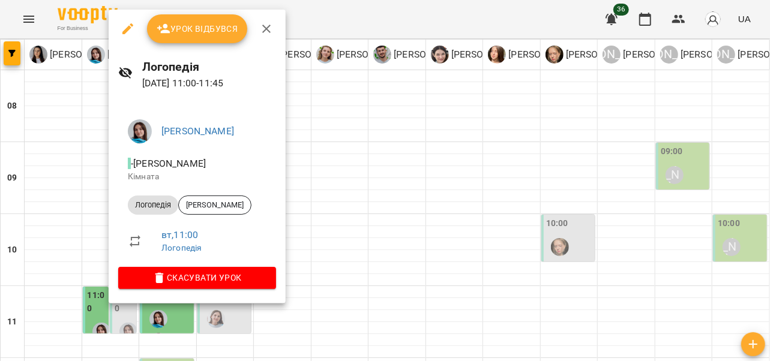
click at [268, 22] on icon "button" at bounding box center [266, 29] width 14 height 14
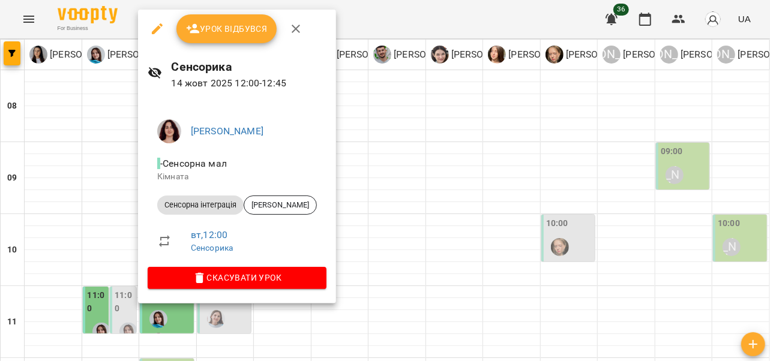
click at [293, 32] on icon "button" at bounding box center [296, 29] width 14 height 14
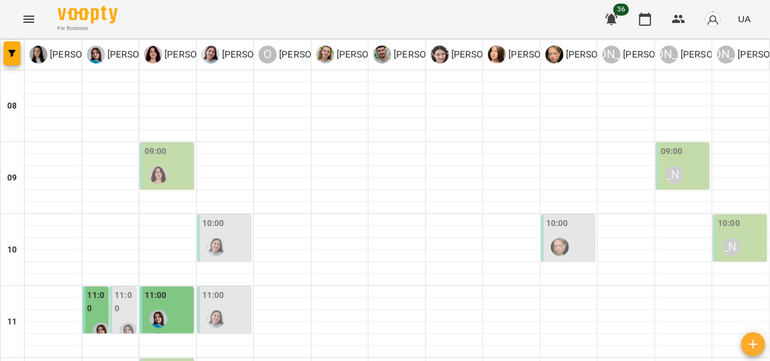
scroll to position [280, 0]
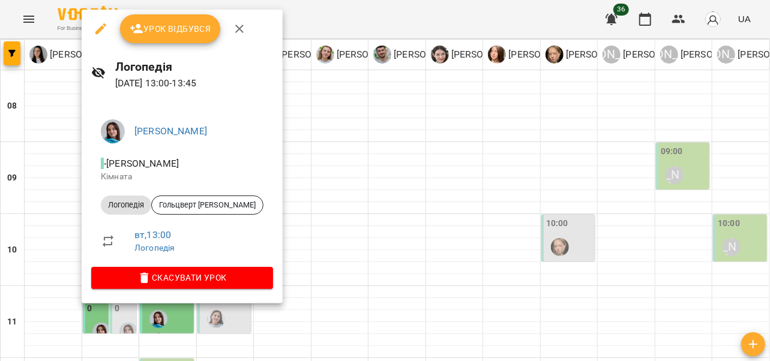
click at [244, 25] on icon "button" at bounding box center [239, 29] width 14 height 14
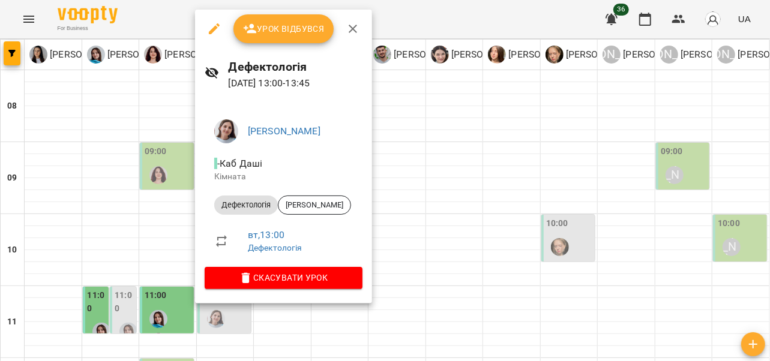
click at [355, 22] on icon "button" at bounding box center [353, 29] width 14 height 14
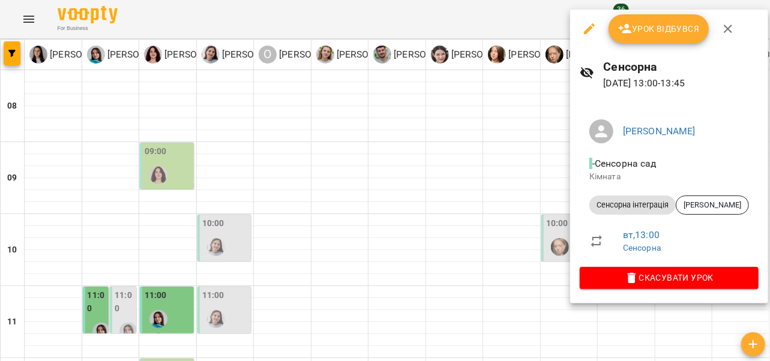
click at [734, 29] on icon "button" at bounding box center [728, 29] width 14 height 14
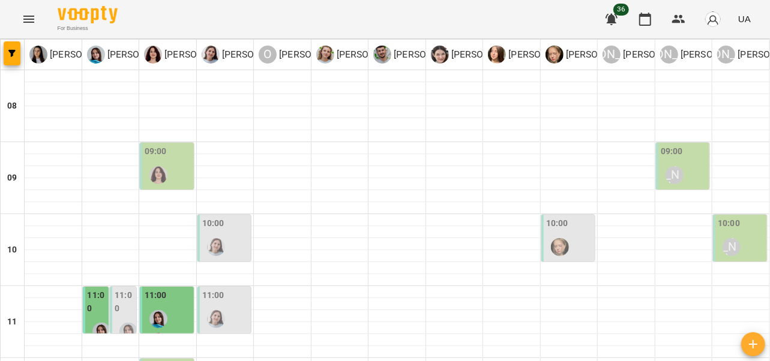
scroll to position [336, 0]
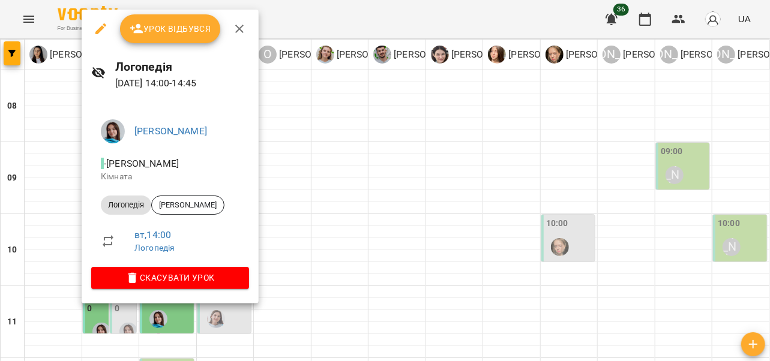
click at [245, 35] on icon "button" at bounding box center [239, 29] width 14 height 14
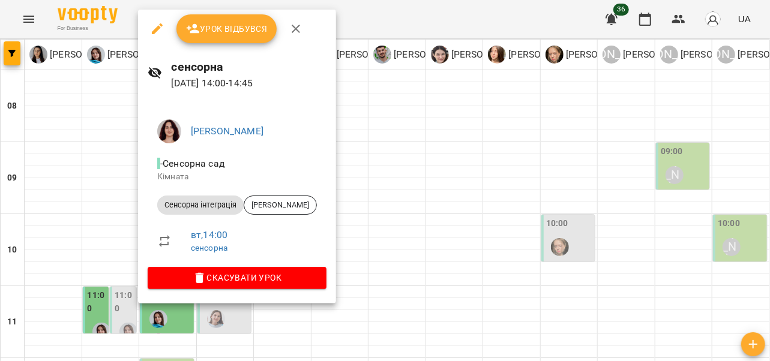
click at [297, 24] on icon "button" at bounding box center [296, 29] width 14 height 14
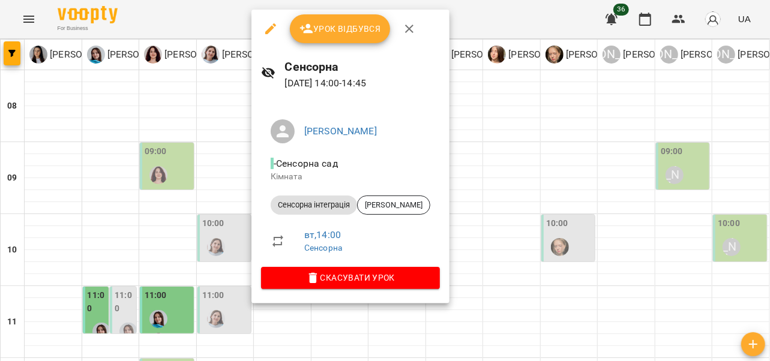
click at [408, 32] on icon "button" at bounding box center [409, 29] width 14 height 14
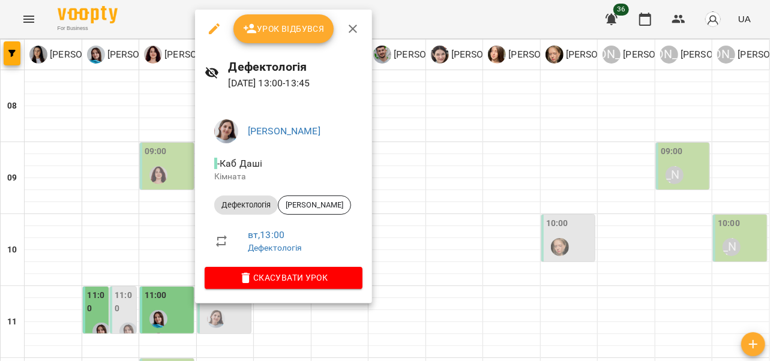
click at [351, 30] on icon "button" at bounding box center [353, 29] width 8 height 8
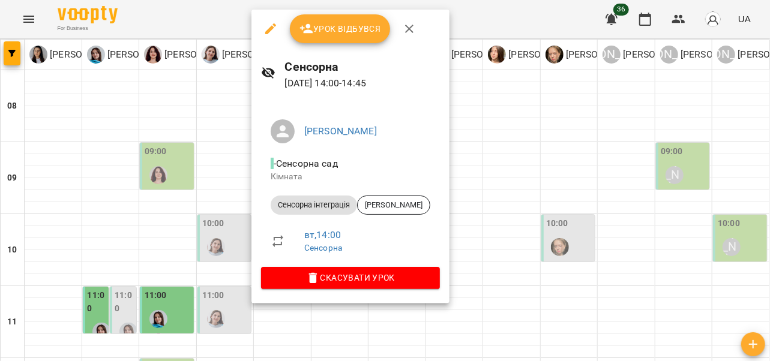
click at [408, 33] on icon "button" at bounding box center [409, 29] width 14 height 14
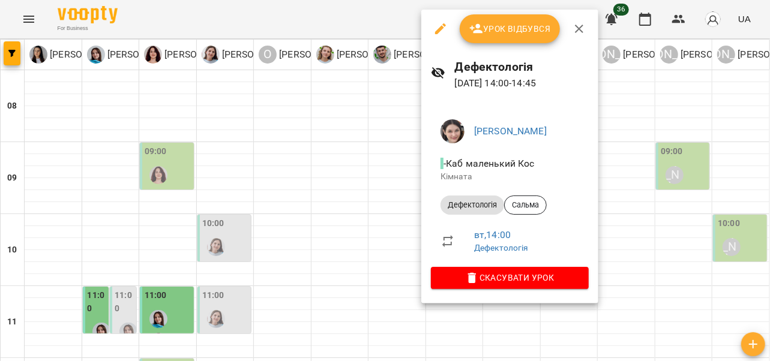
click at [575, 28] on icon "button" at bounding box center [579, 29] width 14 height 14
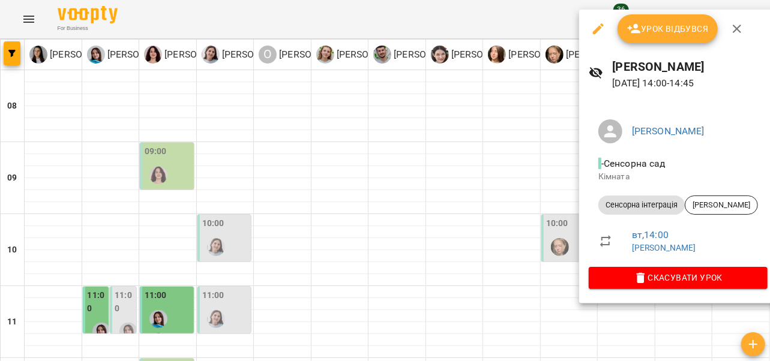
click at [737, 37] on button "button" at bounding box center [737, 28] width 29 height 29
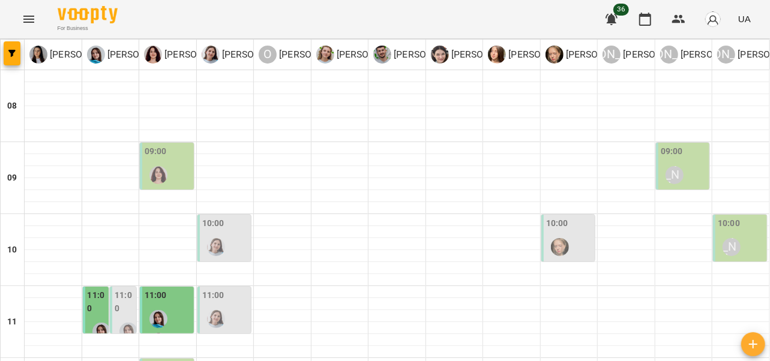
scroll to position [473, 0]
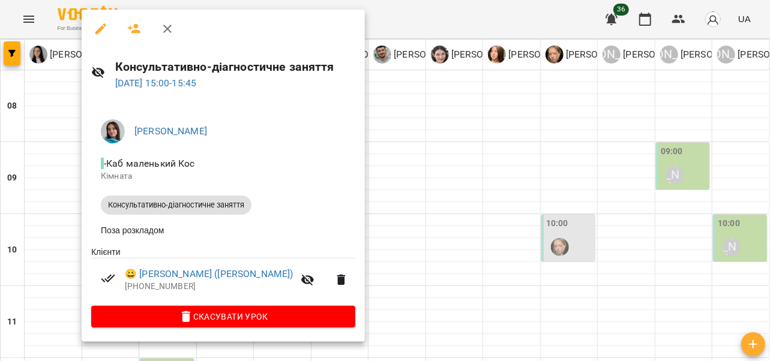
click at [170, 35] on icon "button" at bounding box center [167, 29] width 14 height 14
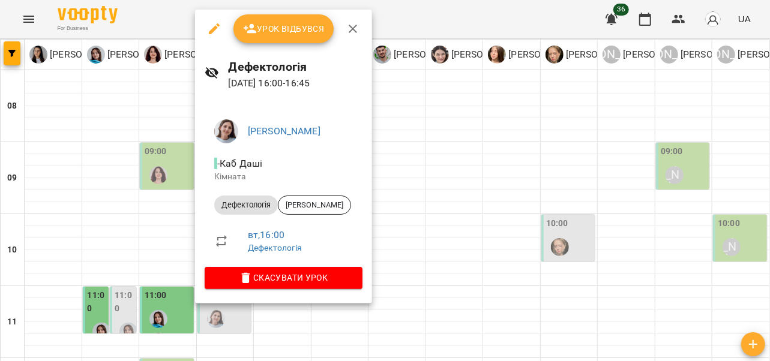
click at [352, 27] on icon "button" at bounding box center [353, 29] width 14 height 14
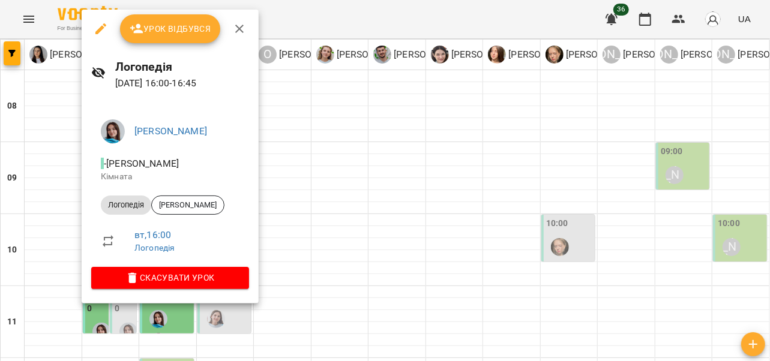
click at [240, 30] on icon "button" at bounding box center [239, 29] width 8 height 8
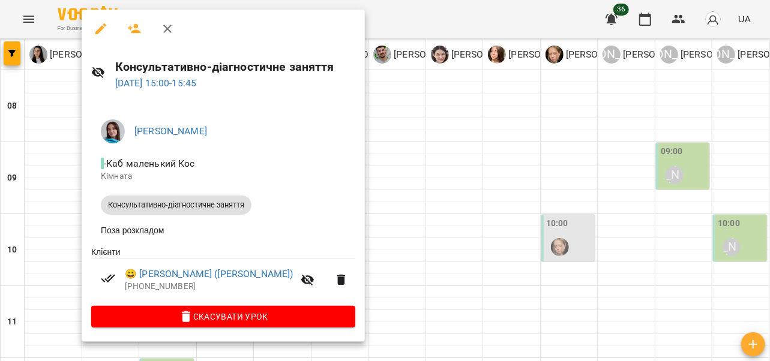
click at [167, 28] on icon "button" at bounding box center [167, 29] width 8 height 8
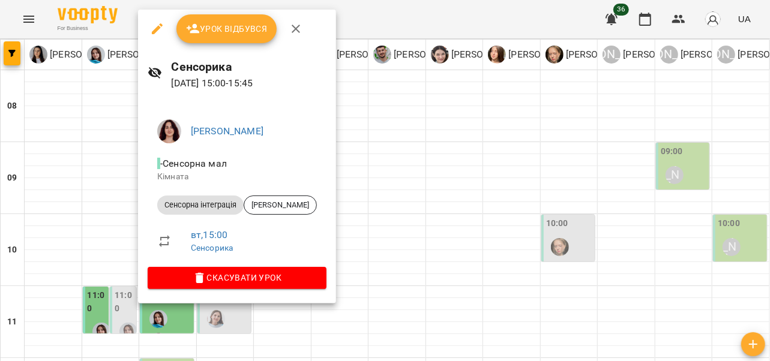
click at [294, 26] on icon "button" at bounding box center [296, 29] width 14 height 14
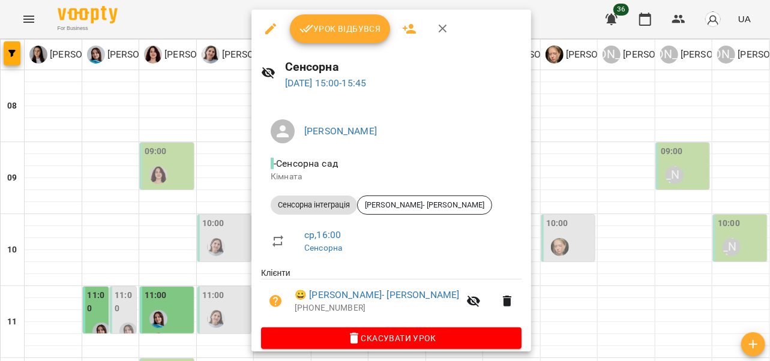
click at [444, 32] on icon "button" at bounding box center [443, 29] width 14 height 14
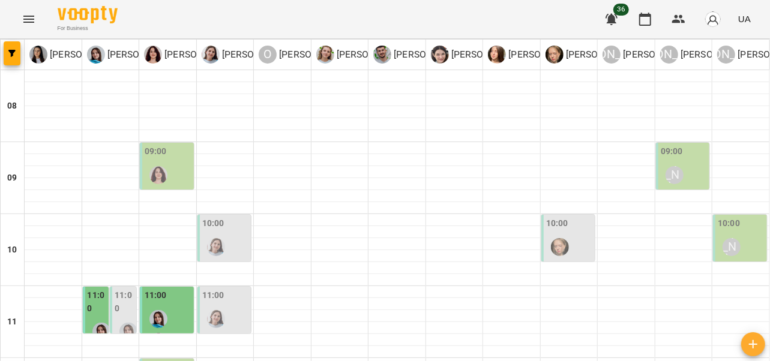
scroll to position [457, 0]
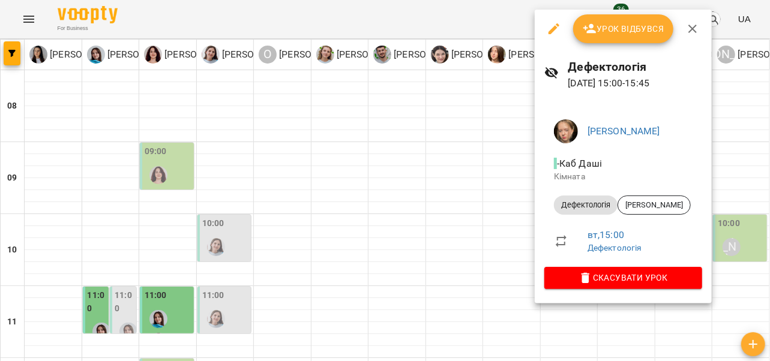
click at [691, 29] on icon "button" at bounding box center [693, 29] width 8 height 8
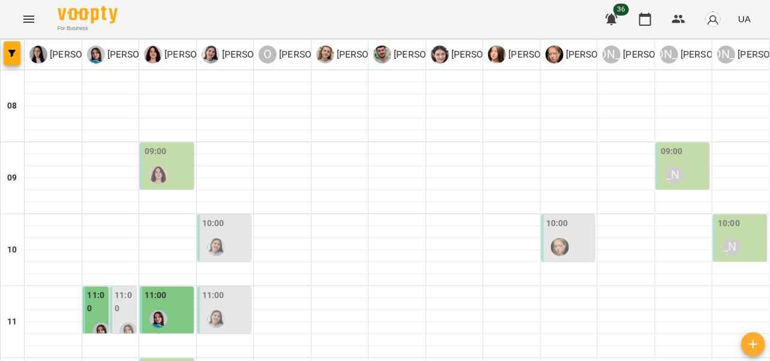
scroll to position [412, 0]
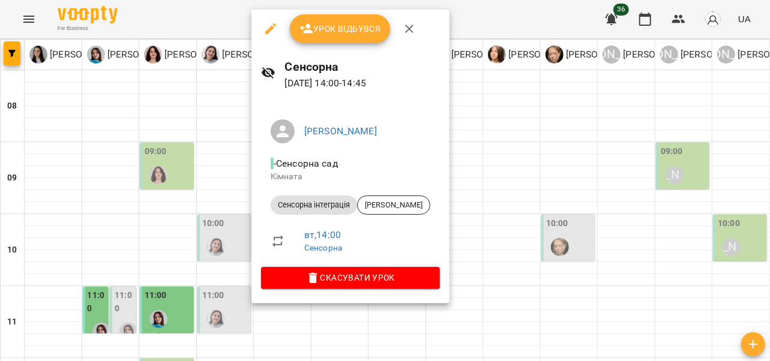
click at [412, 31] on icon "button" at bounding box center [409, 29] width 14 height 14
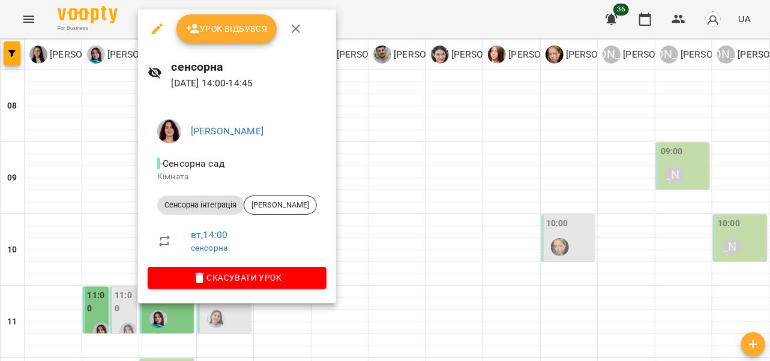
click at [289, 35] on icon "button" at bounding box center [296, 29] width 14 height 14
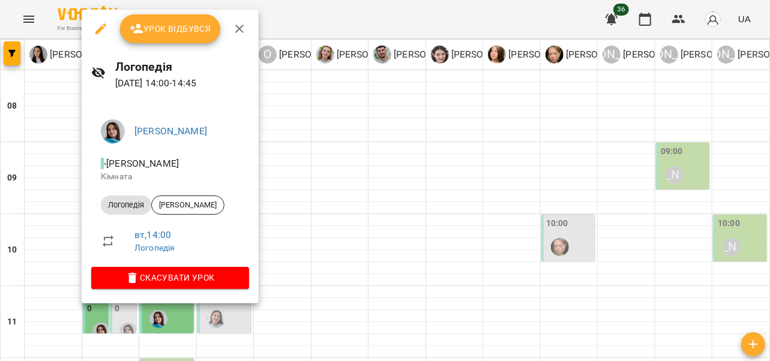
click at [238, 34] on icon "button" at bounding box center [239, 29] width 14 height 14
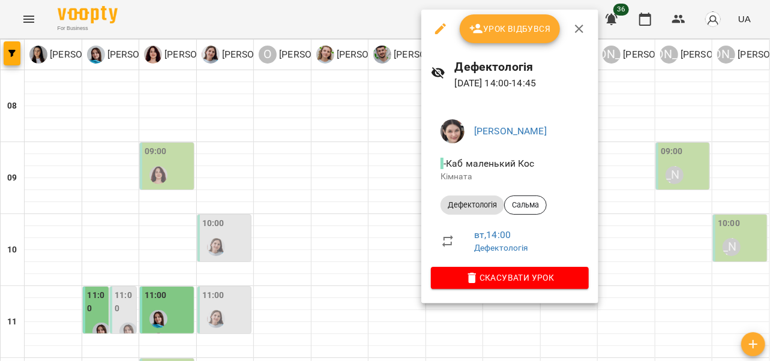
click at [572, 31] on icon "button" at bounding box center [579, 29] width 14 height 14
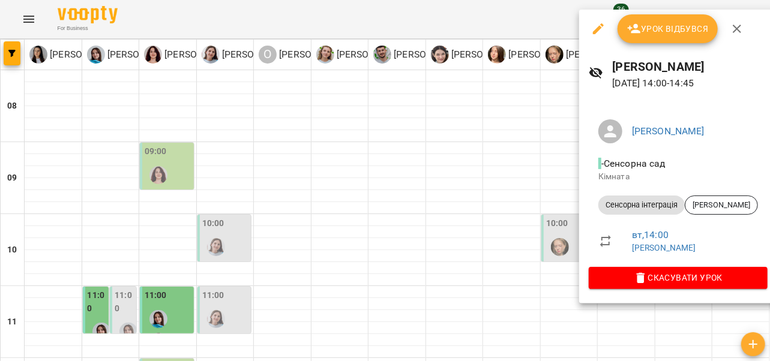
click at [737, 31] on icon "button" at bounding box center [737, 29] width 14 height 14
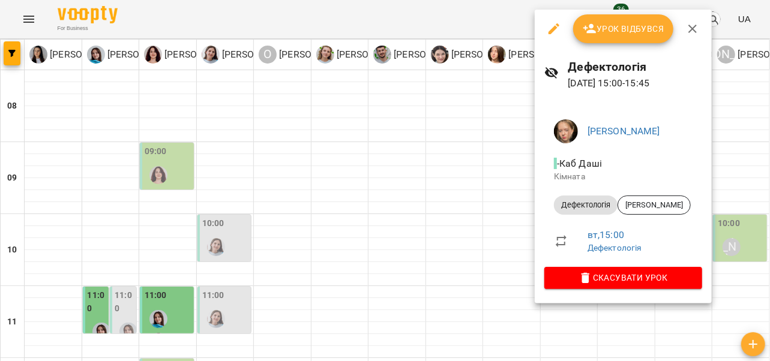
click at [690, 28] on icon "button" at bounding box center [693, 29] width 14 height 14
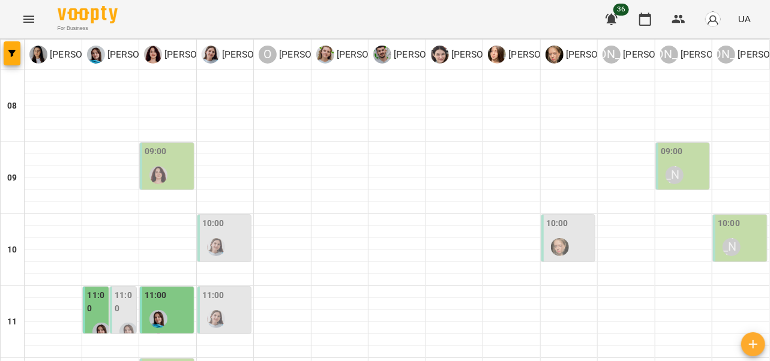
scroll to position [516, 0]
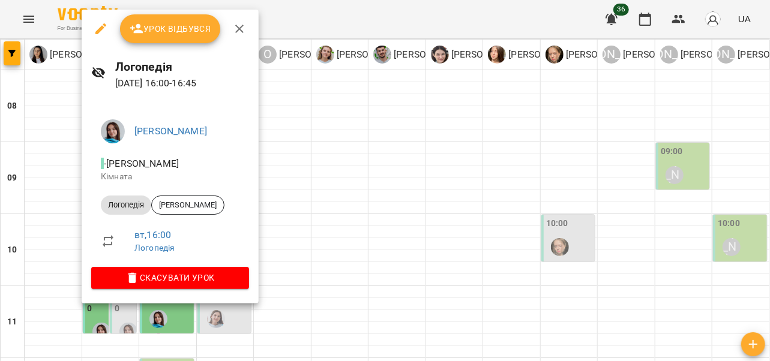
click at [237, 30] on icon "button" at bounding box center [239, 29] width 8 height 8
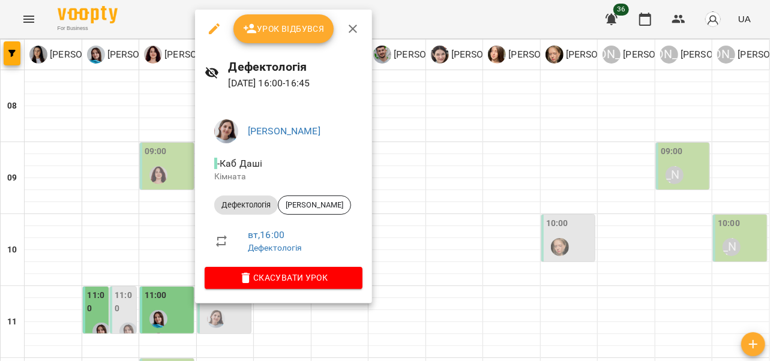
click at [353, 32] on icon "button" at bounding box center [353, 29] width 14 height 14
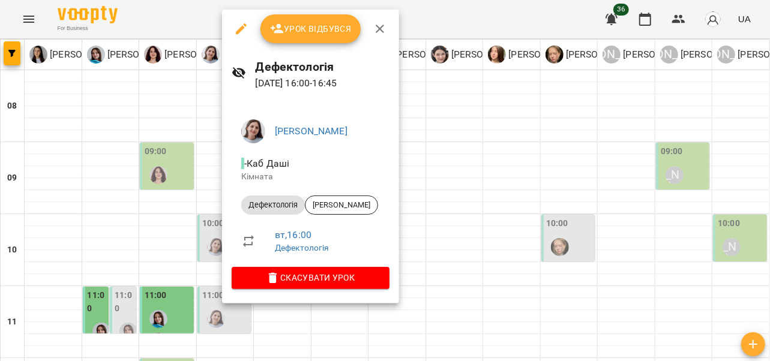
click at [377, 30] on icon "button" at bounding box center [380, 29] width 8 height 8
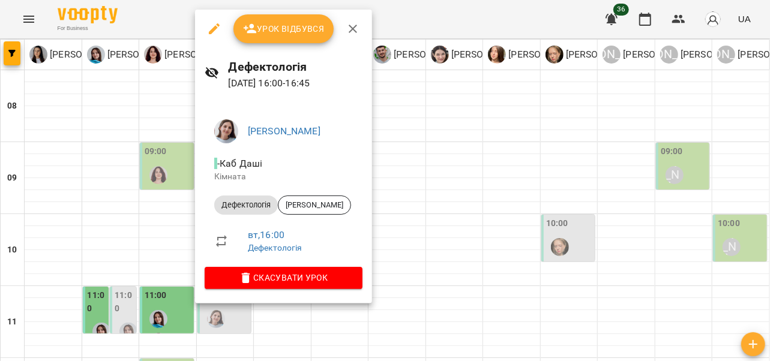
click at [352, 31] on icon "button" at bounding box center [353, 29] width 14 height 14
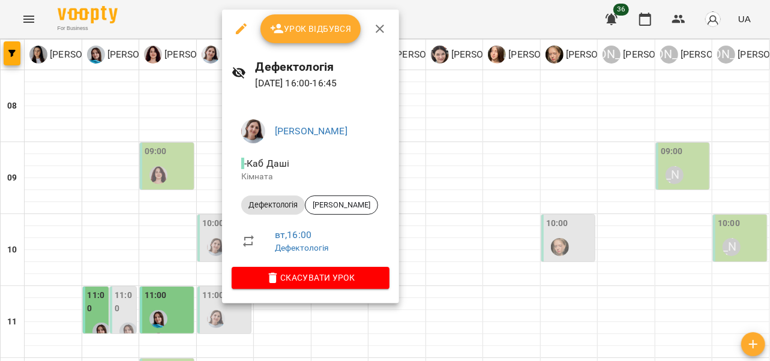
click at [373, 31] on icon "button" at bounding box center [380, 29] width 14 height 14
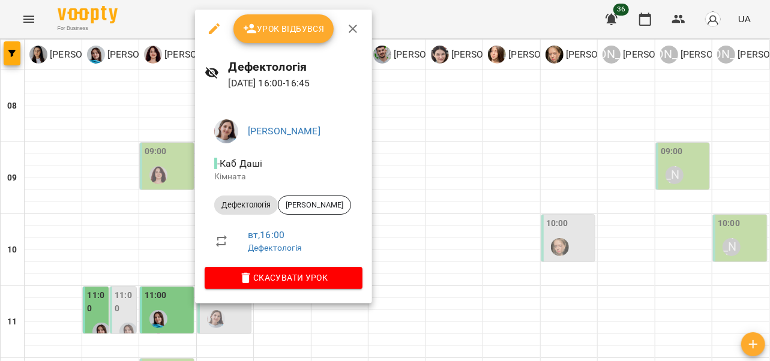
click at [349, 33] on icon "button" at bounding box center [353, 29] width 14 height 14
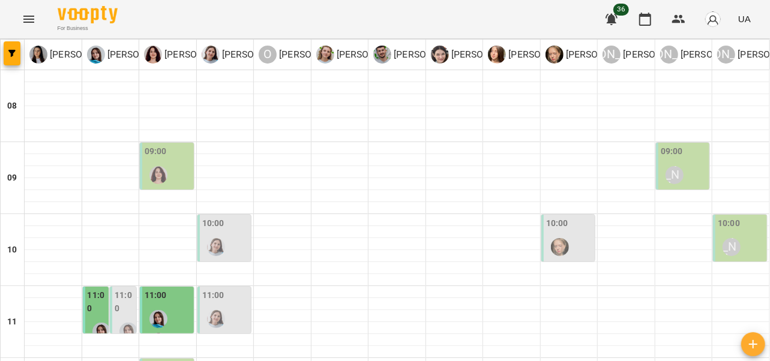
scroll to position [561, 0]
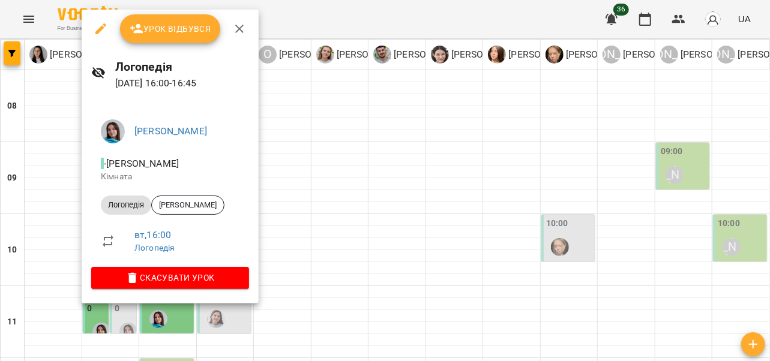
click at [239, 31] on icon "button" at bounding box center [239, 29] width 14 height 14
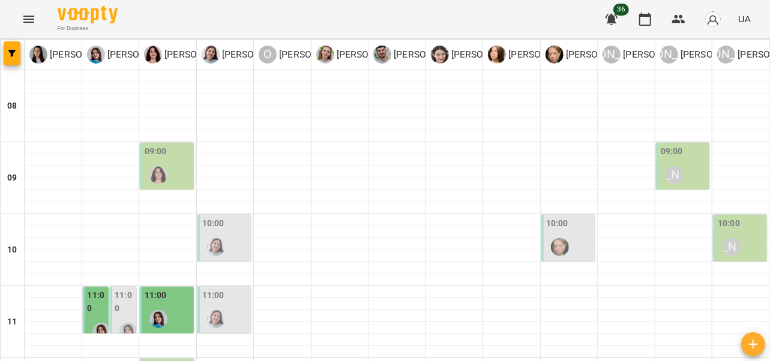
scroll to position [588, 0]
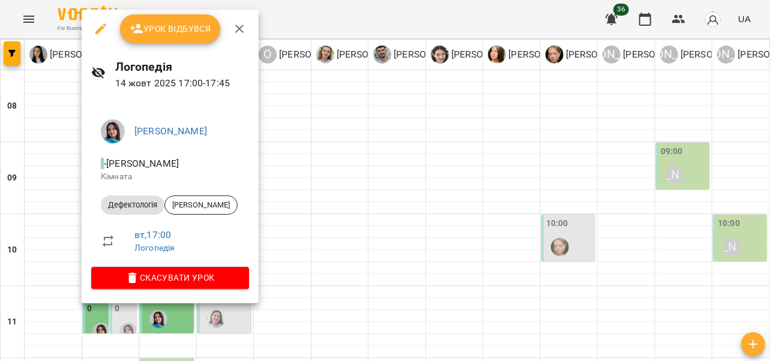
click at [246, 25] on button "button" at bounding box center [239, 28] width 29 height 29
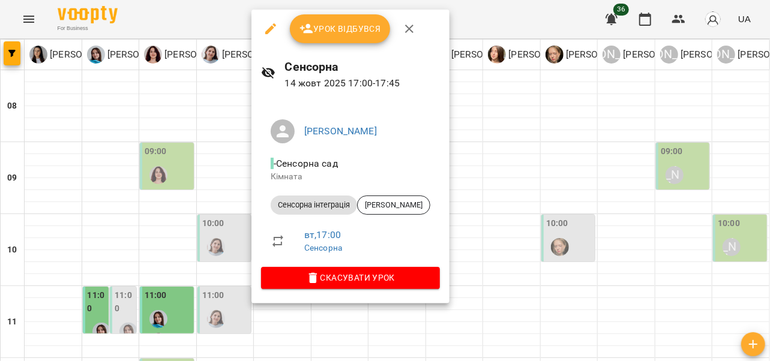
click at [417, 32] on button "button" at bounding box center [409, 28] width 29 height 29
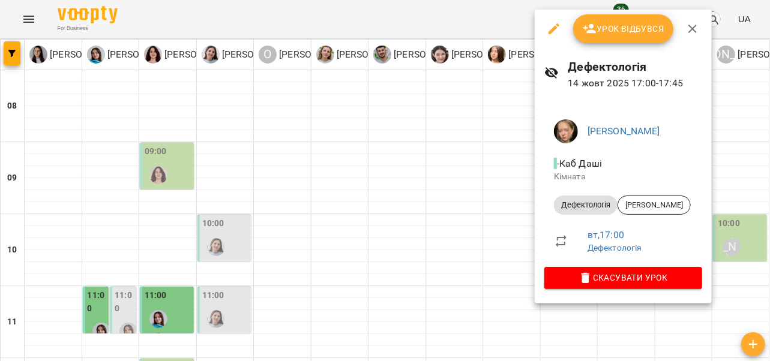
click at [686, 30] on icon "button" at bounding box center [693, 29] width 14 height 14
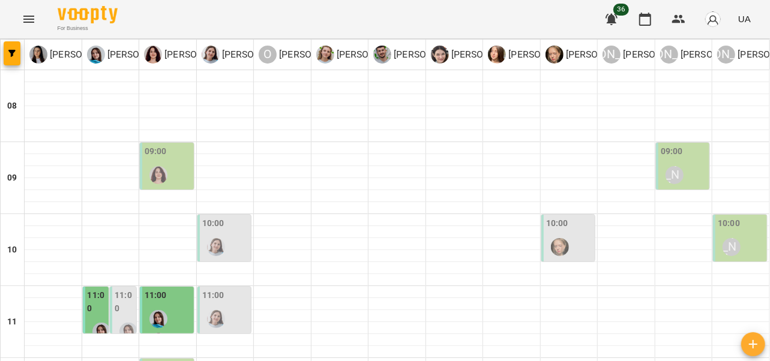
scroll to position [638, 0]
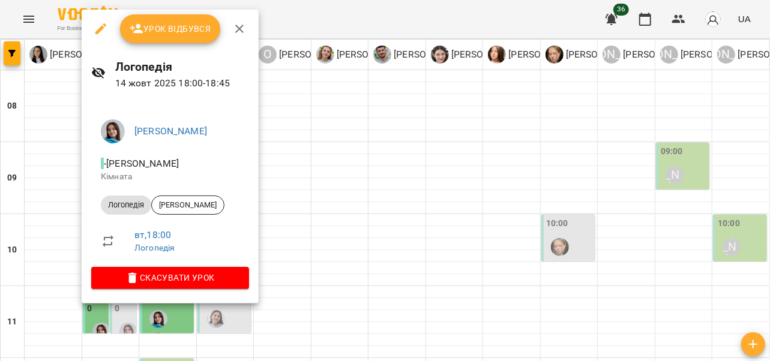
click at [235, 29] on icon "button" at bounding box center [239, 29] width 14 height 14
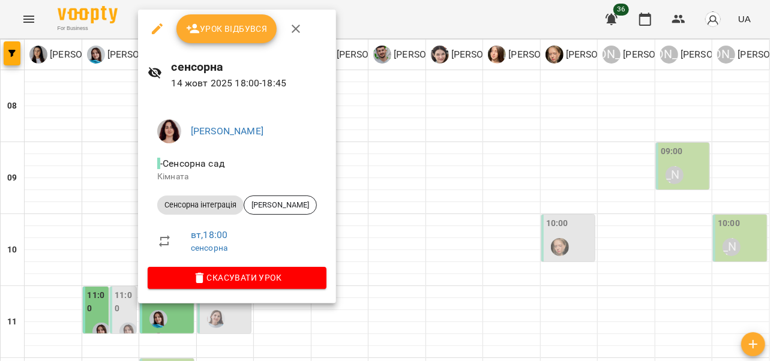
click at [293, 31] on icon "button" at bounding box center [296, 29] width 8 height 8
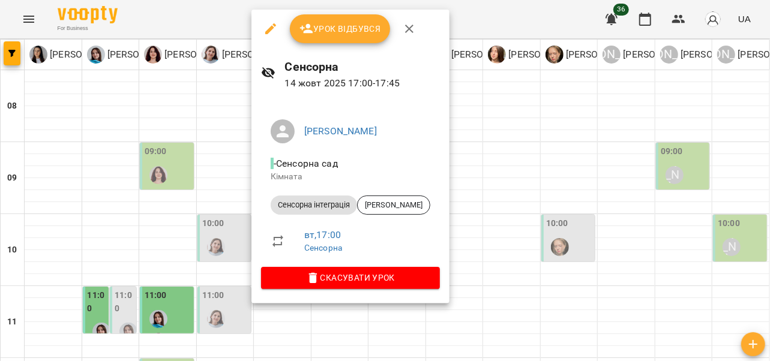
click at [409, 32] on icon "button" at bounding box center [409, 29] width 14 height 14
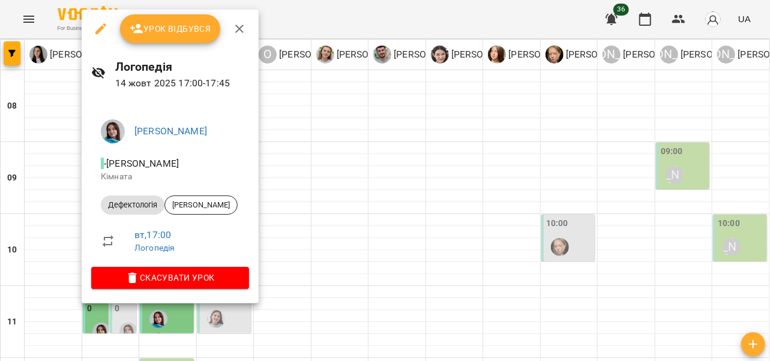
click at [240, 31] on icon "button" at bounding box center [239, 29] width 8 height 8
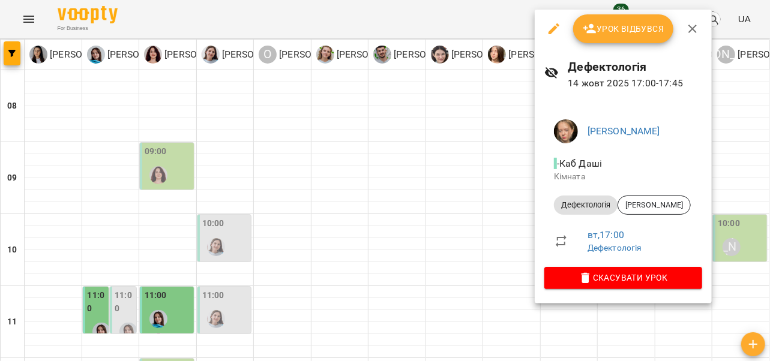
click at [689, 34] on icon "button" at bounding box center [693, 29] width 14 height 14
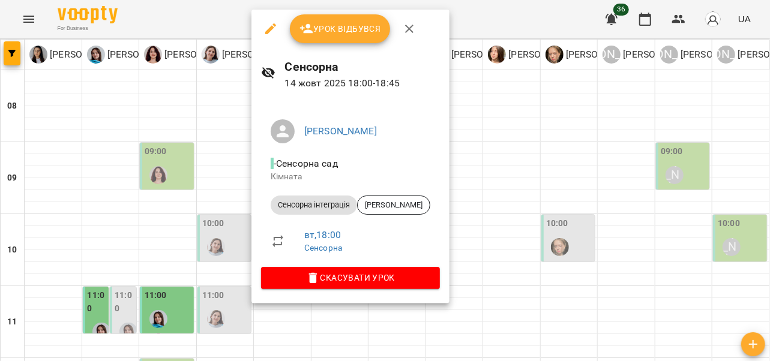
click at [403, 26] on icon "button" at bounding box center [409, 29] width 14 height 14
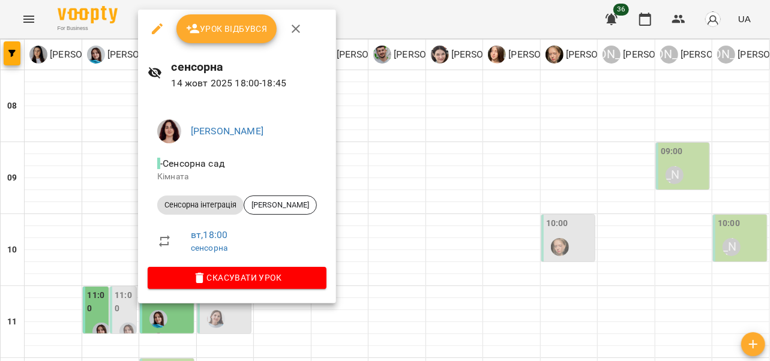
click at [294, 32] on icon "button" at bounding box center [296, 29] width 14 height 14
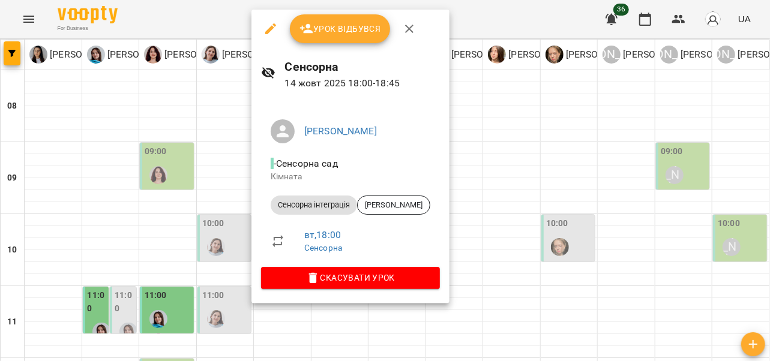
click at [410, 30] on icon "button" at bounding box center [409, 29] width 8 height 8
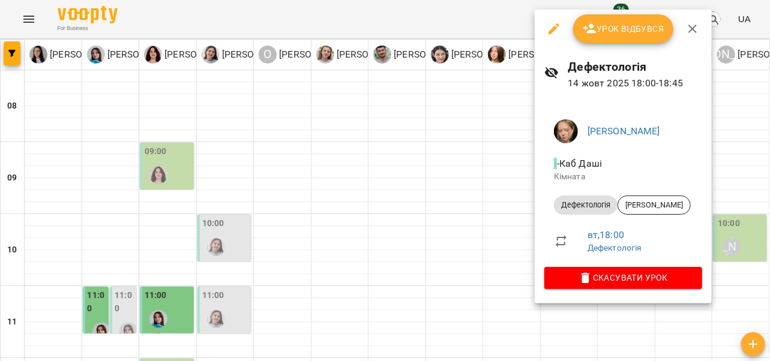
click at [692, 32] on icon "button" at bounding box center [693, 29] width 14 height 14
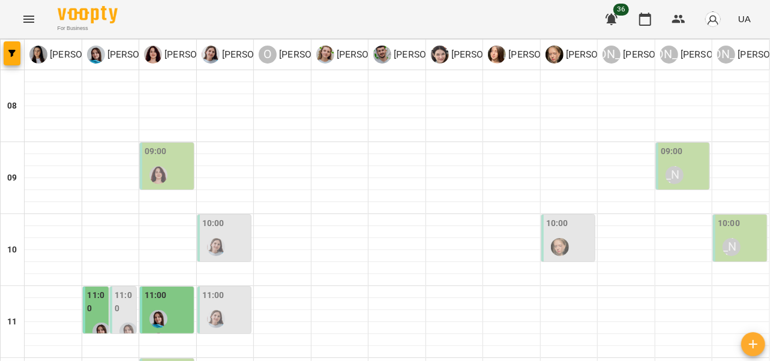
scroll to position [653, 0]
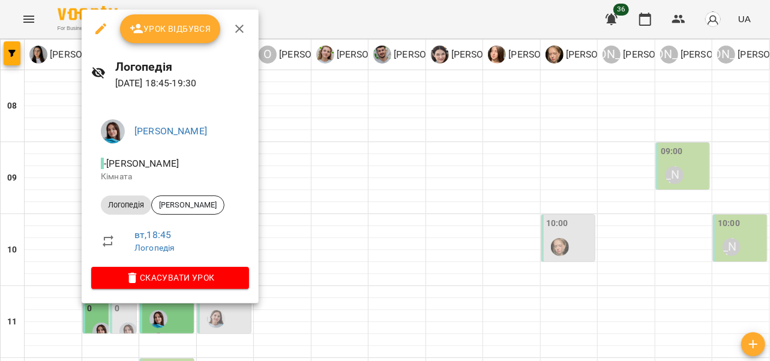
click at [241, 29] on icon "button" at bounding box center [239, 29] width 14 height 14
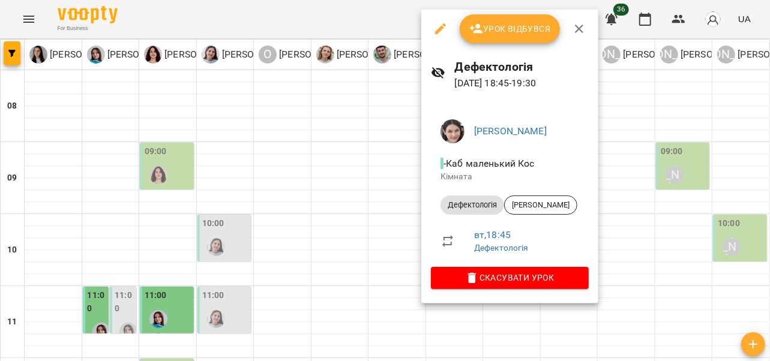
click at [576, 28] on icon "button" at bounding box center [579, 29] width 14 height 14
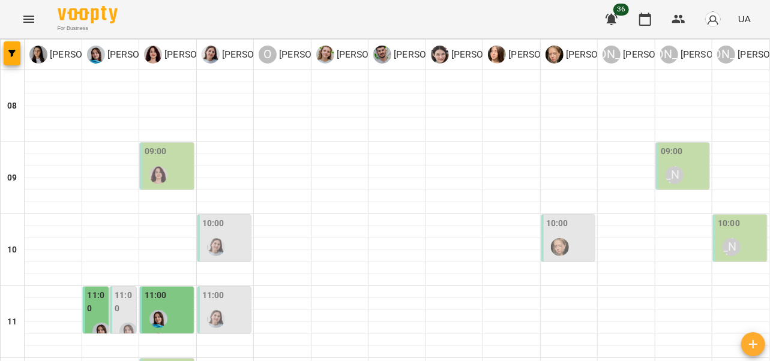
scroll to position [28, 0]
click at [150, 166] on img "Ольга Крикун" at bounding box center [158, 175] width 18 height 18
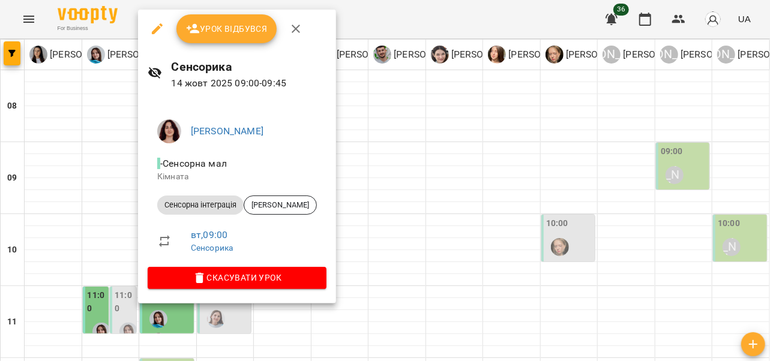
click at [294, 27] on icon "button" at bounding box center [296, 29] width 8 height 8
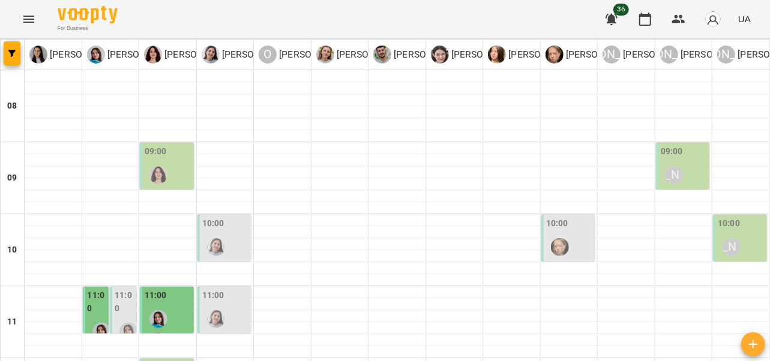
click at [661, 161] on div "[PERSON_NAME]" at bounding box center [675, 175] width 28 height 28
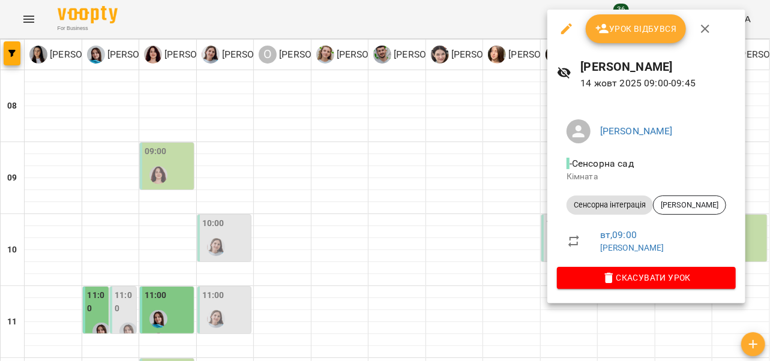
click at [710, 32] on icon "button" at bounding box center [705, 29] width 14 height 14
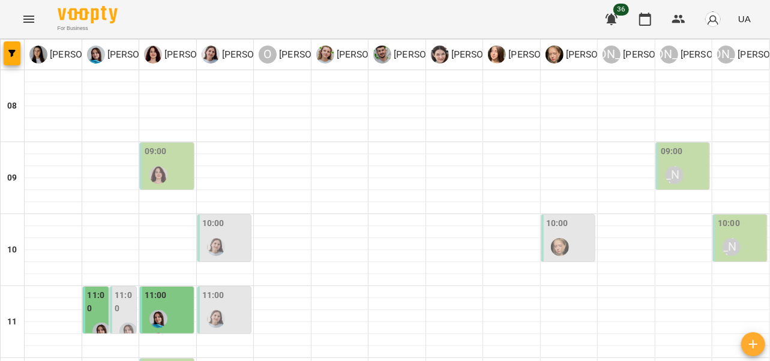
scroll to position [77, 0]
click at [219, 234] on div at bounding box center [216, 248] width 28 height 28
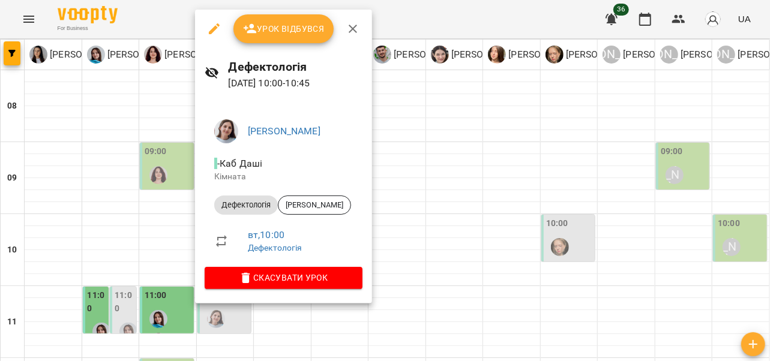
click at [352, 29] on icon "button" at bounding box center [353, 29] width 8 height 8
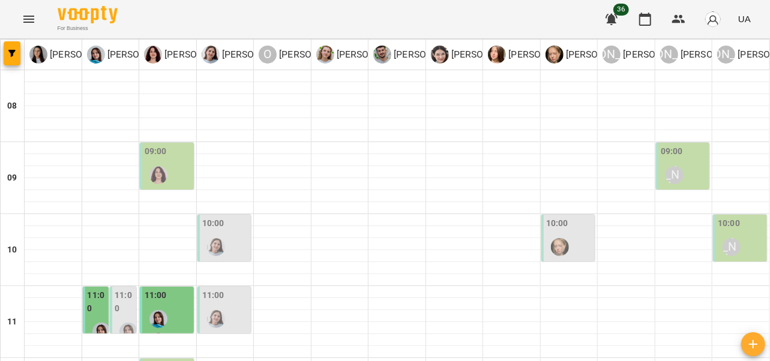
click at [559, 238] on img "Анна Прокопенко" at bounding box center [560, 247] width 18 height 18
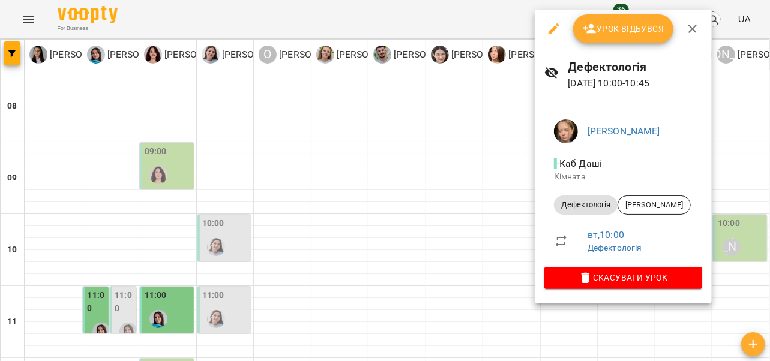
click at [690, 30] on icon "button" at bounding box center [693, 29] width 8 height 8
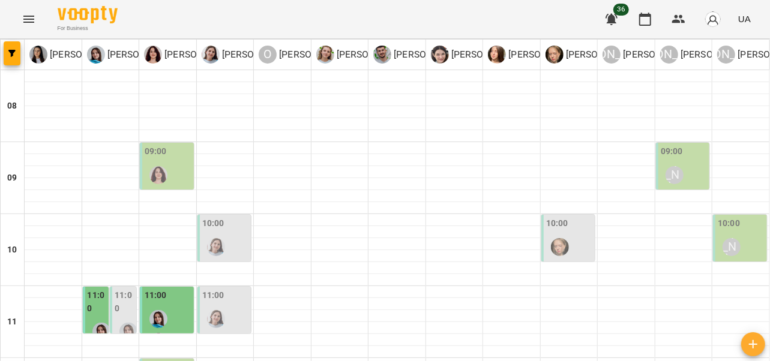
click at [732, 234] on div "[PERSON_NAME]" at bounding box center [732, 248] width 28 height 28
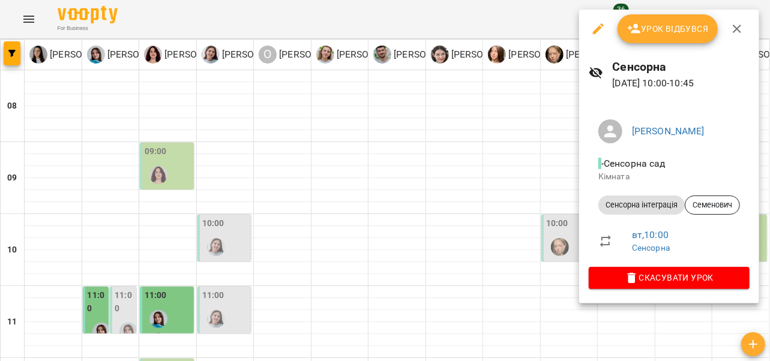
click at [736, 32] on icon "button" at bounding box center [737, 29] width 14 height 14
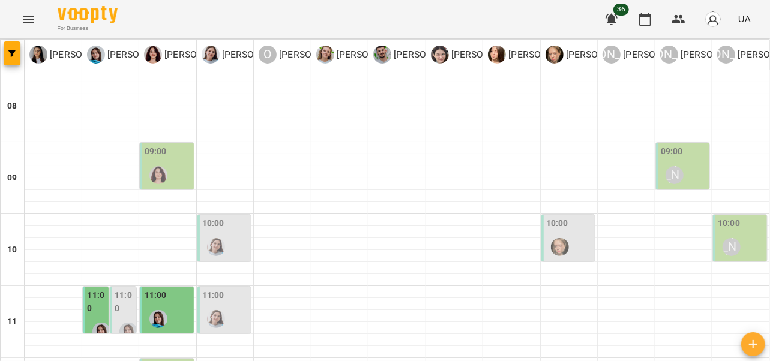
click at [94, 289] on label "11:00" at bounding box center [97, 302] width 19 height 26
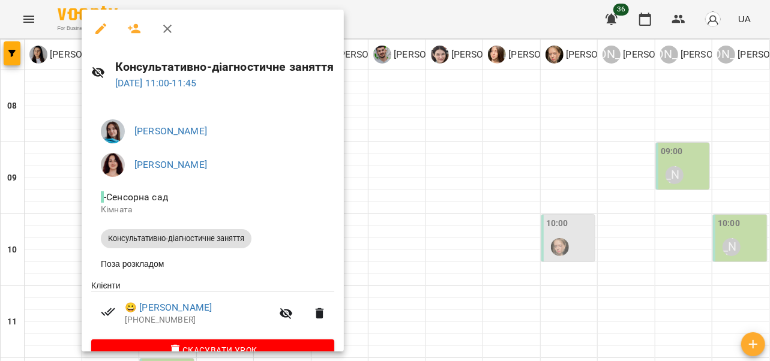
click at [170, 32] on icon "button" at bounding box center [167, 29] width 8 height 8
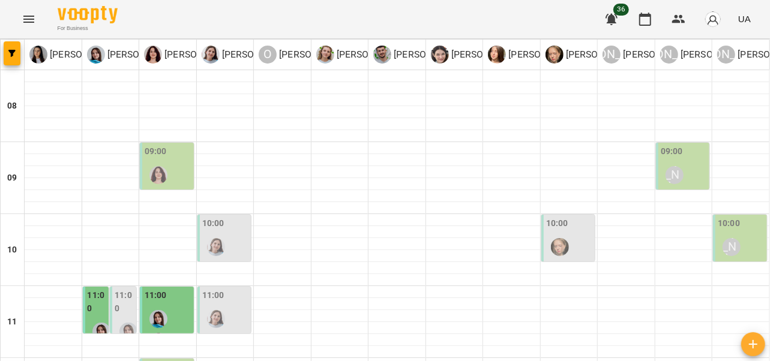
click at [227, 289] on div "11:00" at bounding box center [225, 311] width 47 height 44
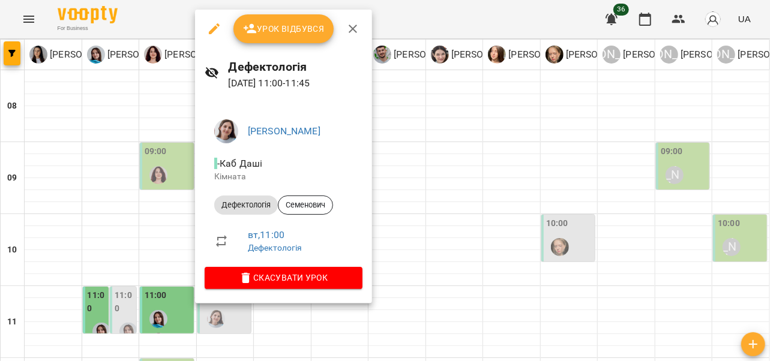
click at [352, 35] on icon "button" at bounding box center [353, 29] width 14 height 14
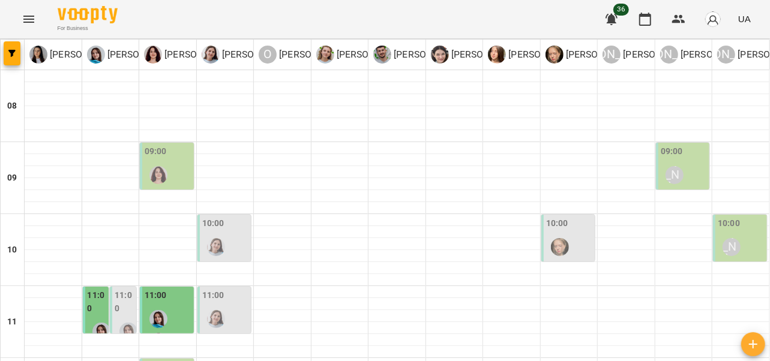
scroll to position [114, 0]
click at [90, 289] on label "11:00" at bounding box center [97, 302] width 19 height 26
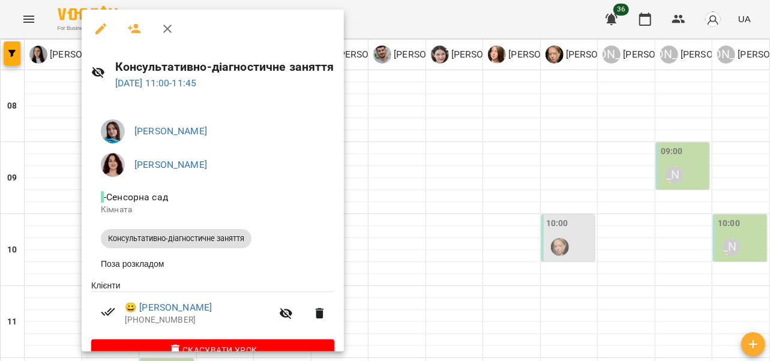
click at [160, 31] on icon "button" at bounding box center [167, 29] width 14 height 14
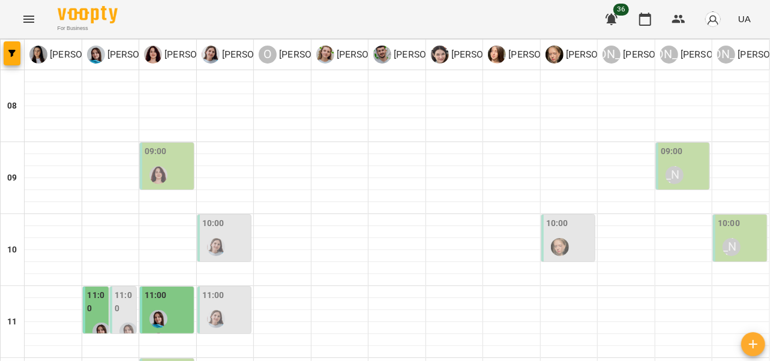
click at [124, 289] on label "11:00" at bounding box center [124, 302] width 19 height 26
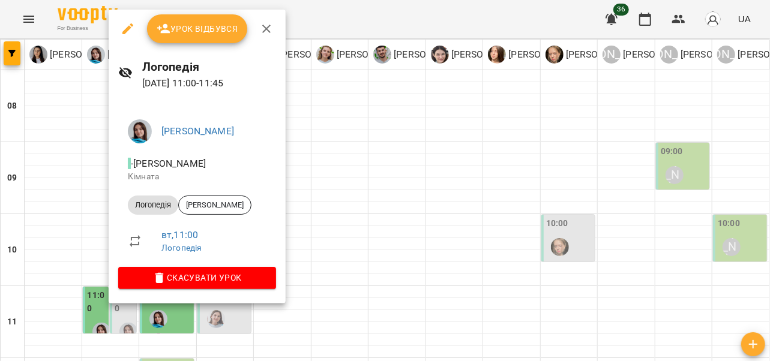
click at [259, 29] on icon "button" at bounding box center [266, 29] width 14 height 14
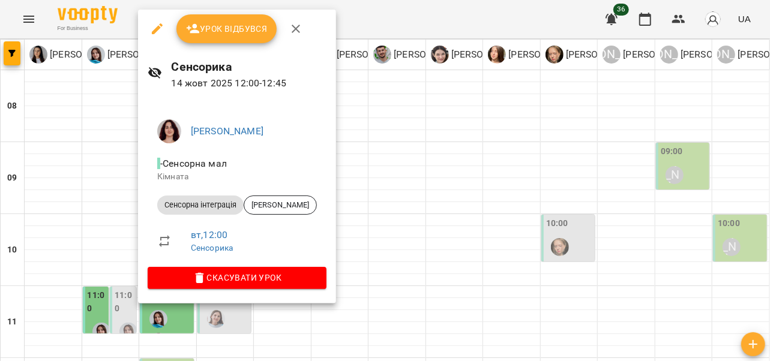
click at [289, 31] on icon "button" at bounding box center [296, 29] width 14 height 14
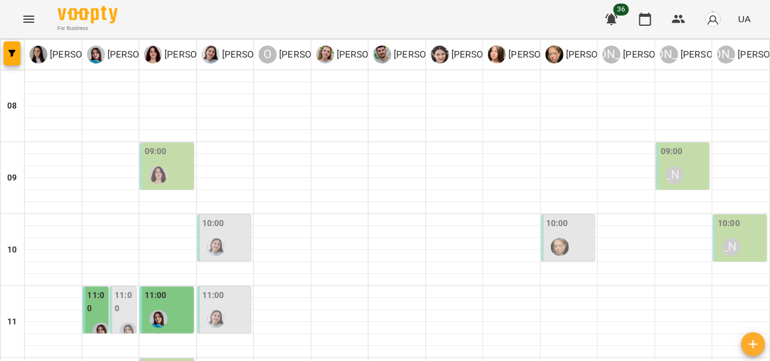
scroll to position [134, 0]
click at [171, 289] on div "11:00" at bounding box center [168, 322] width 47 height 67
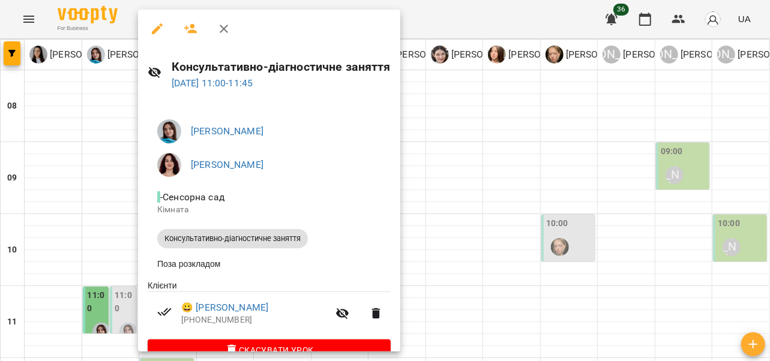
click at [223, 36] on button "button" at bounding box center [224, 28] width 29 height 29
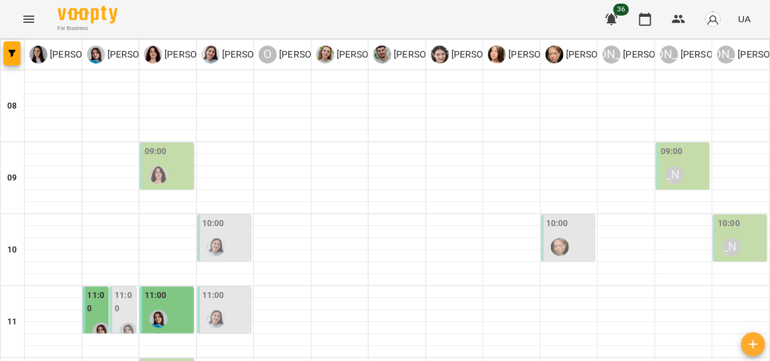
scroll to position [130, 0]
click at [219, 310] on img "Дарія Тріпадуш" at bounding box center [216, 319] width 18 height 18
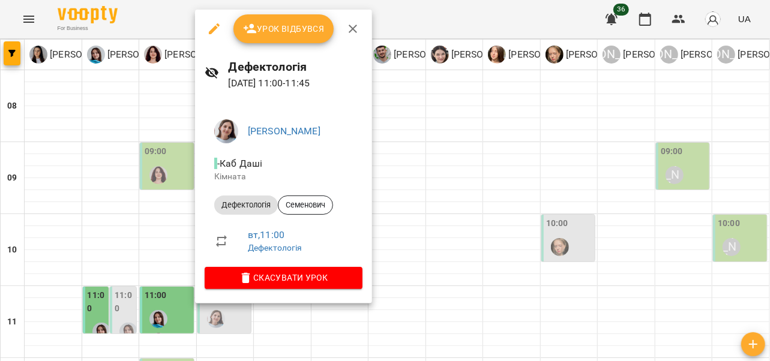
click at [349, 35] on icon "button" at bounding box center [353, 29] width 14 height 14
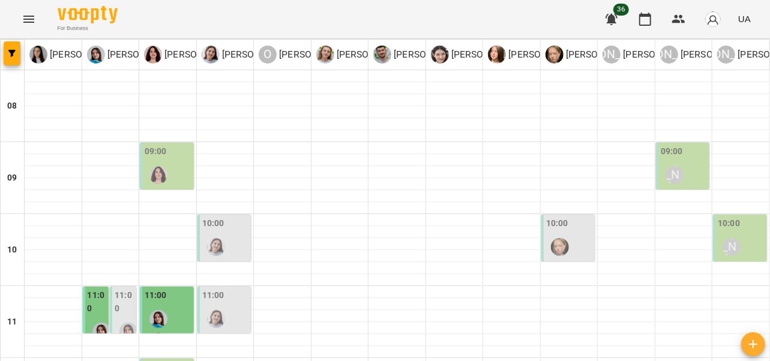
scroll to position [217, 0]
click at [113, 287] on div "11:00 Логопедія" at bounding box center [123, 334] width 26 height 94
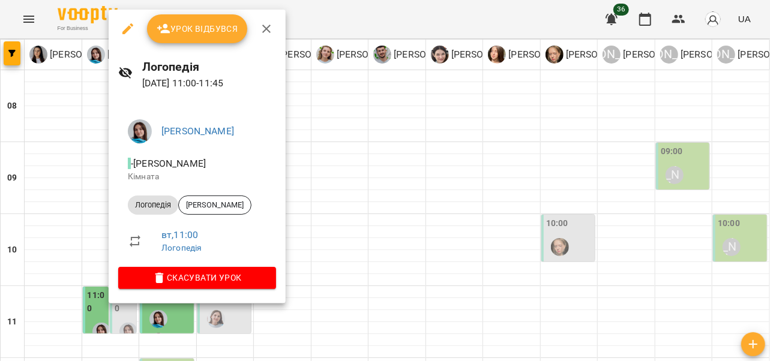
click at [261, 28] on icon "button" at bounding box center [266, 29] width 14 height 14
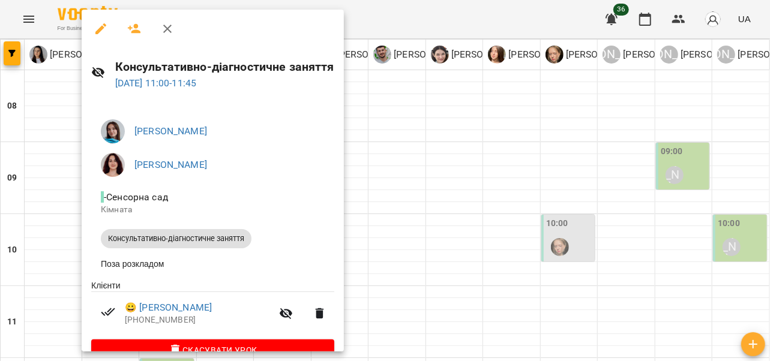
click at [163, 35] on icon "button" at bounding box center [167, 29] width 14 height 14
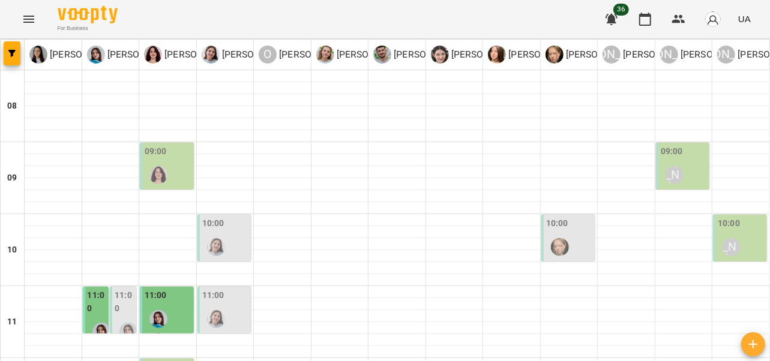
scroll to position [125, 0]
click at [126, 289] on label "11:00" at bounding box center [124, 302] width 19 height 26
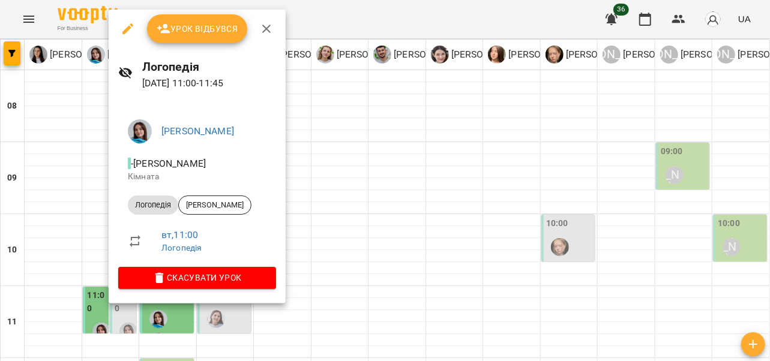
click at [268, 36] on button "button" at bounding box center [266, 28] width 29 height 29
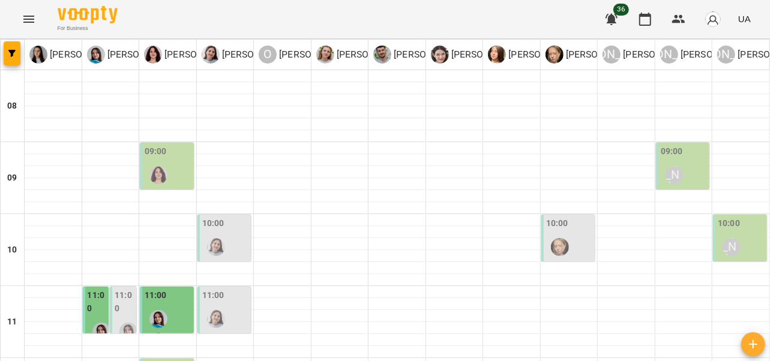
click at [94, 289] on label "11:00" at bounding box center [97, 302] width 19 height 26
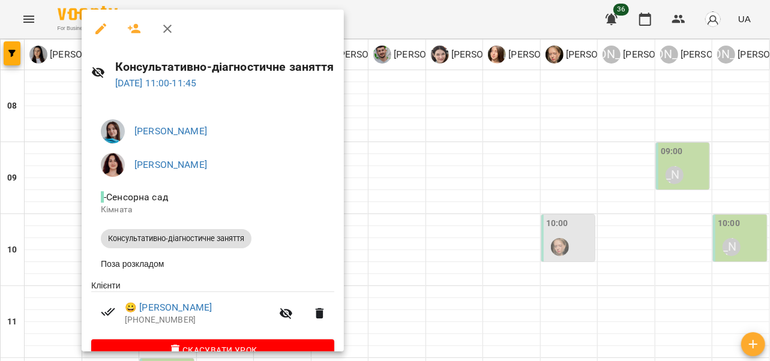
click at [165, 34] on icon "button" at bounding box center [167, 29] width 14 height 14
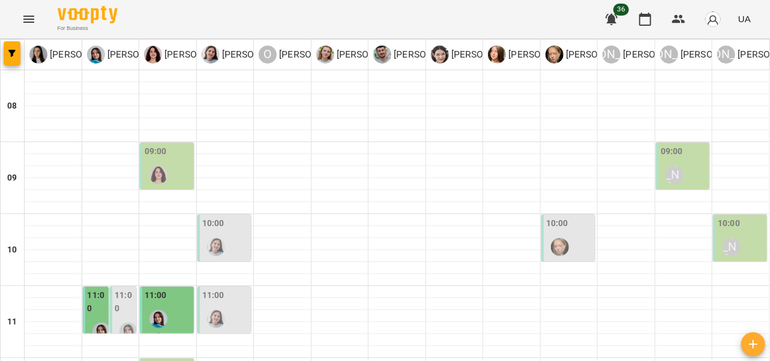
click at [166, 306] on div at bounding box center [159, 331] width 28 height 50
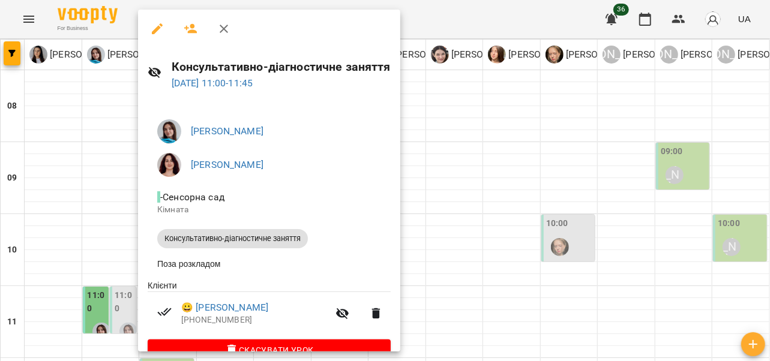
click at [226, 23] on icon "button" at bounding box center [224, 29] width 14 height 14
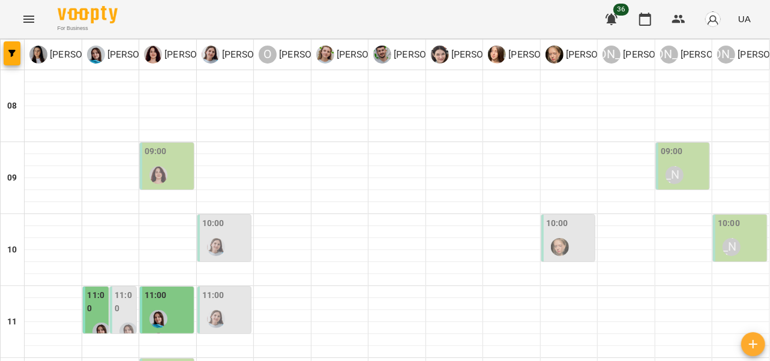
click at [221, 310] on img "Дарія Тріпадуш" at bounding box center [216, 319] width 18 height 18
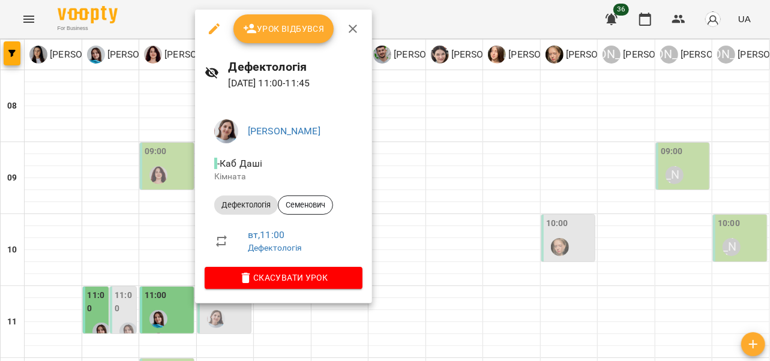
click at [357, 30] on icon "button" at bounding box center [353, 29] width 14 height 14
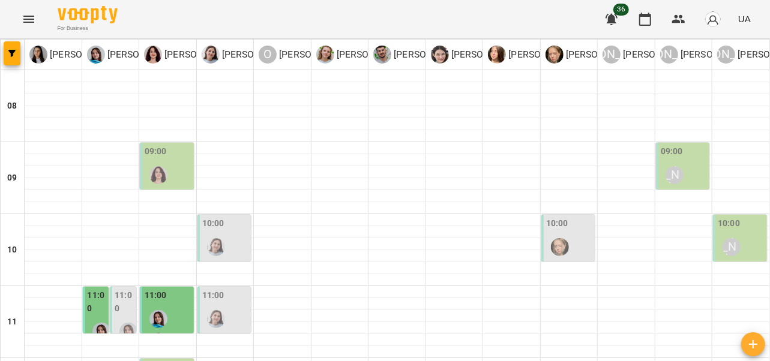
scroll to position [132, 0]
click at [557, 238] on img "Анна Прокопенко" at bounding box center [560, 247] width 18 height 18
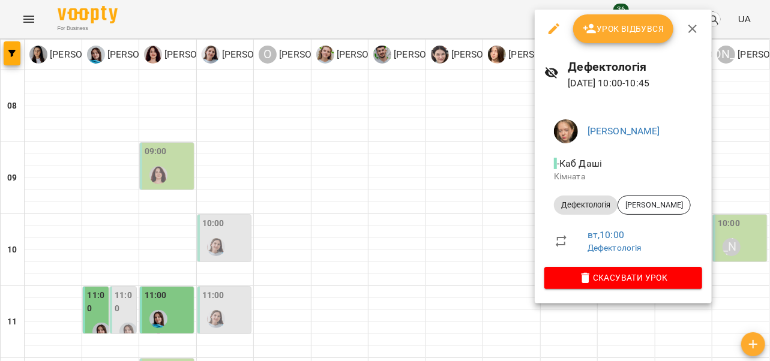
click at [695, 30] on icon "button" at bounding box center [693, 29] width 14 height 14
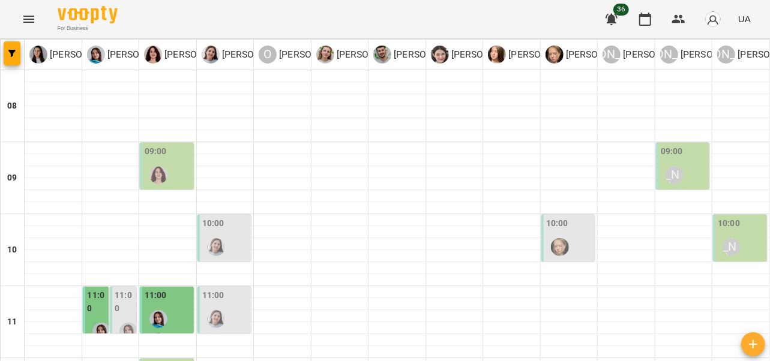
click at [735, 234] on div "[PERSON_NAME]" at bounding box center [732, 248] width 28 height 28
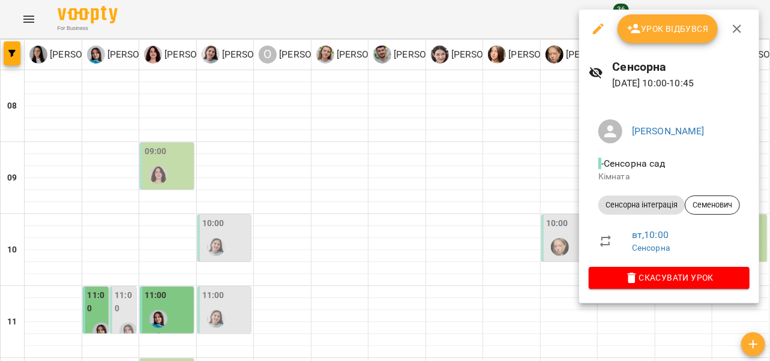
click at [739, 31] on icon "button" at bounding box center [737, 29] width 14 height 14
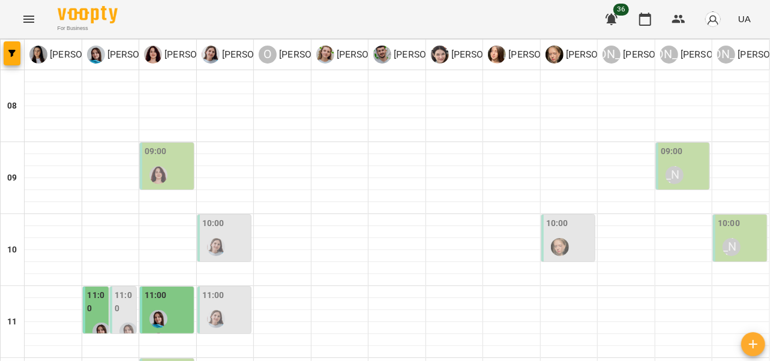
click at [220, 238] on img "Дарія Тріпадуш" at bounding box center [216, 247] width 18 height 18
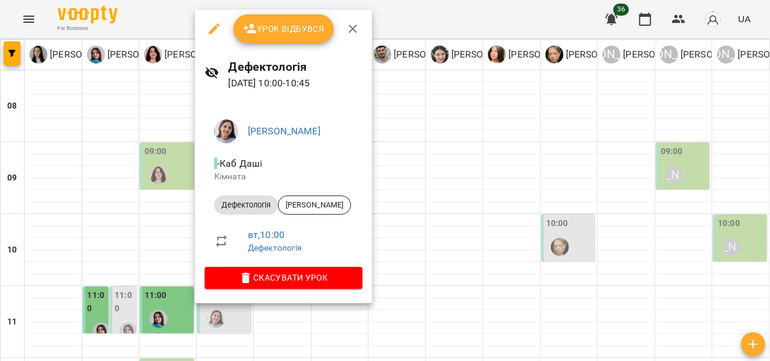
click at [352, 32] on icon "button" at bounding box center [353, 29] width 14 height 14
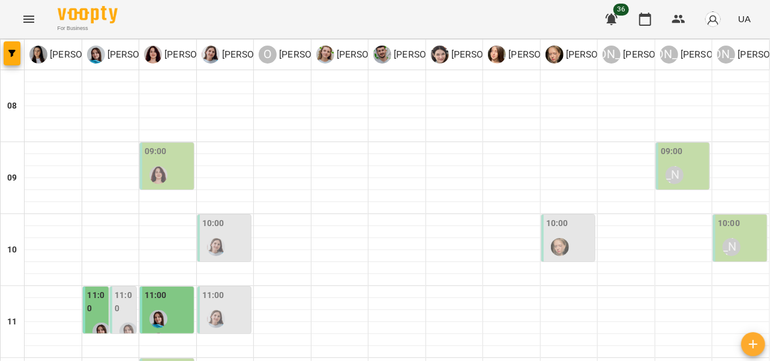
scroll to position [30, 0]
click at [168, 161] on div at bounding box center [159, 175] width 28 height 28
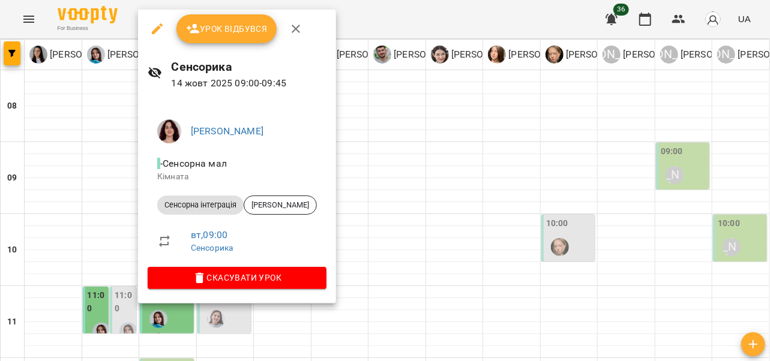
click at [292, 37] on button "button" at bounding box center [296, 28] width 29 height 29
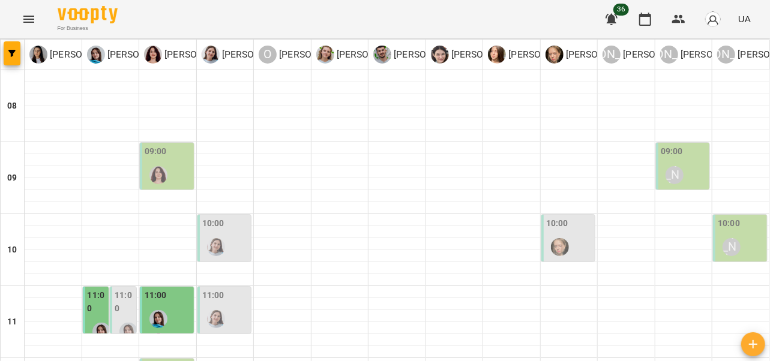
click at [671, 166] on div "[PERSON_NAME]" at bounding box center [675, 175] width 18 height 18
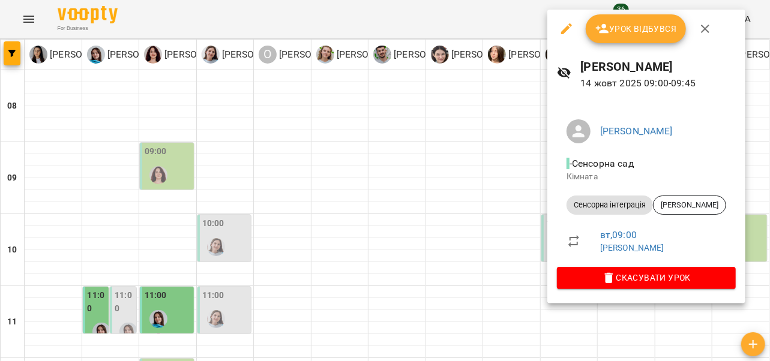
click at [706, 29] on icon "button" at bounding box center [705, 29] width 14 height 14
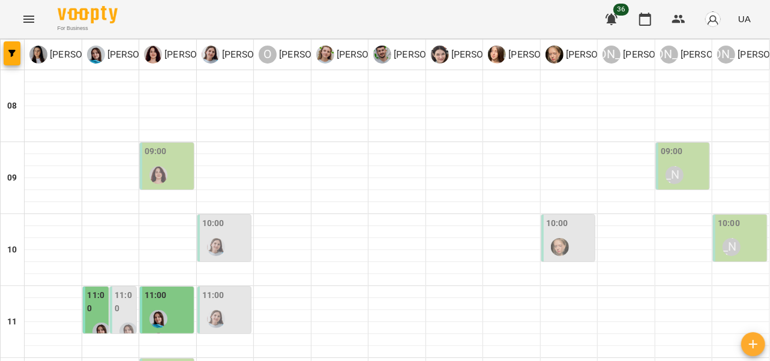
scroll to position [222, 0]
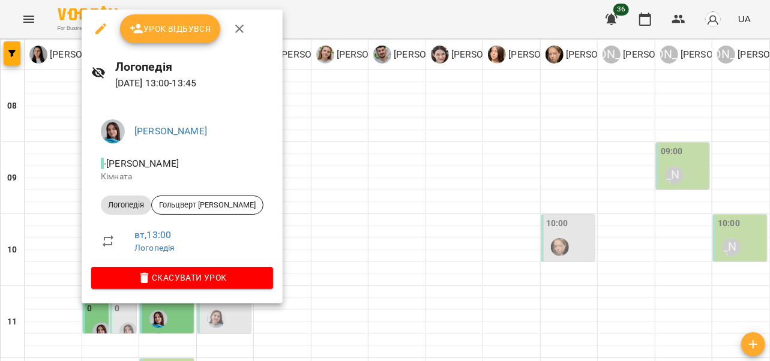
click at [238, 27] on icon "button" at bounding box center [239, 29] width 14 height 14
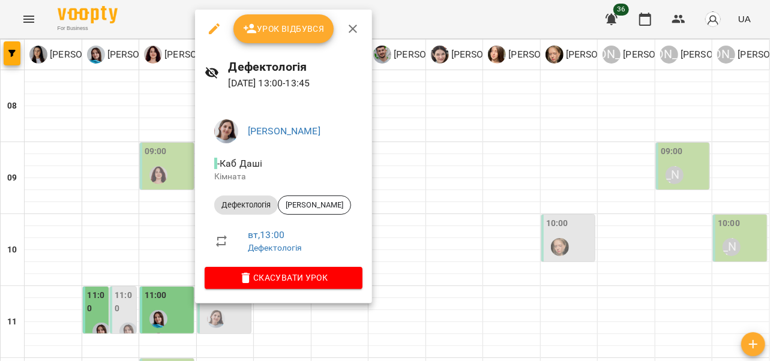
click at [346, 35] on icon "button" at bounding box center [353, 29] width 14 height 14
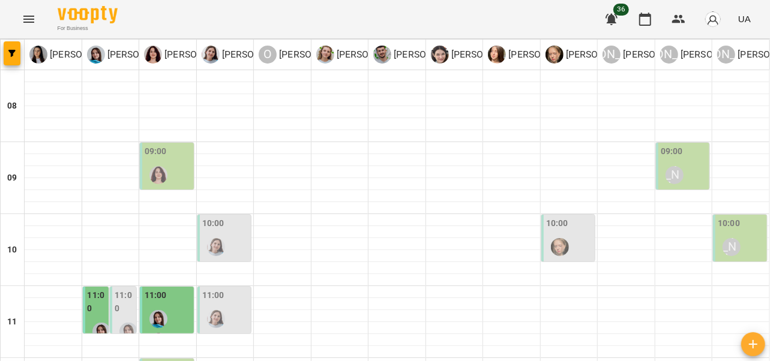
scroll to position [298, 0]
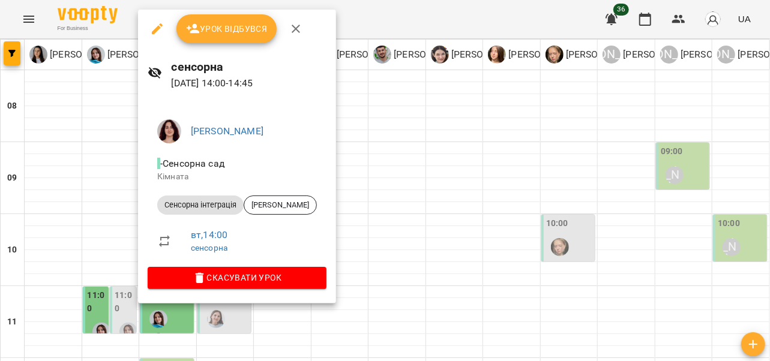
click at [299, 34] on icon "button" at bounding box center [296, 29] width 14 height 14
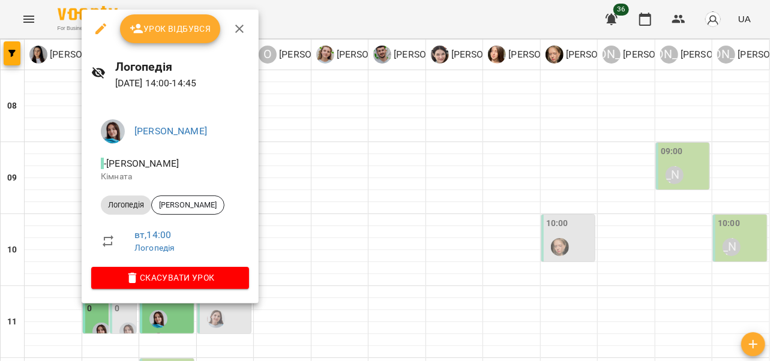
click at [239, 32] on icon "button" at bounding box center [239, 29] width 14 height 14
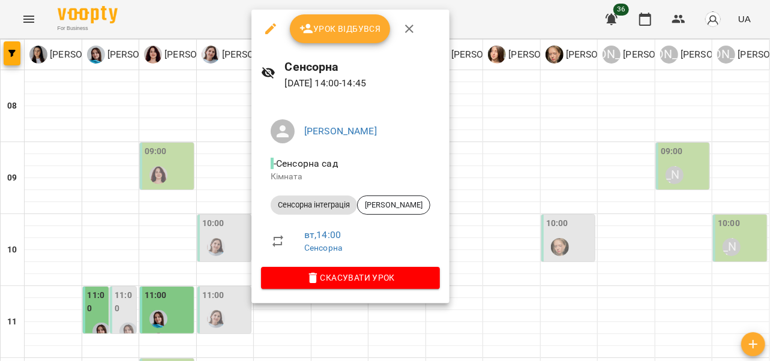
click at [405, 30] on icon "button" at bounding box center [409, 29] width 14 height 14
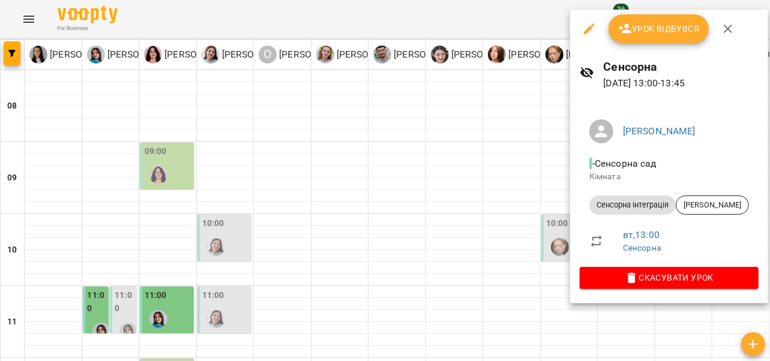
click at [100, 234] on div at bounding box center [385, 180] width 770 height 361
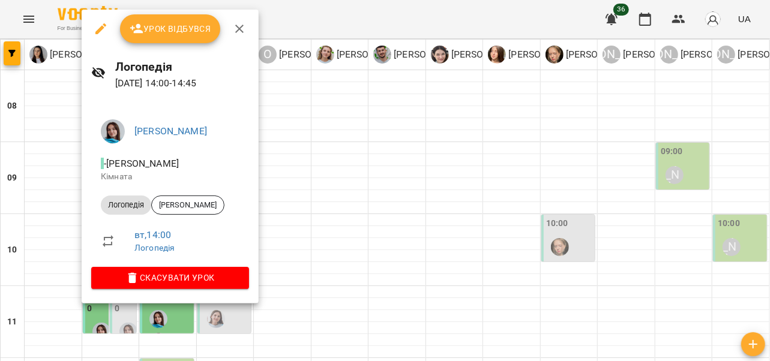
click at [235, 22] on icon "button" at bounding box center [239, 29] width 14 height 14
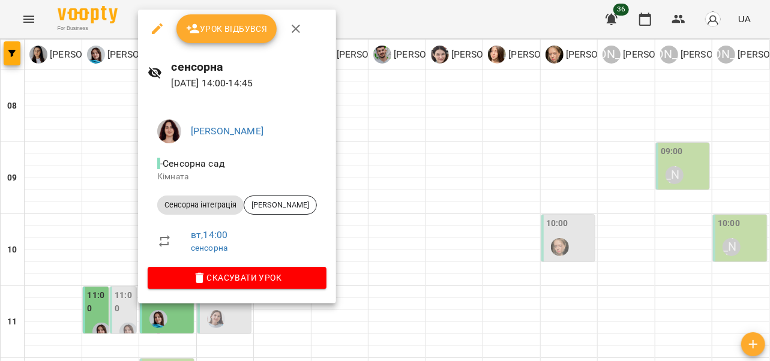
click at [295, 24] on icon "button" at bounding box center [296, 29] width 14 height 14
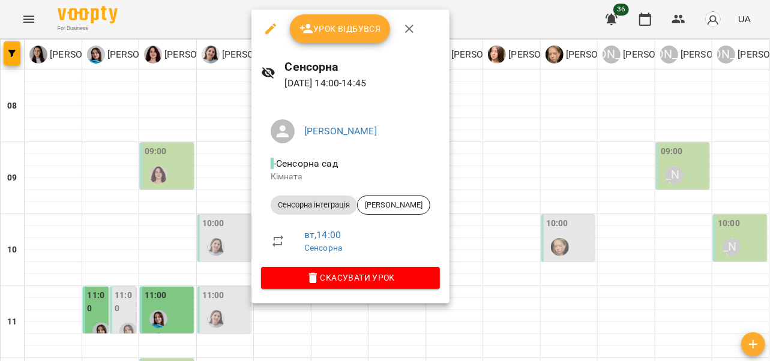
click at [413, 24] on icon "button" at bounding box center [409, 29] width 14 height 14
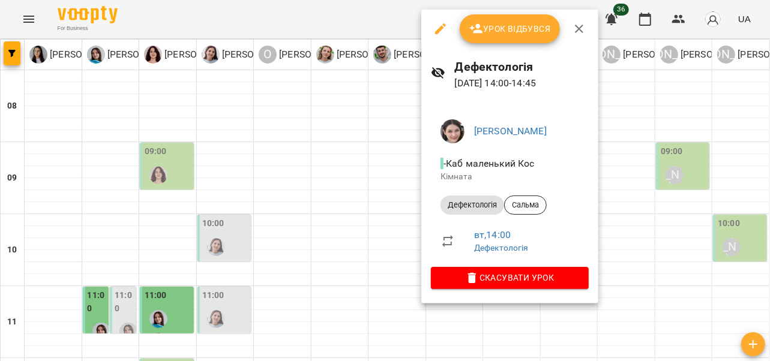
click at [585, 29] on button "button" at bounding box center [579, 28] width 29 height 29
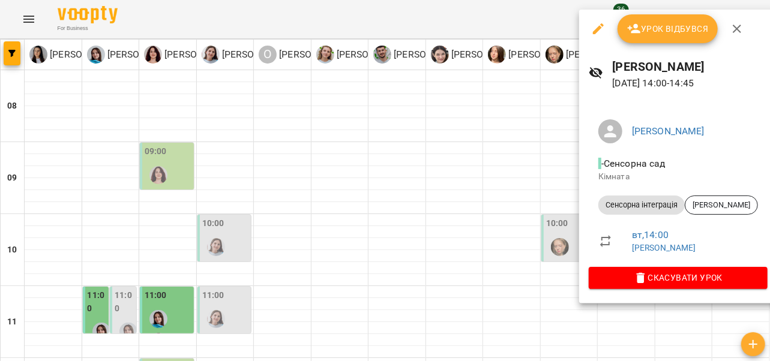
click at [730, 33] on icon "button" at bounding box center [737, 29] width 14 height 14
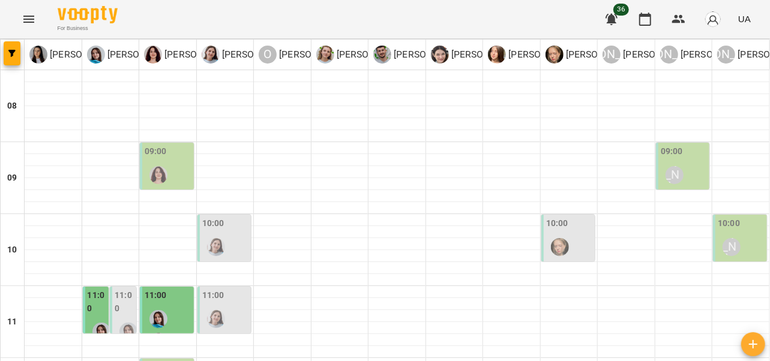
scroll to position [401, 0]
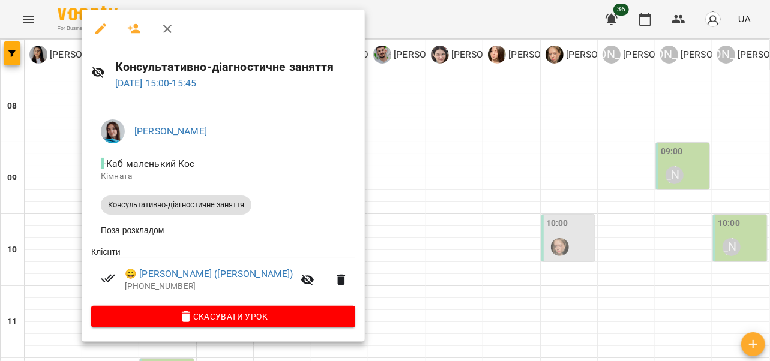
click at [169, 29] on icon "button" at bounding box center [167, 29] width 14 height 14
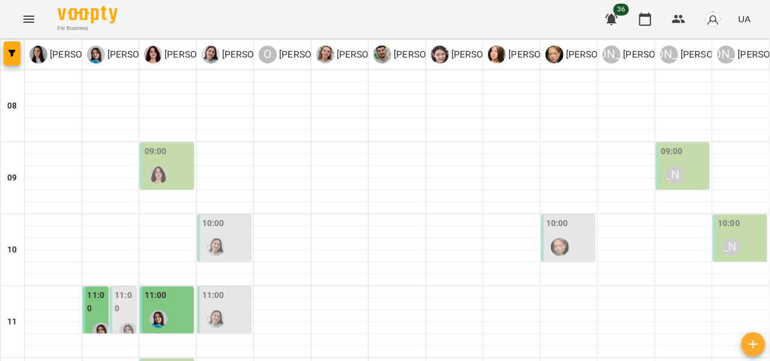
scroll to position [444, 0]
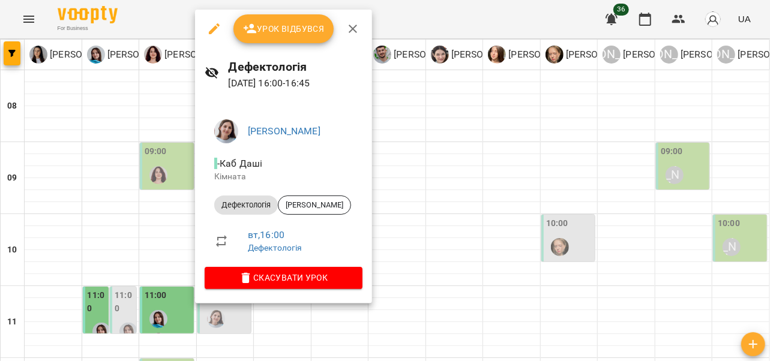
click at [351, 30] on icon "button" at bounding box center [353, 29] width 8 height 8
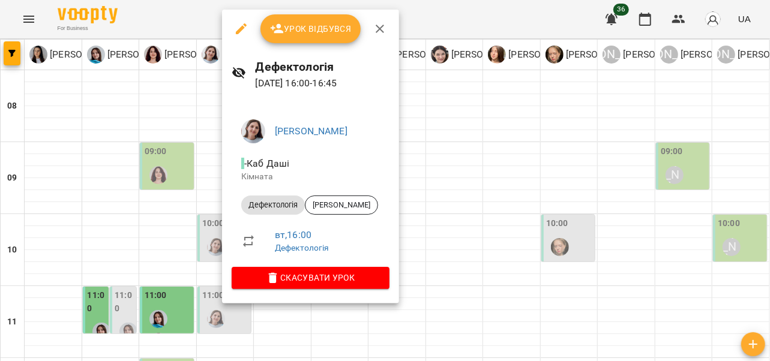
click at [380, 33] on icon "button" at bounding box center [380, 29] width 14 height 14
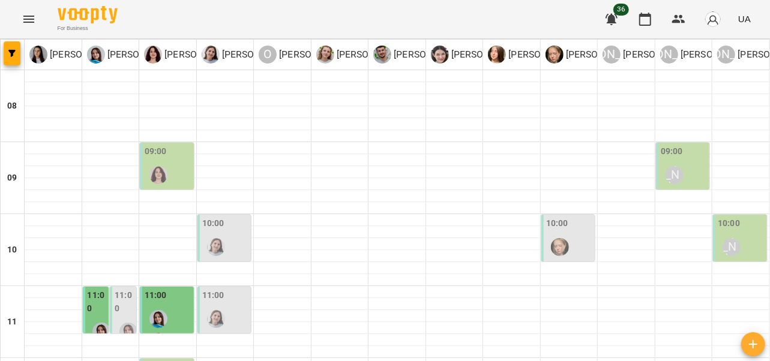
scroll to position [435, 0]
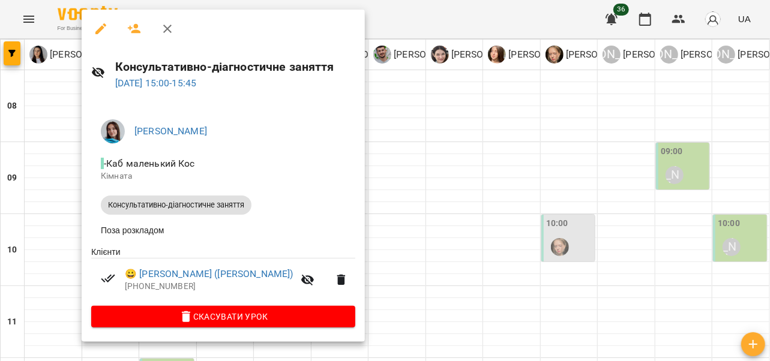
click at [167, 31] on icon "button" at bounding box center [167, 29] width 14 height 14
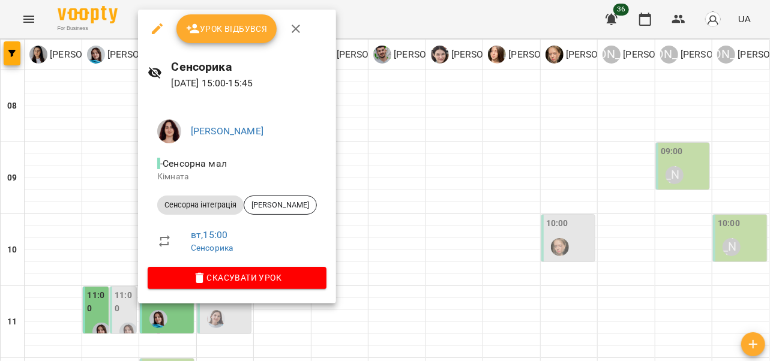
click at [292, 35] on icon "button" at bounding box center [296, 29] width 14 height 14
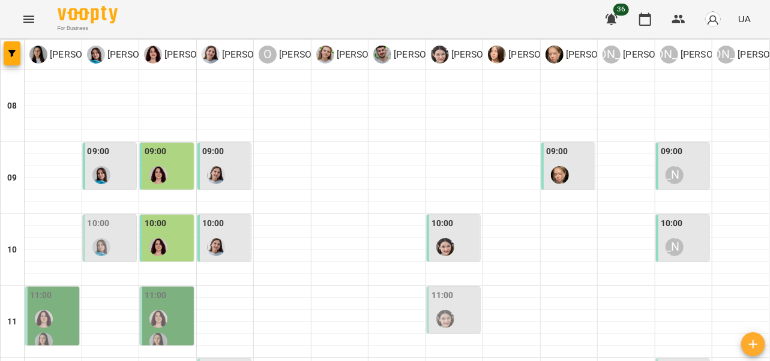
scroll to position [55, 0]
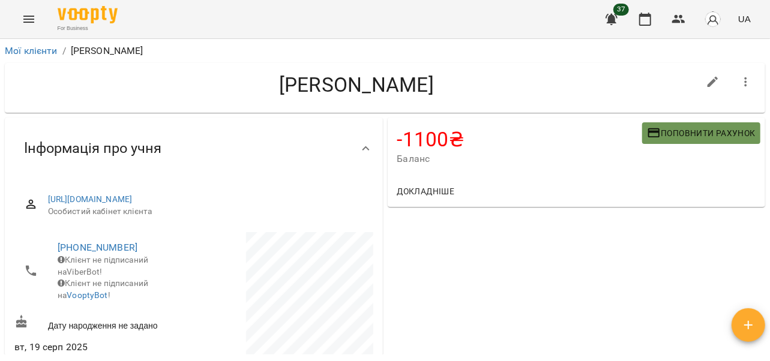
click at [670, 130] on span "Поповнити рахунок" at bounding box center [701, 133] width 109 height 14
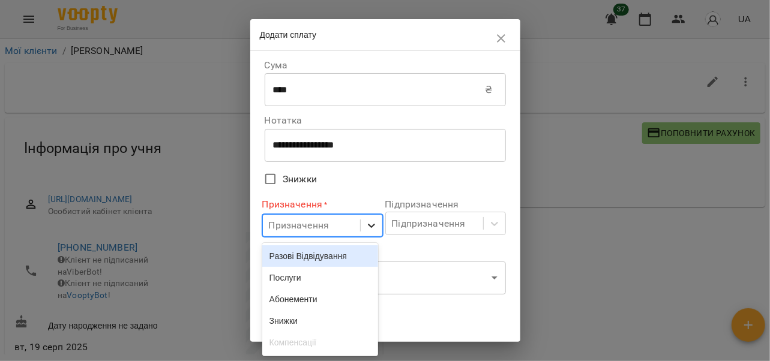
scroll to position [31, 0]
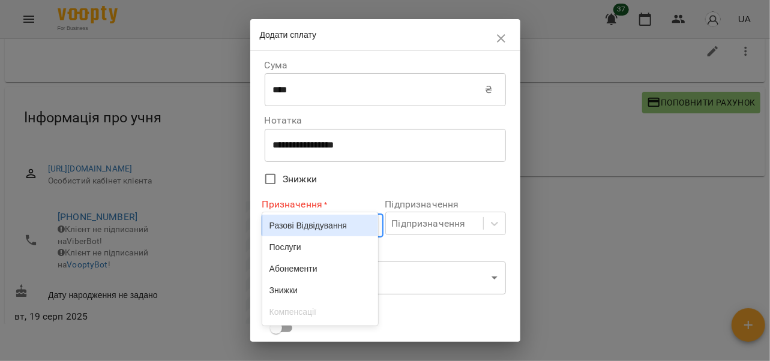
click at [361, 225] on body "For Business 37 UA Мої клієнти / [PERSON_NAME] [PERSON_NAME] -1100 ₴ Баланс Поп…" at bounding box center [385, 169] width 770 height 400
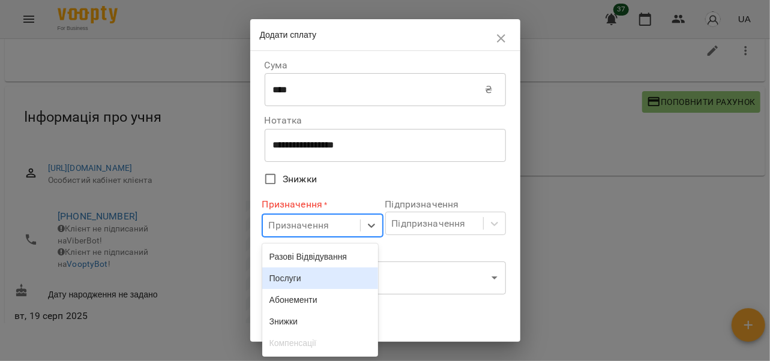
click at [299, 280] on div "Послуги" at bounding box center [320, 279] width 116 height 22
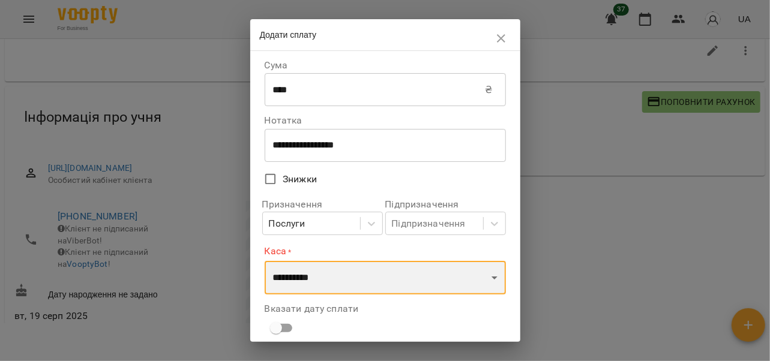
click at [477, 279] on select "**********" at bounding box center [385, 278] width 241 height 34
select select "****"
click at [265, 261] on select "**********" at bounding box center [385, 278] width 241 height 34
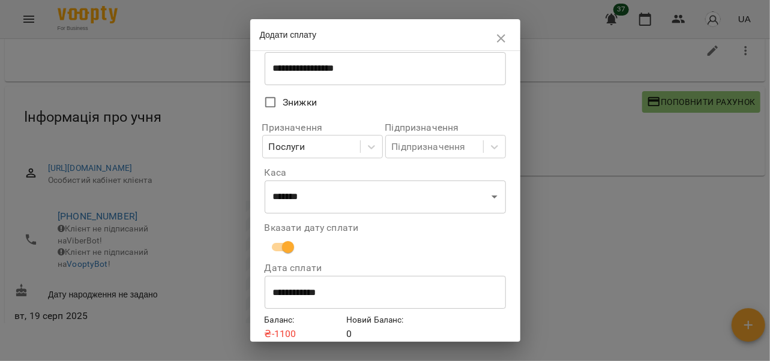
scroll to position [127, 0]
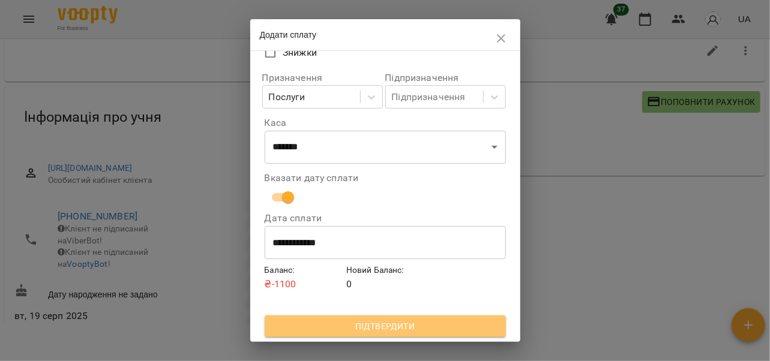
click at [468, 331] on span "Підтвердити" at bounding box center [385, 326] width 222 height 14
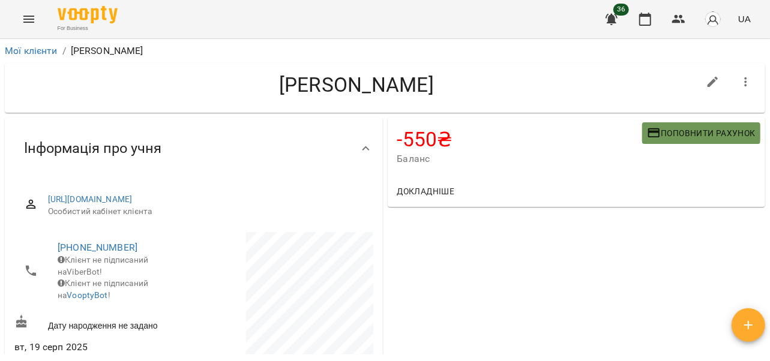
click at [656, 131] on span "Поповнити рахунок" at bounding box center [701, 133] width 109 height 14
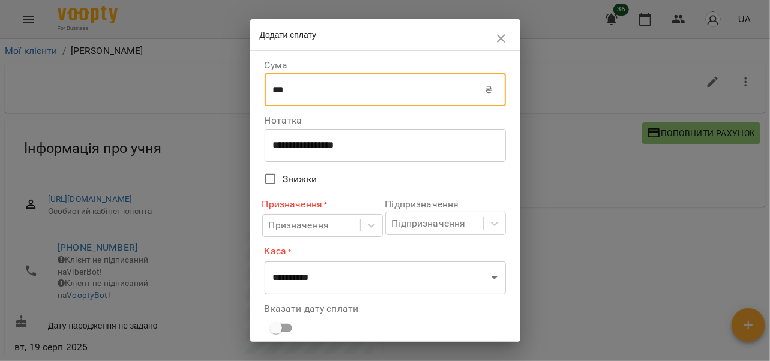
drag, startPoint x: 303, startPoint y: 93, endPoint x: 228, endPoint y: 101, distance: 75.5
click at [228, 101] on div "**********" at bounding box center [385, 180] width 770 height 361
click at [294, 94] on input "***" at bounding box center [375, 90] width 221 height 34
click at [294, 89] on input "***" at bounding box center [375, 90] width 221 height 34
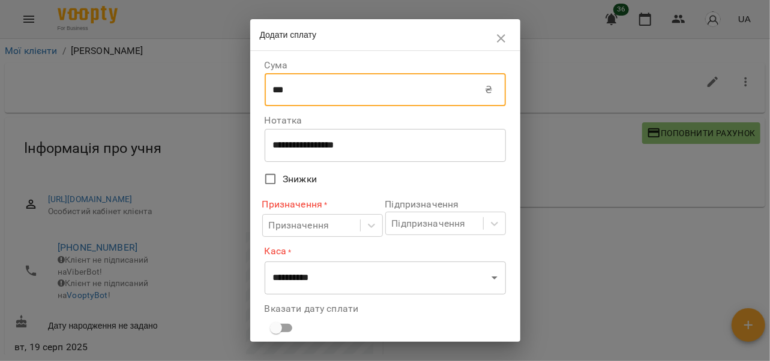
click at [294, 89] on input "***" at bounding box center [375, 90] width 221 height 34
drag, startPoint x: 294, startPoint y: 89, endPoint x: 267, endPoint y: 87, distance: 27.1
click at [267, 87] on input "***" at bounding box center [375, 90] width 221 height 34
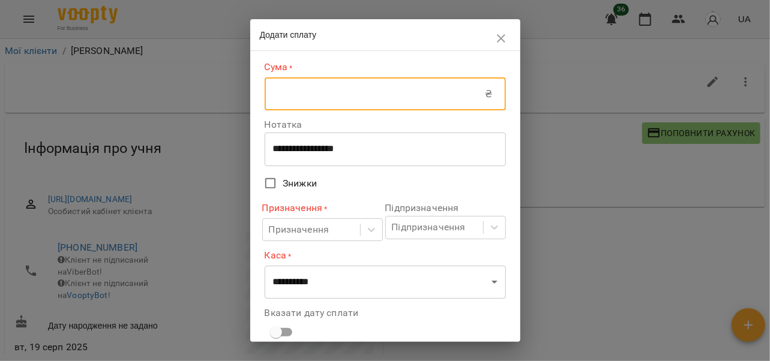
click at [281, 93] on input "text" at bounding box center [375, 94] width 221 height 34
type input "****"
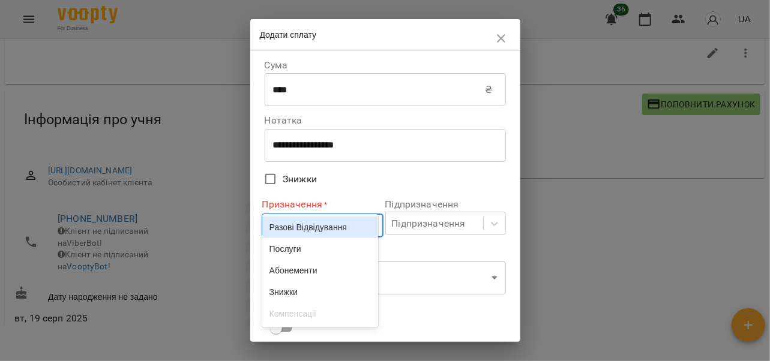
scroll to position [31, 0]
click at [362, 228] on body "For Business 36 UA Мої клієнти / [PERSON_NAME] [PERSON_NAME] -550 ₴ Баланс Попо…" at bounding box center [385, 169] width 770 height 400
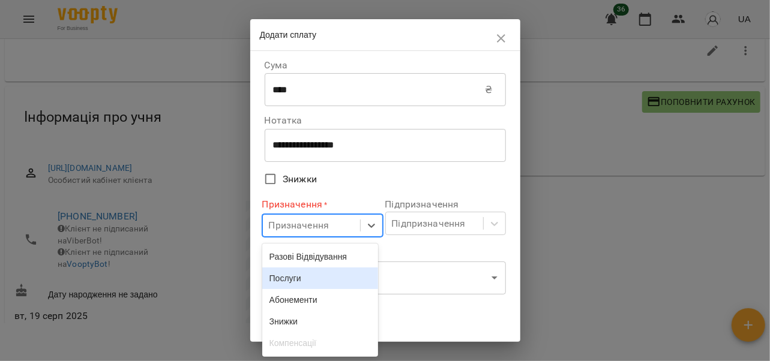
click at [321, 277] on div "Послуги" at bounding box center [320, 279] width 116 height 22
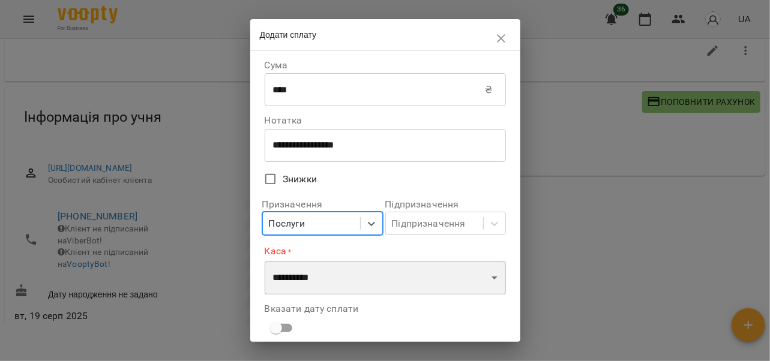
click at [486, 279] on select "**********" at bounding box center [385, 278] width 241 height 34
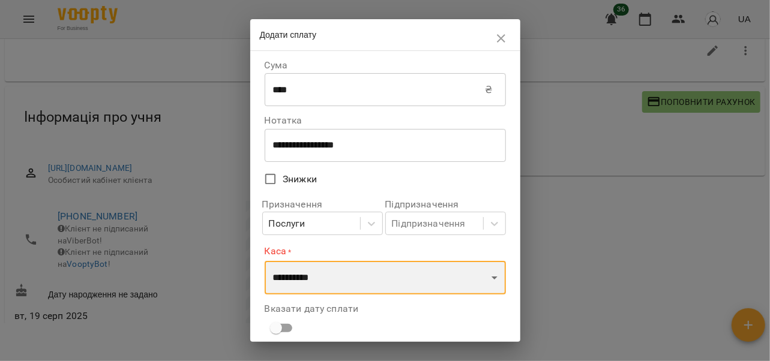
select select "****"
click at [265, 261] on select "**********" at bounding box center [385, 278] width 241 height 34
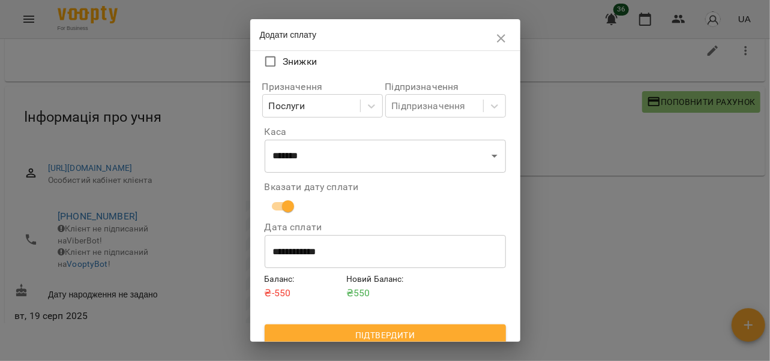
scroll to position [127, 0]
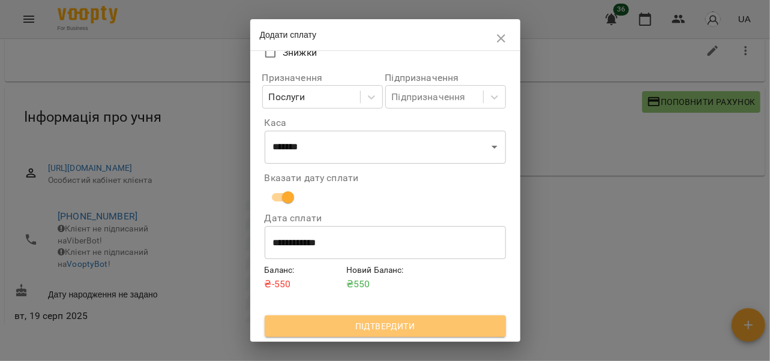
click at [463, 318] on button "Підтвердити" at bounding box center [385, 327] width 241 height 22
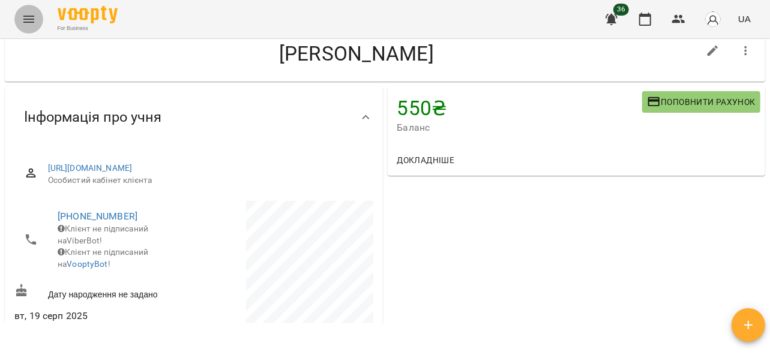
click at [22, 17] on icon "Menu" at bounding box center [29, 19] width 14 height 14
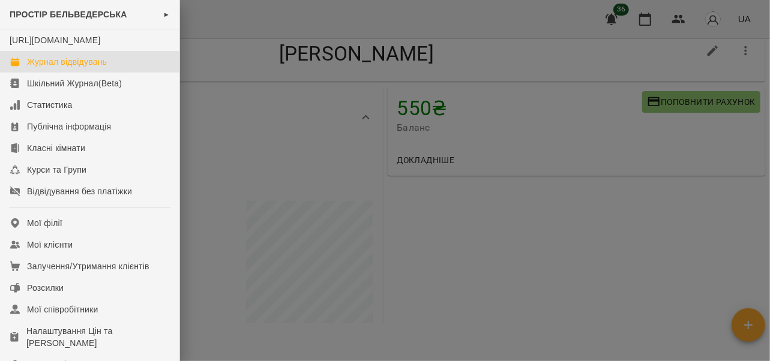
click at [49, 68] on div "Журнал відвідувань" at bounding box center [67, 62] width 80 height 12
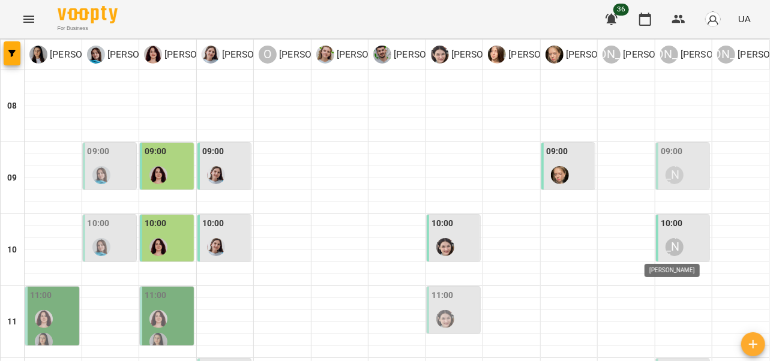
click at [668, 246] on div "[PERSON_NAME]" at bounding box center [675, 247] width 18 height 18
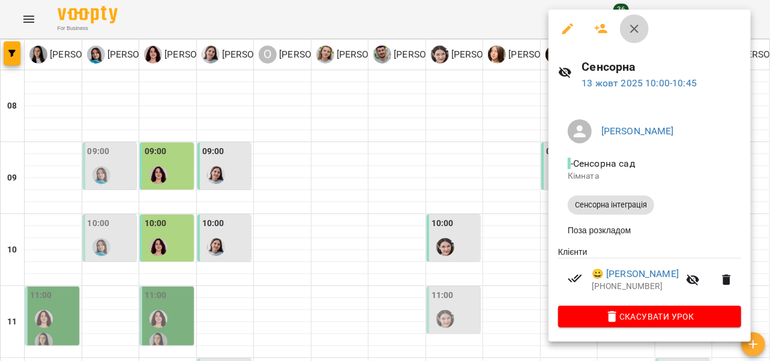
click at [638, 30] on icon "button" at bounding box center [634, 29] width 14 height 14
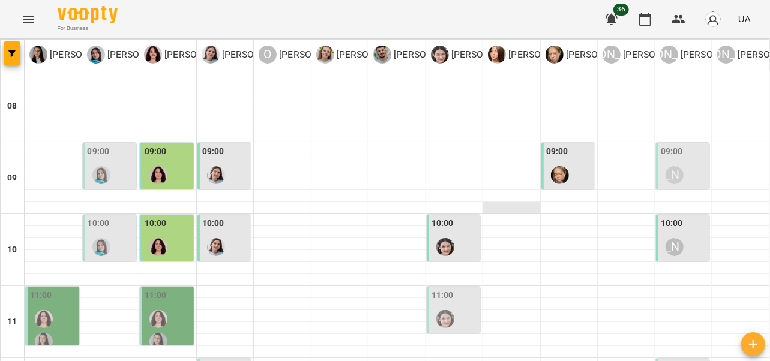
scroll to position [113, 0]
click at [460, 289] on div "11:00" at bounding box center [455, 311] width 47 height 44
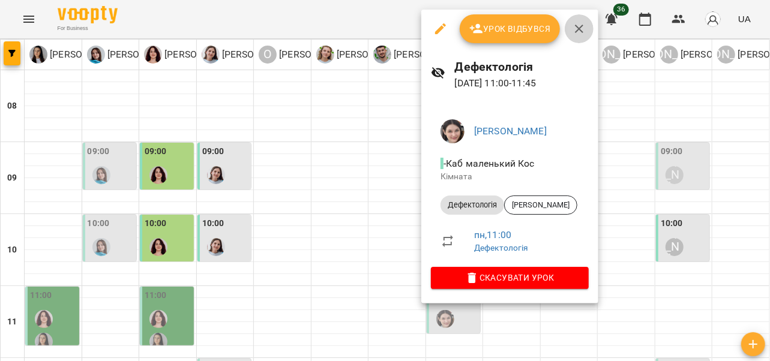
click at [574, 28] on icon "button" at bounding box center [579, 29] width 14 height 14
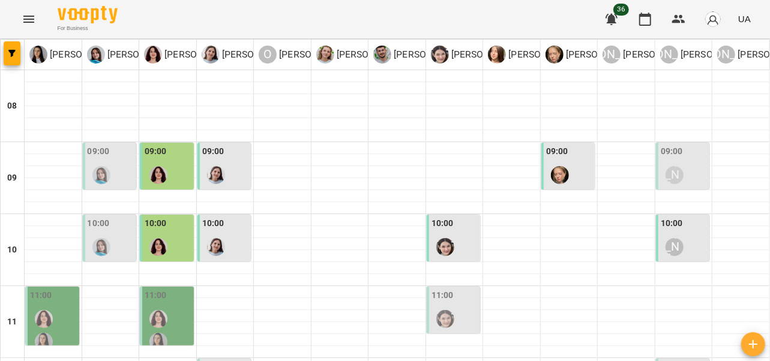
click at [175, 289] on div "11:00" at bounding box center [168, 322] width 47 height 67
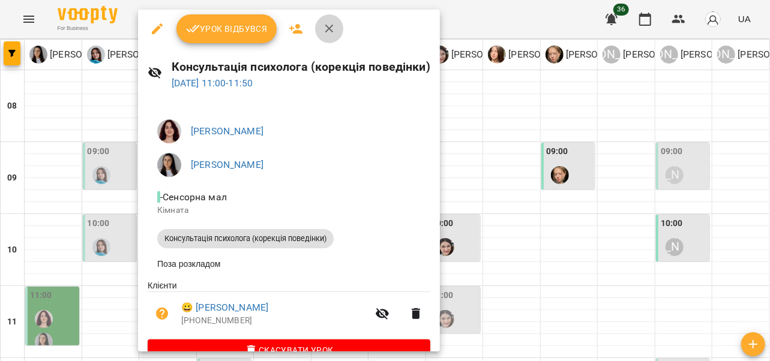
click at [322, 28] on icon "button" at bounding box center [329, 29] width 14 height 14
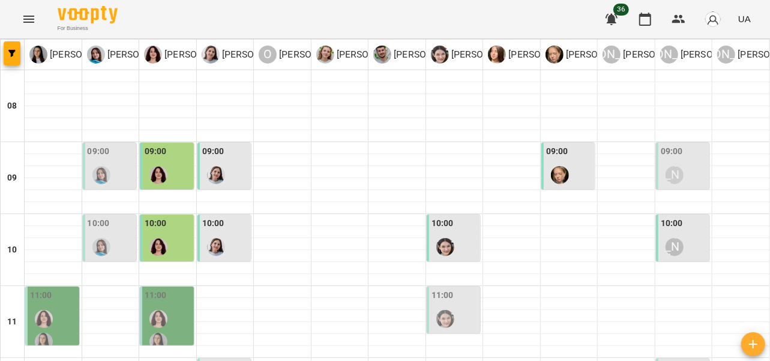
click at [237, 217] on div "10:00" at bounding box center [225, 239] width 47 height 44
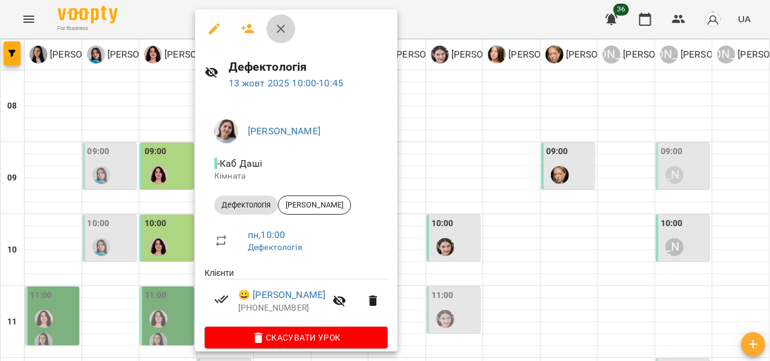
click at [274, 28] on icon "button" at bounding box center [281, 29] width 14 height 14
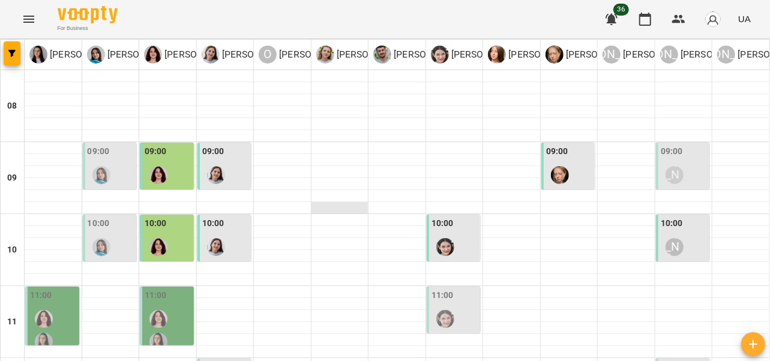
scroll to position [52, 0]
click at [675, 161] on div "[PERSON_NAME]" at bounding box center [675, 175] width 28 height 28
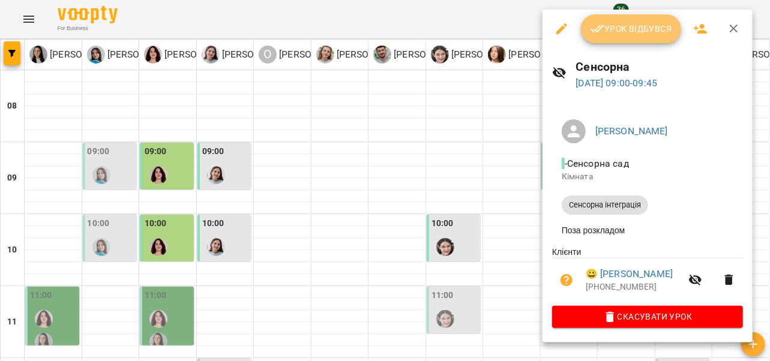
click at [636, 27] on span "Урок відбувся" at bounding box center [632, 29] width 82 height 14
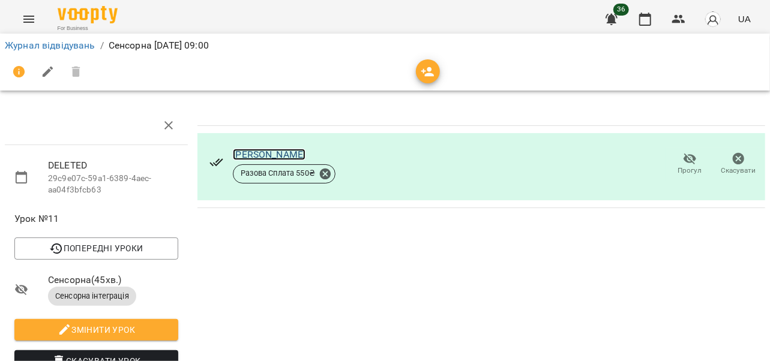
click at [286, 149] on link "[PERSON_NAME]" at bounding box center [269, 154] width 73 height 11
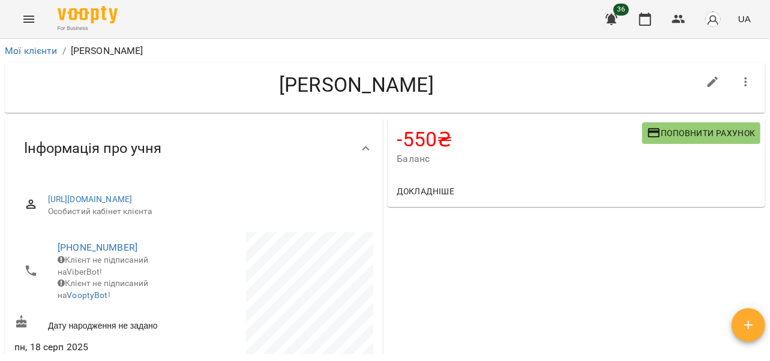
click at [694, 137] on span "Поповнити рахунок" at bounding box center [701, 133] width 109 height 14
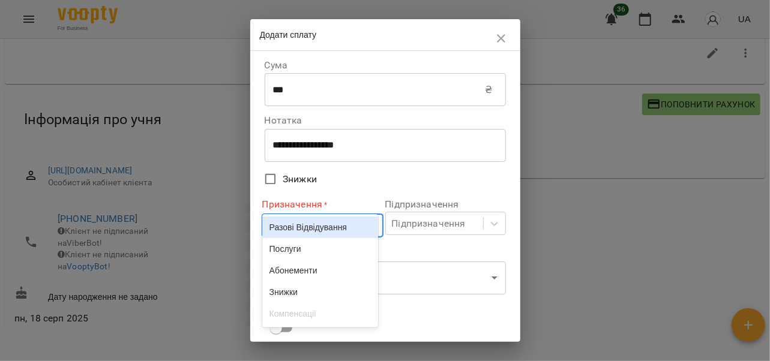
click at [367, 231] on body "For Business 36 UA Мої клієнти / [PERSON_NAME] [PERSON_NAME] -550 ₴ Баланс Попо…" at bounding box center [385, 171] width 770 height 400
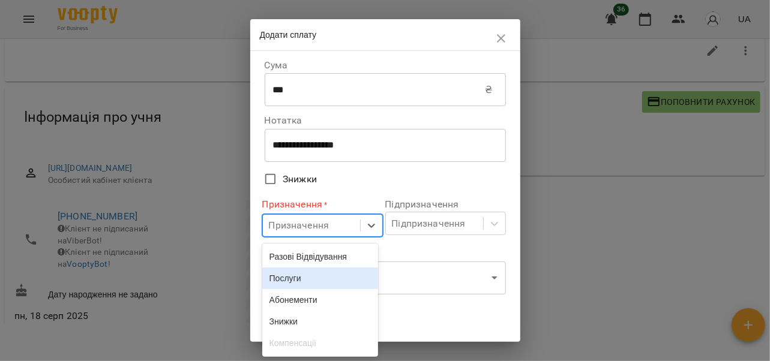
click at [321, 282] on div "Послуги" at bounding box center [320, 279] width 116 height 22
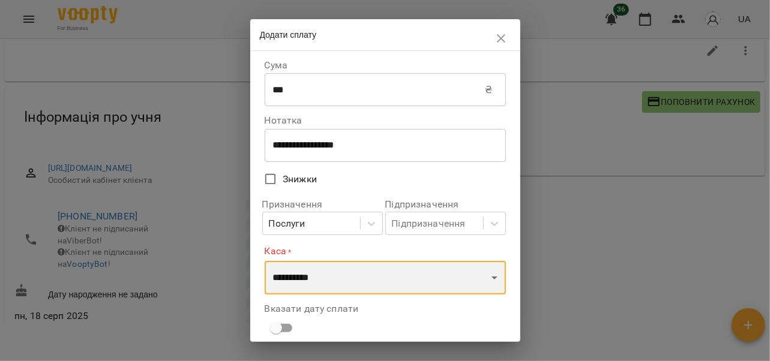
click at [321, 282] on select "**********" at bounding box center [385, 278] width 241 height 34
select select "****"
click at [265, 261] on select "**********" at bounding box center [385, 278] width 241 height 34
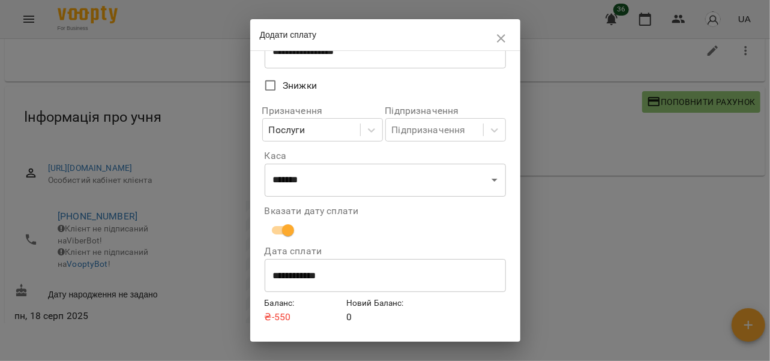
scroll to position [127, 0]
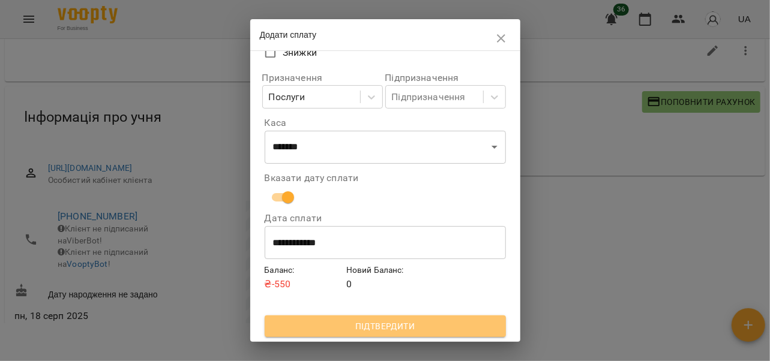
click at [432, 321] on span "Підтвердити" at bounding box center [385, 326] width 222 height 14
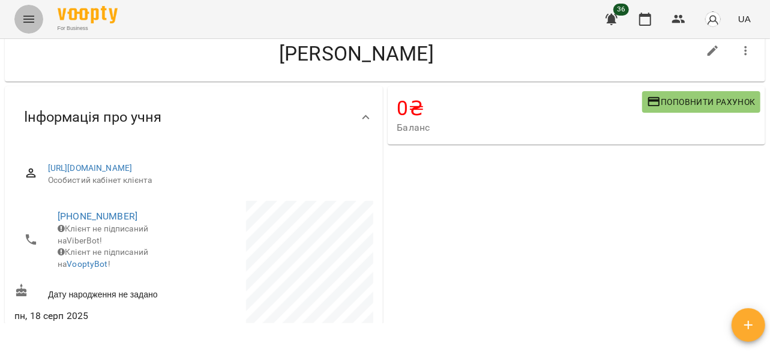
click at [22, 21] on icon "Menu" at bounding box center [29, 19] width 14 height 14
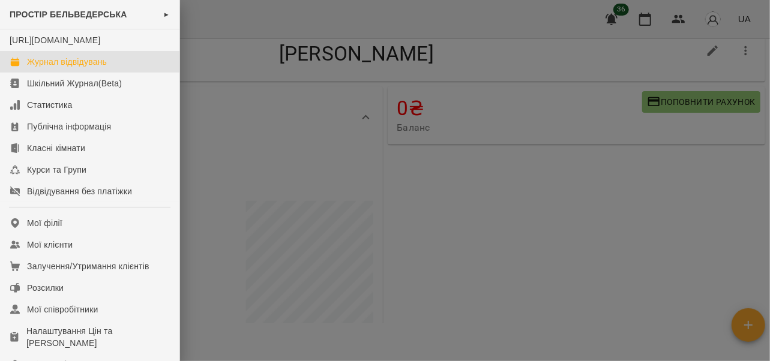
click at [46, 67] on link "Журнал відвідувань" at bounding box center [90, 62] width 180 height 22
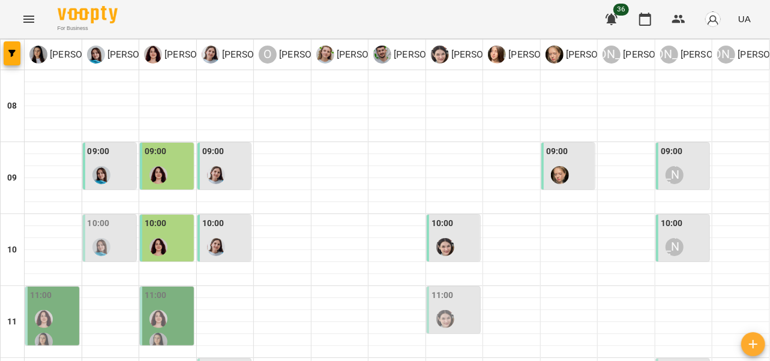
scroll to position [49, 0]
click at [112, 234] on div at bounding box center [102, 248] width 28 height 28
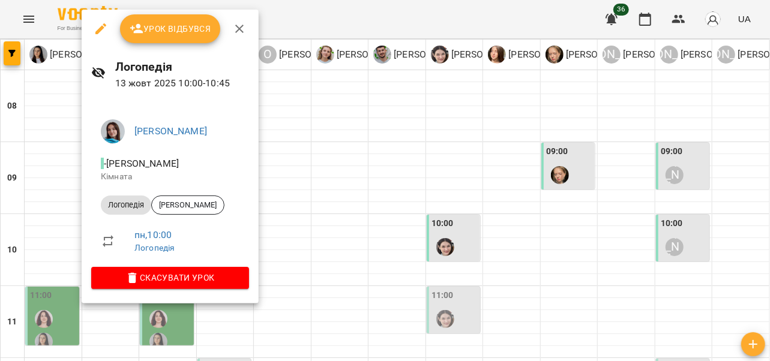
click at [243, 29] on icon "button" at bounding box center [239, 29] width 14 height 14
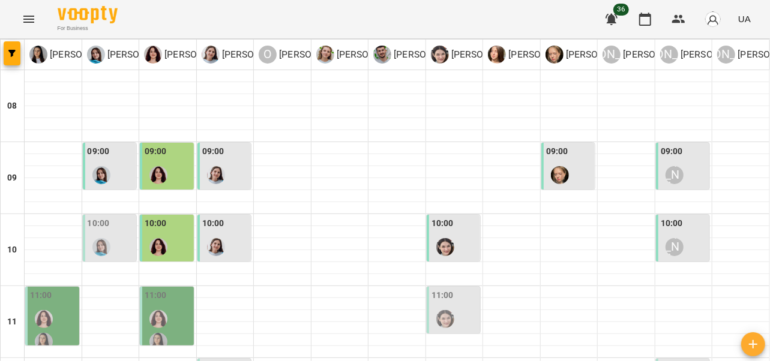
click at [672, 238] on div "[PERSON_NAME]" at bounding box center [675, 247] width 18 height 18
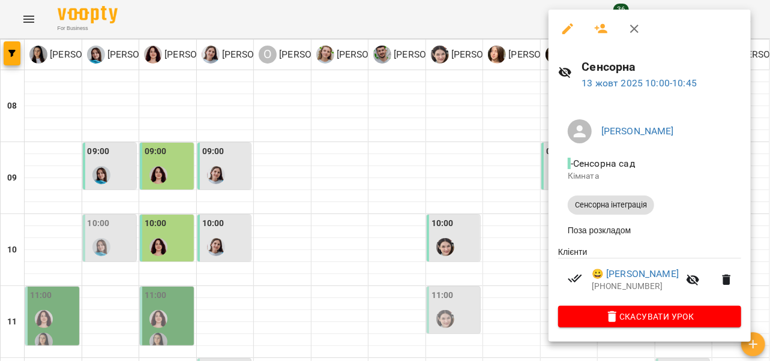
click at [641, 28] on icon "button" at bounding box center [634, 29] width 14 height 14
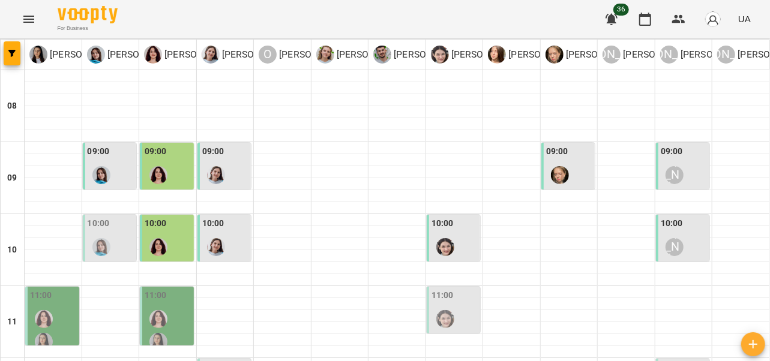
scroll to position [153, 0]
click at [172, 289] on div "11:00" at bounding box center [168, 322] width 47 height 67
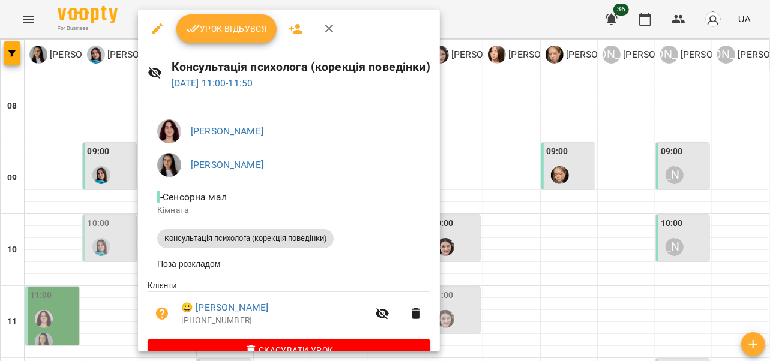
click at [328, 23] on icon "button" at bounding box center [329, 29] width 14 height 14
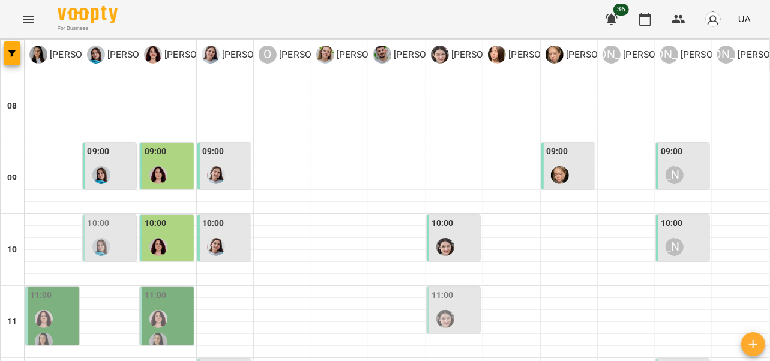
click at [58, 289] on div "11:00" at bounding box center [53, 322] width 47 height 67
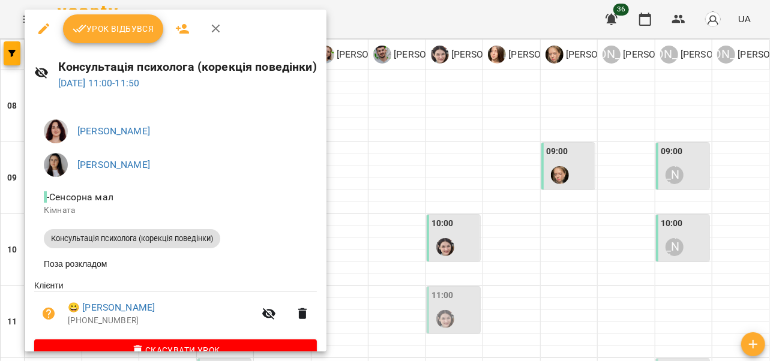
click at [214, 25] on icon "button" at bounding box center [216, 29] width 14 height 14
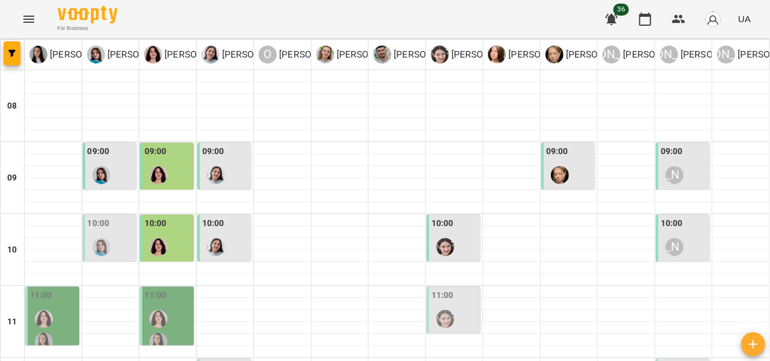
click at [448, 306] on div at bounding box center [446, 320] width 28 height 28
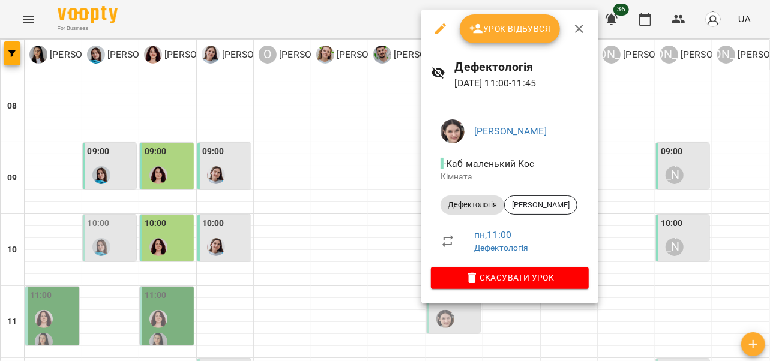
click at [573, 28] on icon "button" at bounding box center [579, 29] width 14 height 14
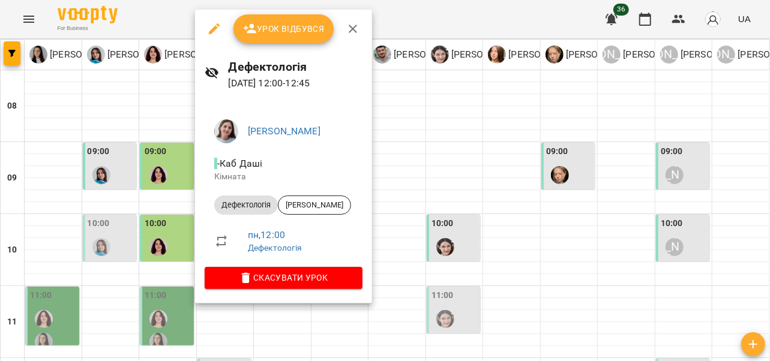
click at [352, 23] on icon "button" at bounding box center [353, 29] width 14 height 14
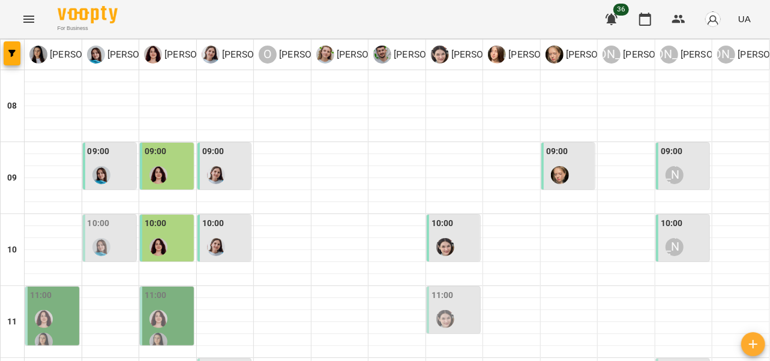
scroll to position [277, 0]
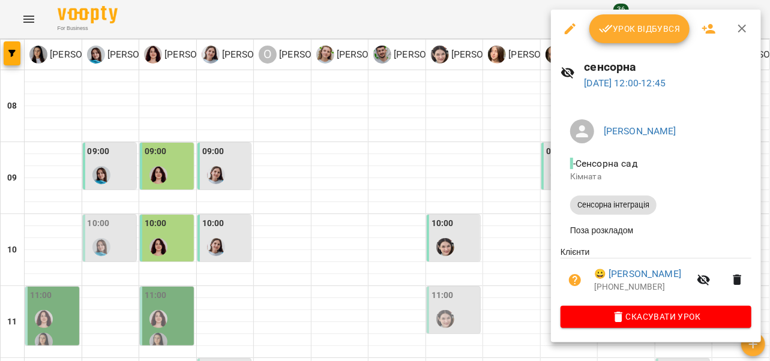
click at [745, 21] on button "button" at bounding box center [742, 28] width 29 height 29
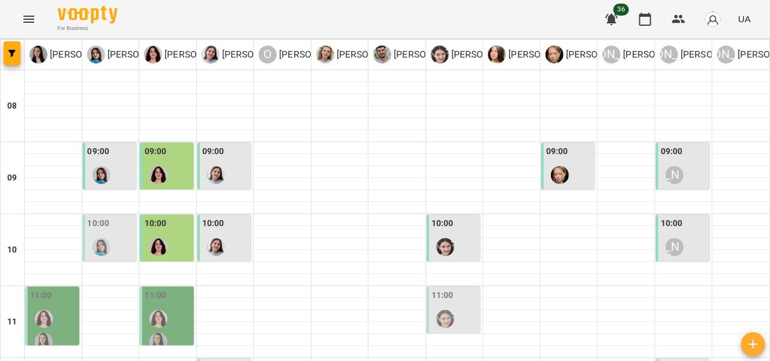
scroll to position [328, 0]
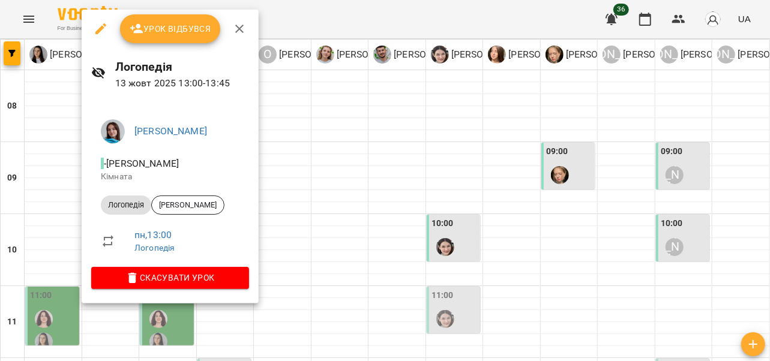
click at [241, 26] on icon "button" at bounding box center [239, 29] width 8 height 8
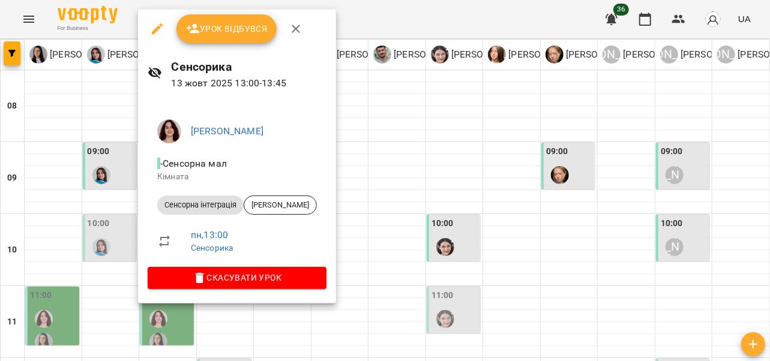
click at [297, 22] on icon "button" at bounding box center [296, 29] width 14 height 14
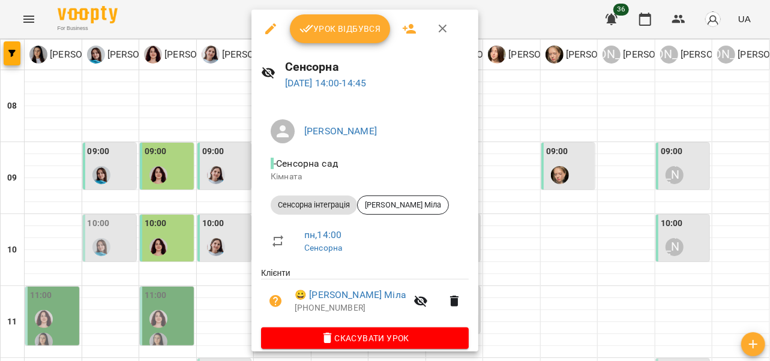
click at [441, 30] on icon "button" at bounding box center [443, 29] width 8 height 8
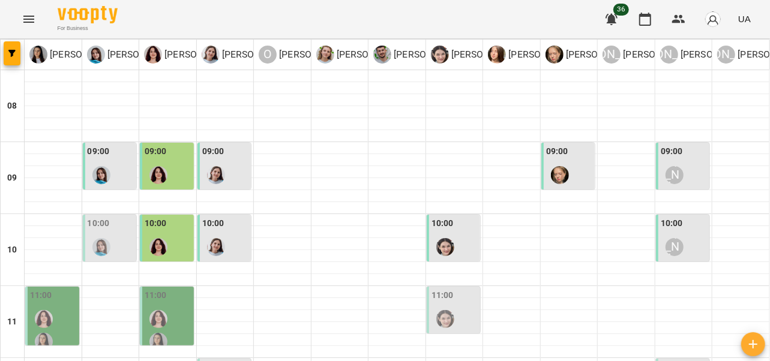
scroll to position [400, 0]
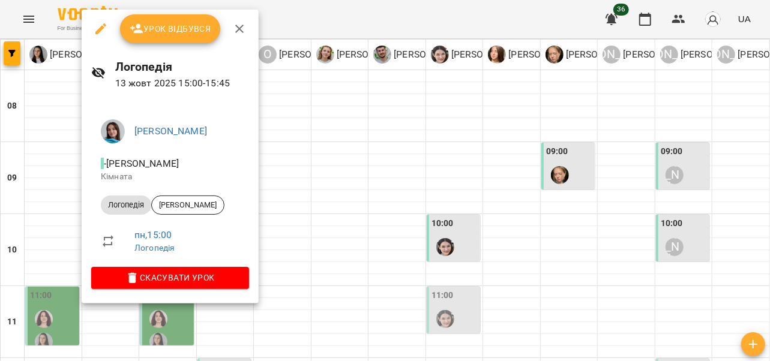
click at [238, 34] on icon "button" at bounding box center [239, 29] width 14 height 14
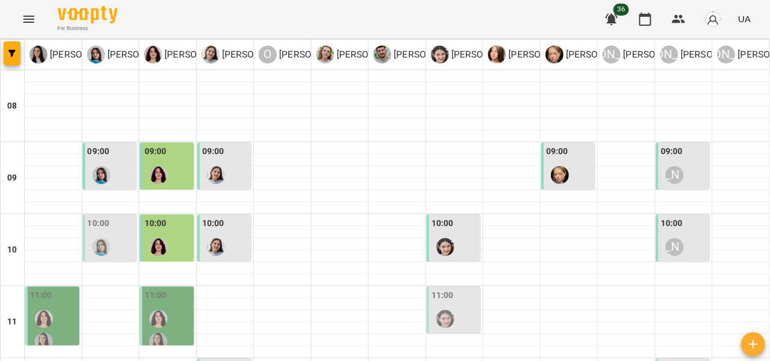
scroll to position [342, 0]
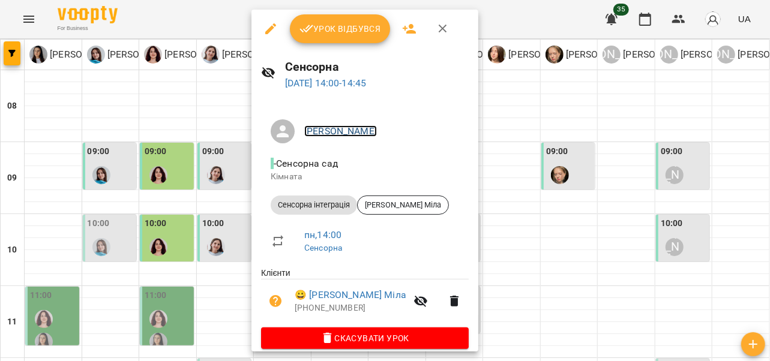
click at [349, 134] on link "[PERSON_NAME]" at bounding box center [340, 130] width 73 height 11
